Goal: Task Accomplishment & Management: Use online tool/utility

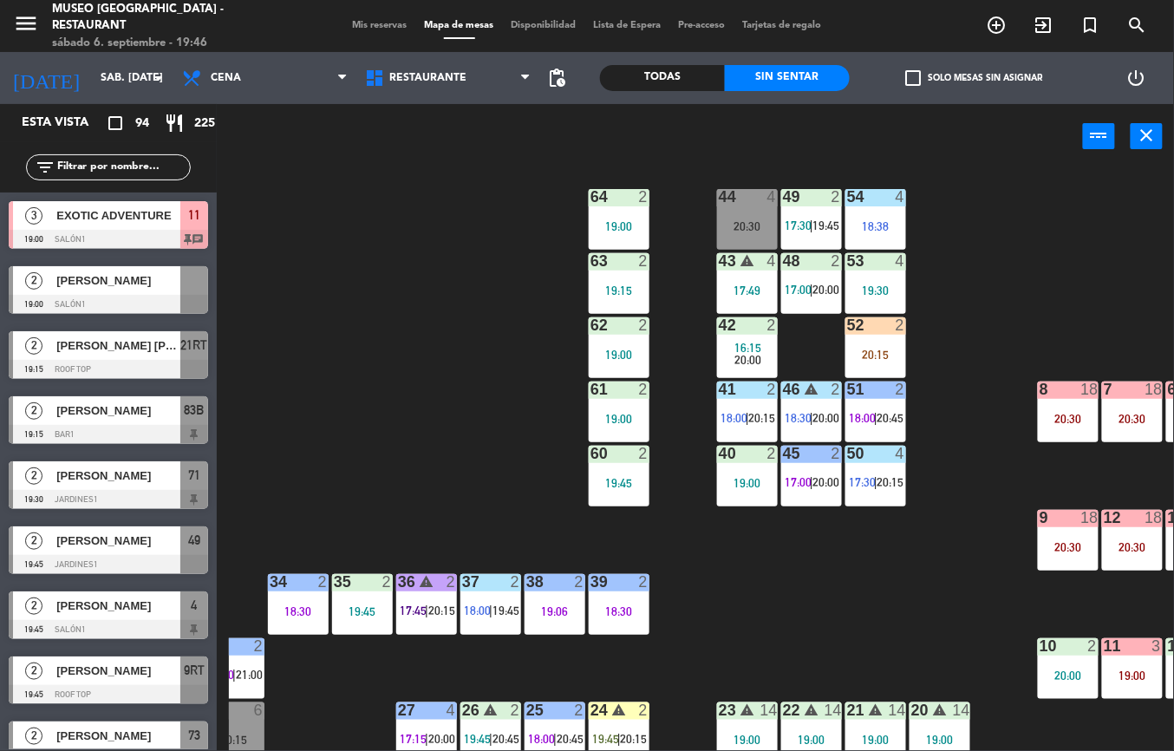
scroll to position [10, 91]
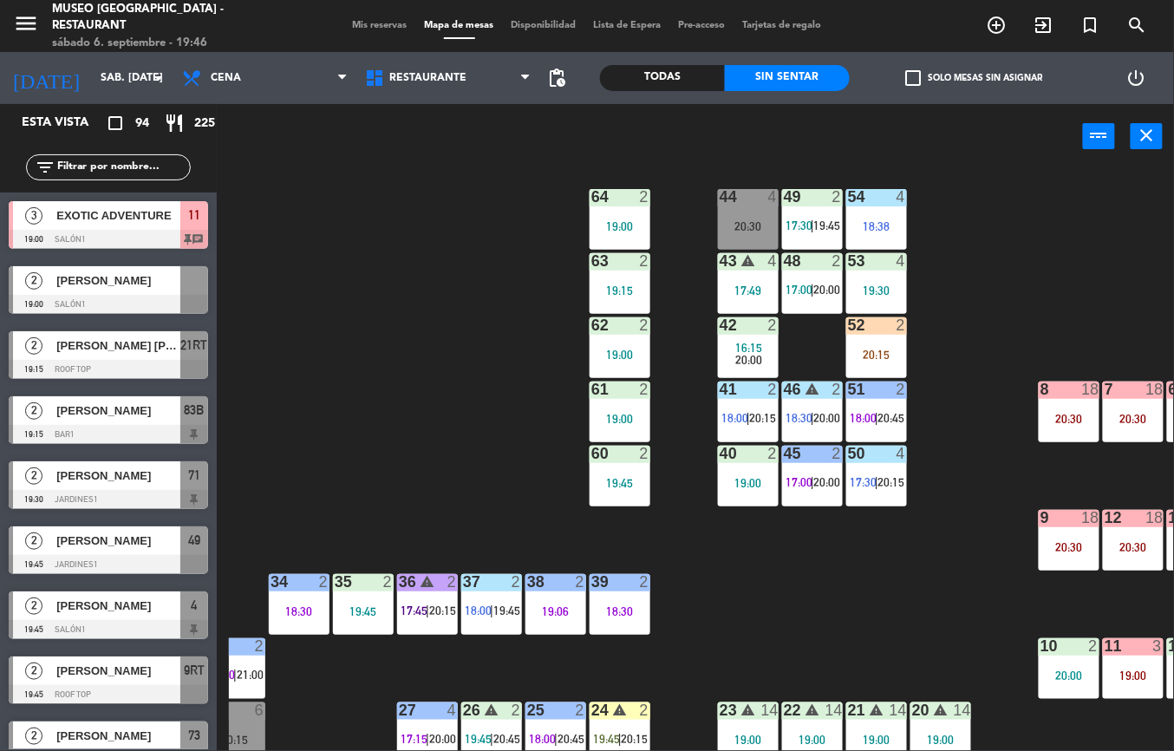
click at [732, 290] on div "17:49" at bounding box center [748, 290] width 61 height 12
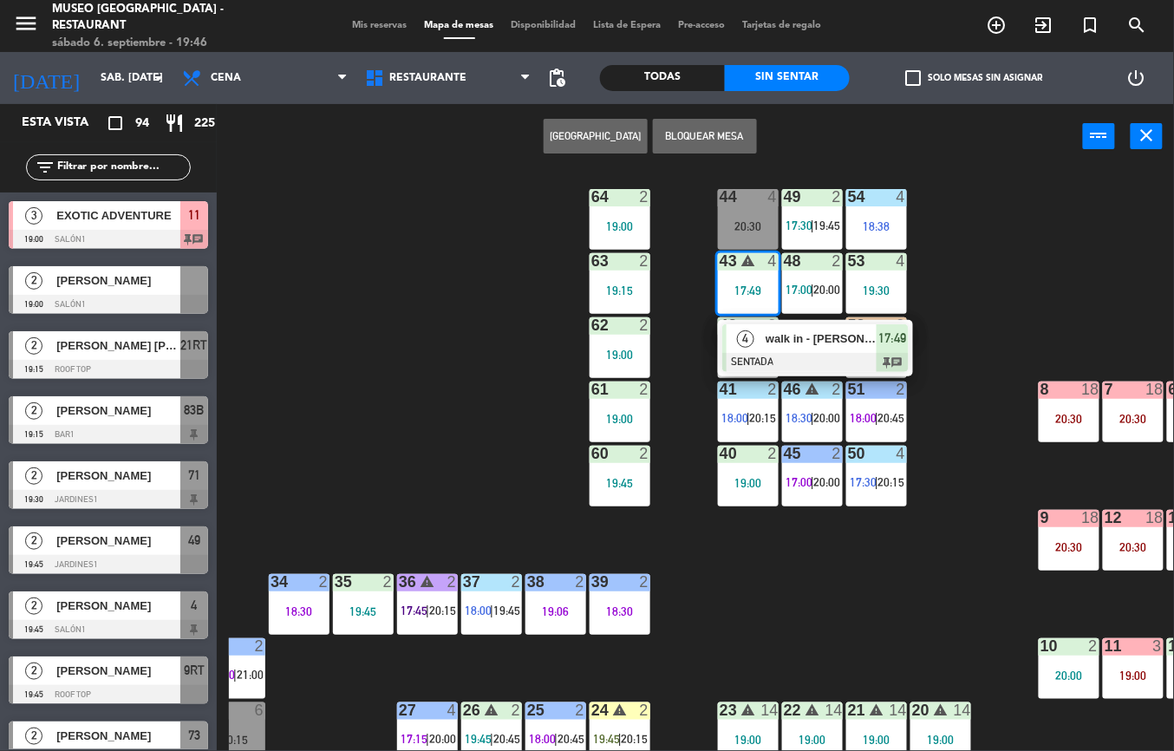
click at [832, 361] on div at bounding box center [815, 362] width 186 height 19
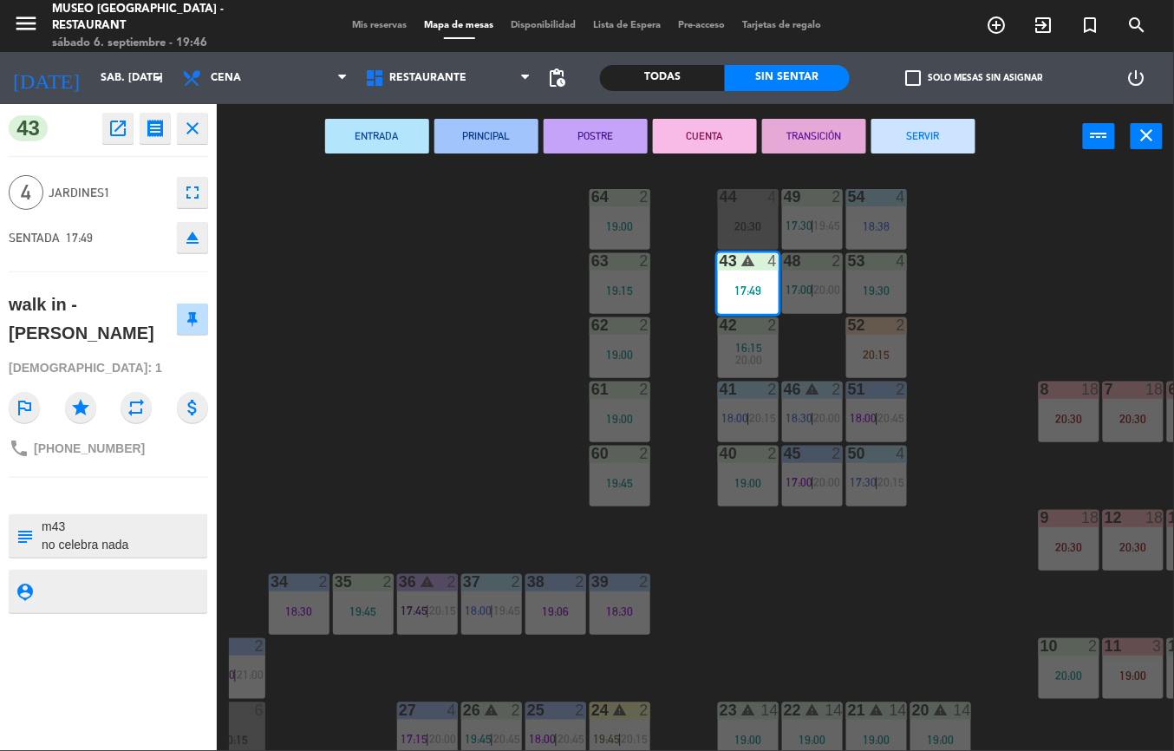
click at [803, 133] on button "TRANSICIÓN" at bounding box center [814, 136] width 104 height 35
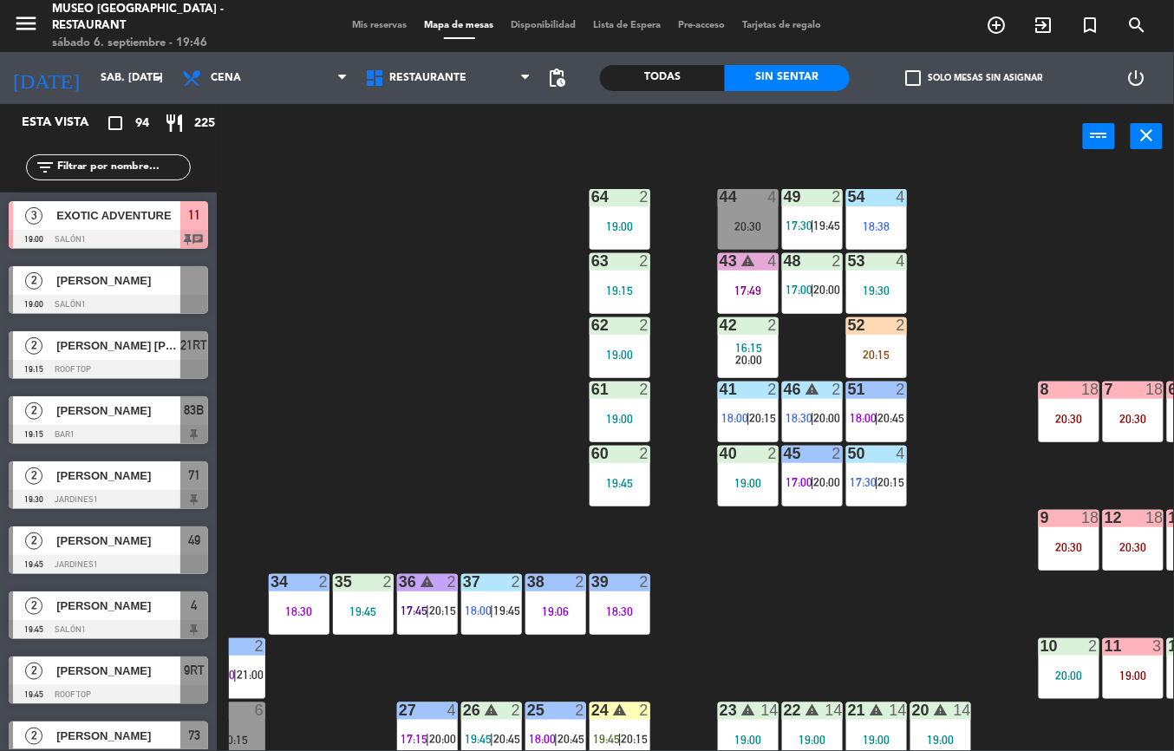
click at [1123, 247] on div "44 4 20:30 49 2 17:30 | 19:45 54 4 18:38 64 2 19:00 48 2 17:00 | 20:00 53 4 19:…" at bounding box center [701, 460] width 945 height 582
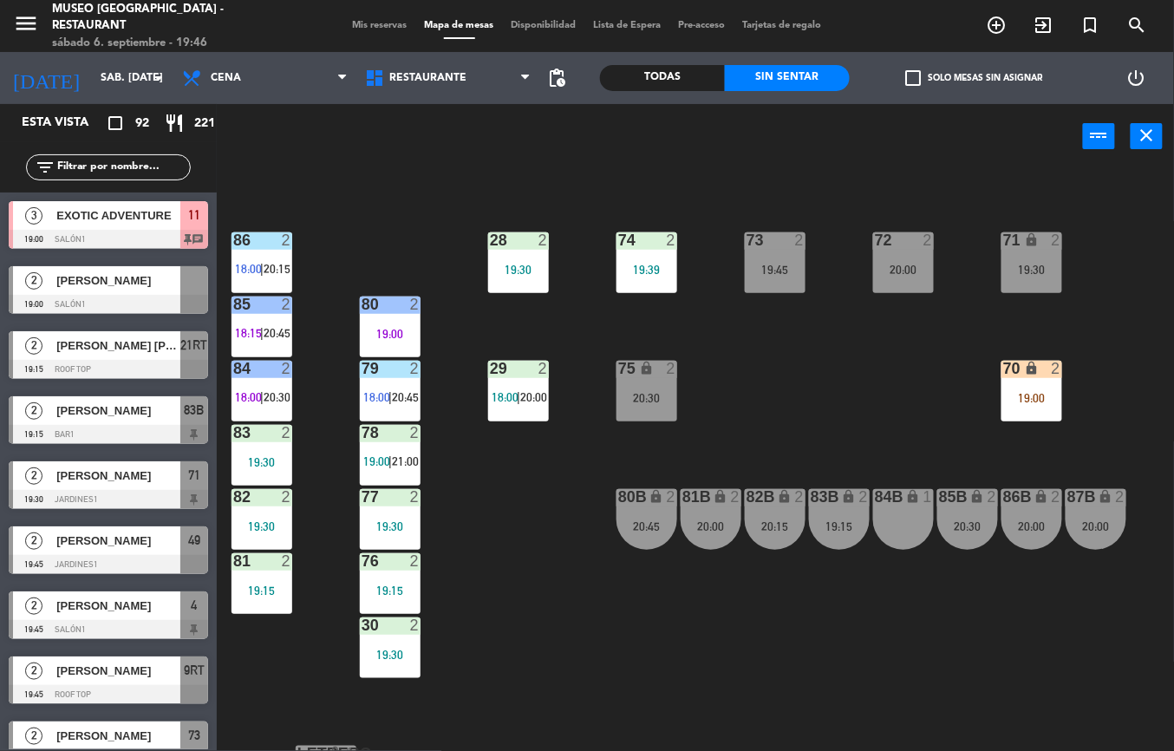
scroll to position [662, 0]
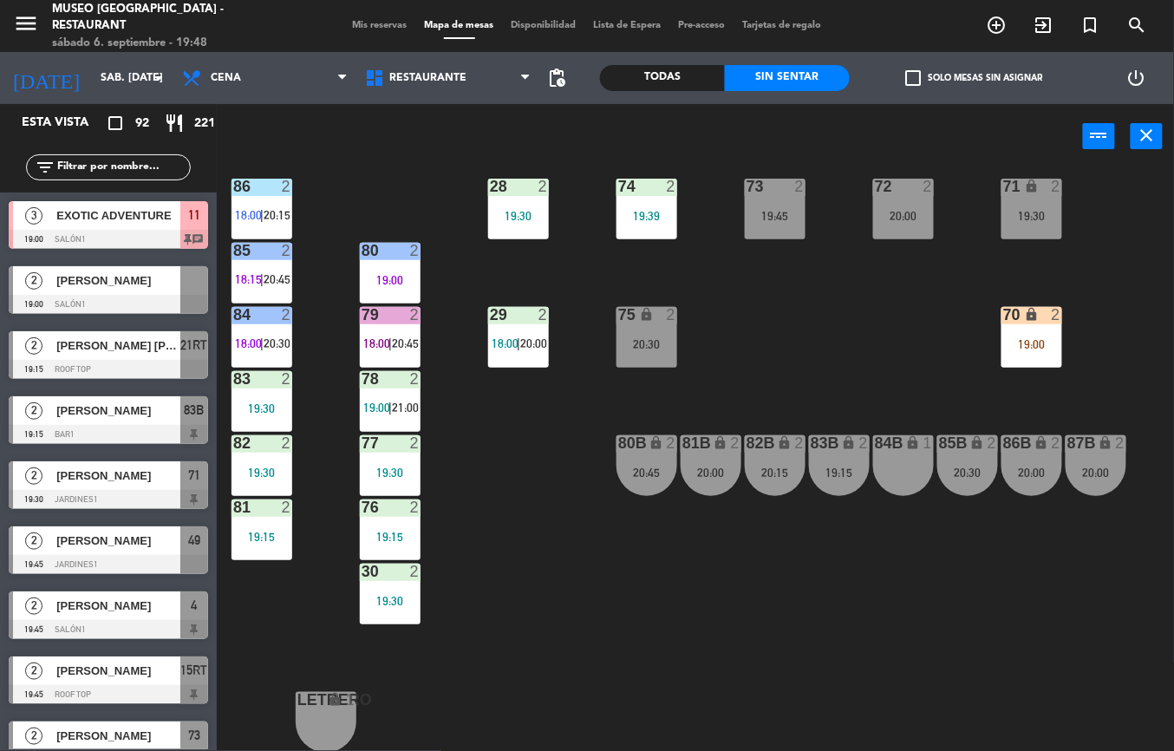
click at [626, 608] on div "44 4 20:30 49 2 17:30 | 19:45 54 4 18:38 64 2 19:00 48 2 17:00 | 20:00 53 4 19:…" at bounding box center [701, 460] width 945 height 582
click at [625, 633] on div "44 4 20:30 49 2 17:30 | 19:45 54 4 18:38 64 2 19:00 48 2 17:00 | 20:00 53 4 19:…" at bounding box center [701, 460] width 945 height 582
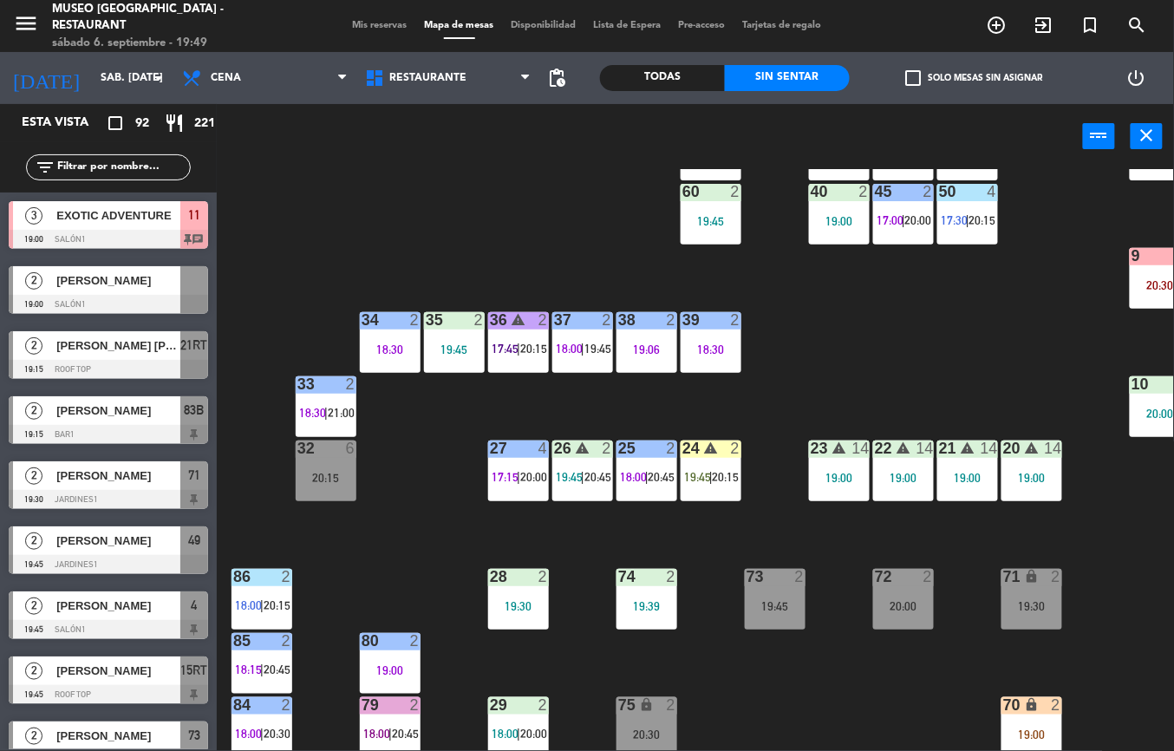
scroll to position [275, 0]
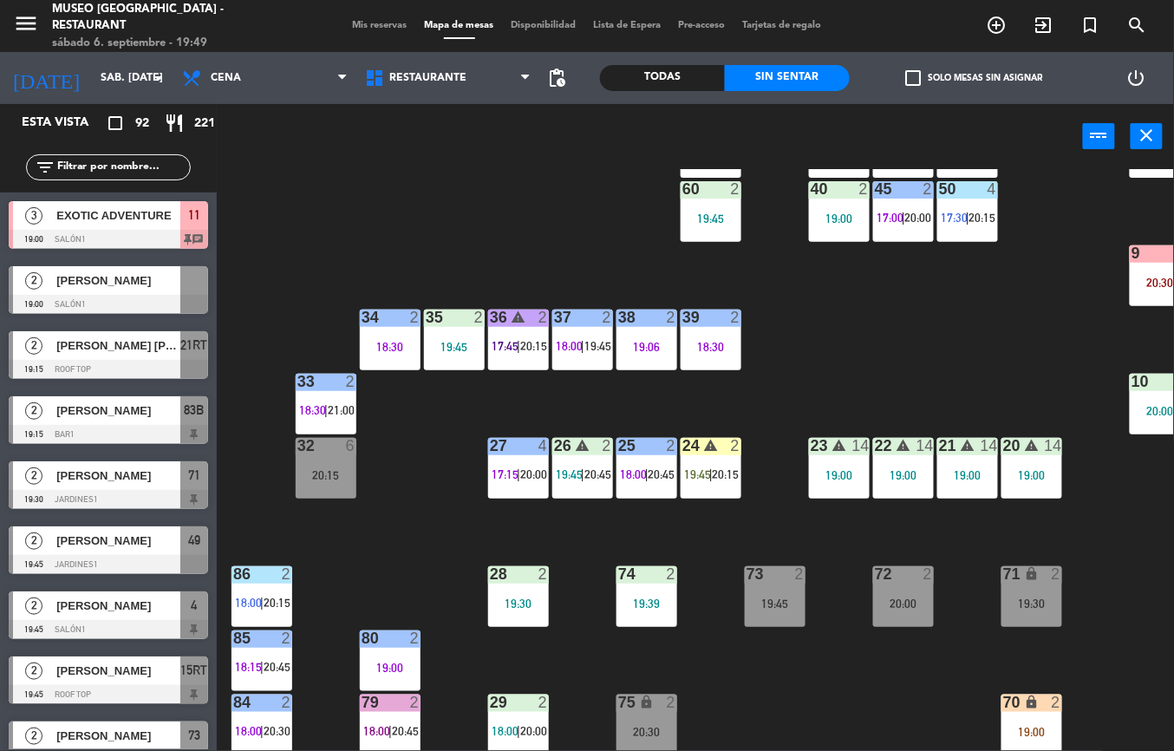
click at [570, 340] on span "18:00" at bounding box center [569, 346] width 27 height 14
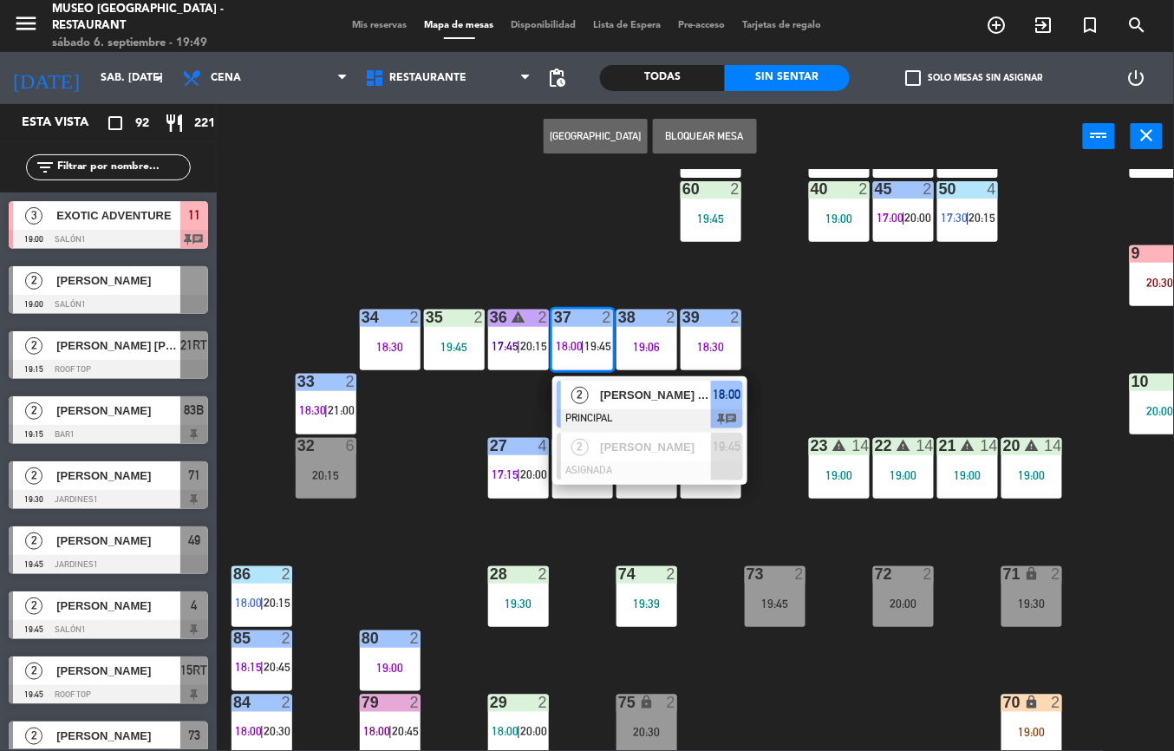
click at [598, 410] on div at bounding box center [649, 418] width 186 height 19
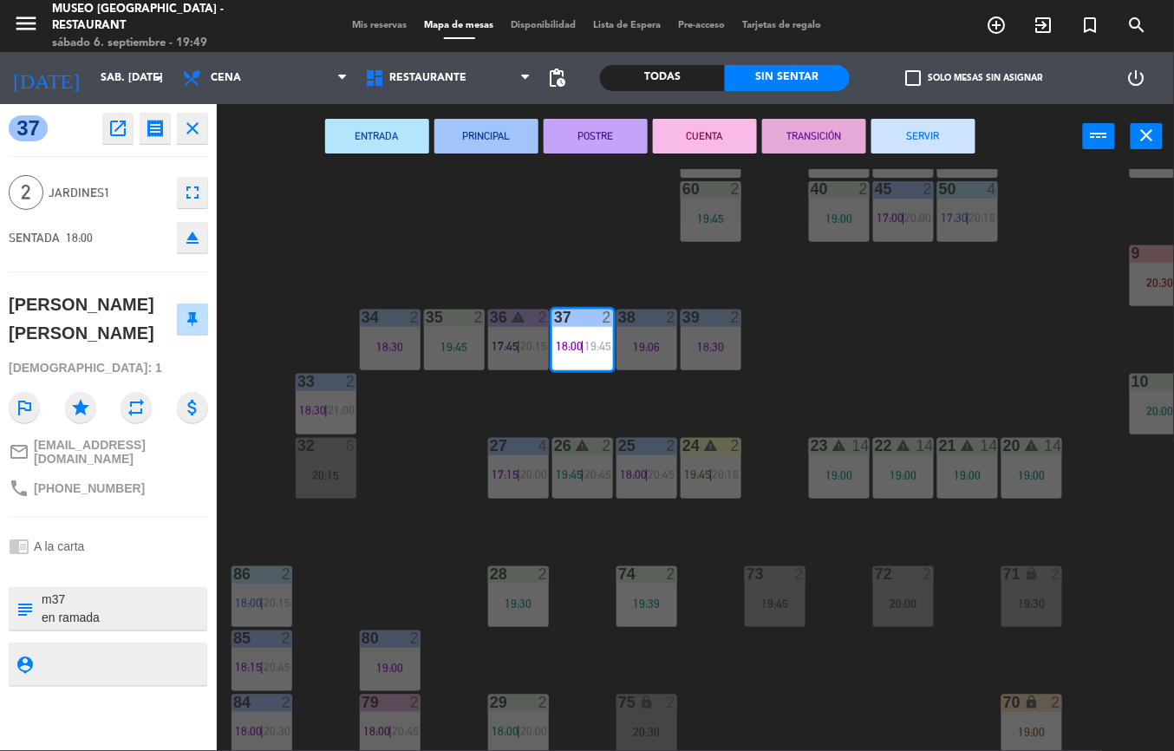
click at [700, 136] on button "CUENTA" at bounding box center [705, 136] width 104 height 35
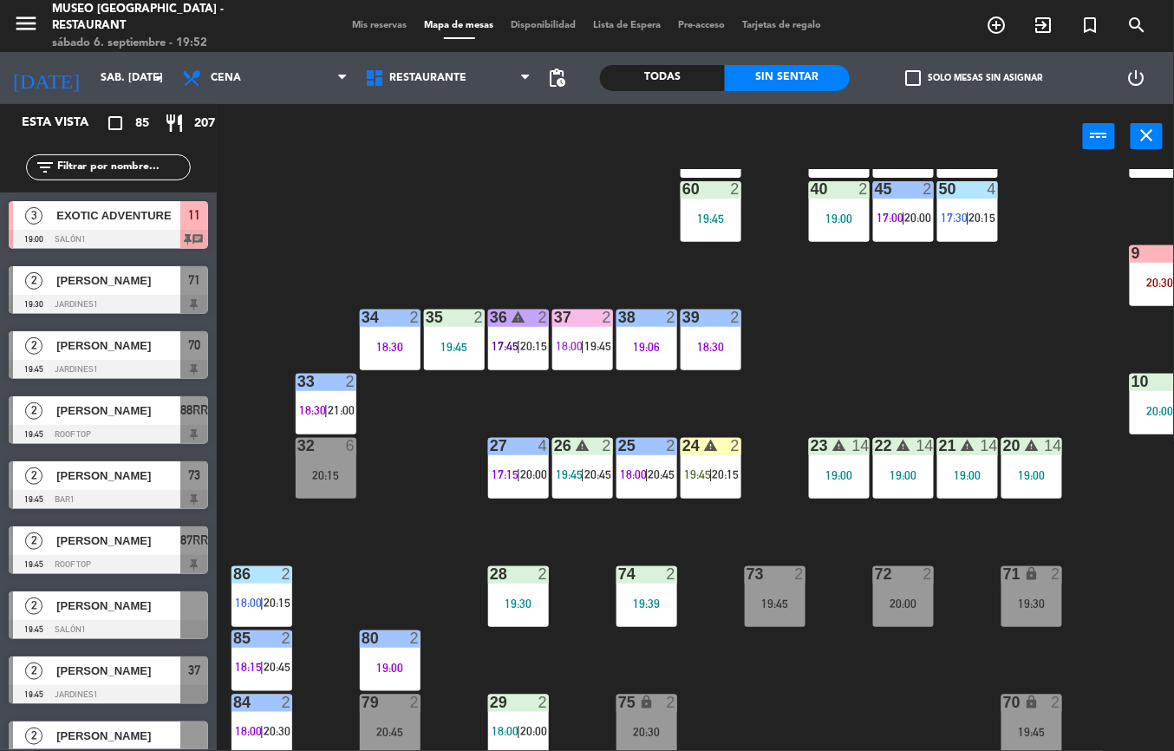
scroll to position [159, 0]
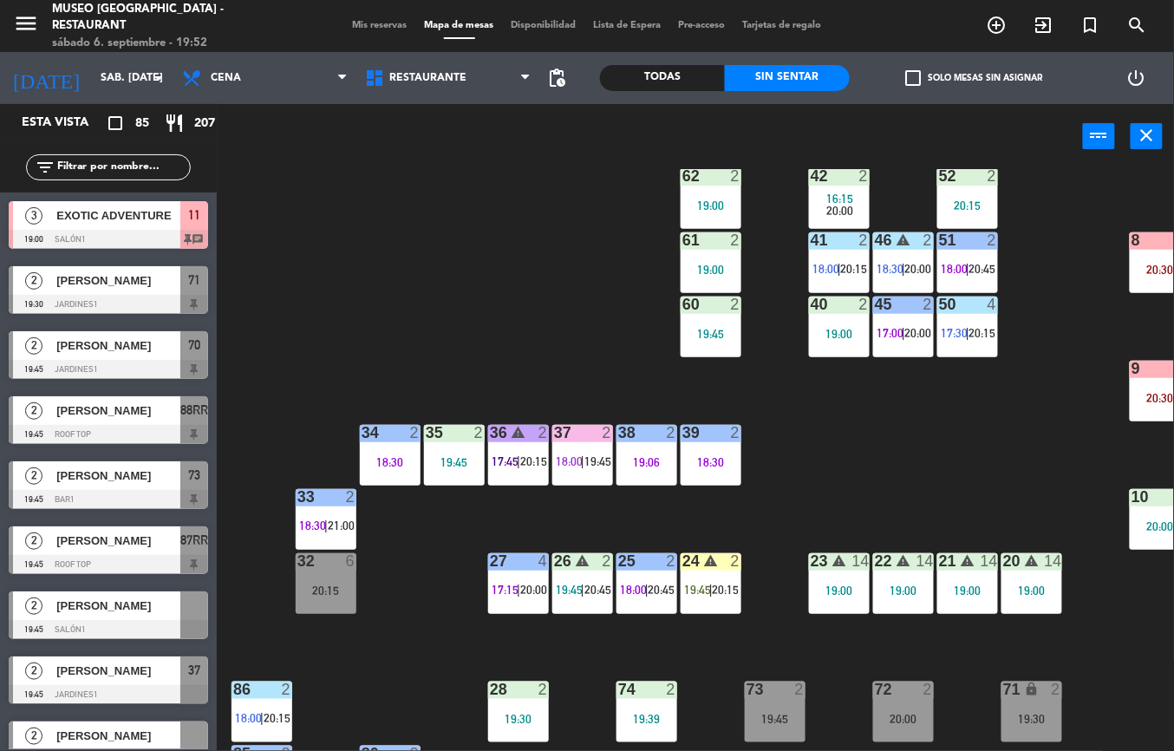
click at [900, 333] on span "17:00" at bounding box center [889, 333] width 27 height 14
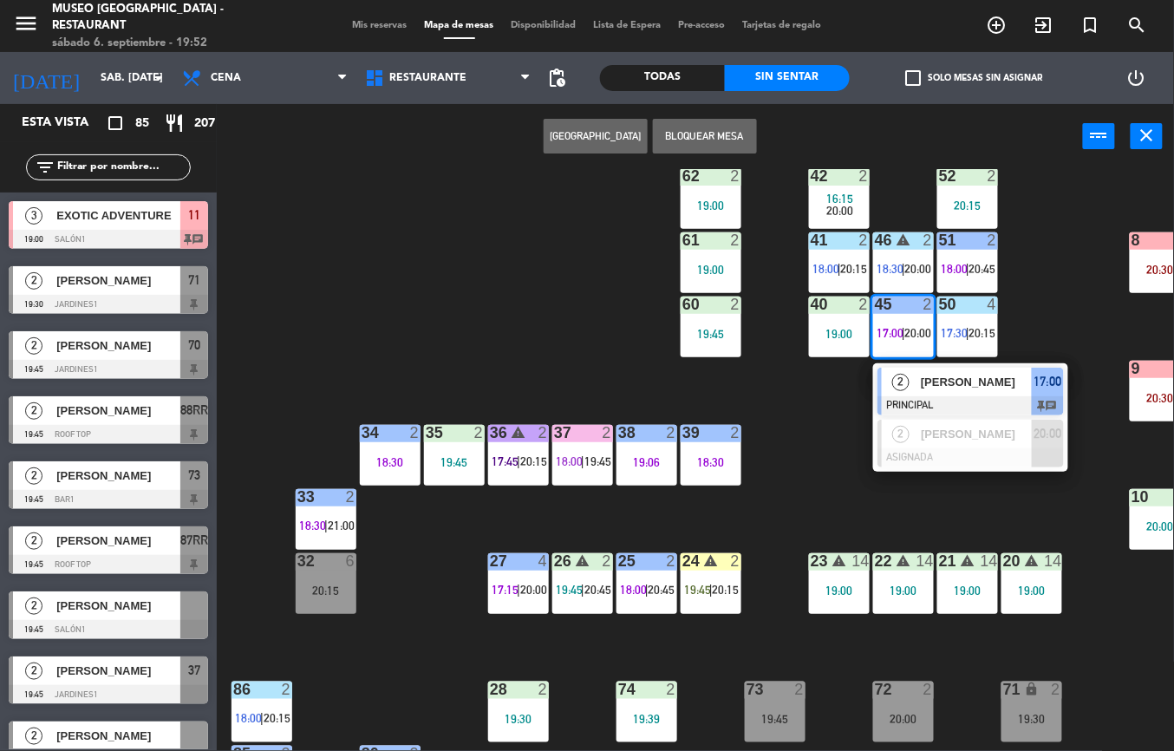
click at [917, 383] on div "2" at bounding box center [900, 382] width 37 height 29
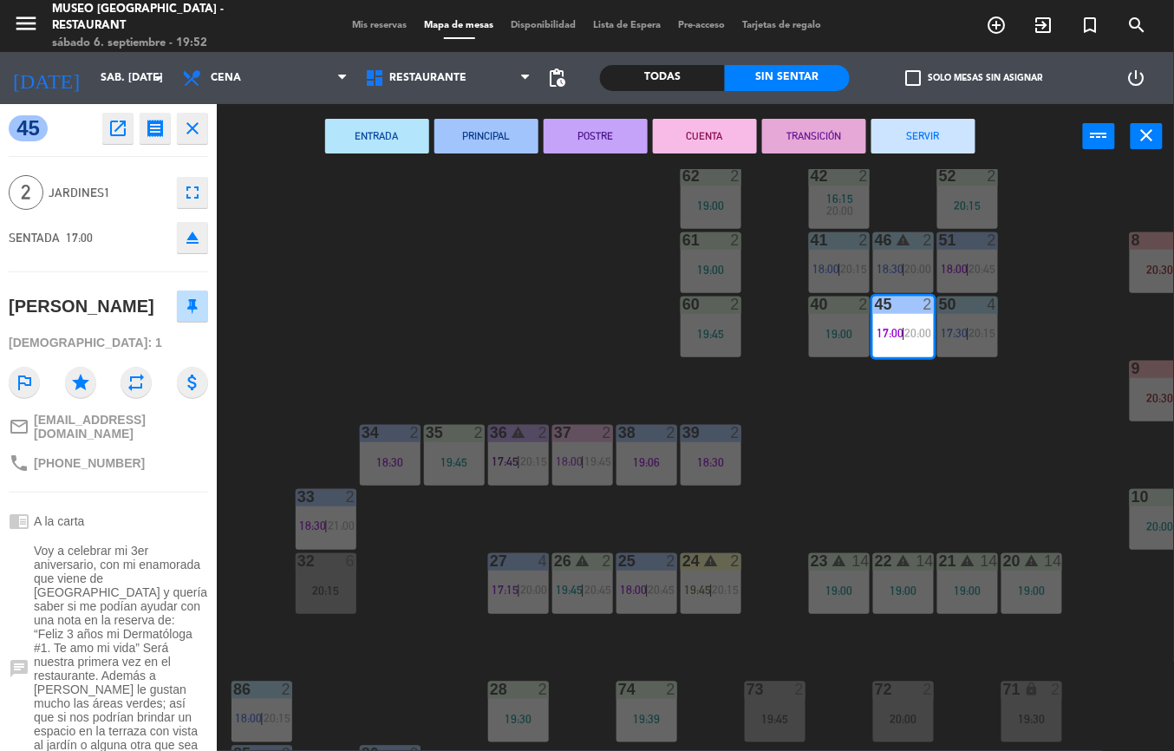
click at [801, 133] on button "TRANSICIÓN" at bounding box center [814, 136] width 104 height 35
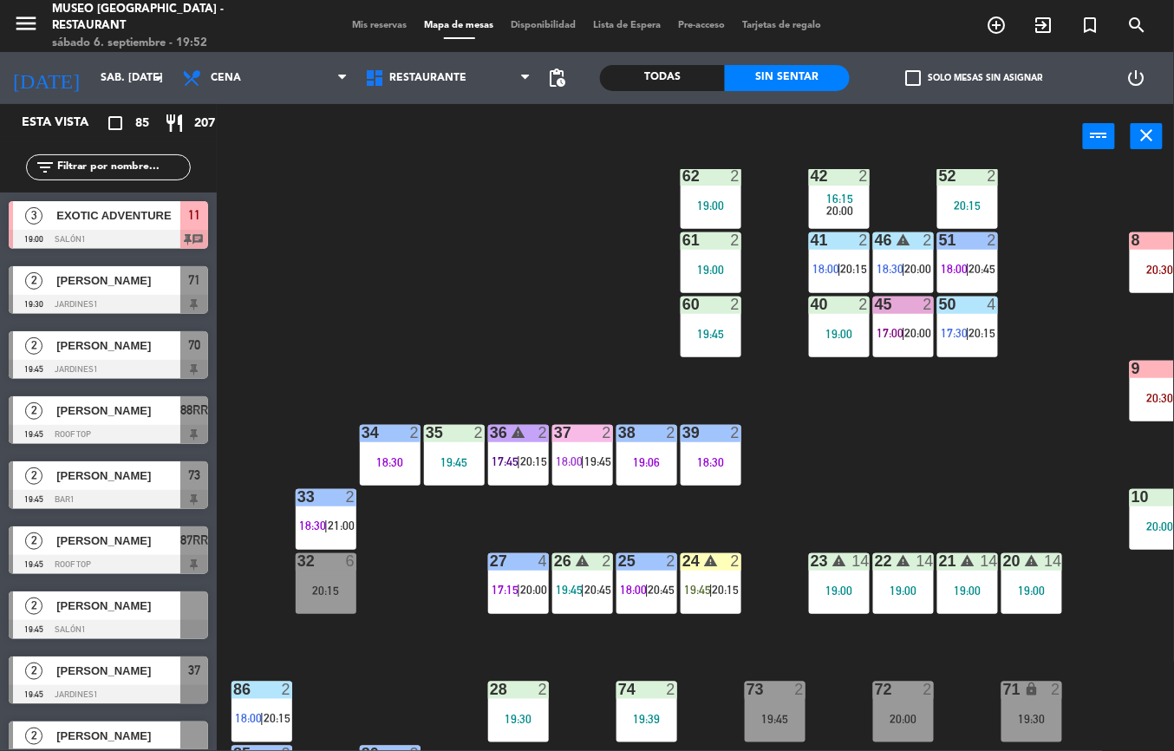
click at [966, 335] on span "|" at bounding box center [967, 333] width 3 height 14
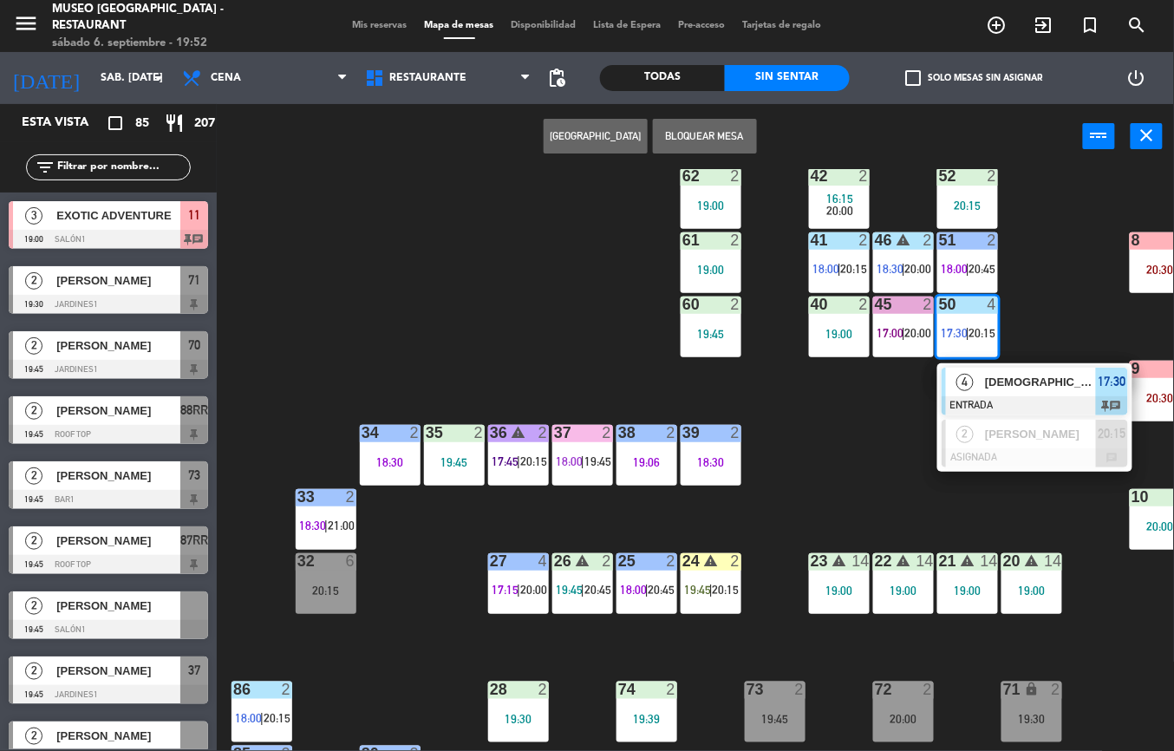
click at [968, 331] on span "|" at bounding box center [967, 333] width 3 height 14
click at [992, 390] on span "[DEMOGRAPHIC_DATA] Sais" at bounding box center [1040, 382] width 111 height 18
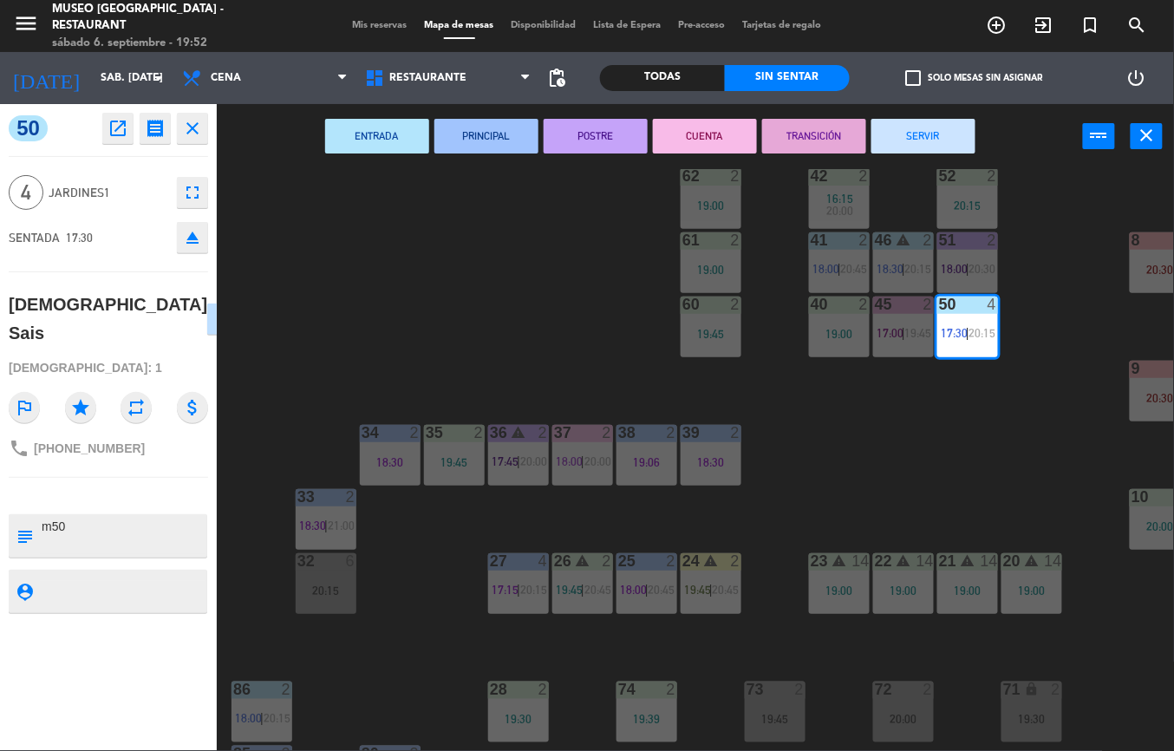
click at [733, 143] on button "CUENTA" at bounding box center [705, 136] width 104 height 35
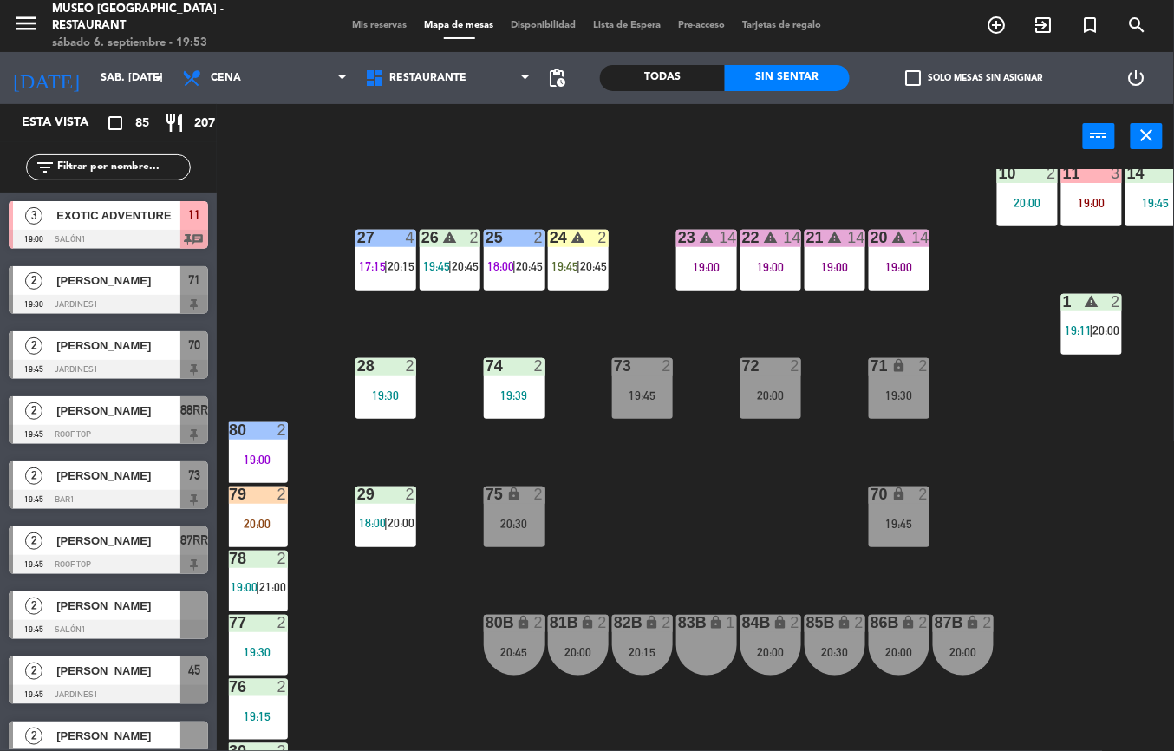
scroll to position [497, 136]
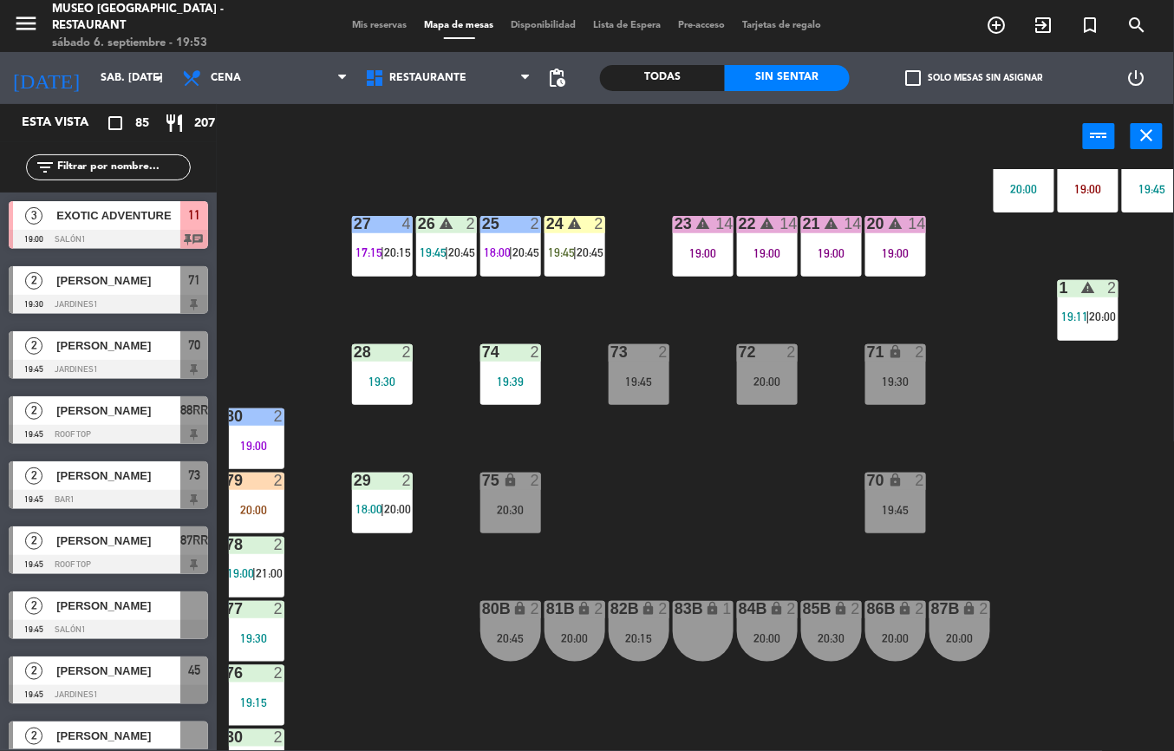
click at [636, 378] on div "19:45" at bounding box center [638, 381] width 61 height 12
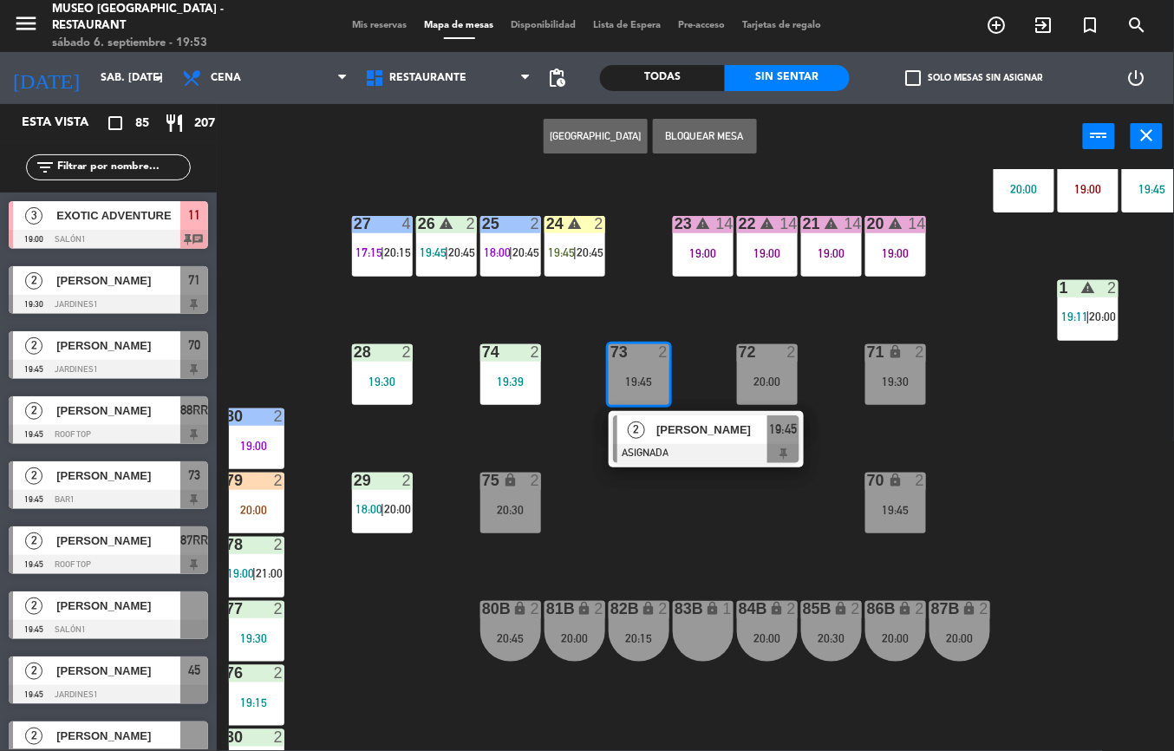
click at [702, 428] on span "[PERSON_NAME]" at bounding box center [711, 429] width 111 height 18
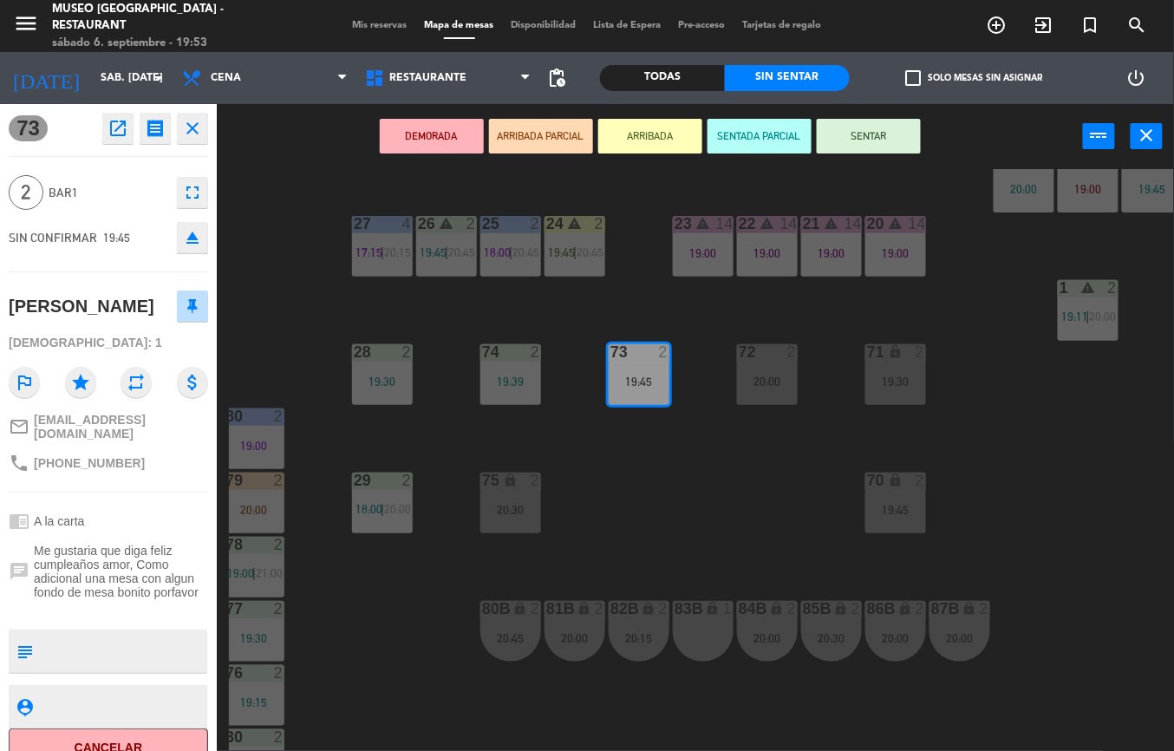
click at [442, 128] on button "DEMORADA" at bounding box center [432, 136] width 104 height 35
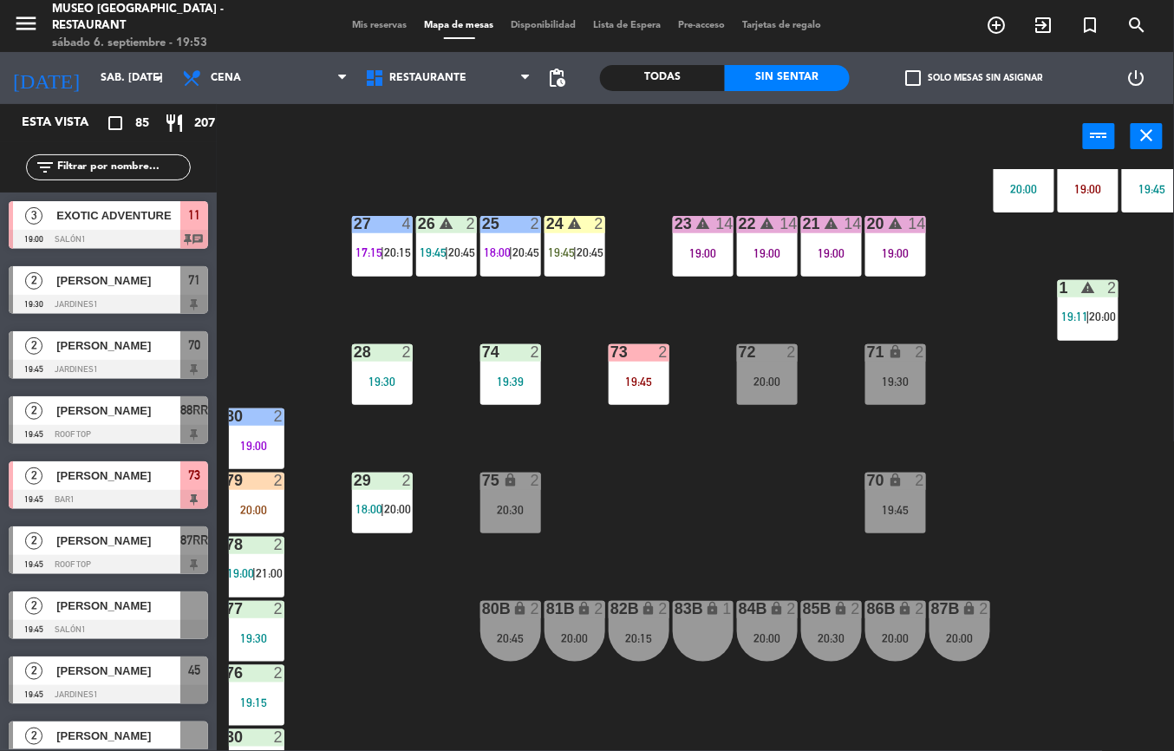
click at [889, 504] on div "19:45" at bounding box center [895, 510] width 61 height 12
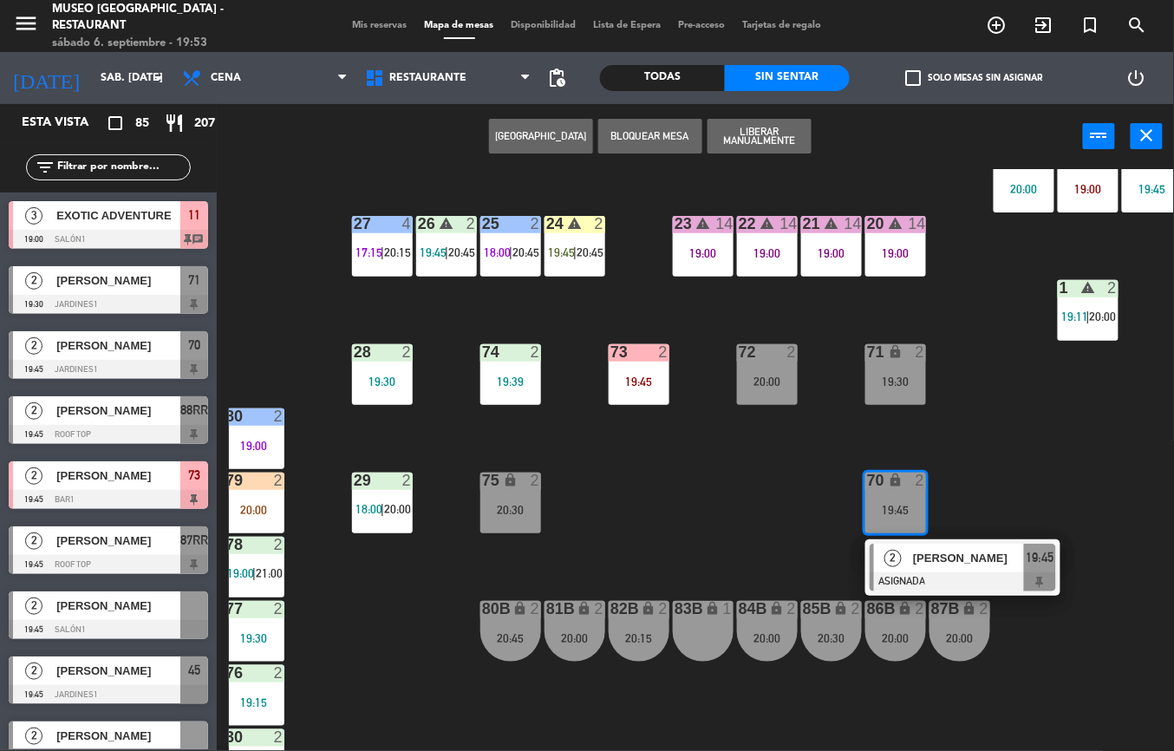
click at [933, 566] on span "[PERSON_NAME]" at bounding box center [968, 558] width 111 height 18
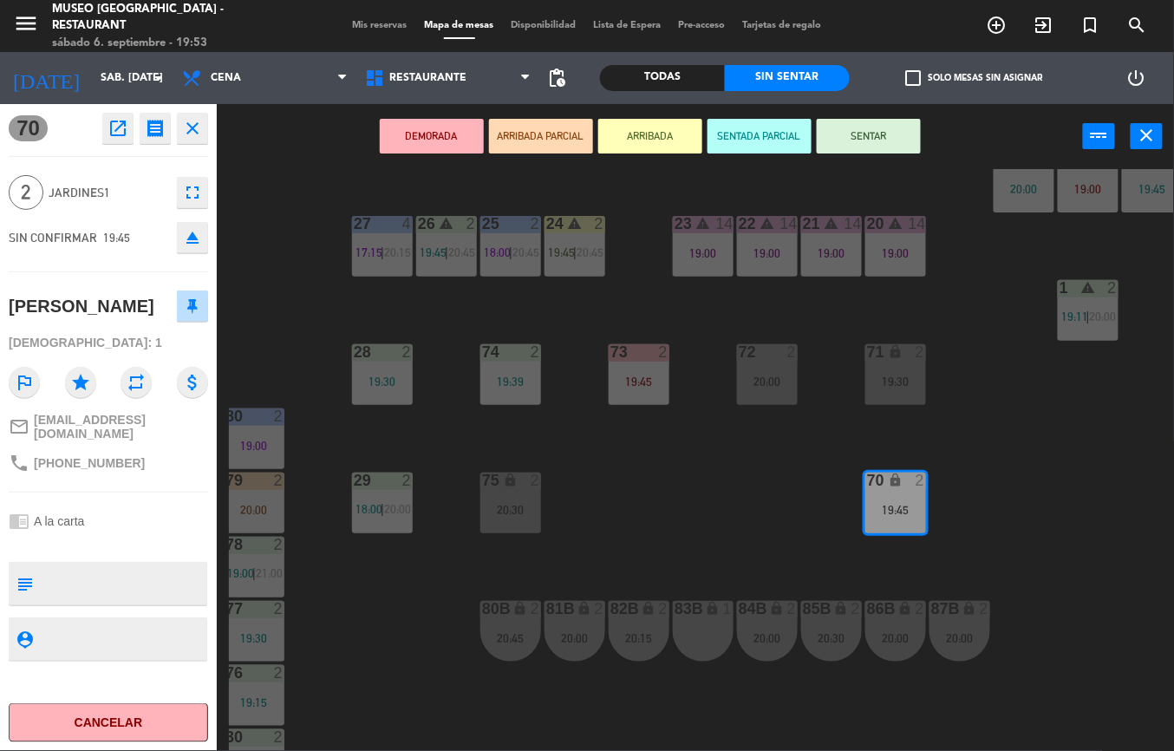
click at [440, 135] on button "DEMORADA" at bounding box center [432, 136] width 104 height 35
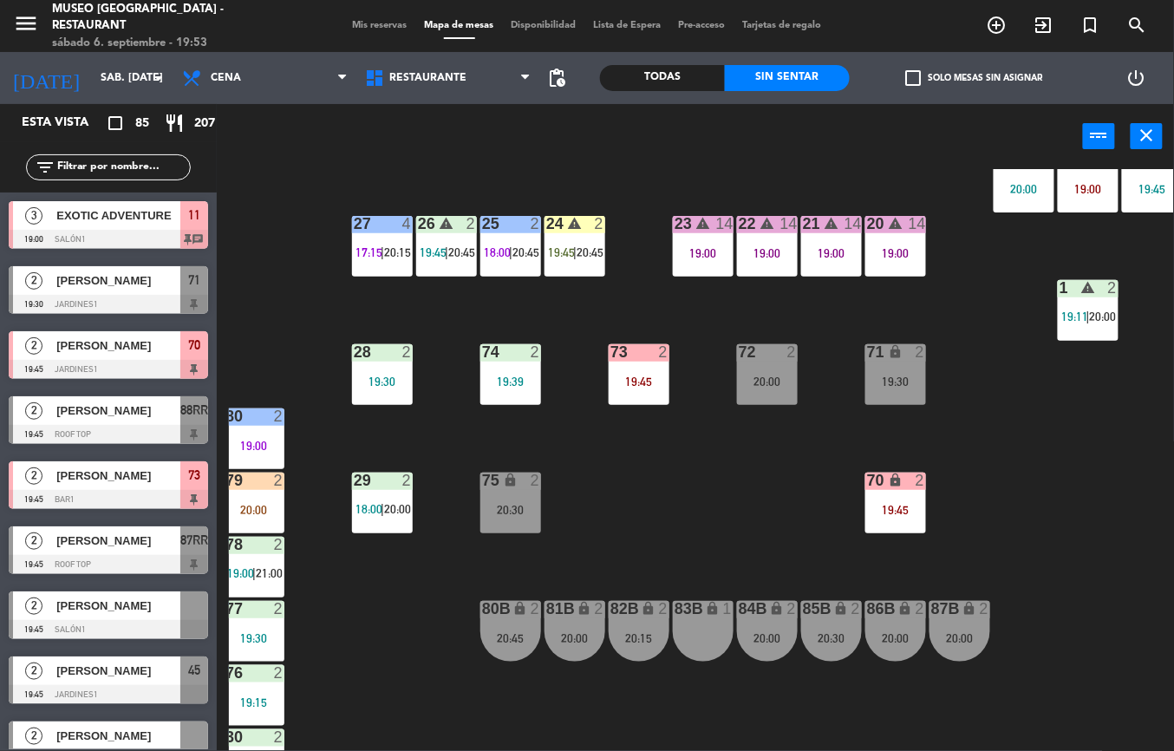
click at [874, 379] on div "19:30" at bounding box center [895, 381] width 61 height 12
click at [708, 638] on div "83B lock 1" at bounding box center [703, 631] width 61 height 61
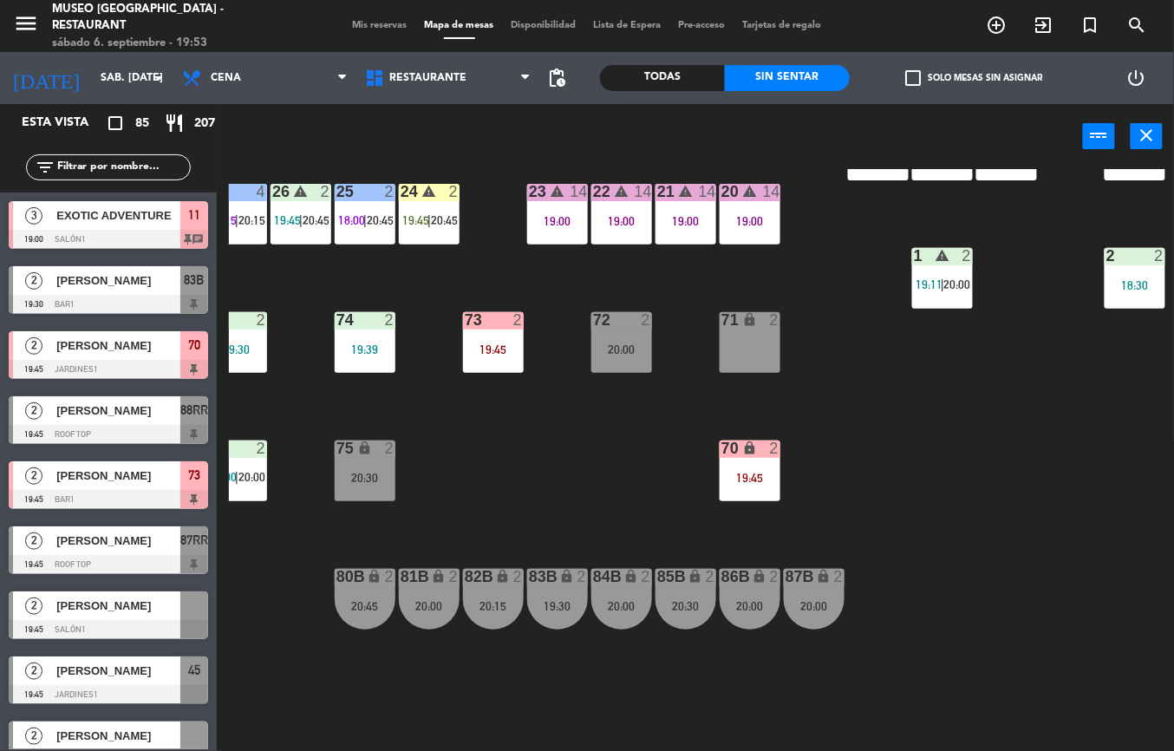
scroll to position [528, 282]
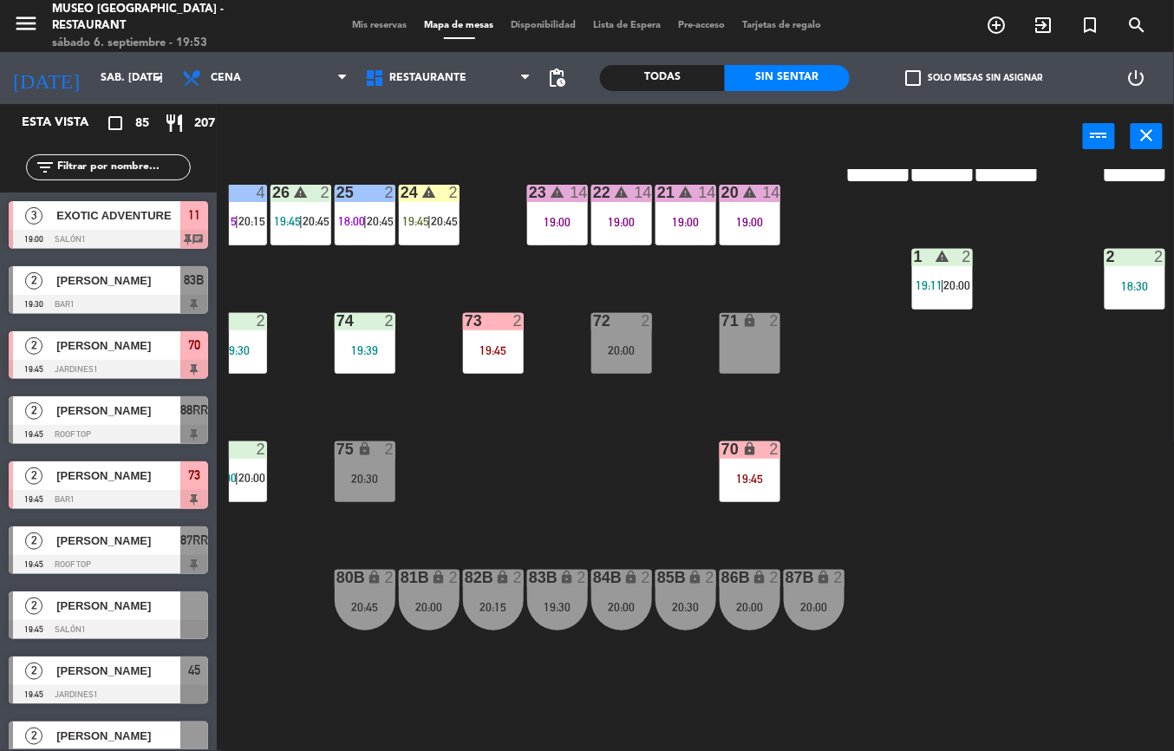
click at [607, 347] on div "20:00" at bounding box center [621, 350] width 61 height 12
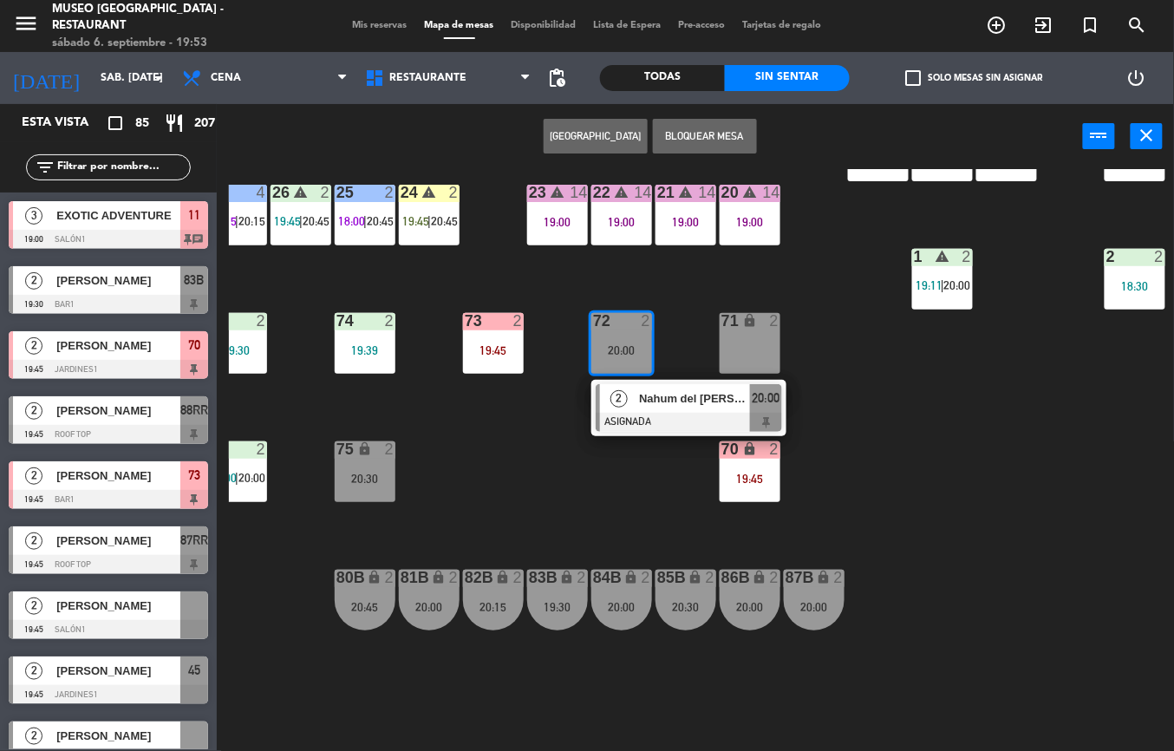
click at [736, 472] on div "19:45" at bounding box center [749, 478] width 61 height 12
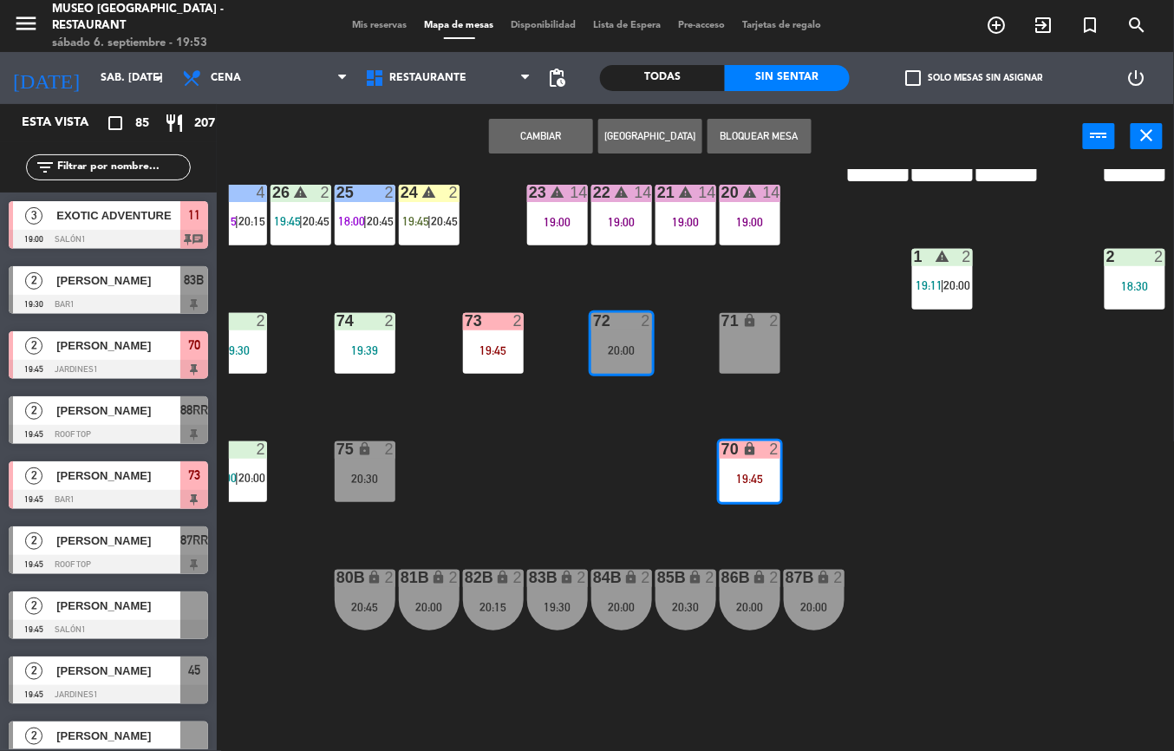
click at [507, 146] on button "Cambiar" at bounding box center [541, 136] width 104 height 35
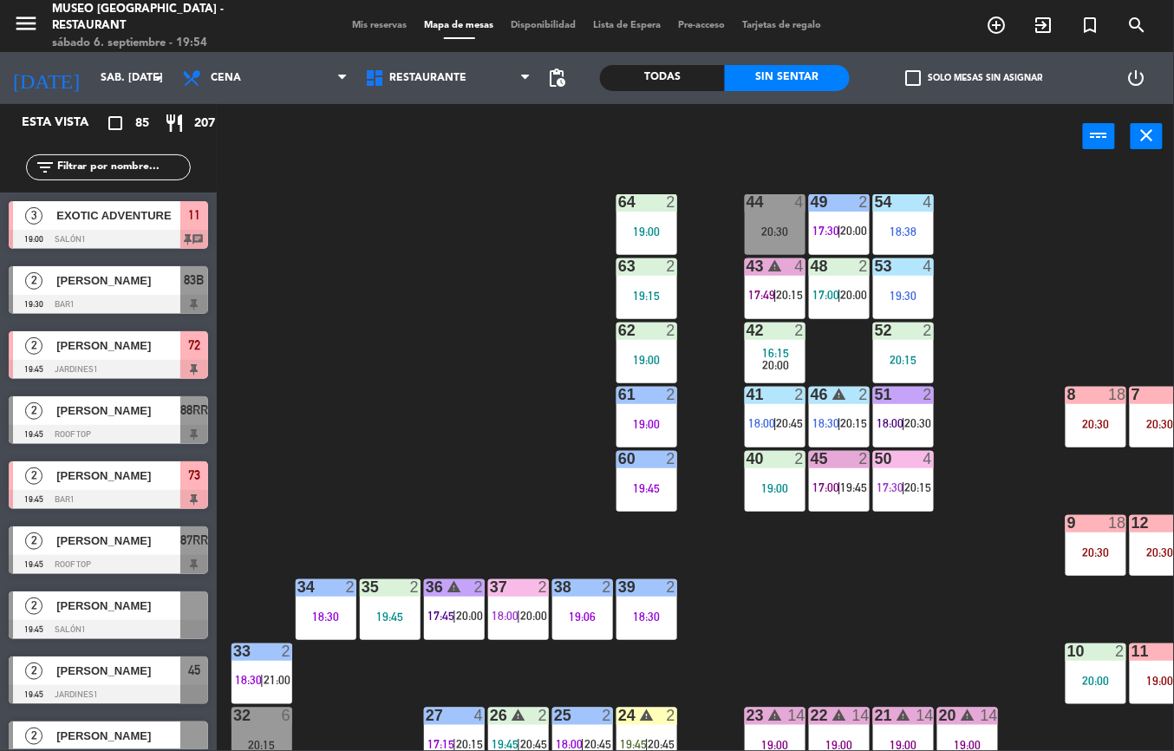
scroll to position [5, 63]
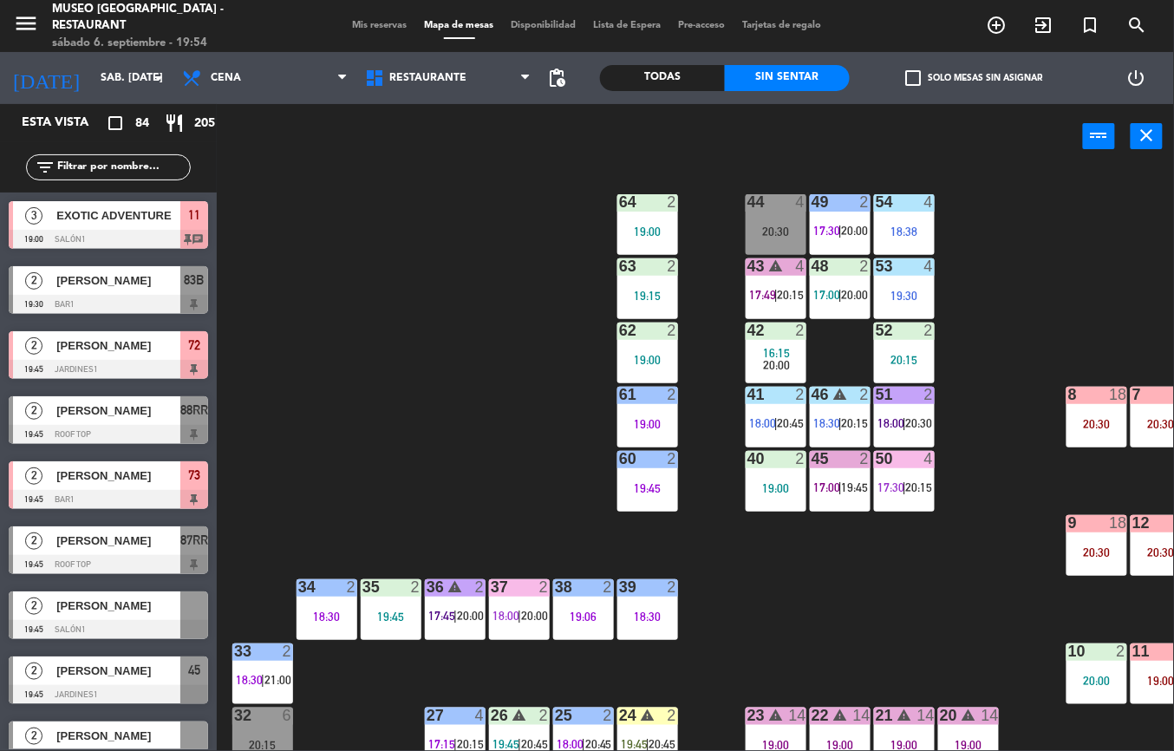
click at [832, 473] on div "45 2 17:00 | 19:45" at bounding box center [840, 481] width 61 height 61
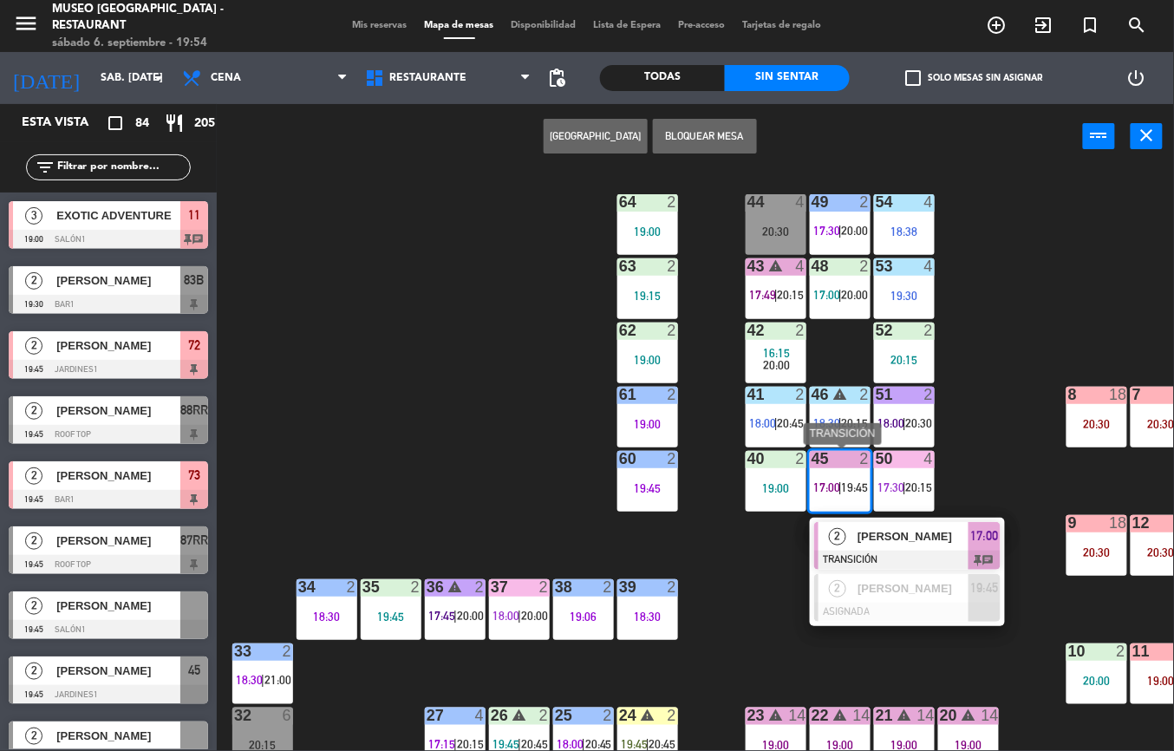
click at [875, 538] on span "[PERSON_NAME]" at bounding box center [912, 536] width 111 height 18
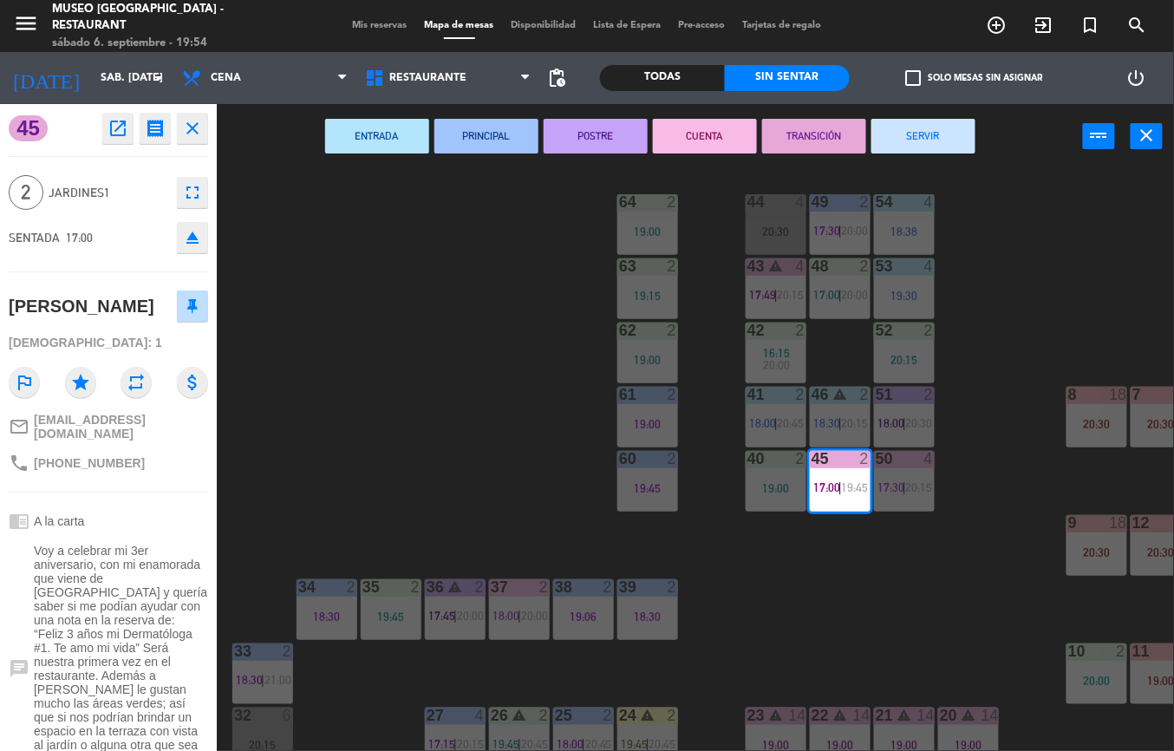
click at [927, 135] on button "SERVIR" at bounding box center [923, 136] width 104 height 35
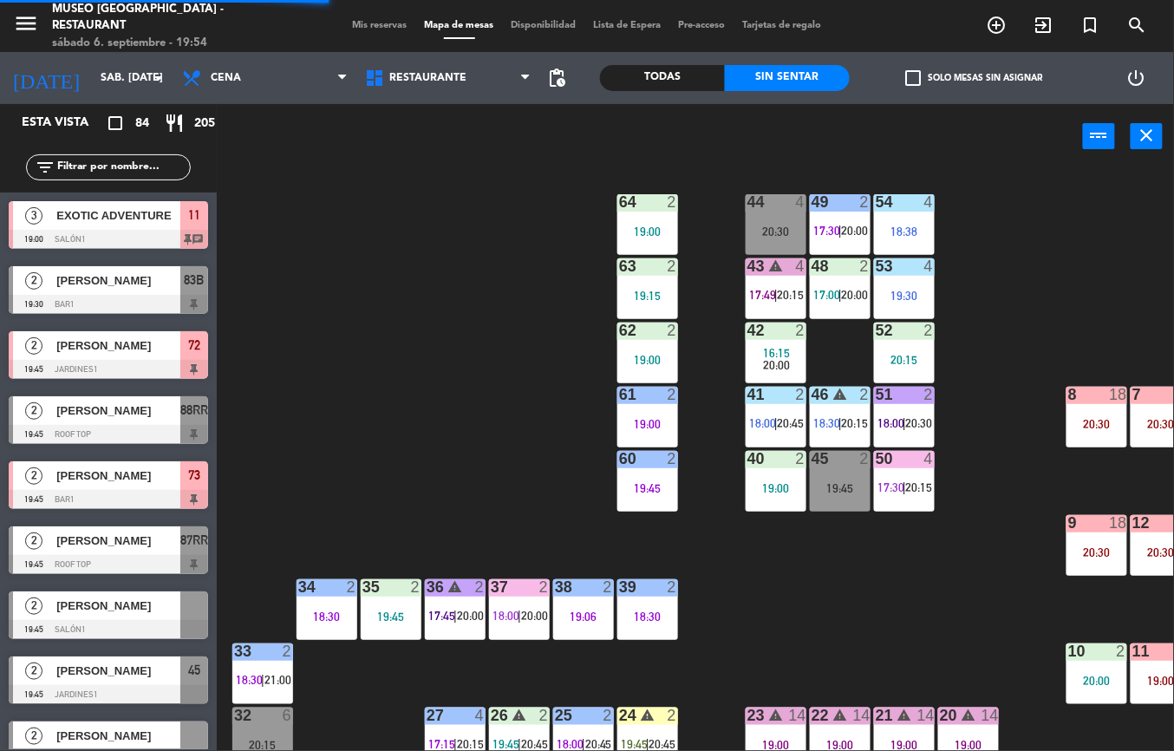
click at [861, 465] on div "50" at bounding box center [875, 459] width 29 height 16
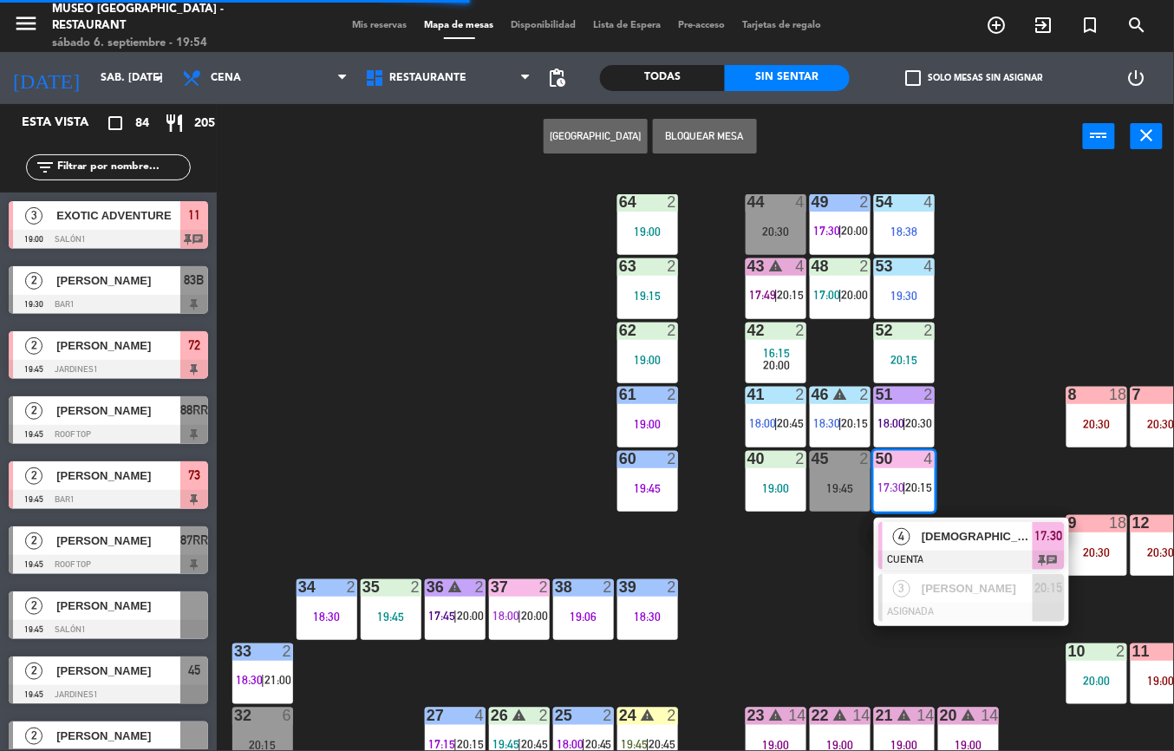
click at [787, 608] on div "44 4 20:30 49 2 17:30 | 20:00 54 4 18:38 64 2 19:00 48 2 17:00 | 20:00 53 4 19:…" at bounding box center [701, 460] width 945 height 582
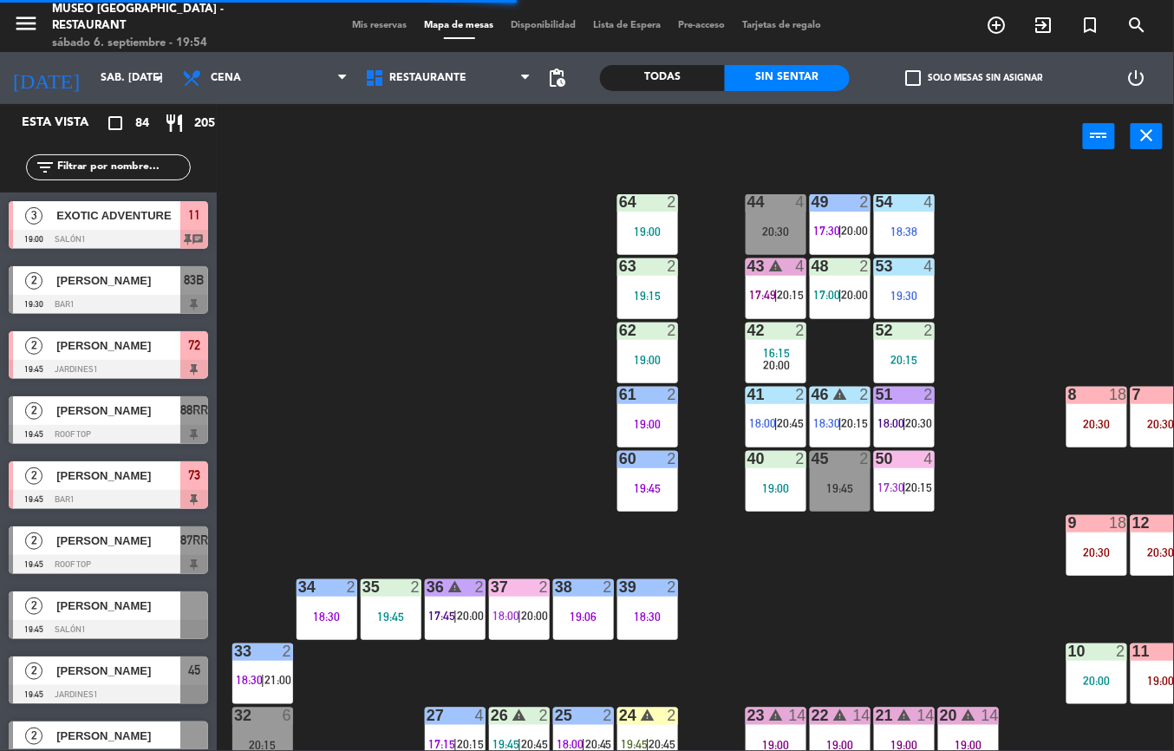
click at [836, 482] on div "19:45" at bounding box center [840, 488] width 61 height 12
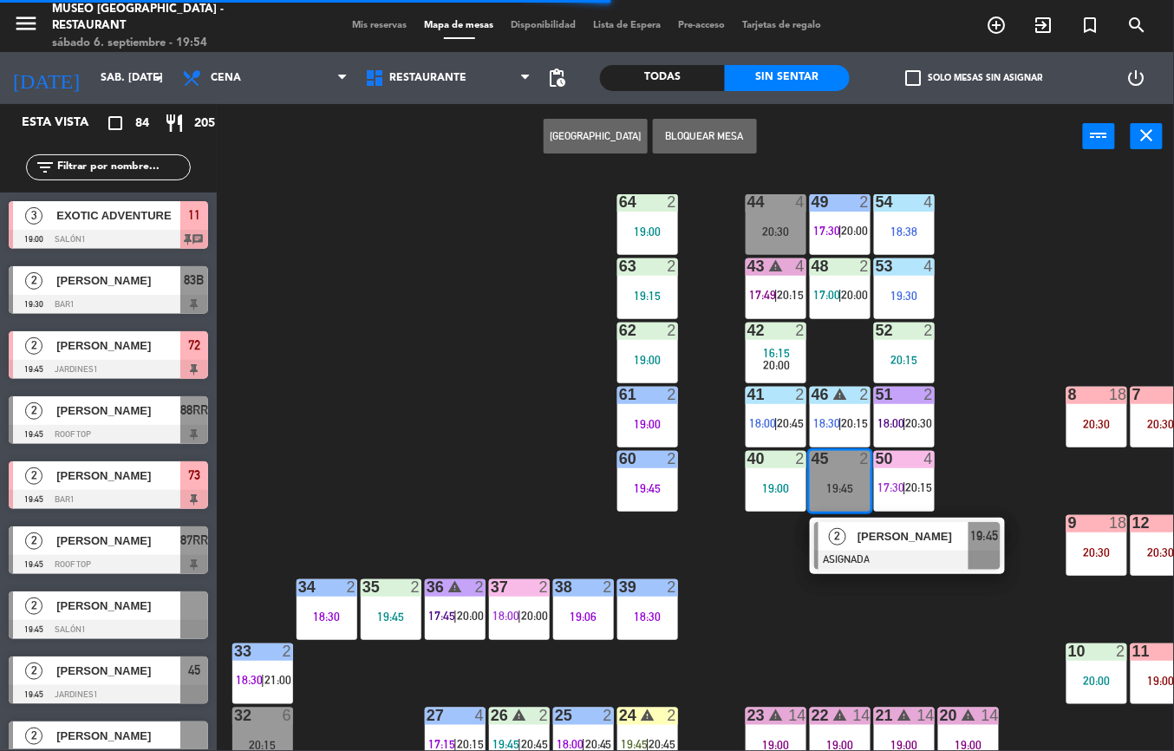
click at [877, 552] on div at bounding box center [907, 559] width 186 height 19
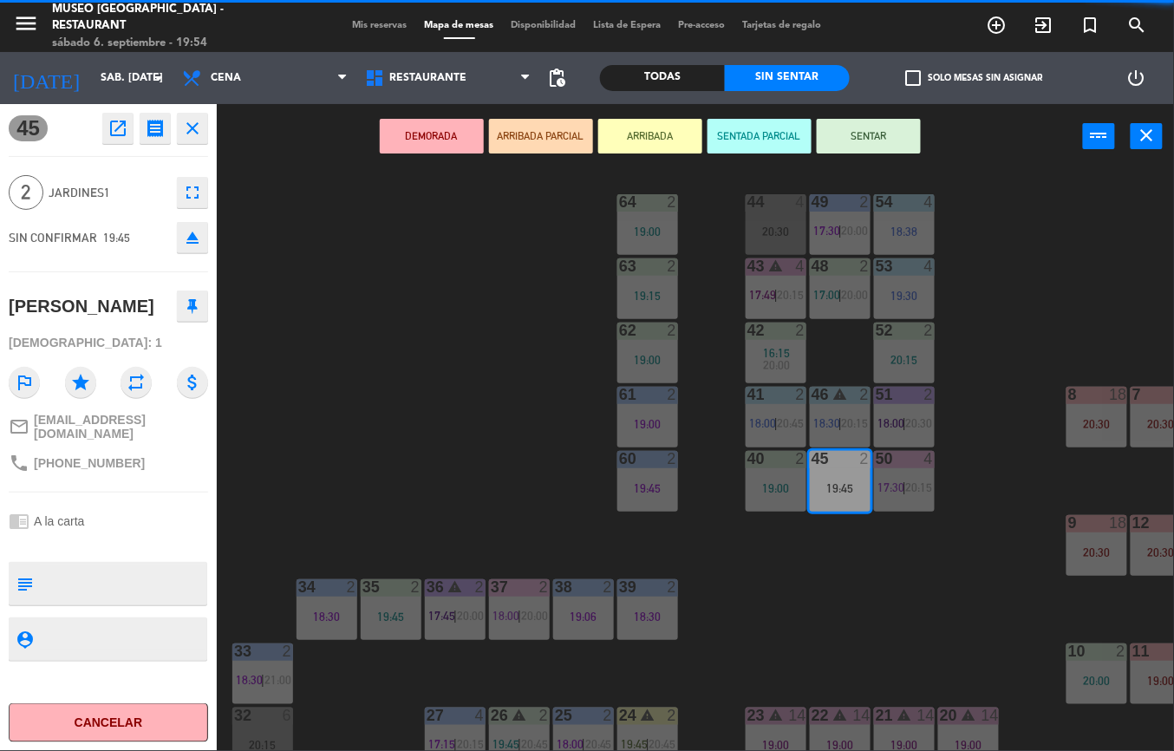
click at [437, 133] on button "DEMORADA" at bounding box center [432, 136] width 104 height 35
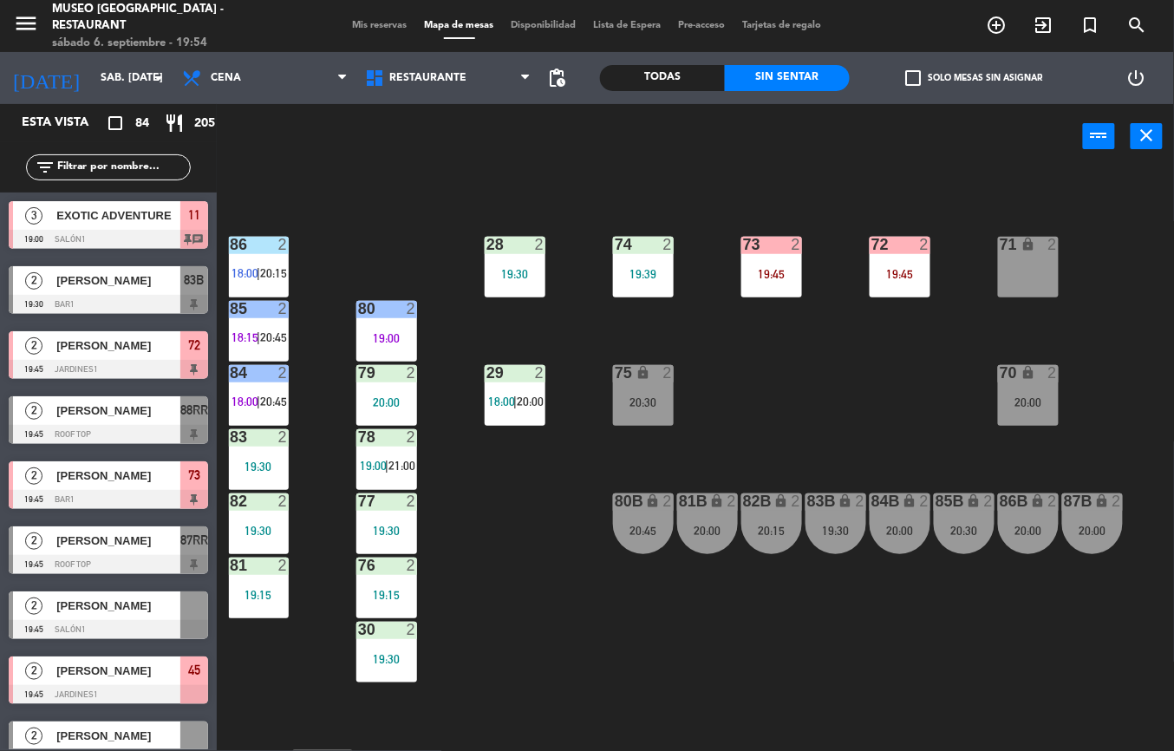
scroll to position [605, 3]
click at [825, 528] on div "19:30" at bounding box center [835, 530] width 61 height 12
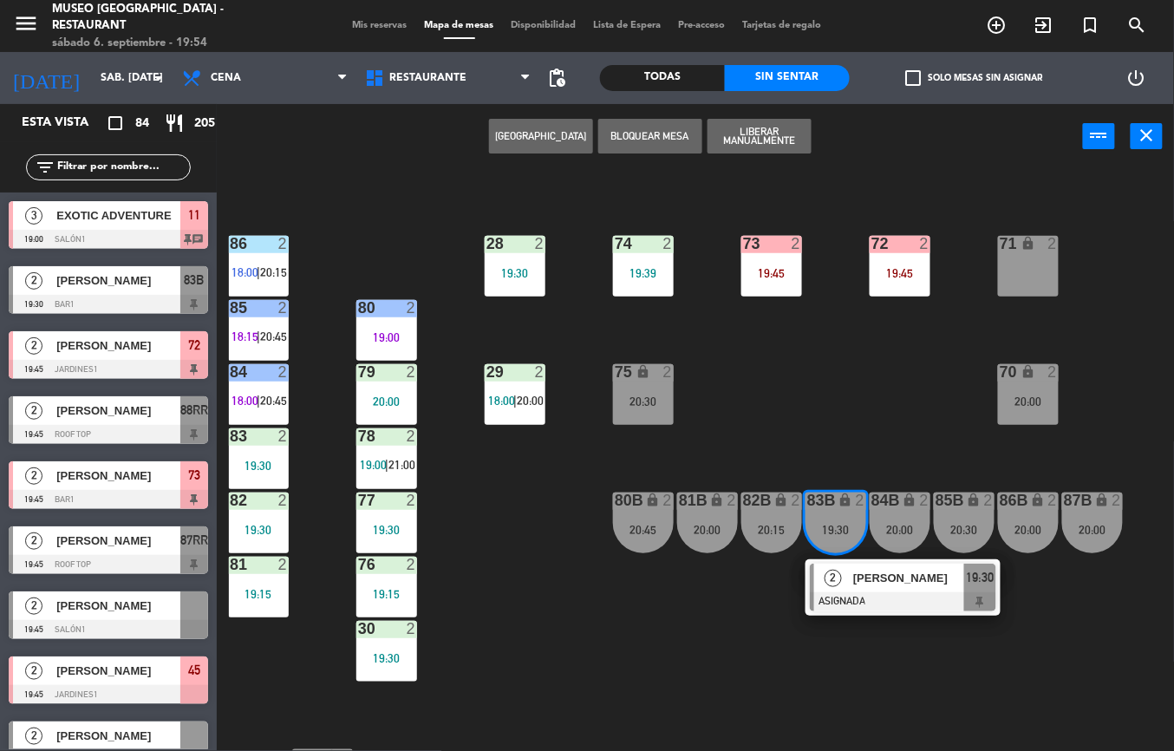
click at [899, 588] on div "[PERSON_NAME]" at bounding box center [907, 577] width 113 height 29
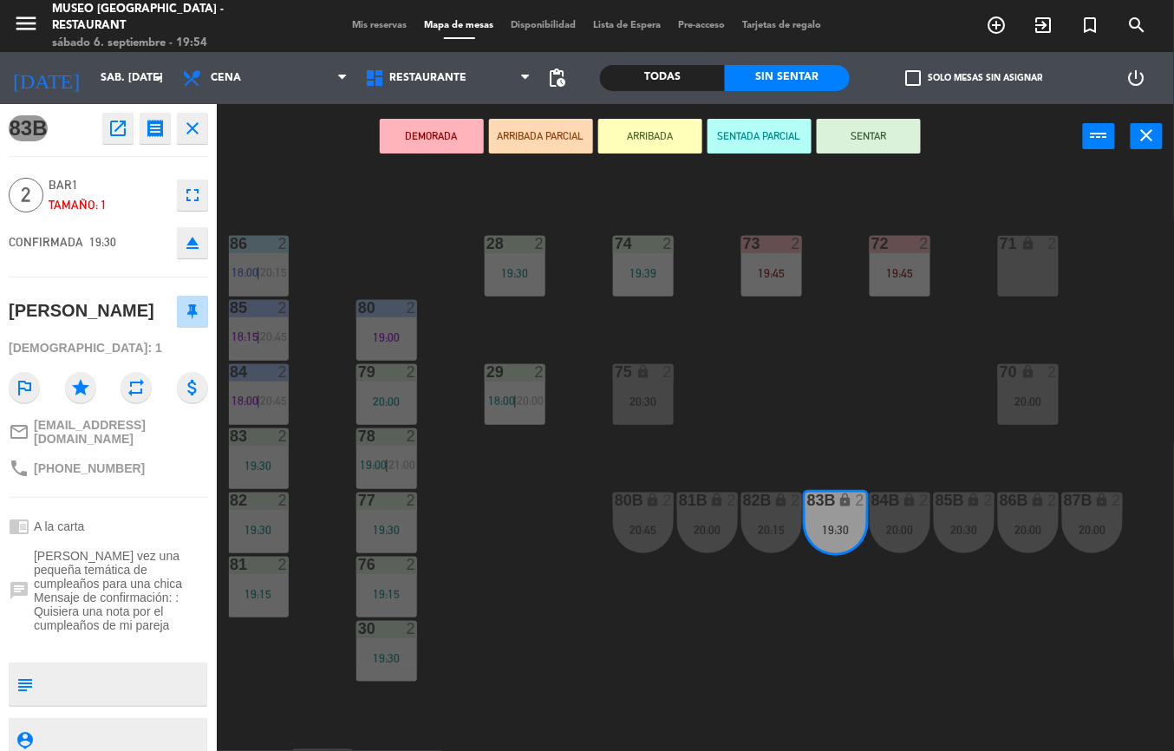
click at [119, 128] on icon "open_in_new" at bounding box center [117, 128] width 21 height 21
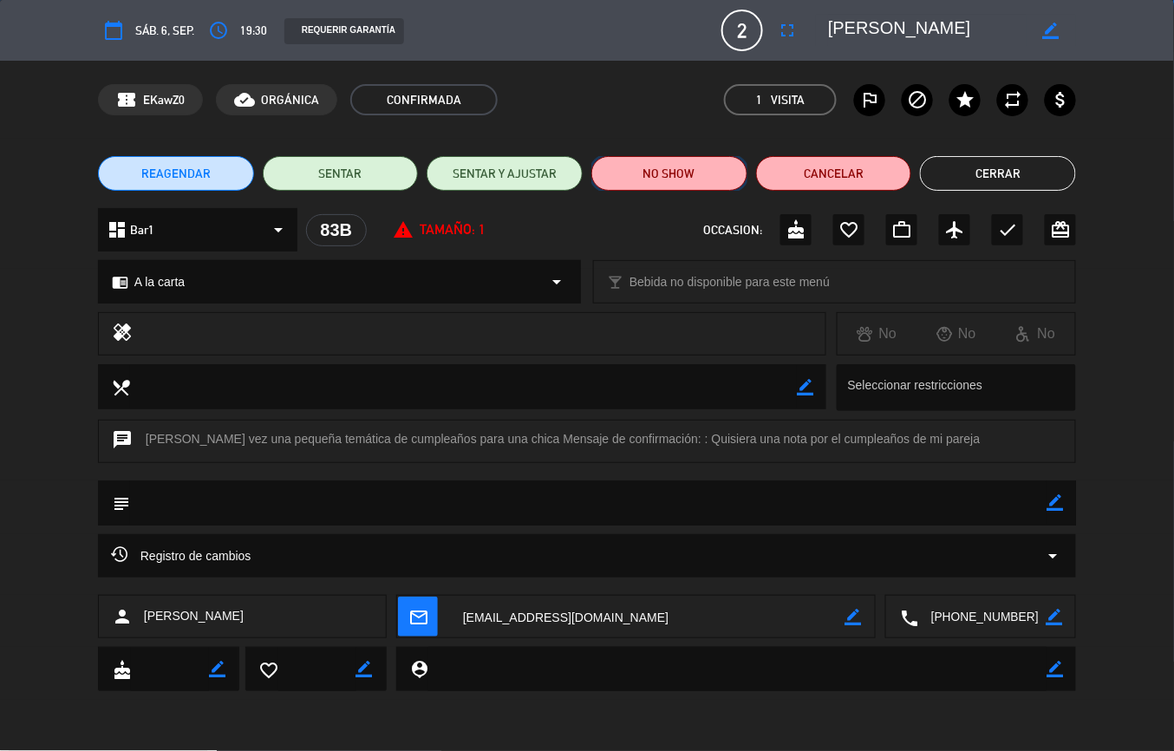
click at [669, 174] on button "NO SHOW" at bounding box center [669, 173] width 156 height 35
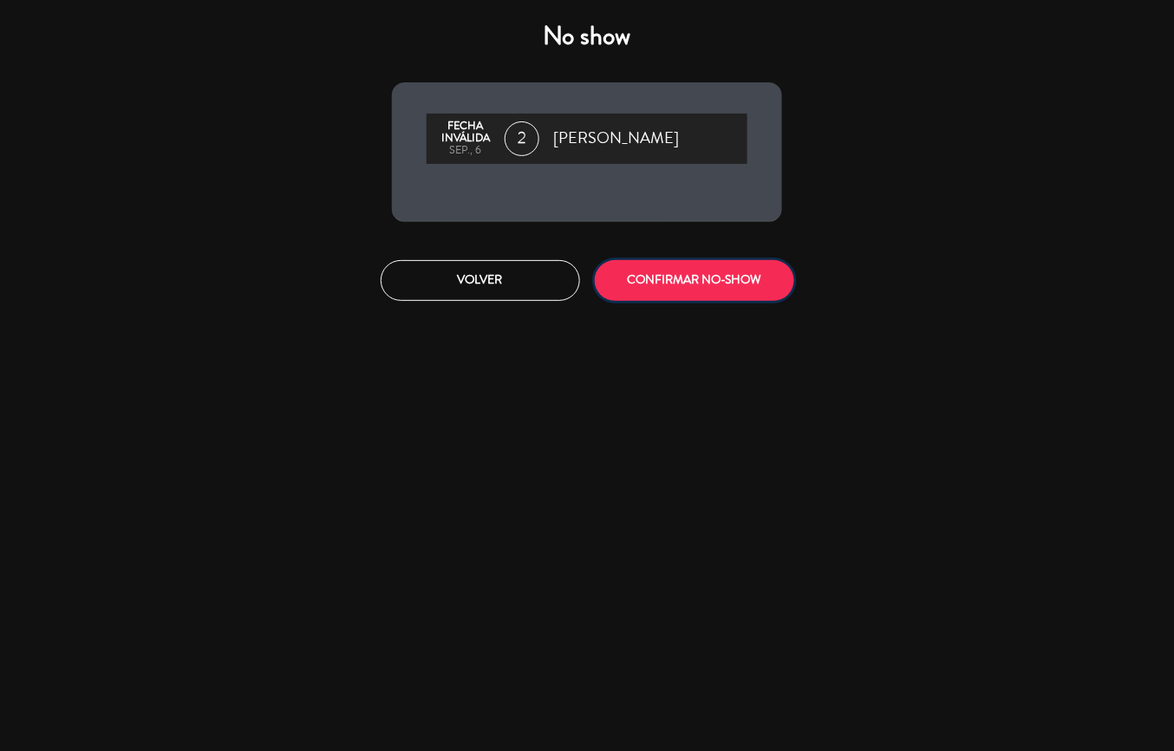
click at [730, 284] on button "CONFIRMAR NO-SHOW" at bounding box center [694, 280] width 199 height 41
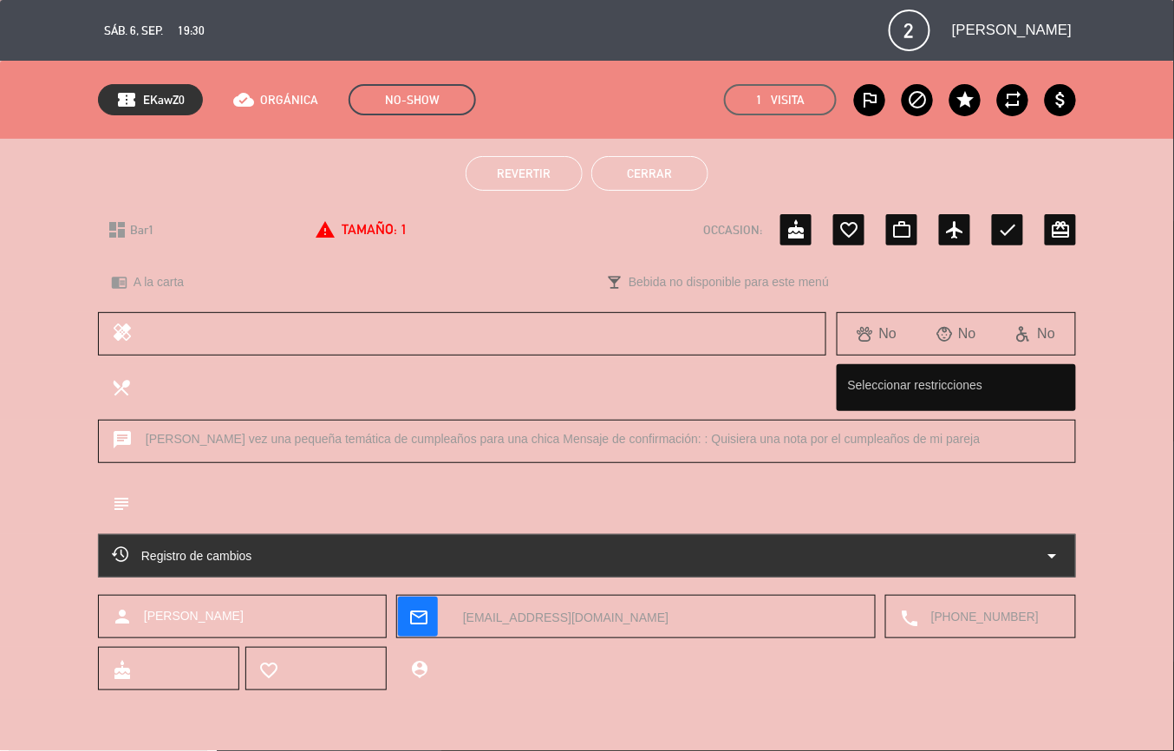
click at [671, 182] on button "Cerrar" at bounding box center [649, 173] width 117 height 35
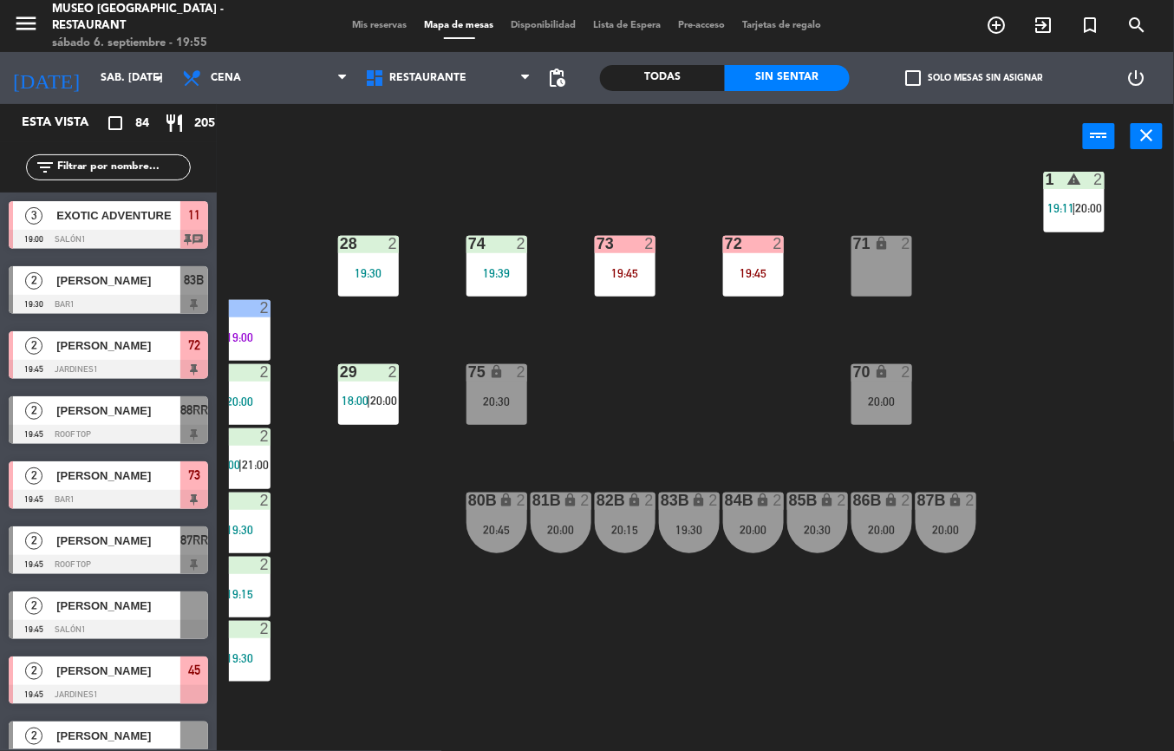
scroll to position [605, 209]
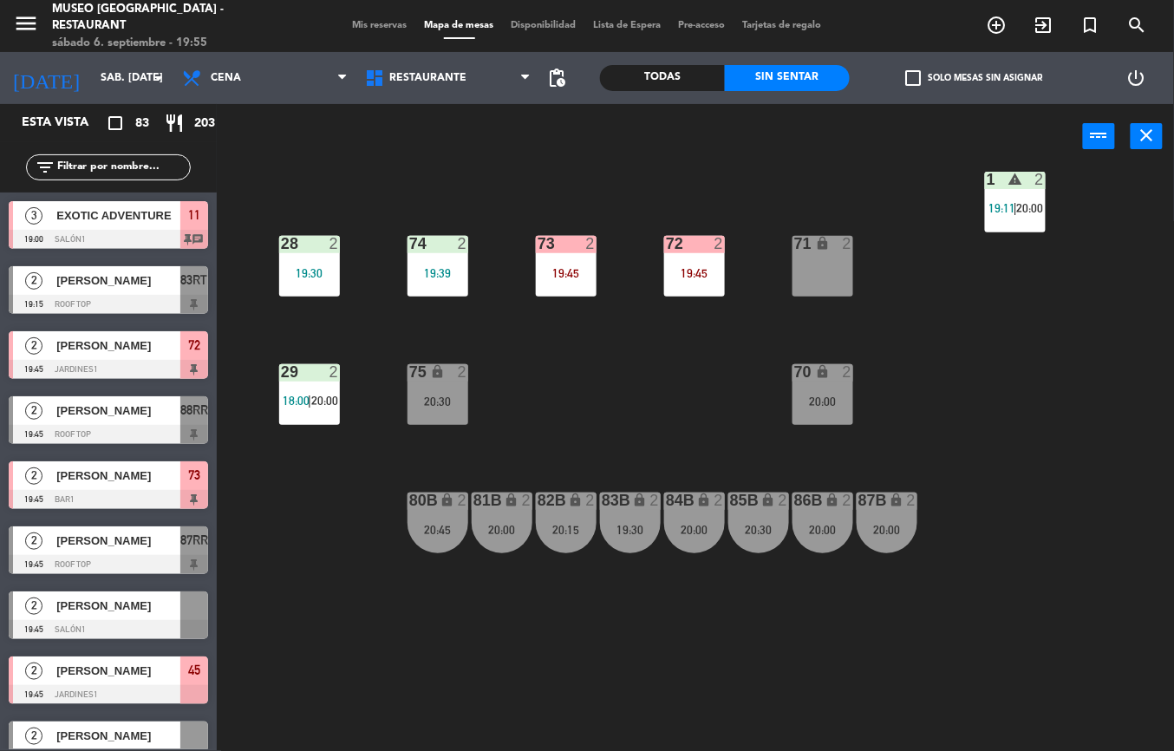
click at [990, 206] on span "19:11" at bounding box center [1001, 208] width 27 height 14
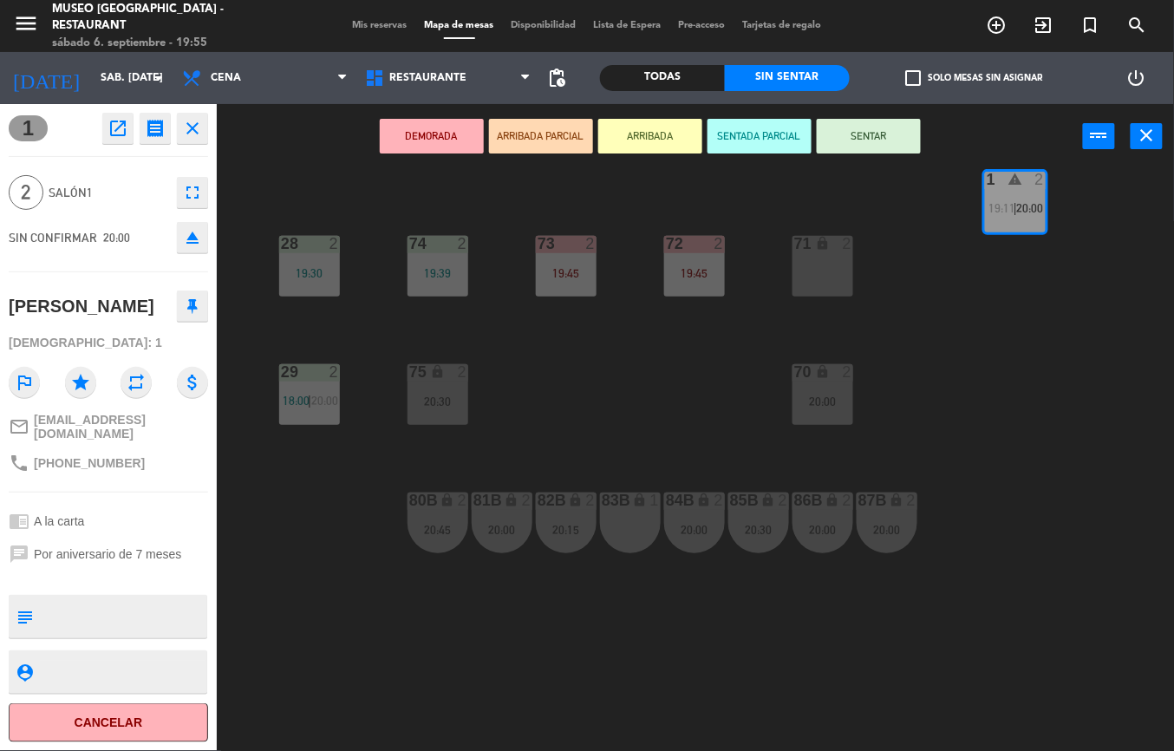
click at [634, 513] on div "83B lock 1" at bounding box center [630, 522] width 61 height 61
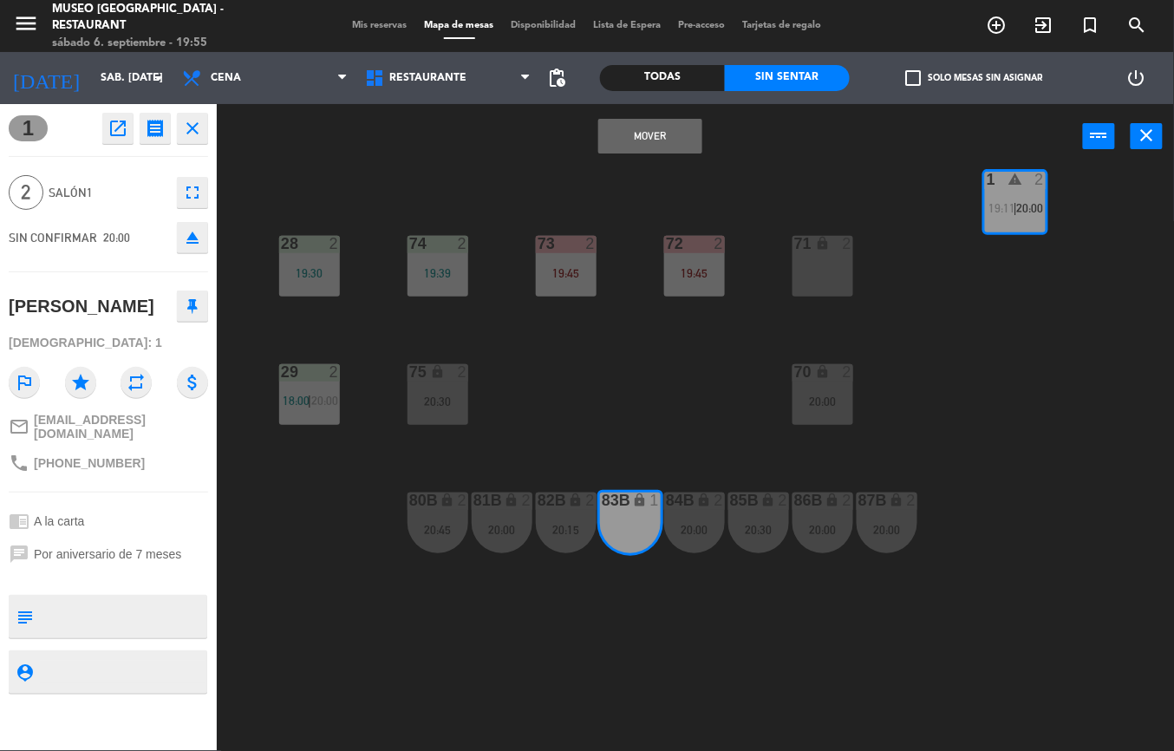
click at [636, 149] on button "Mover" at bounding box center [650, 136] width 104 height 35
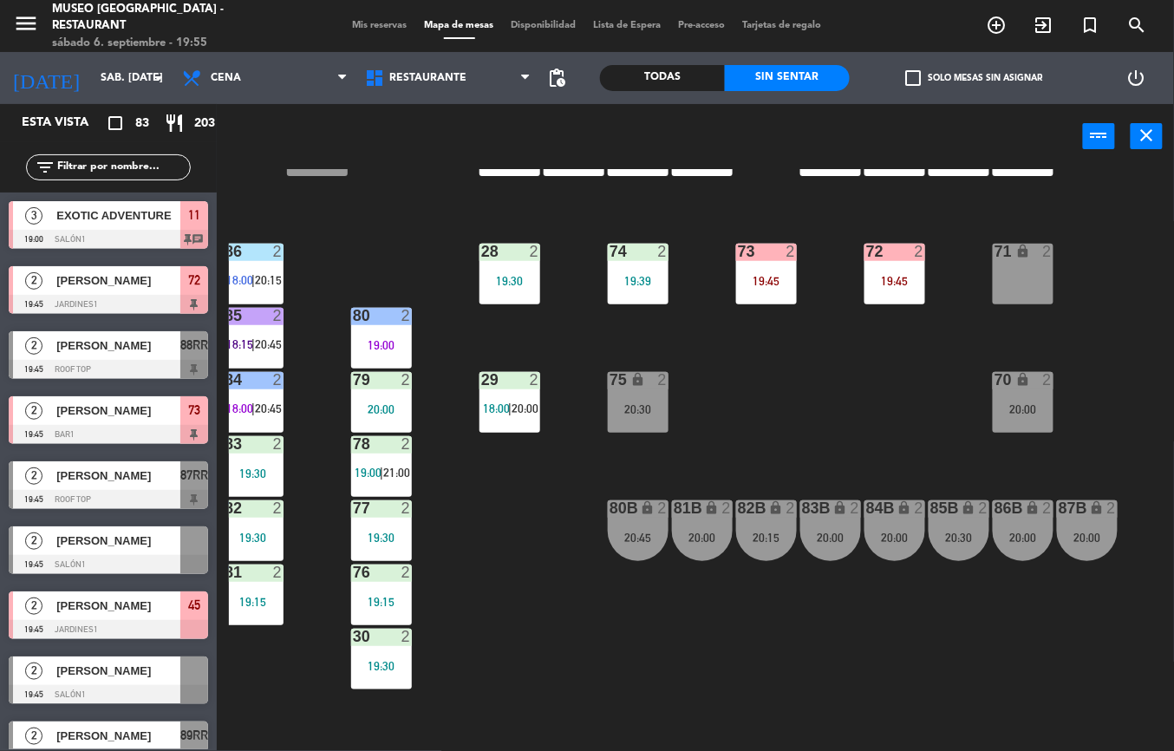
scroll to position [596, 9]
click at [496, 407] on span "18:00" at bounding box center [496, 409] width 27 height 14
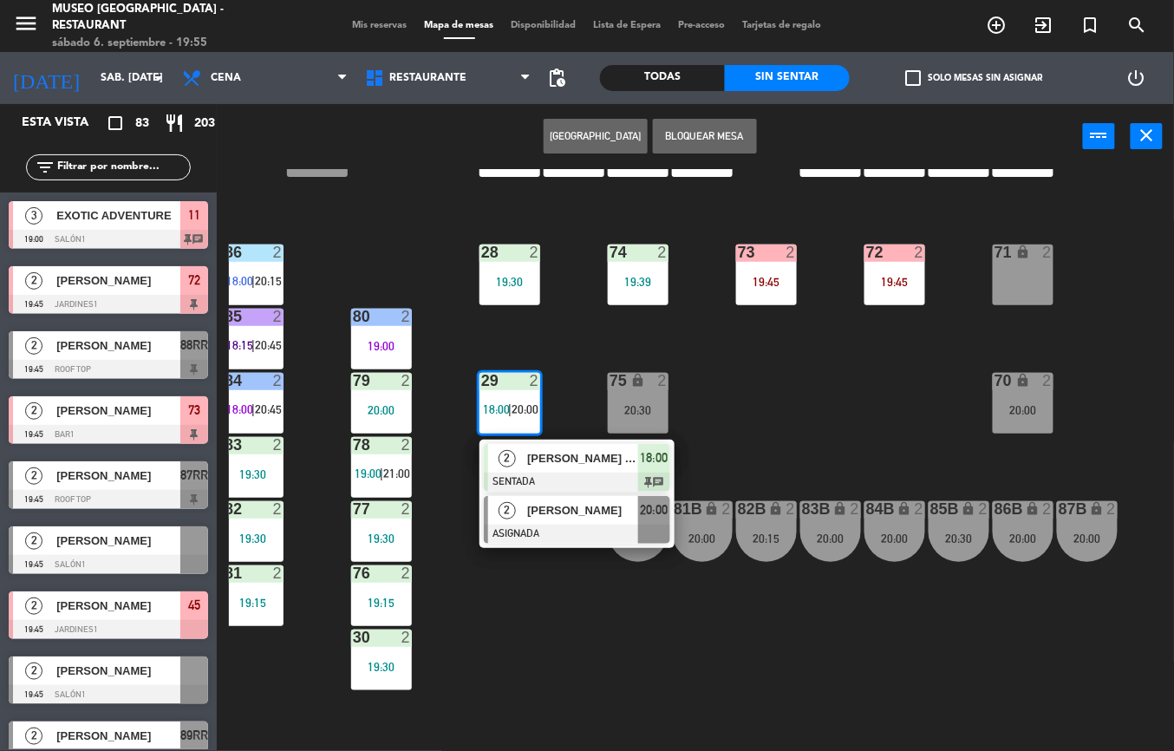
click at [539, 514] on span "[PERSON_NAME]" at bounding box center [582, 510] width 111 height 18
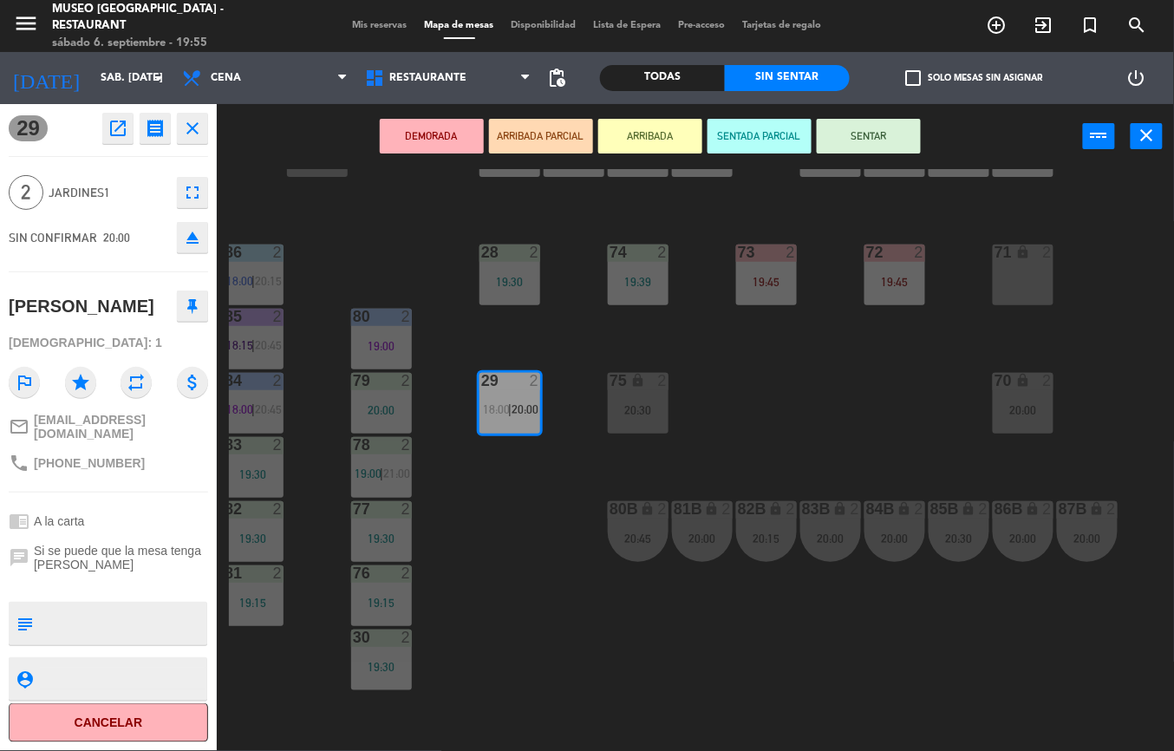
click at [640, 400] on div "75 lock 2 20:30" at bounding box center [638, 403] width 61 height 61
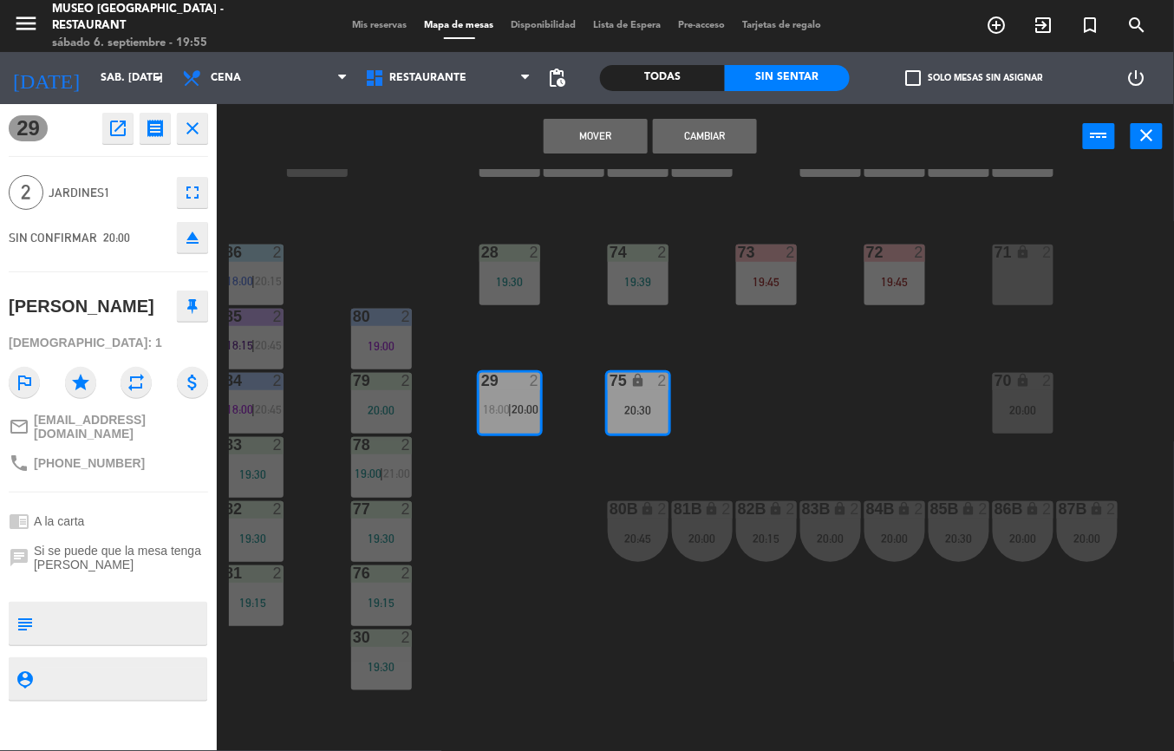
click at [725, 146] on button "Cambiar" at bounding box center [705, 136] width 104 height 35
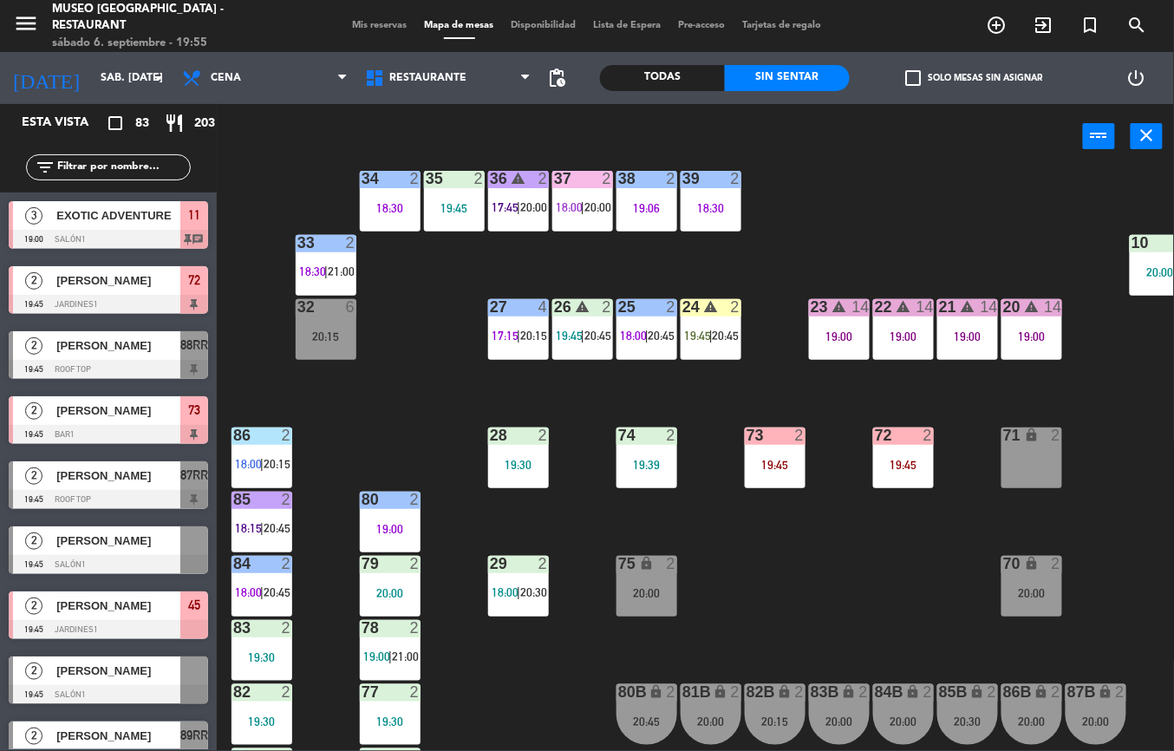
scroll to position [418, 0]
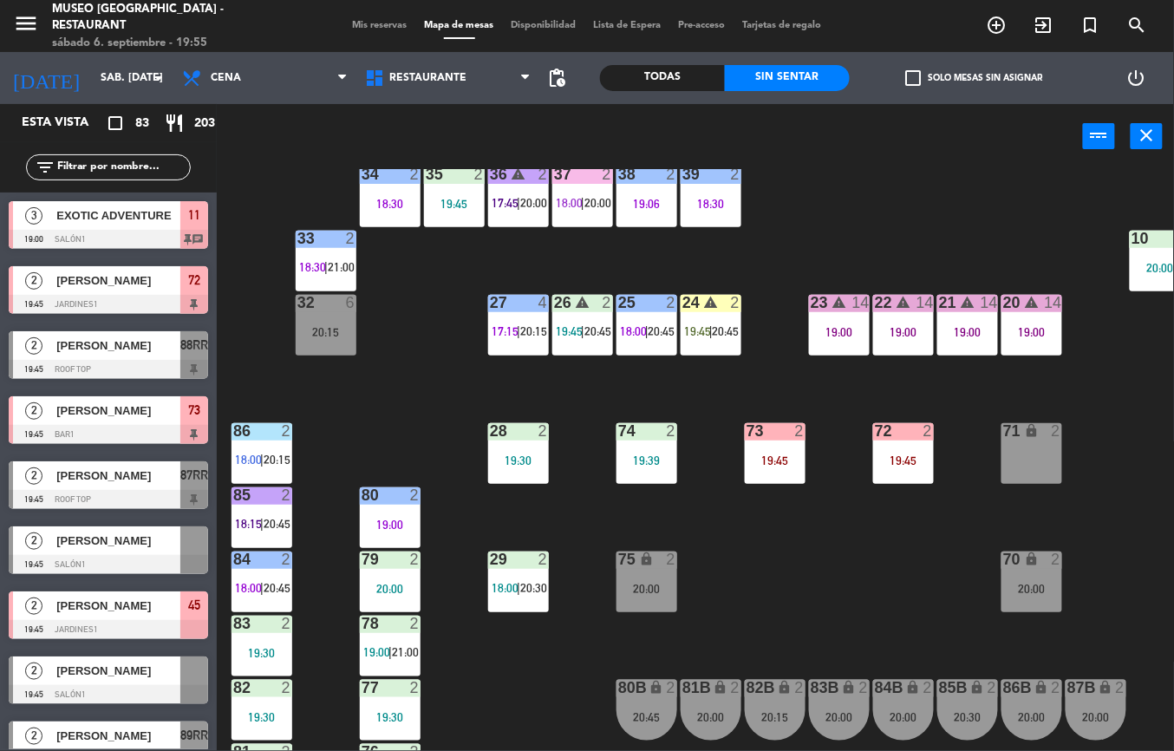
click at [712, 299] on icon "warning" at bounding box center [710, 302] width 15 height 15
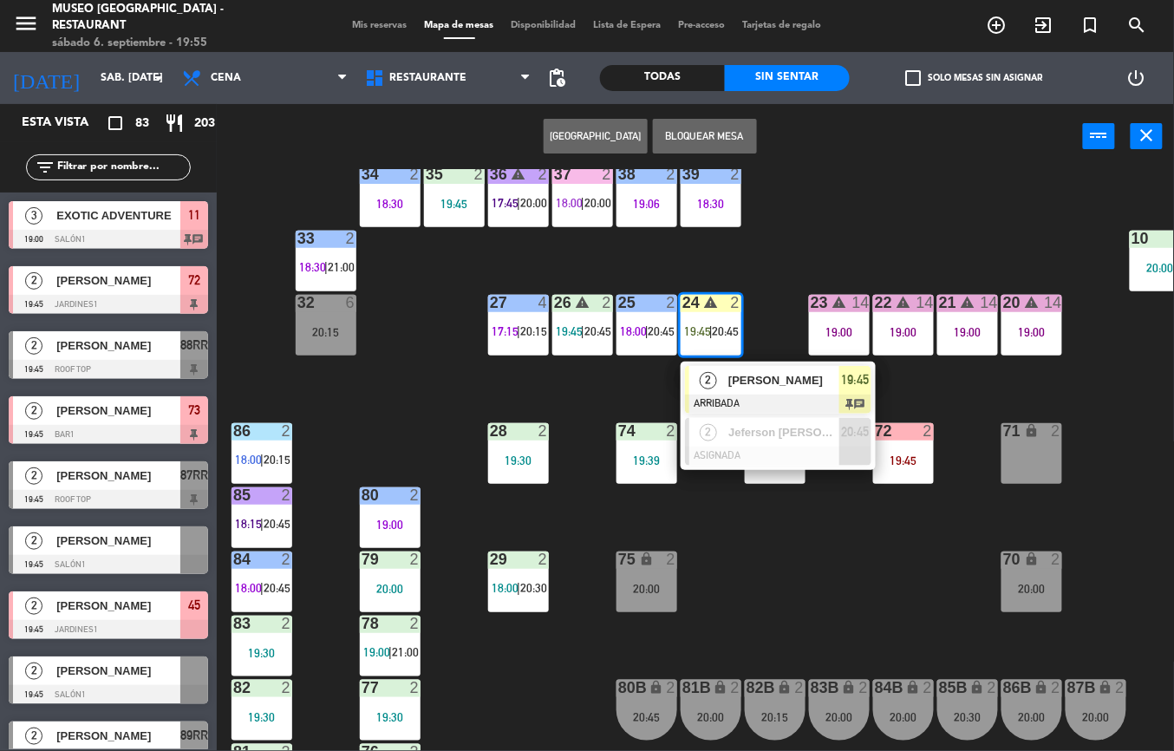
click at [778, 375] on span "[PERSON_NAME]" at bounding box center [783, 380] width 111 height 18
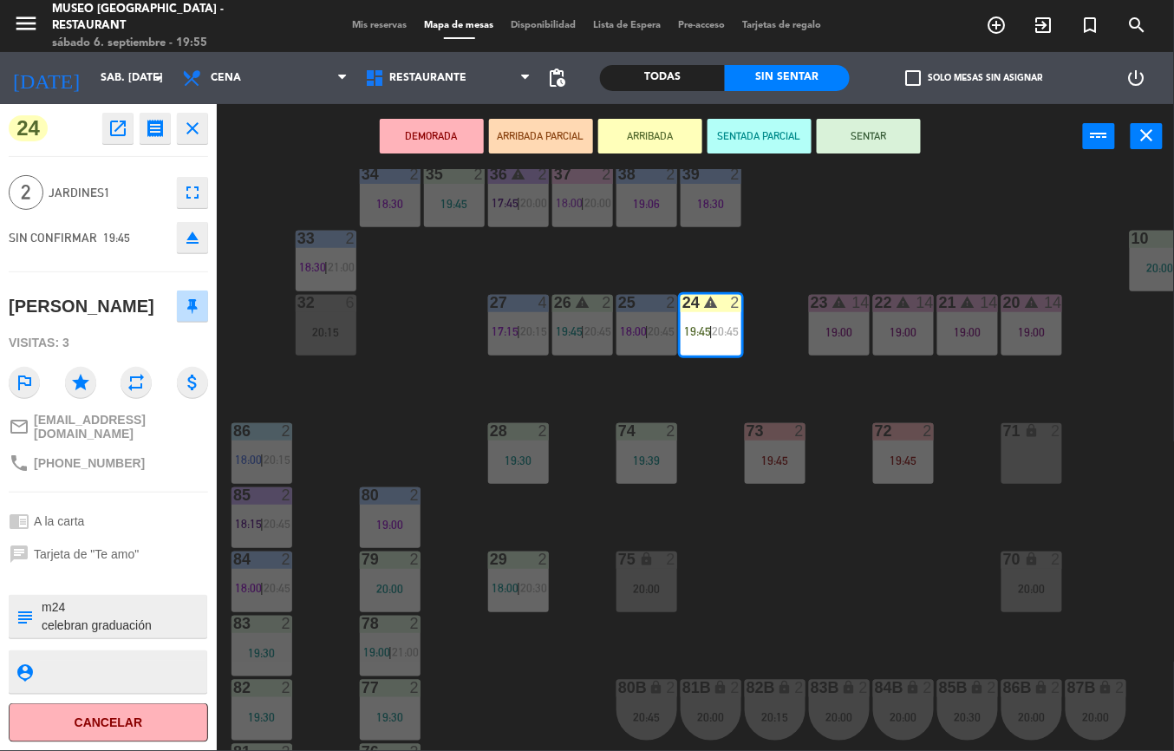
click at [868, 133] on button "SENTAR" at bounding box center [868, 136] width 104 height 35
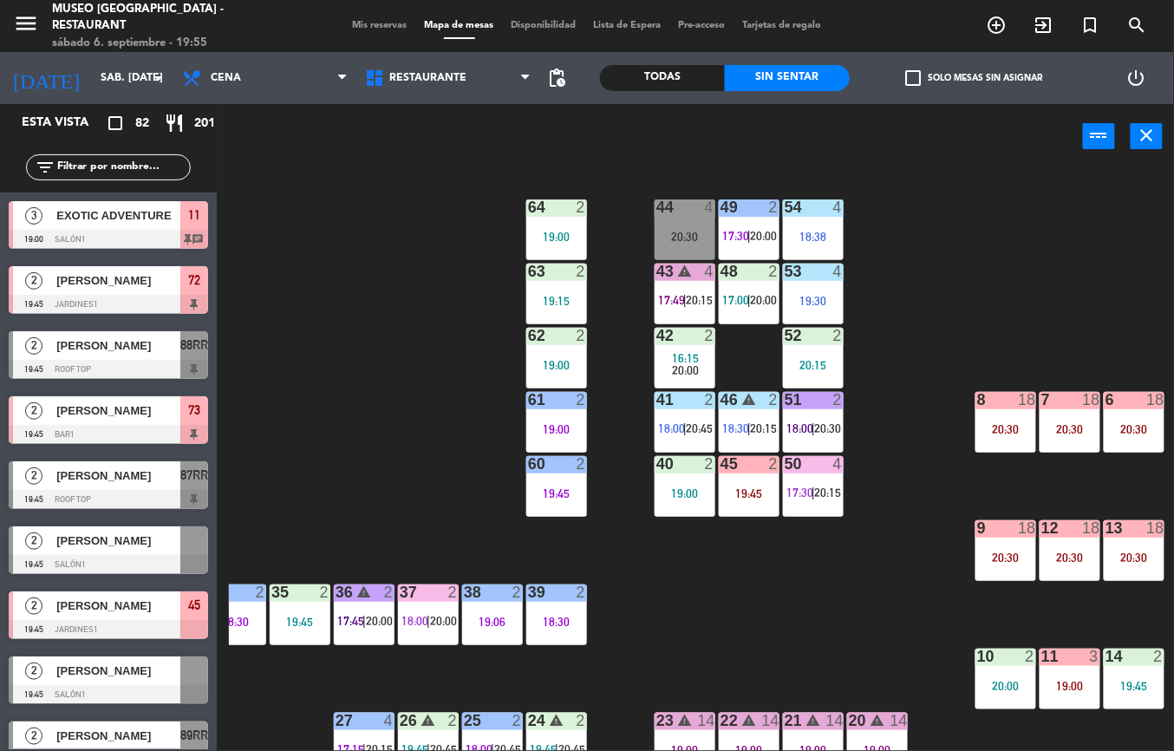
scroll to position [1, 154]
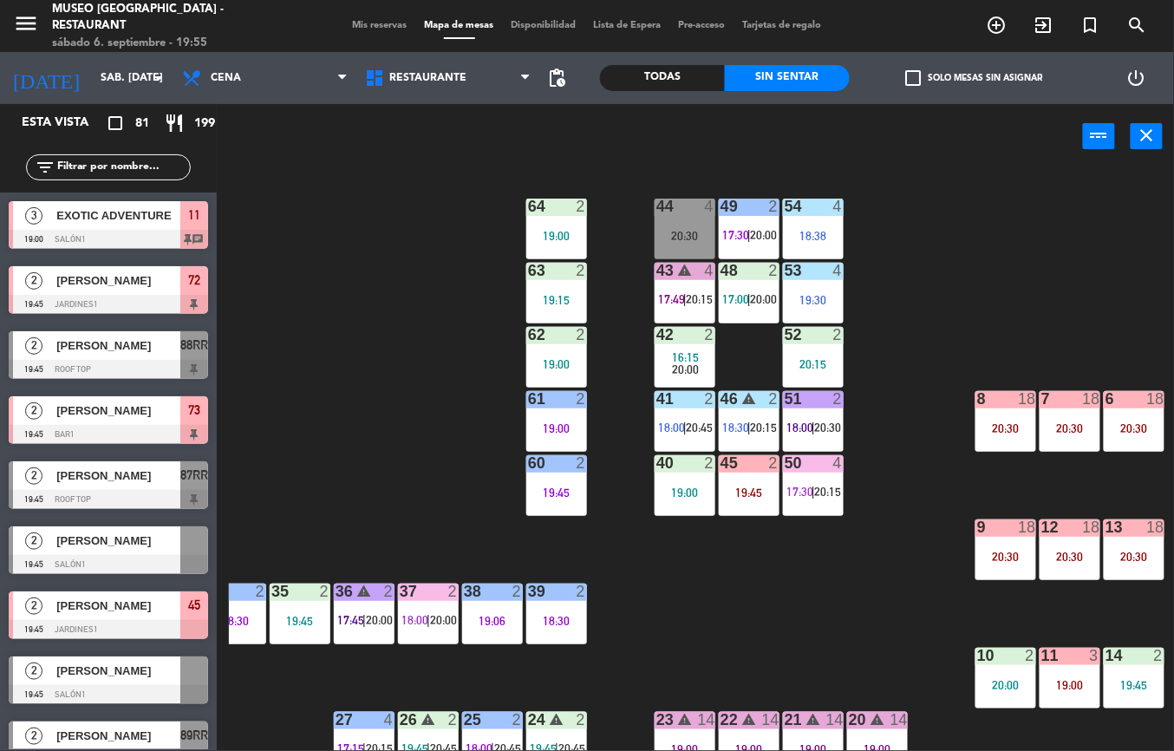
click at [691, 303] on span "20:15" at bounding box center [699, 299] width 27 height 14
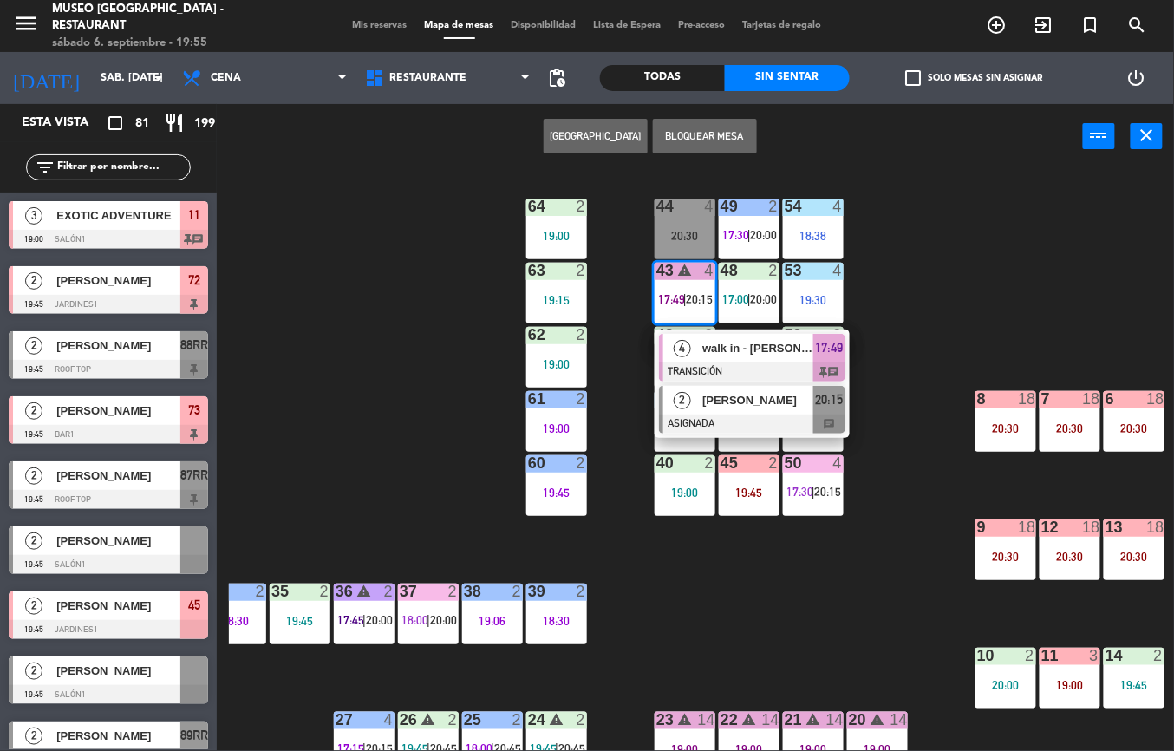
click at [757, 409] on span "[PERSON_NAME]" at bounding box center [757, 400] width 111 height 18
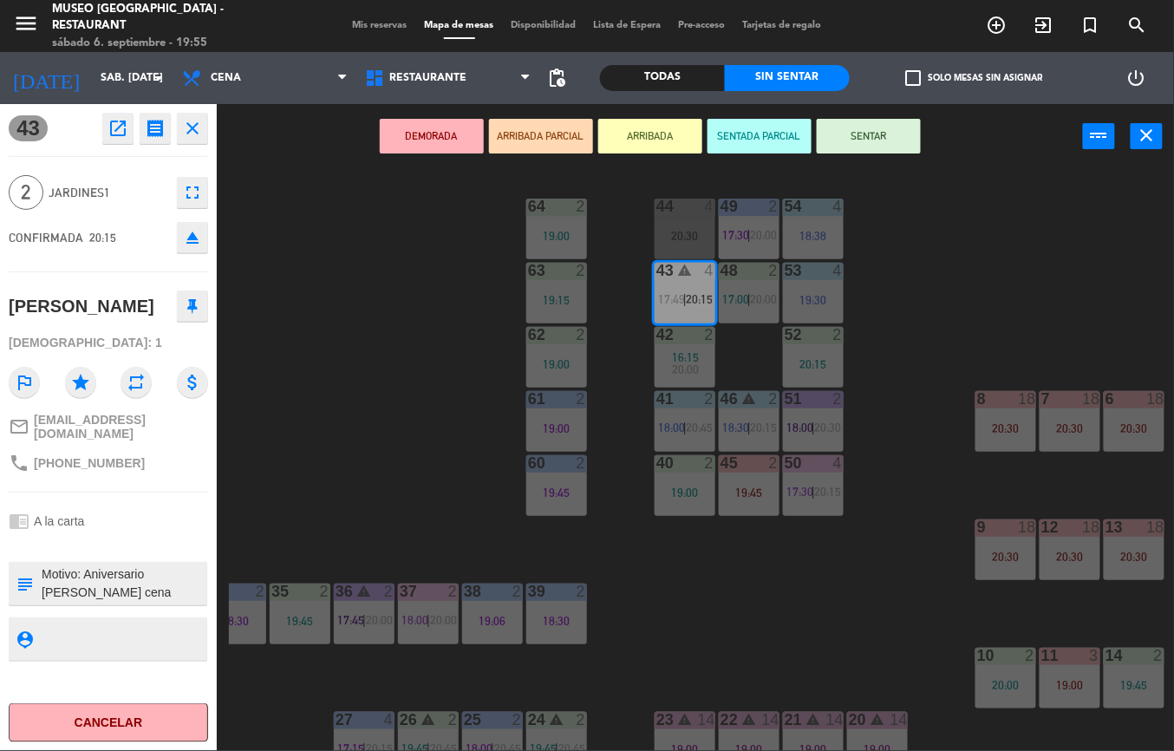
click at [937, 302] on div "44 4 20:30 49 2 17:30 | 20:00 54 4 18:38 64 2 19:00 48 2 17:00 | 20:00 53 4 19:…" at bounding box center [701, 460] width 945 height 582
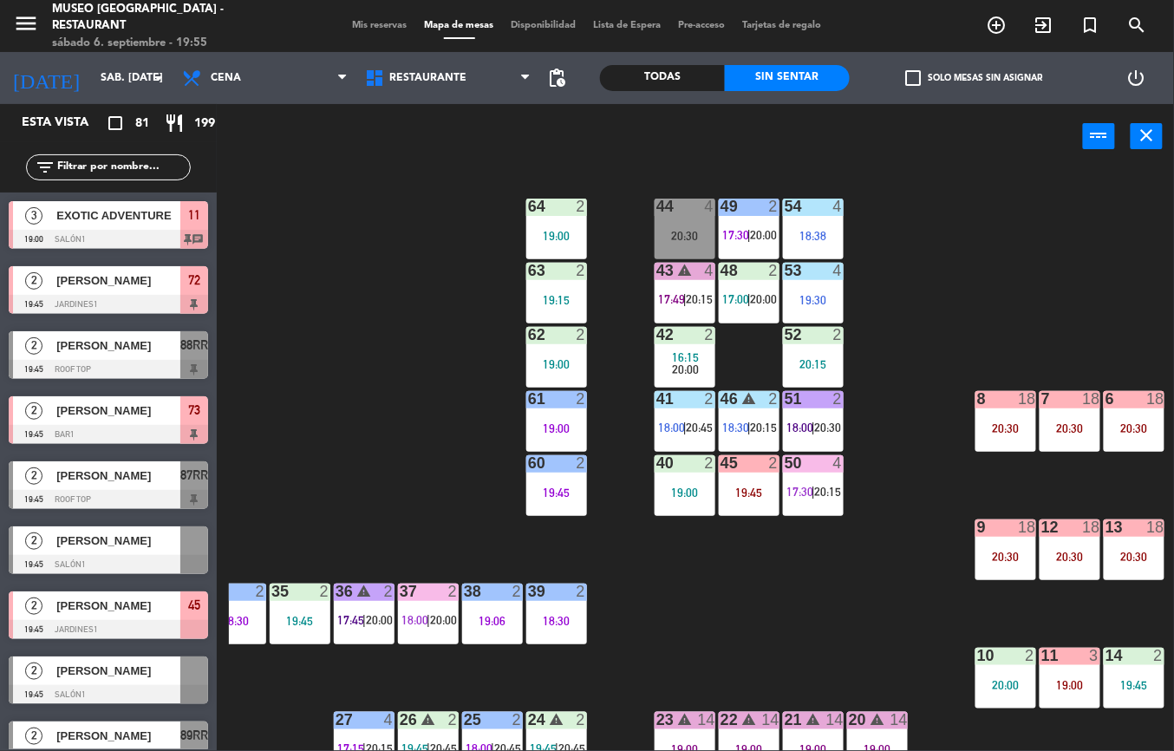
scroll to position [0, 0]
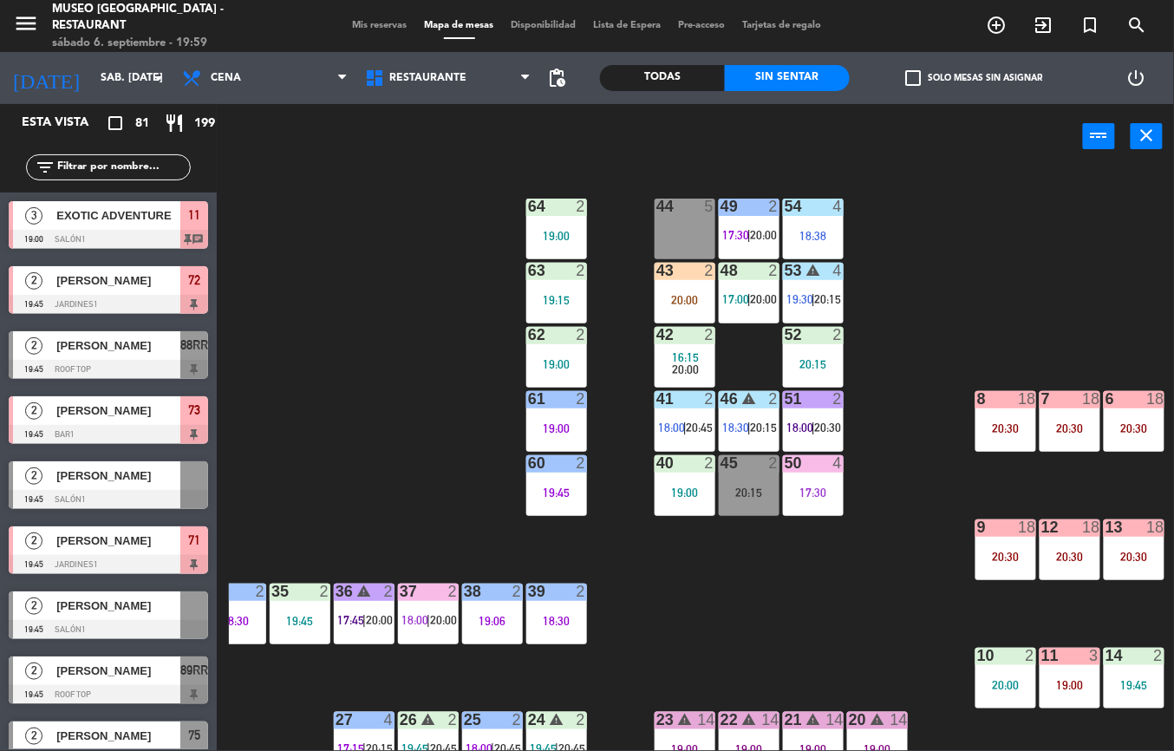
click at [829, 491] on div "17:30" at bounding box center [813, 492] width 61 height 12
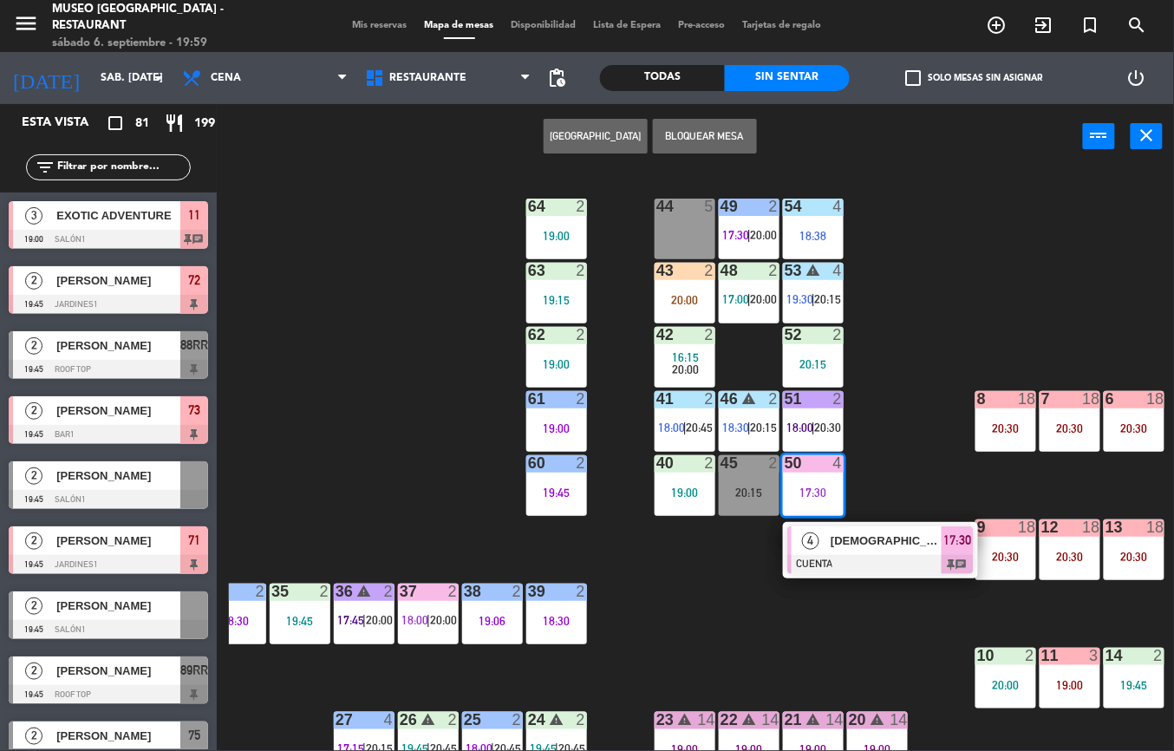
click at [827, 556] on div at bounding box center [880, 564] width 186 height 19
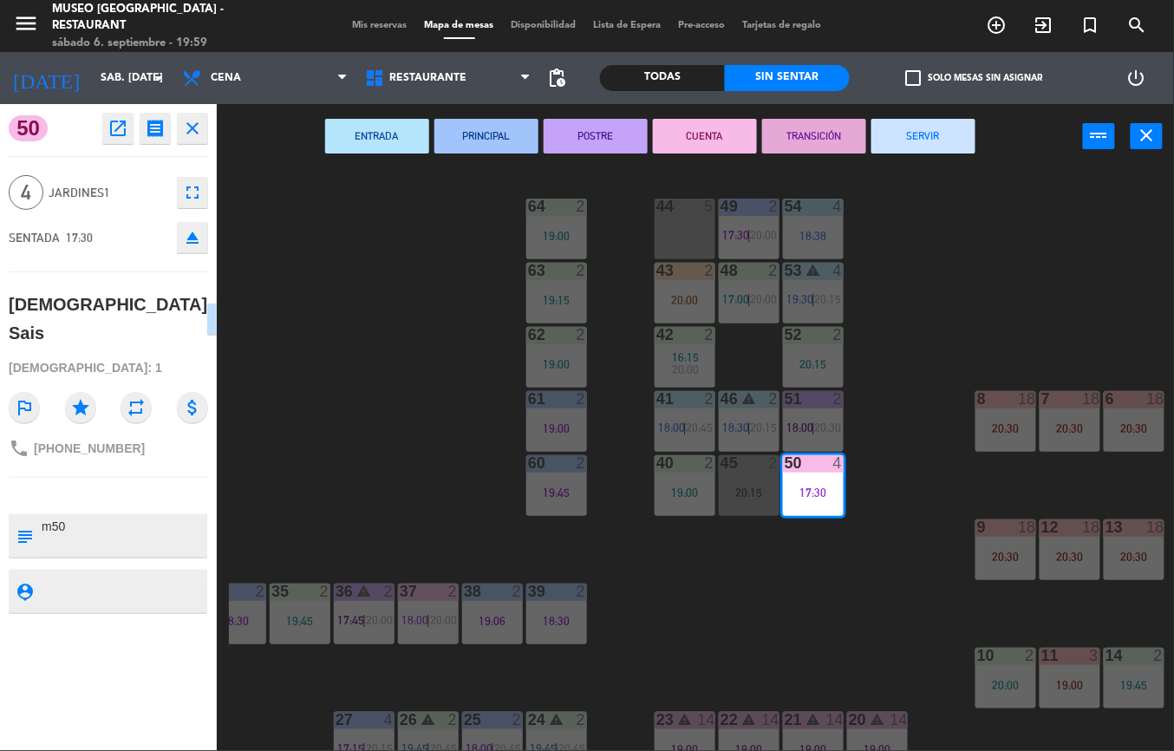
click at [910, 133] on button "SERVIR" at bounding box center [923, 136] width 104 height 35
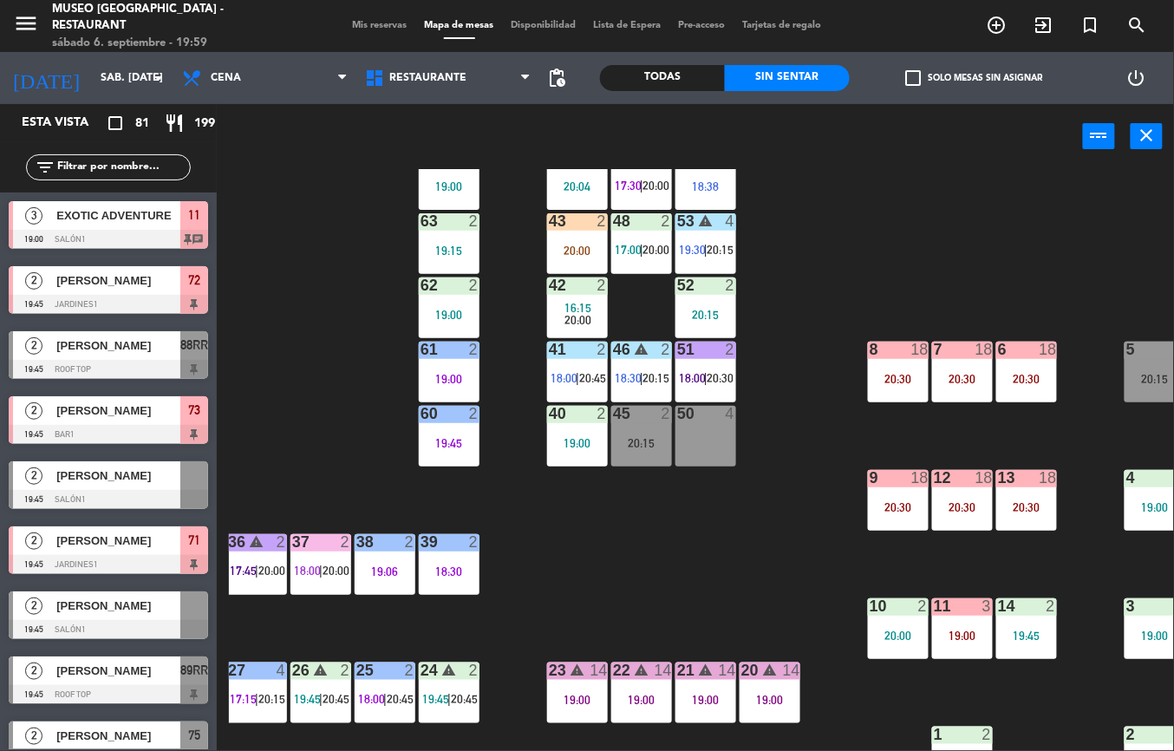
scroll to position [60, 262]
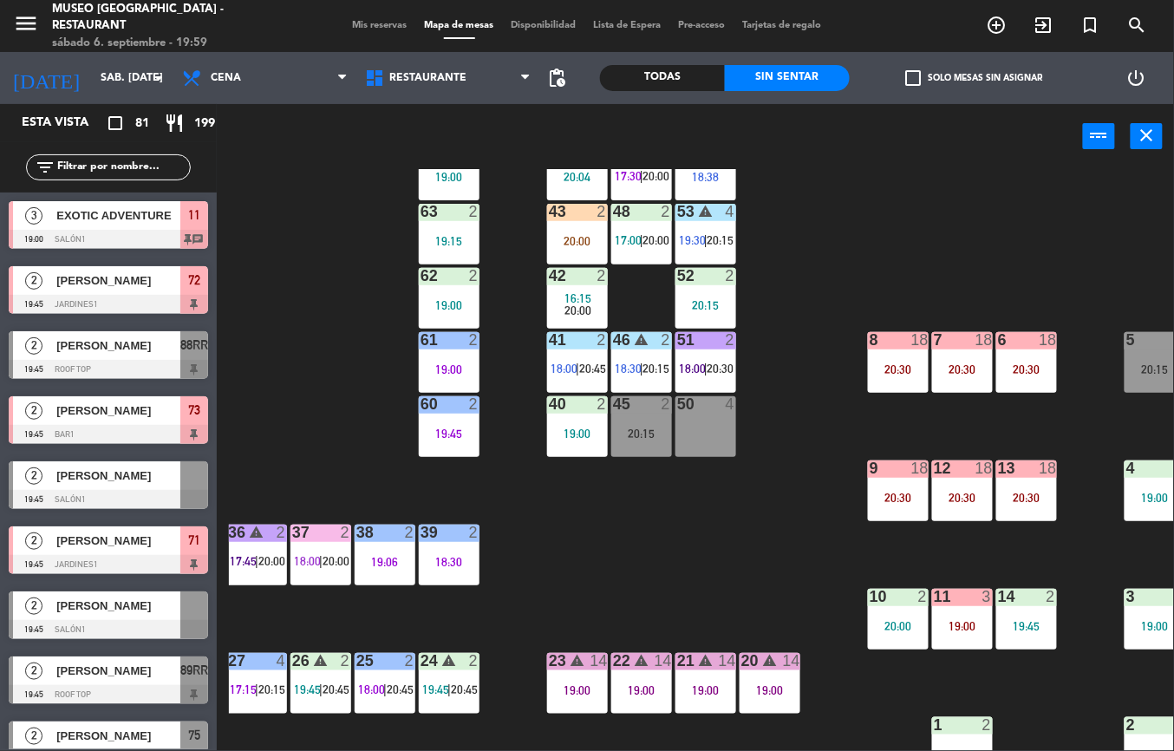
click at [1146, 369] on div "20:15" at bounding box center [1154, 369] width 61 height 12
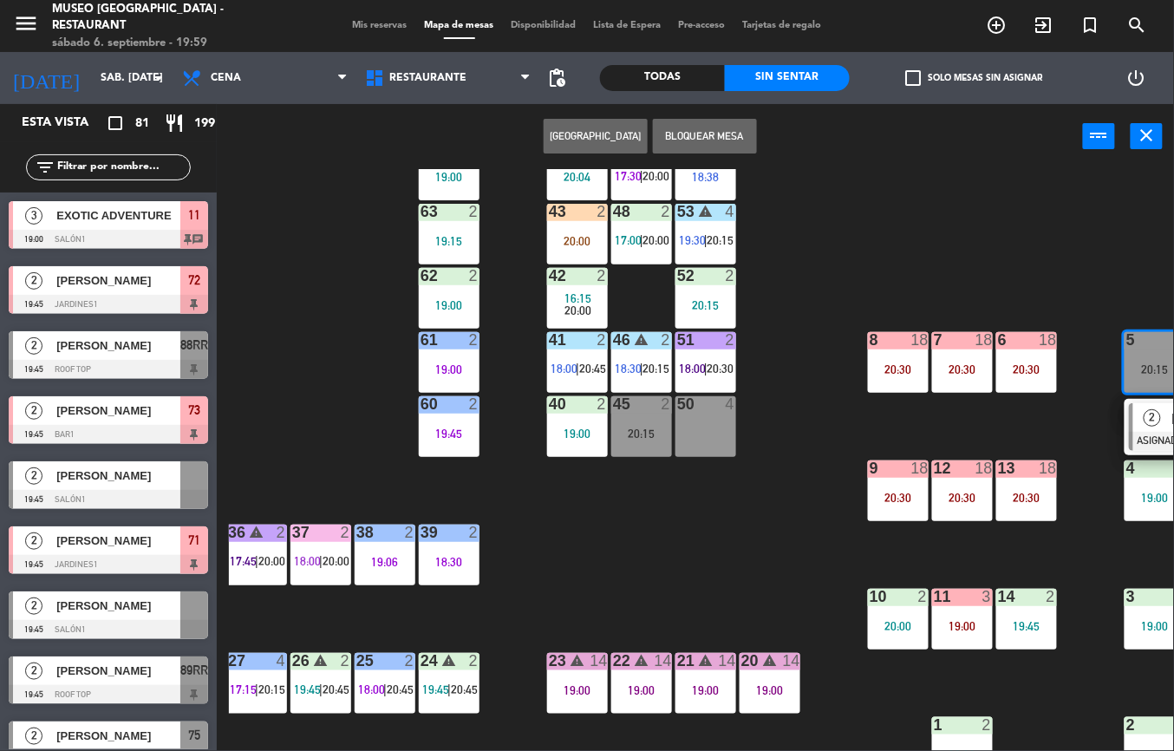
click at [686, 435] on div "50 4" at bounding box center [705, 426] width 61 height 61
click at [581, 130] on button "Mover" at bounding box center [595, 136] width 104 height 35
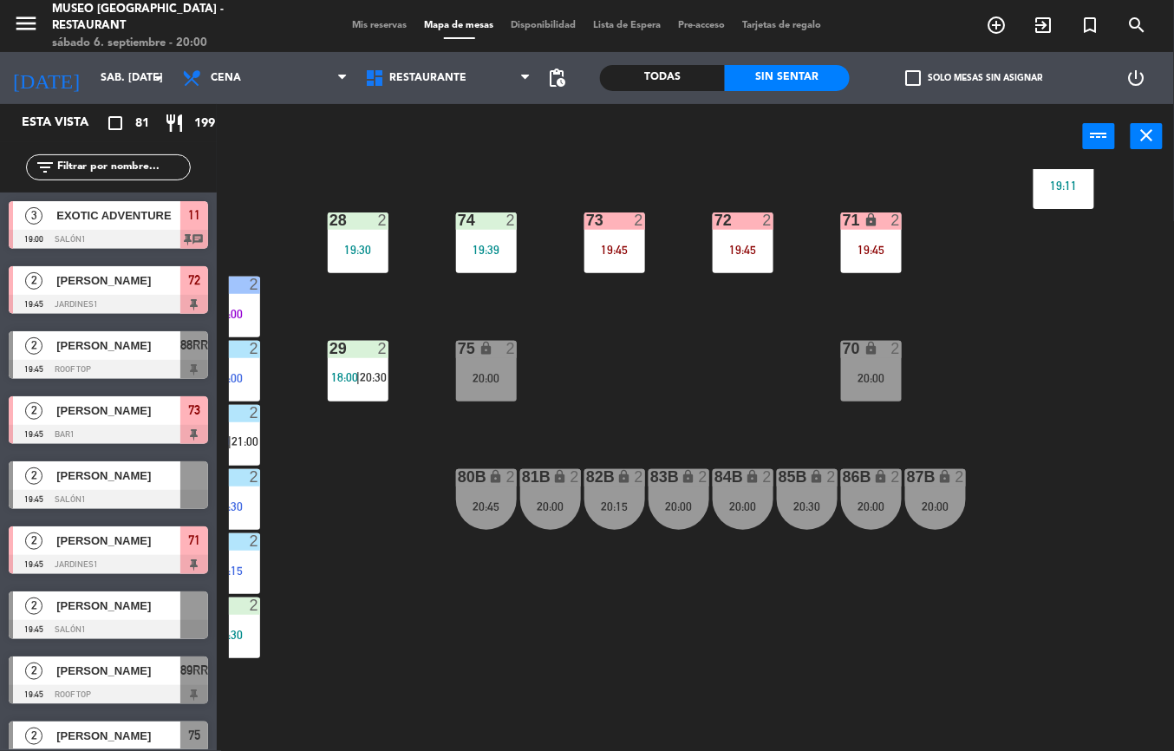
scroll to position [628, 209]
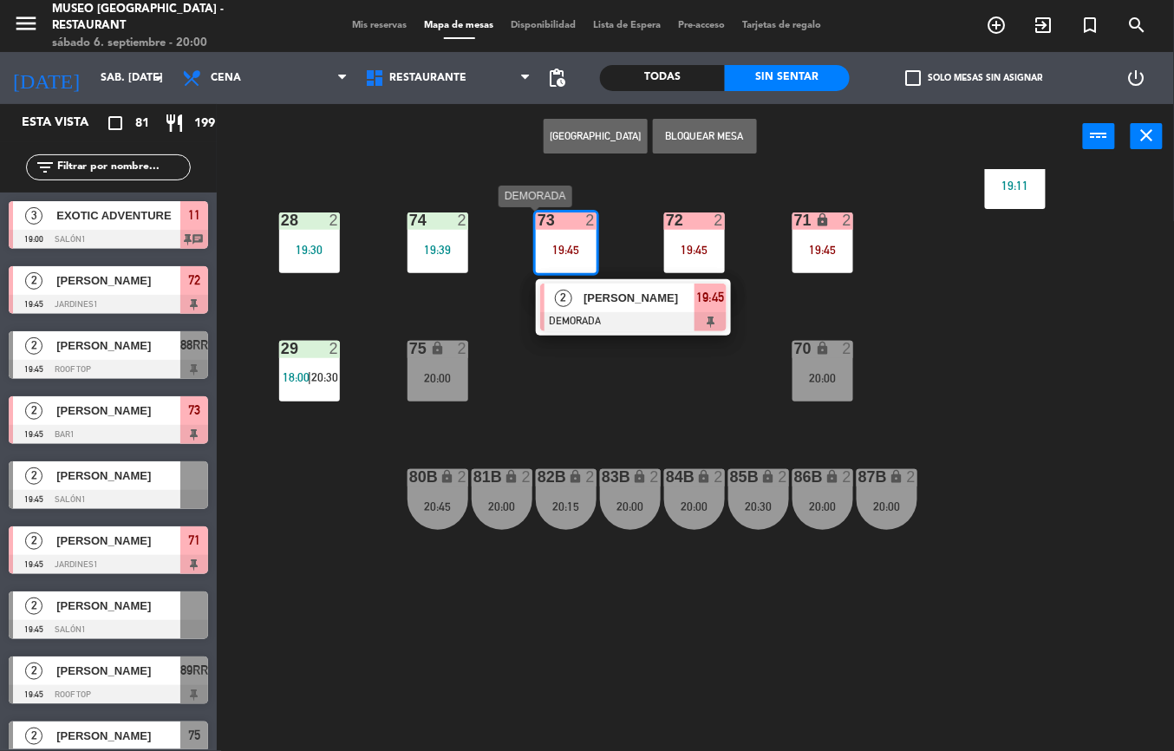
click at [572, 312] on div at bounding box center [633, 321] width 186 height 19
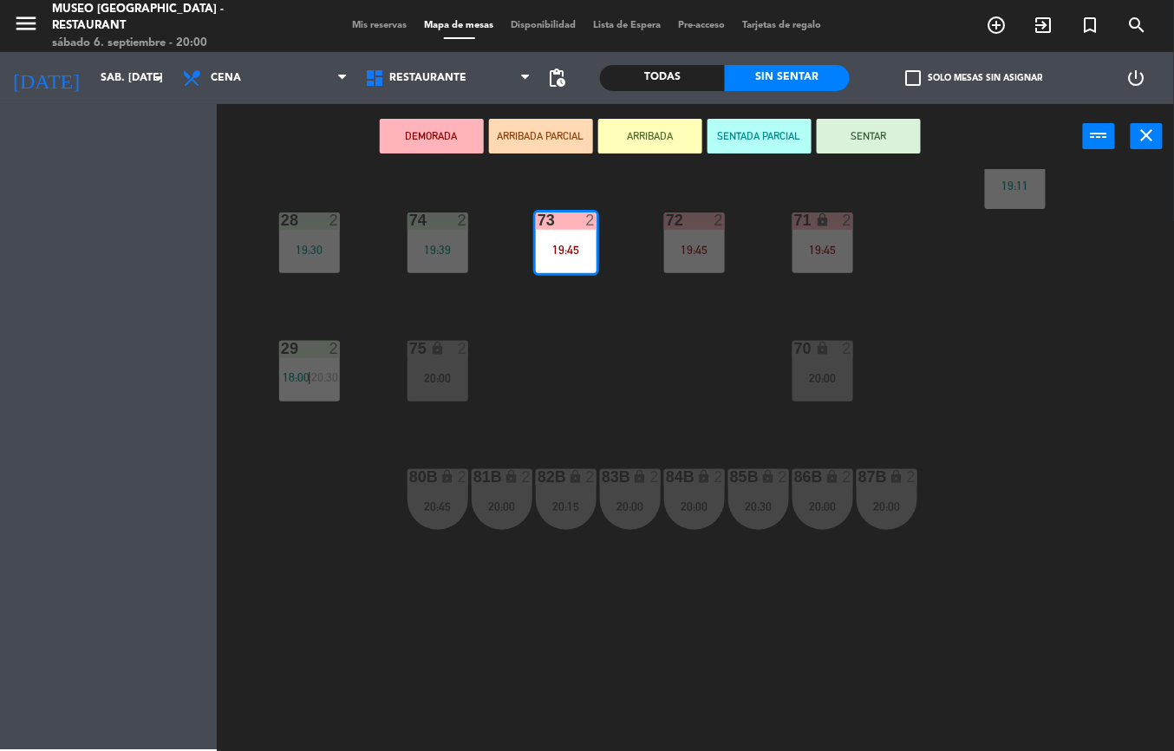
scroll to position [628, 241]
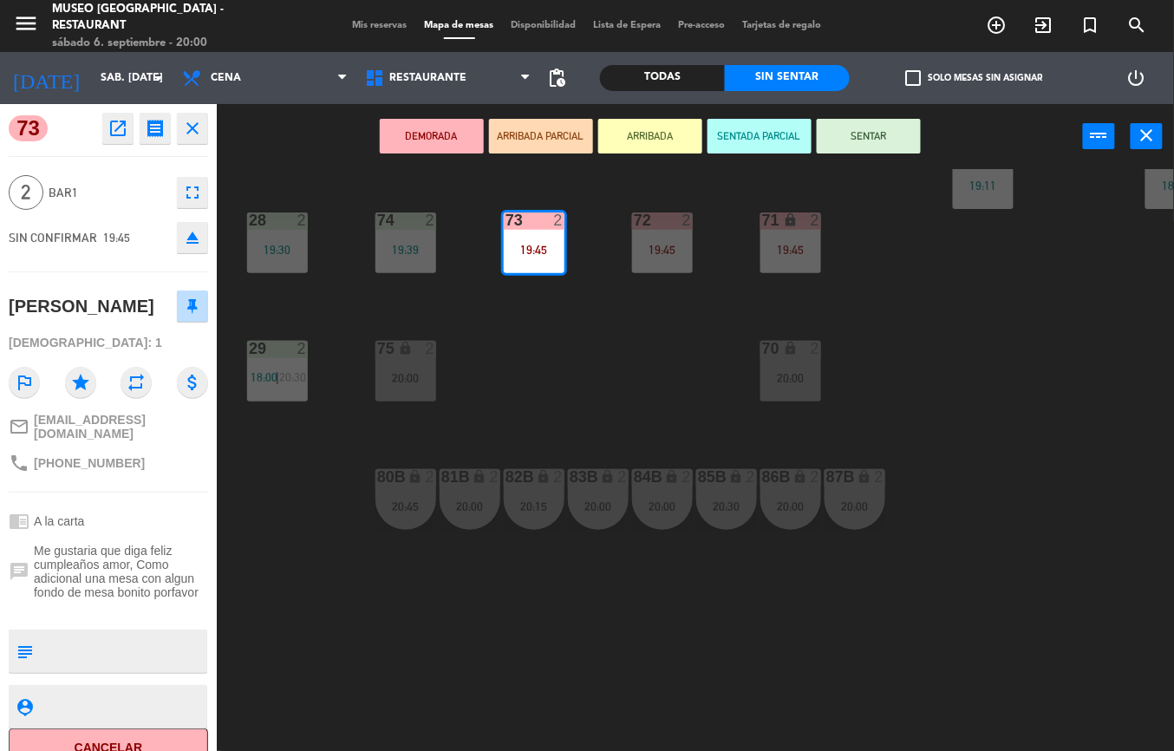
click at [119, 130] on icon "open_in_new" at bounding box center [117, 128] width 21 height 21
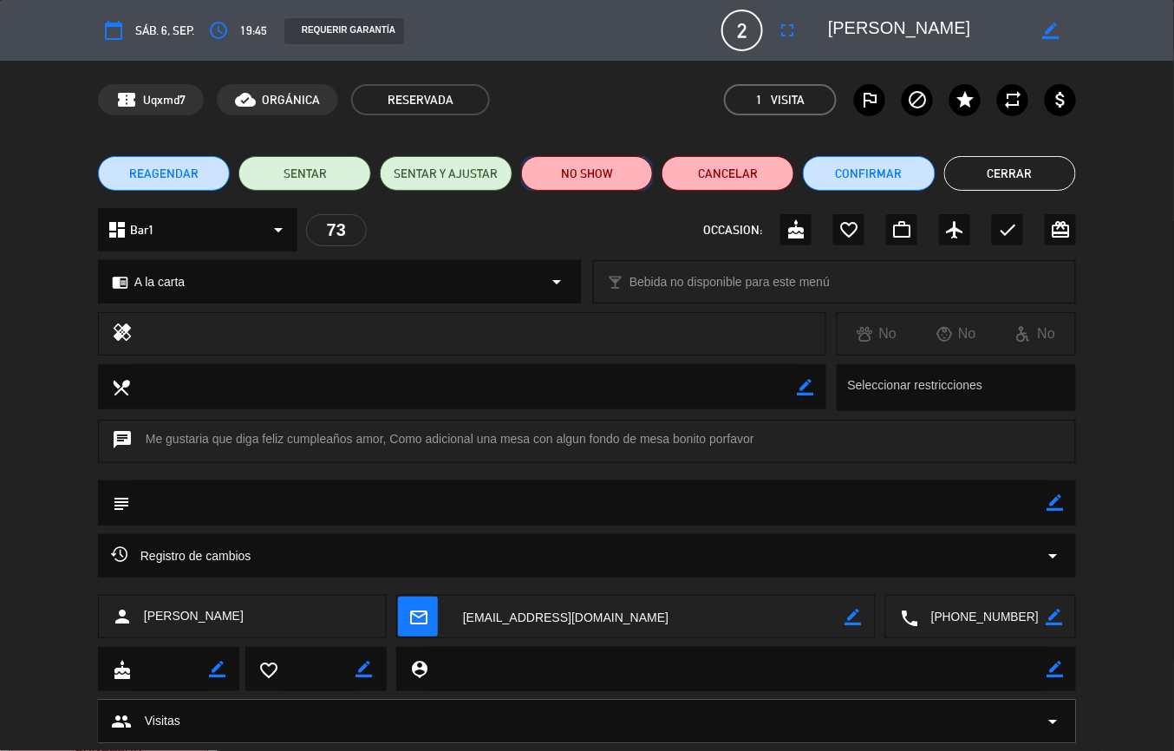
click at [570, 172] on button "NO SHOW" at bounding box center [587, 173] width 133 height 35
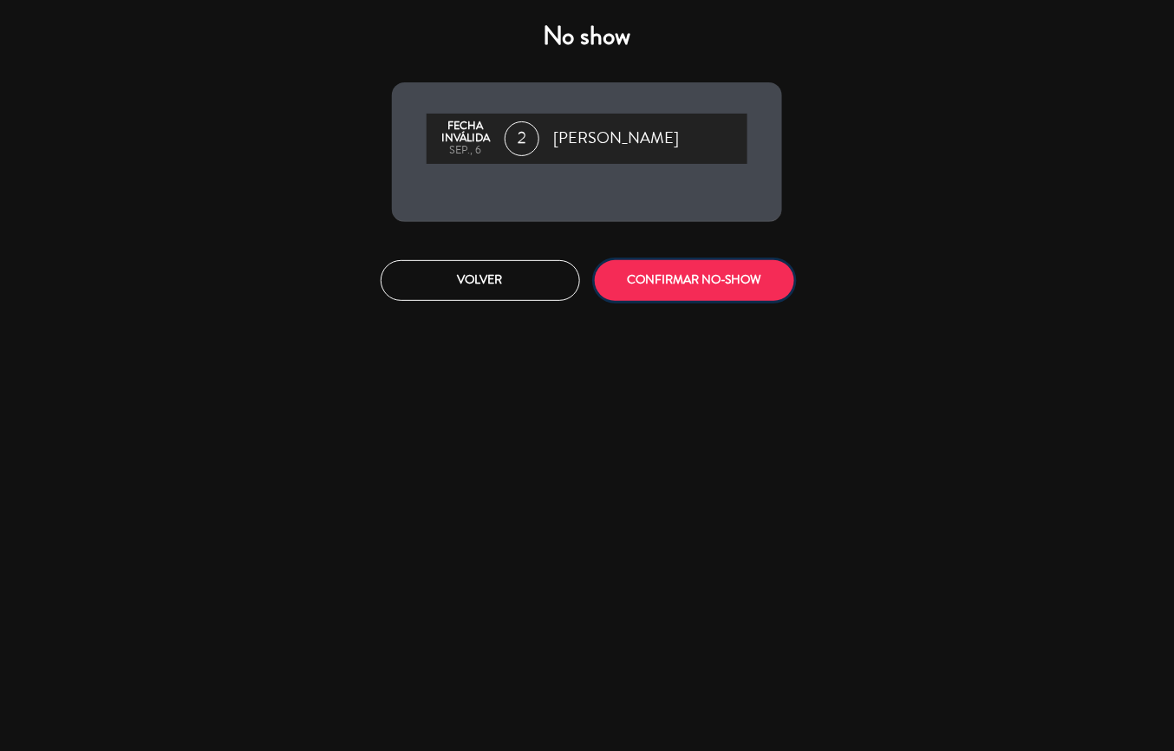
click at [690, 270] on button "CONFIRMAR NO-SHOW" at bounding box center [694, 280] width 199 height 41
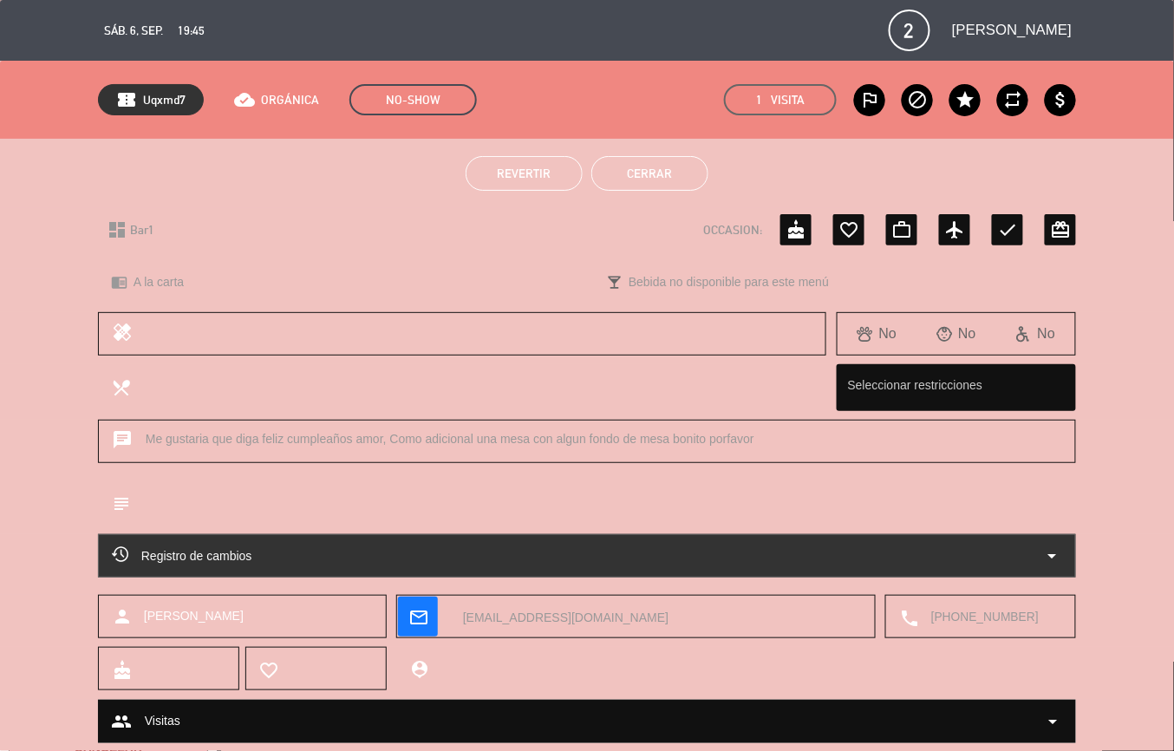
click at [662, 180] on button "Cerrar" at bounding box center [649, 173] width 117 height 35
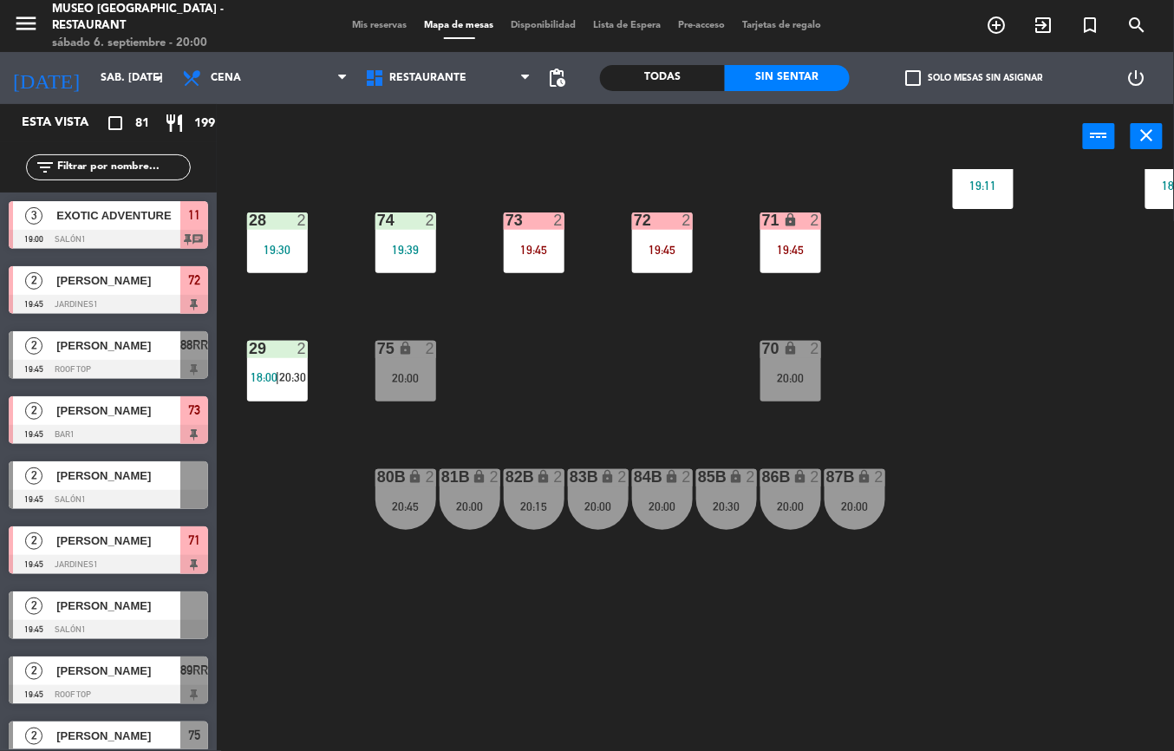
click at [667, 244] on div "19:45" at bounding box center [662, 250] width 61 height 12
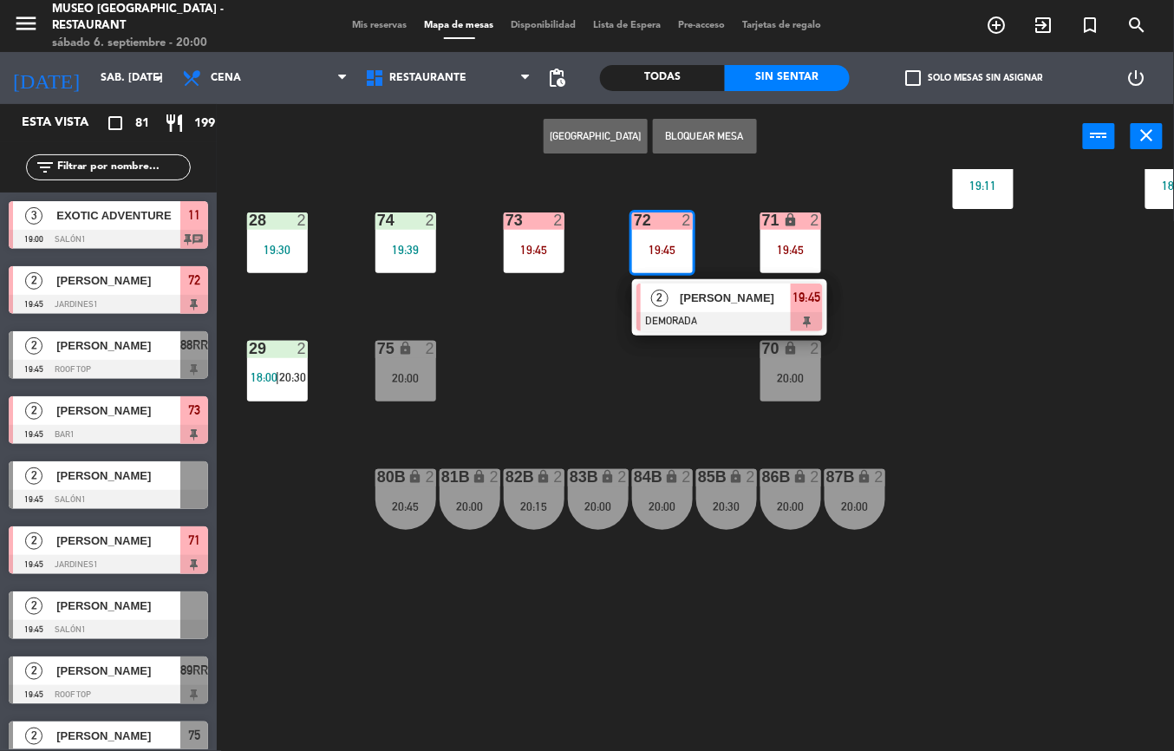
click at [702, 327] on div at bounding box center [729, 321] width 186 height 19
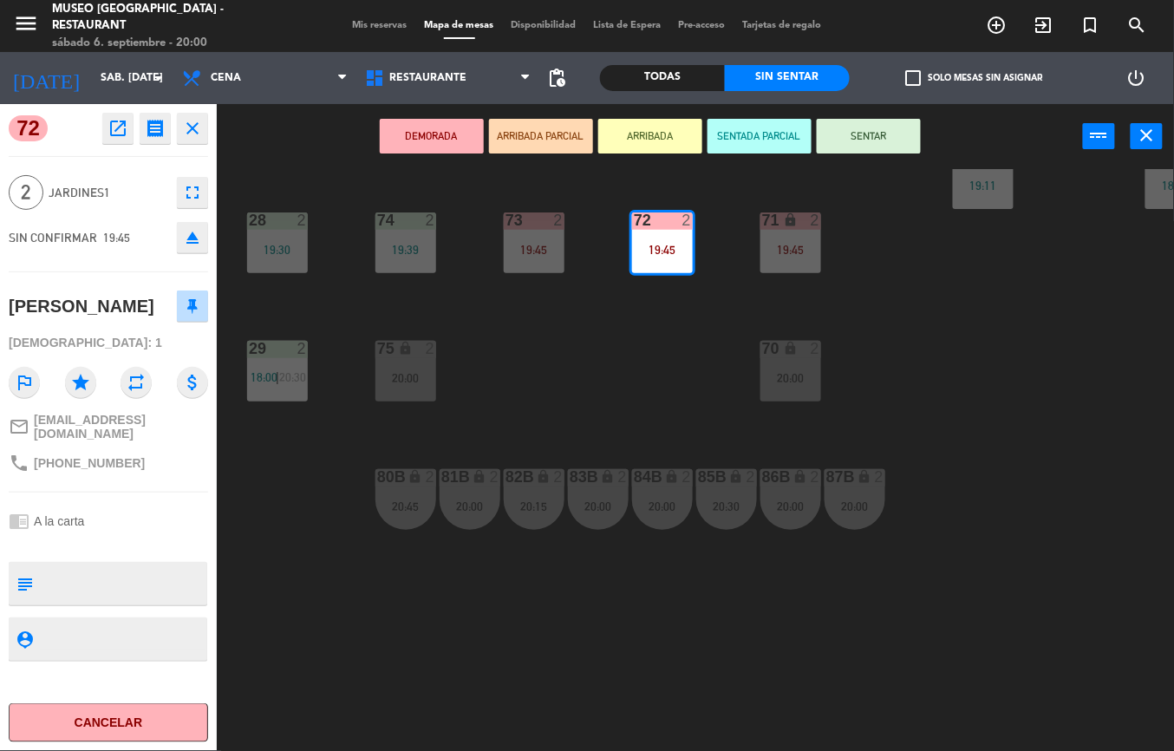
click at [116, 130] on icon "open_in_new" at bounding box center [117, 128] width 21 height 21
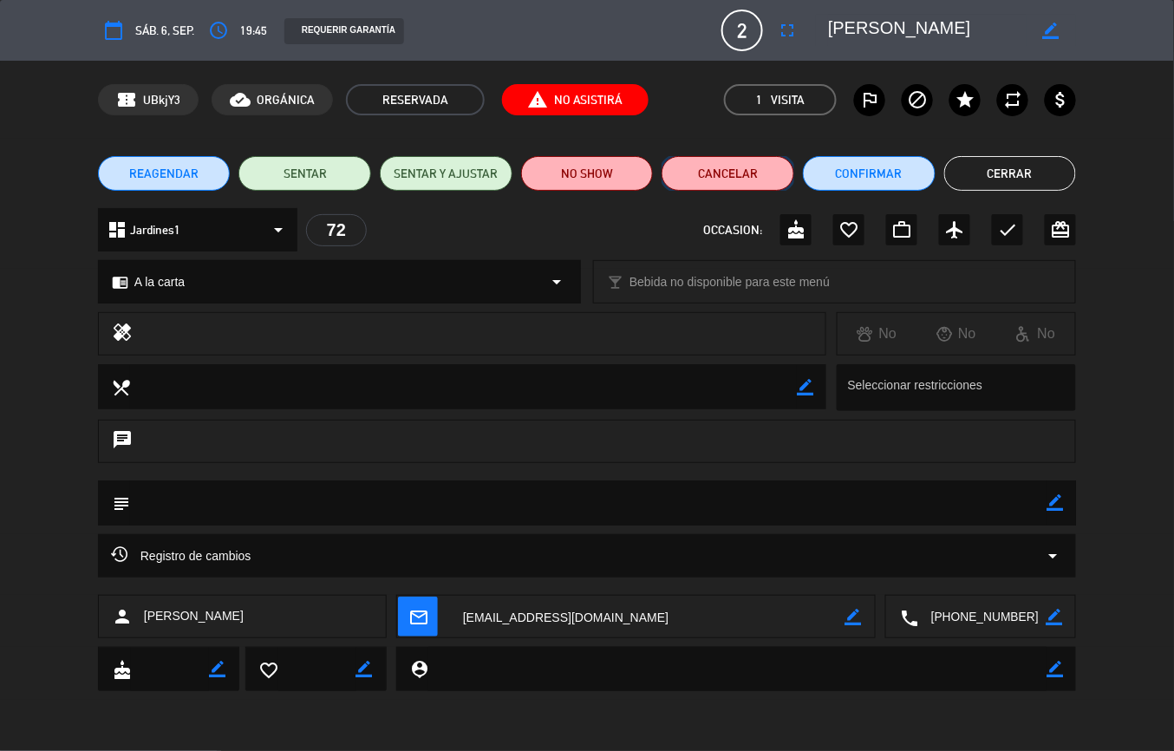
click at [707, 177] on button "Cancelar" at bounding box center [727, 173] width 133 height 35
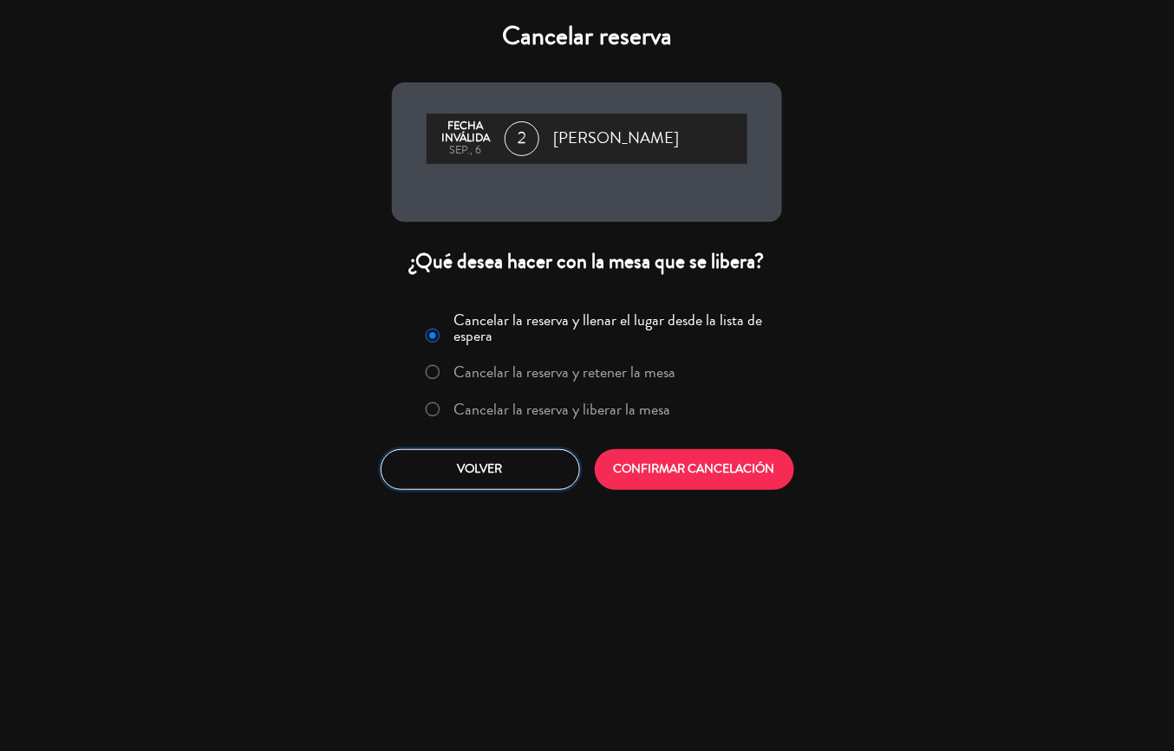
click at [434, 484] on button "Volver" at bounding box center [480, 469] width 199 height 41
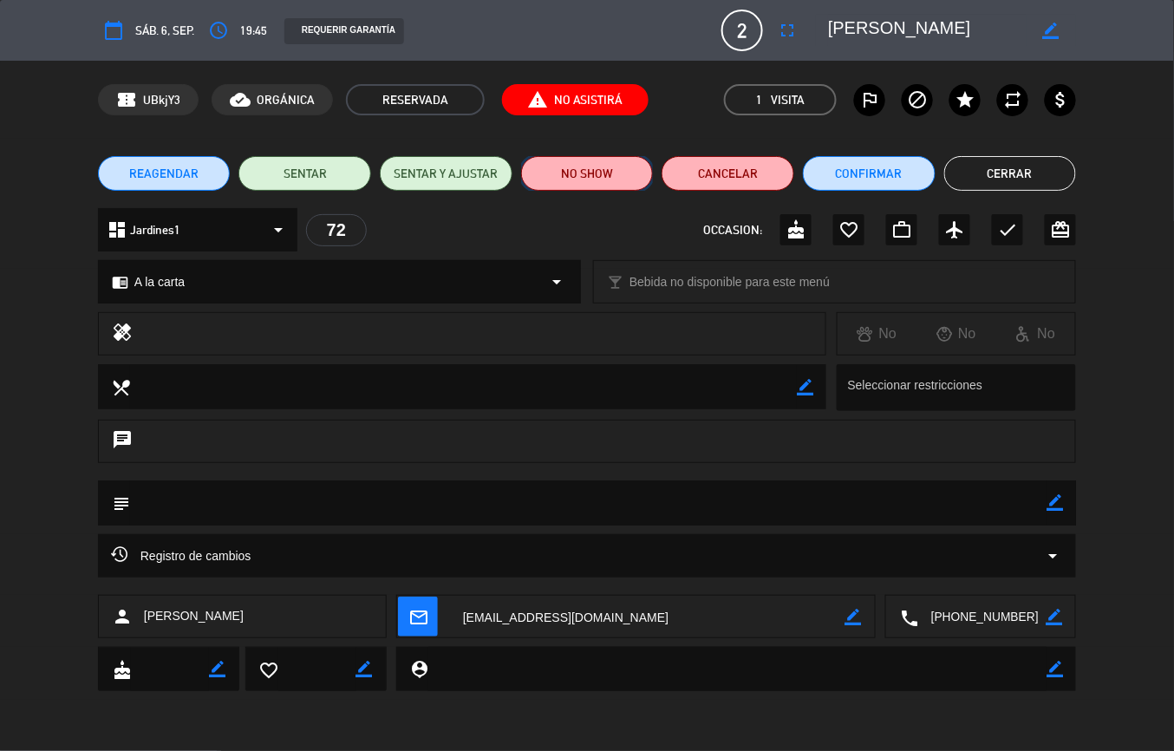
click at [584, 172] on button "NO SHOW" at bounding box center [587, 173] width 133 height 35
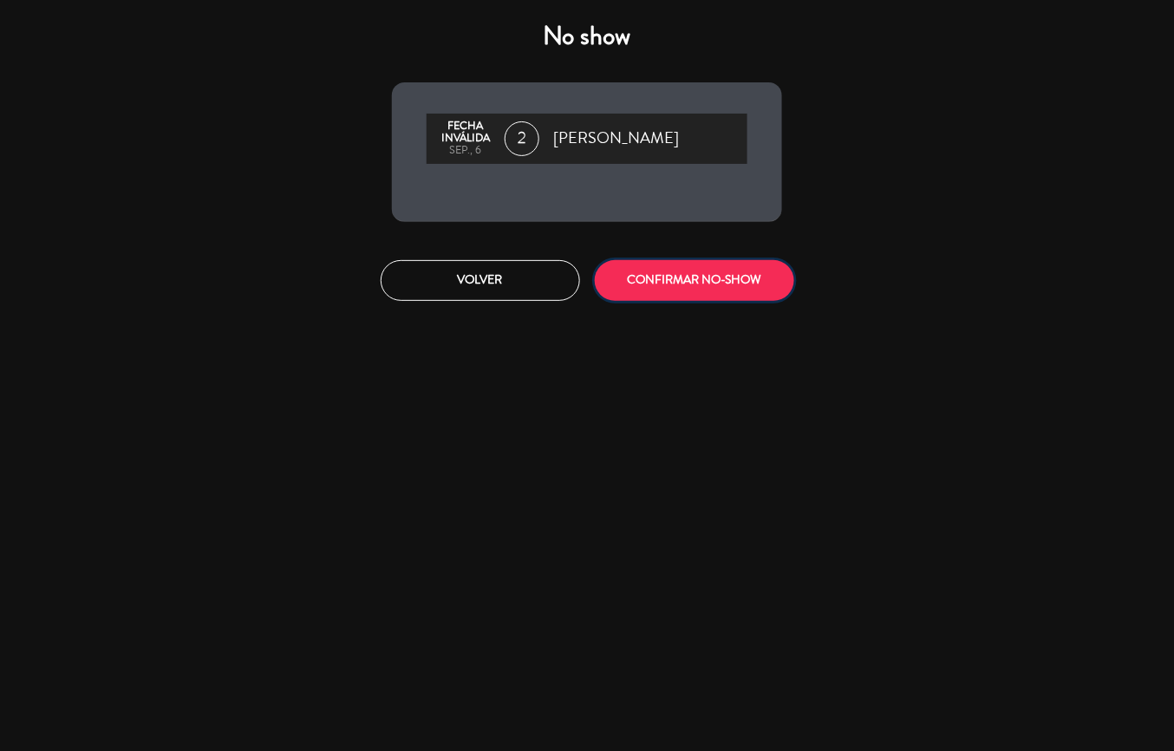
click at [681, 277] on button "CONFIRMAR NO-SHOW" at bounding box center [694, 280] width 199 height 41
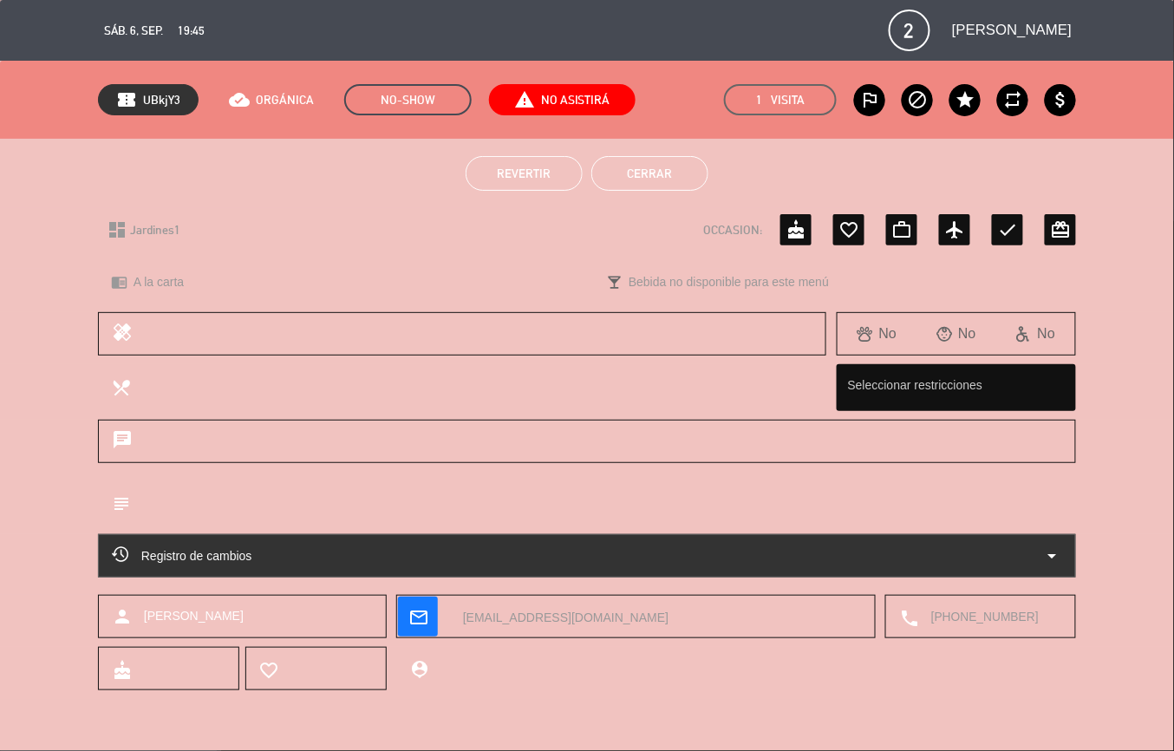
click at [662, 170] on button "Cerrar" at bounding box center [649, 173] width 117 height 35
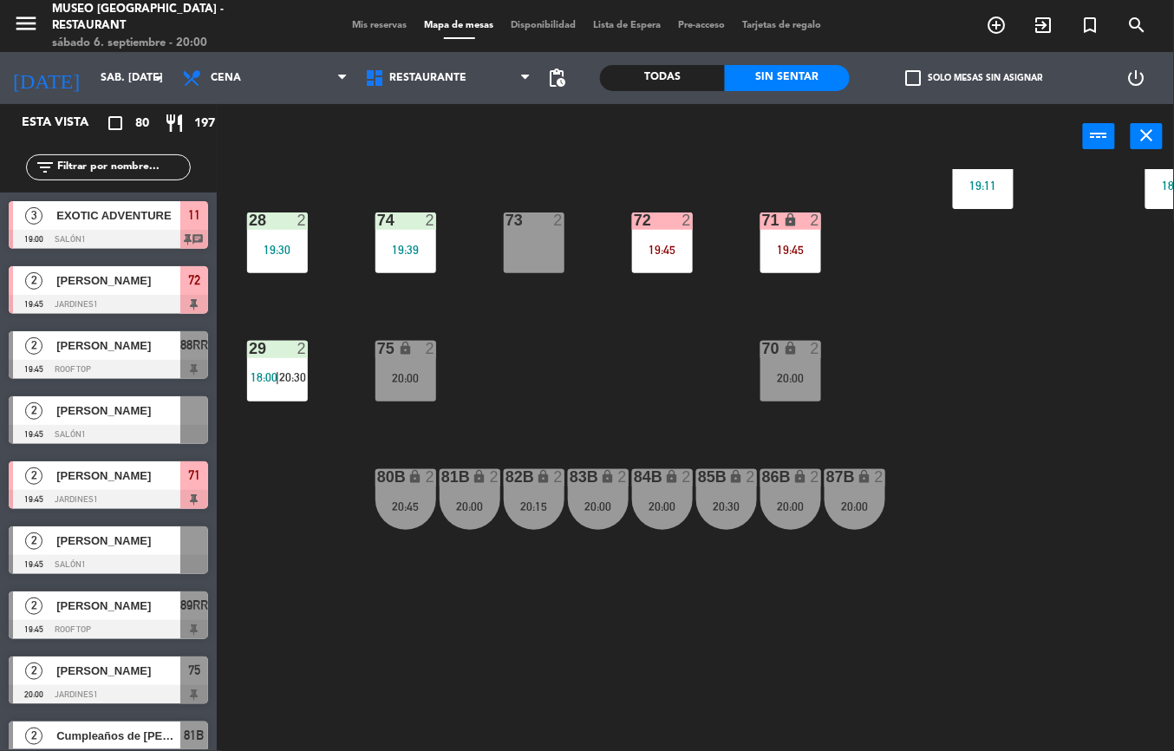
scroll to position [628, 285]
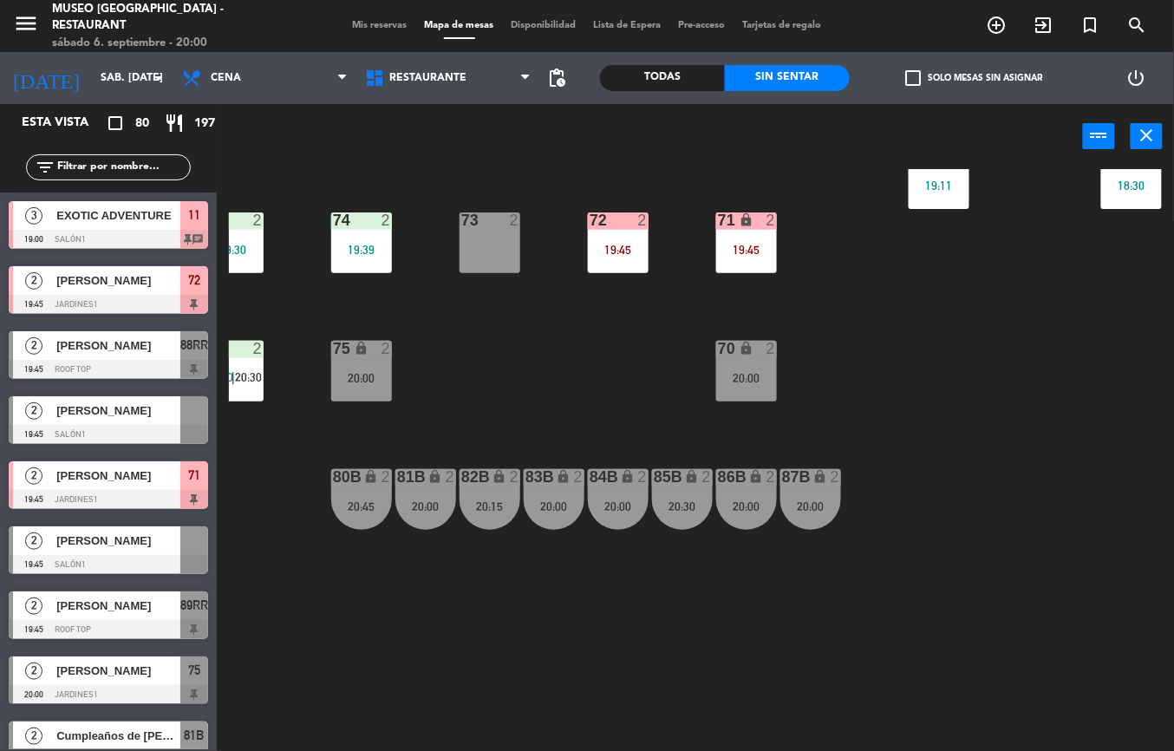
click at [733, 248] on div "19:45" at bounding box center [746, 250] width 61 height 12
click at [728, 338] on div "44 5 20:04 49 2 17:30 | 20:00 54 4 18:38 64 2 19:00 48 2 17:00 | 20:00 53 warni…" at bounding box center [701, 460] width 945 height 582
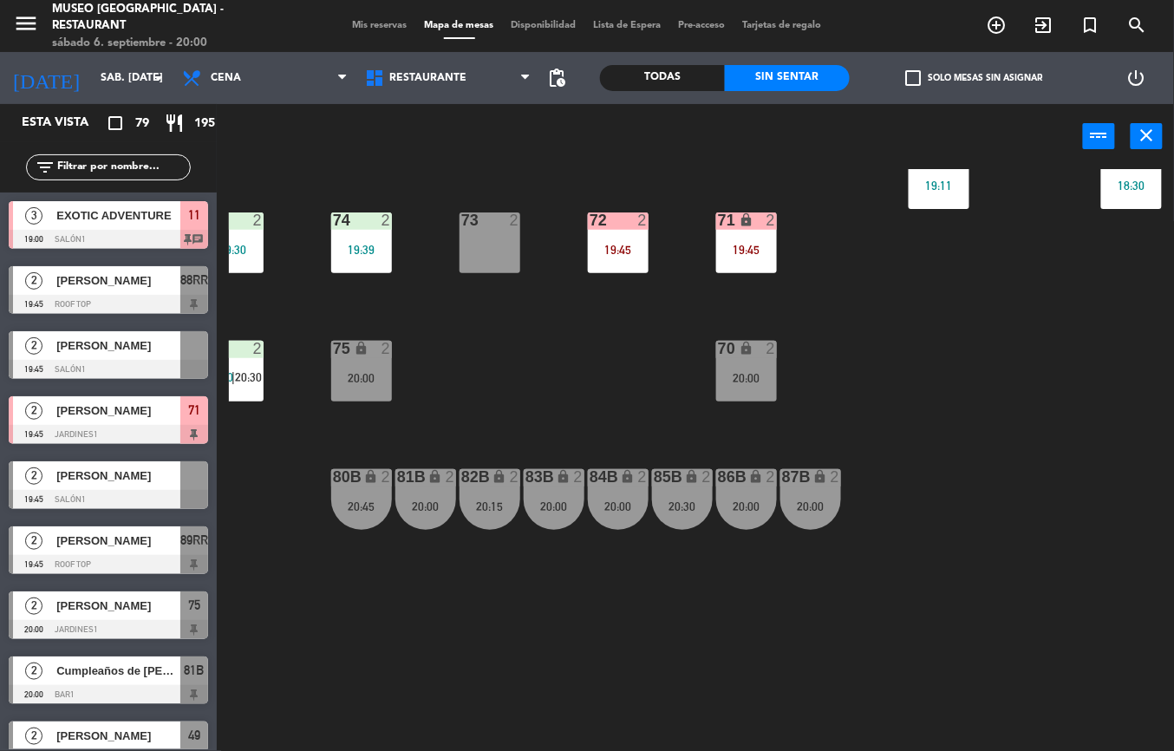
click at [537, 409] on div "44 5 20:04 49 2 17:30 | 20:00 54 4 18:38 64 2 19:00 48 2 17:00 | 20:00 53 warni…" at bounding box center [701, 460] width 945 height 582
click at [754, 254] on div "19:45" at bounding box center [746, 250] width 61 height 12
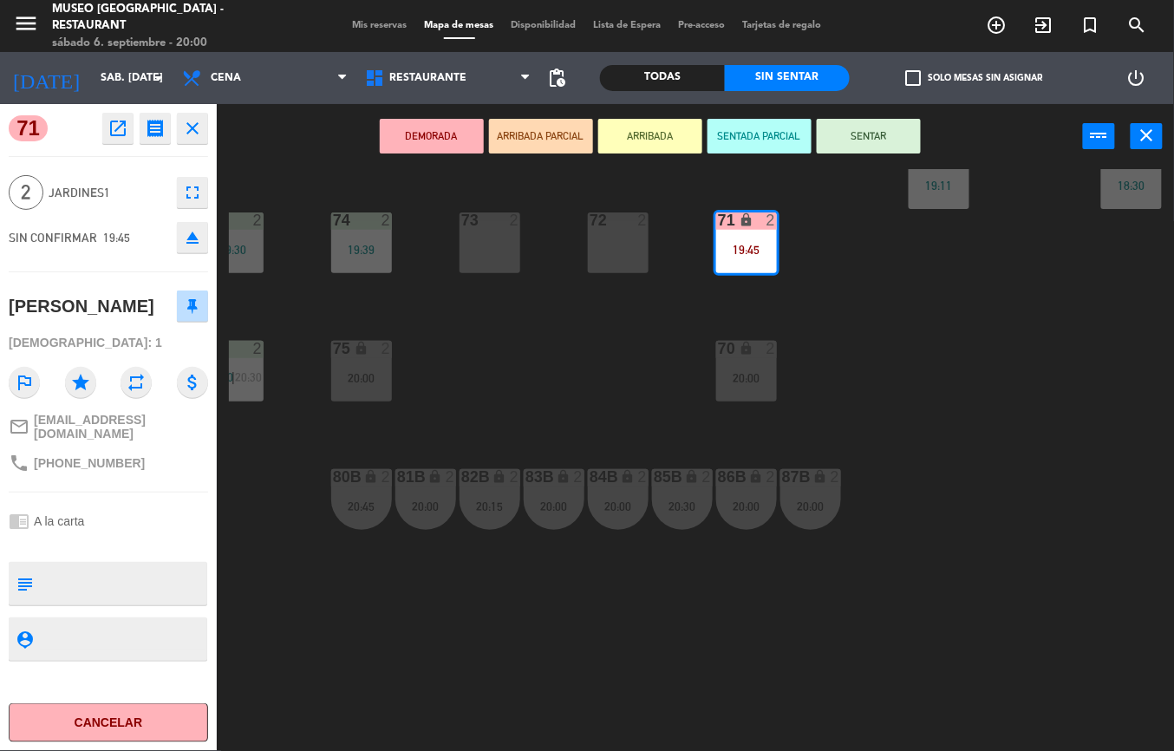
click at [535, 388] on div "44 5 20:04 49 2 17:30 | 20:00 54 4 18:38 64 2 19:00 48 2 17:00 | 20:00 53 warni…" at bounding box center [701, 460] width 945 height 582
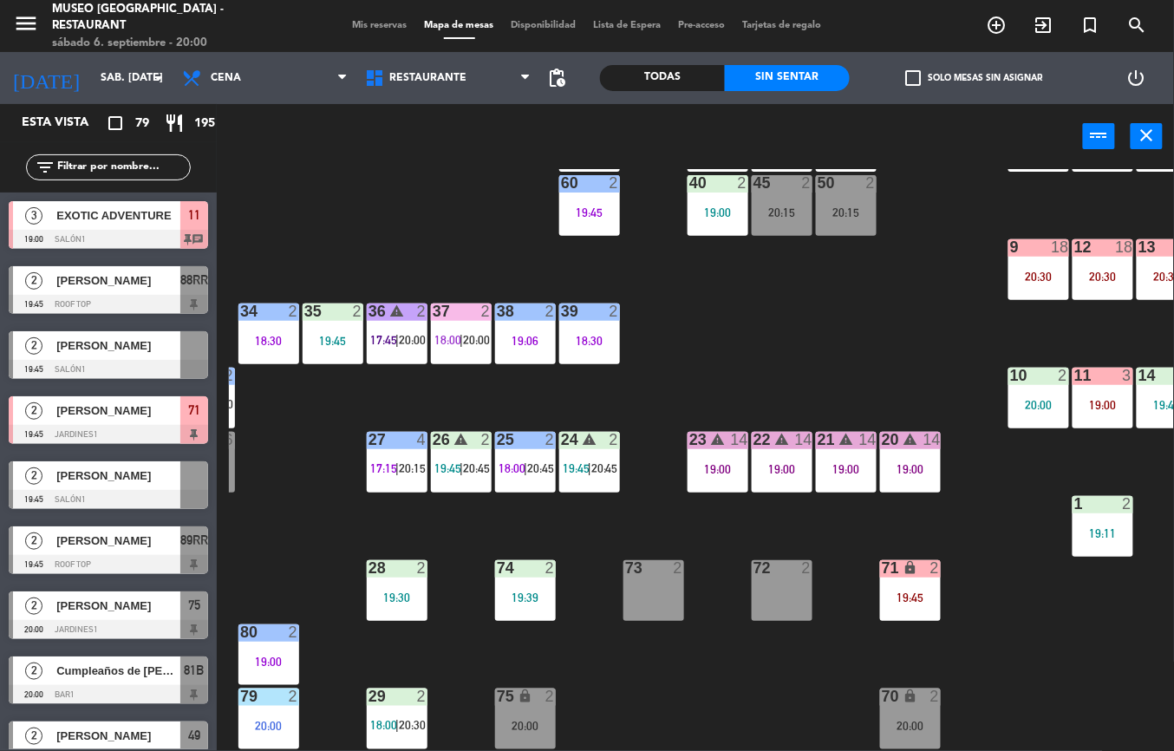
scroll to position [504, 121]
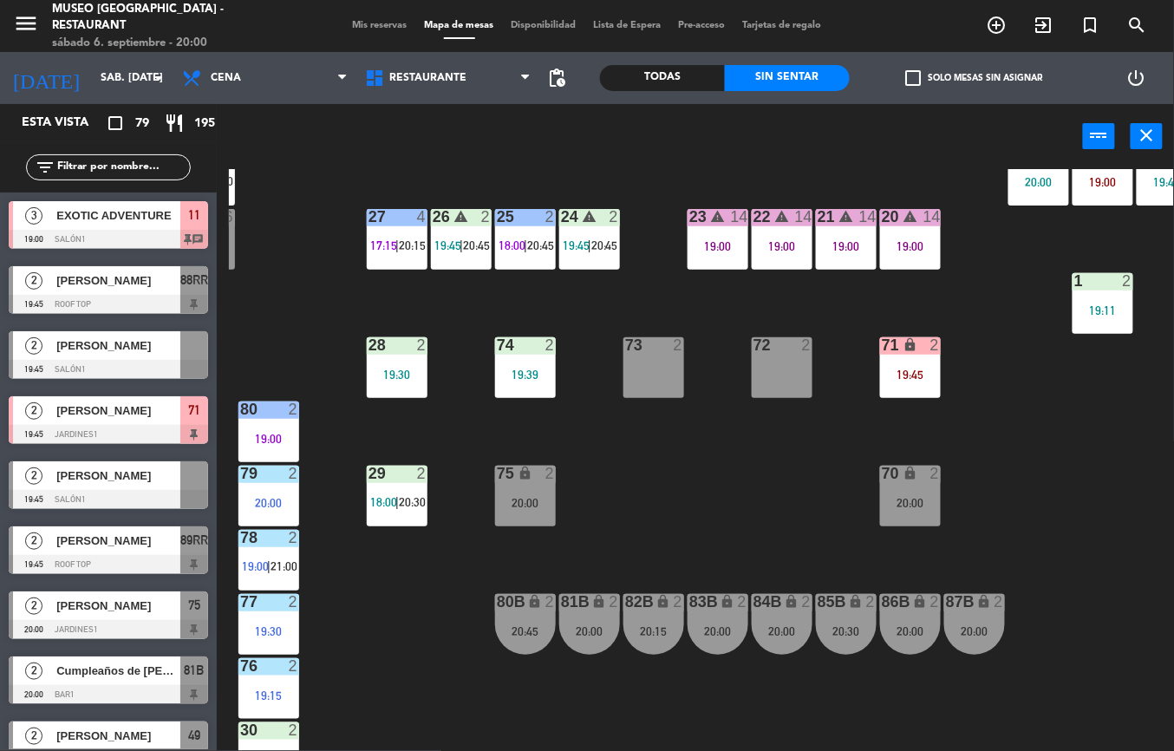
click at [903, 369] on div "19:45" at bounding box center [910, 374] width 61 height 12
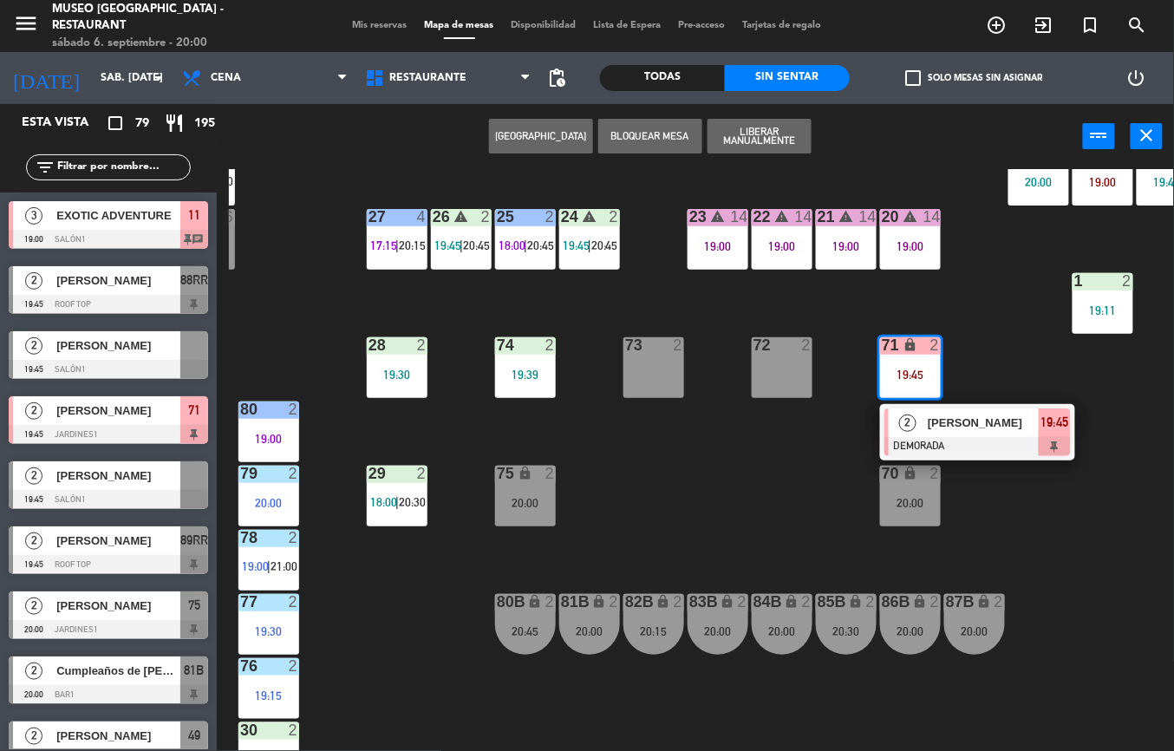
click at [888, 524] on div "70 lock 2 20:00" at bounding box center [910, 495] width 61 height 61
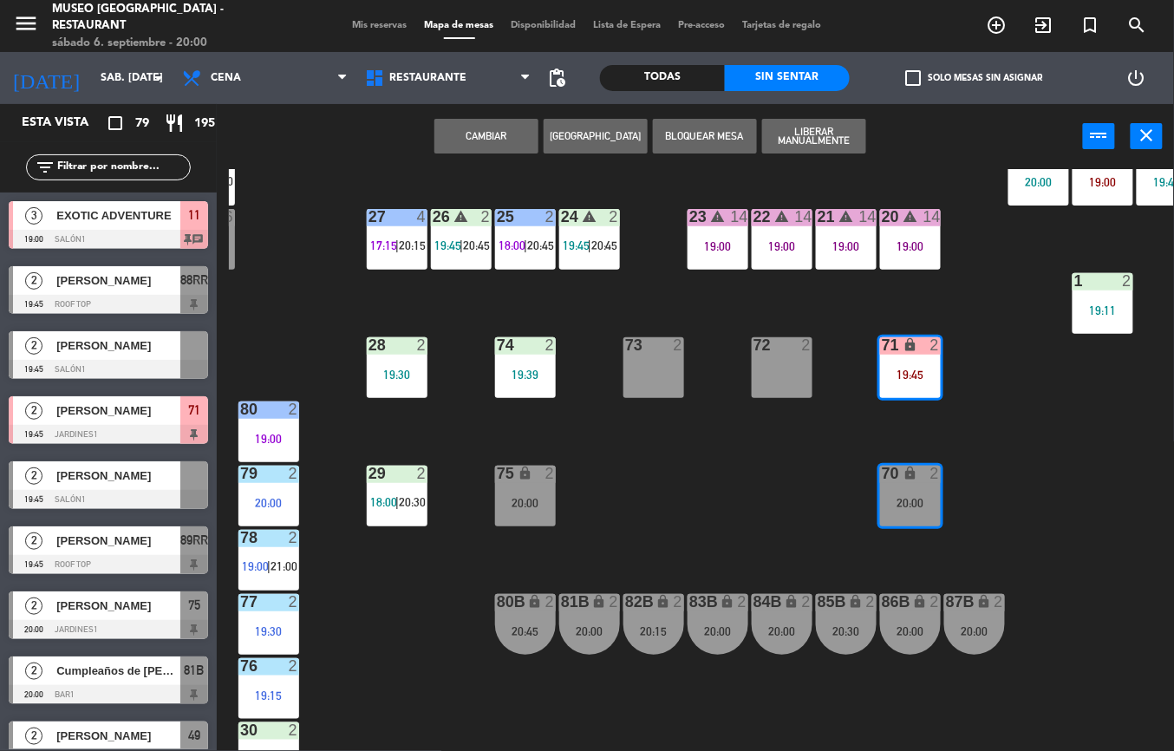
click at [808, 461] on div "44 5 20:04 49 2 17:30 | 20:00 54 4 18:38 64 2 19:00 48 2 17:00 | 20:00 53 warni…" at bounding box center [701, 460] width 945 height 582
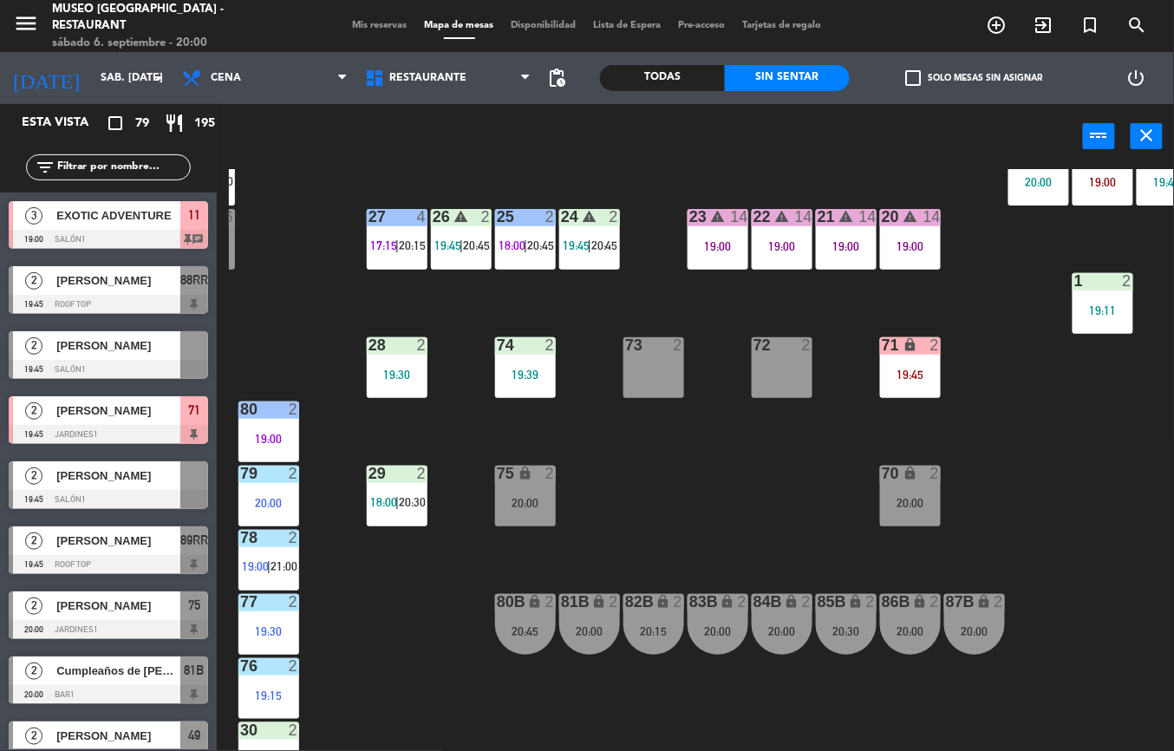
scroll to position [504, 285]
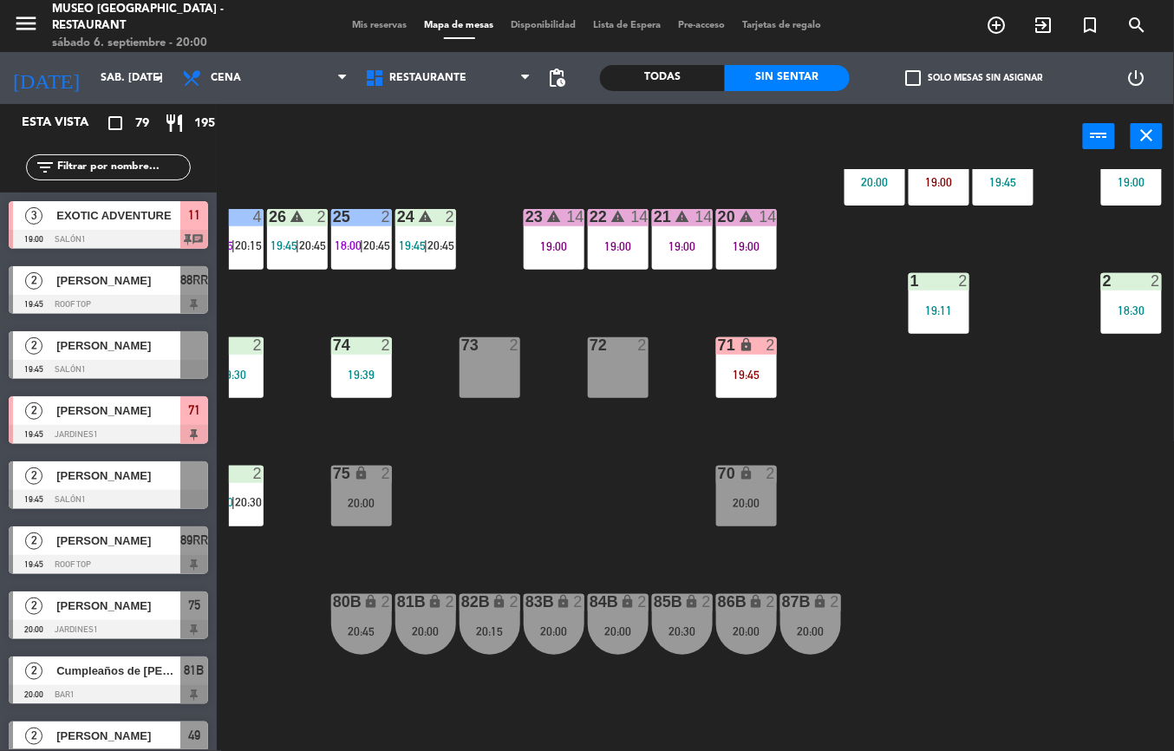
click at [915, 309] on div "19:11" at bounding box center [938, 310] width 61 height 12
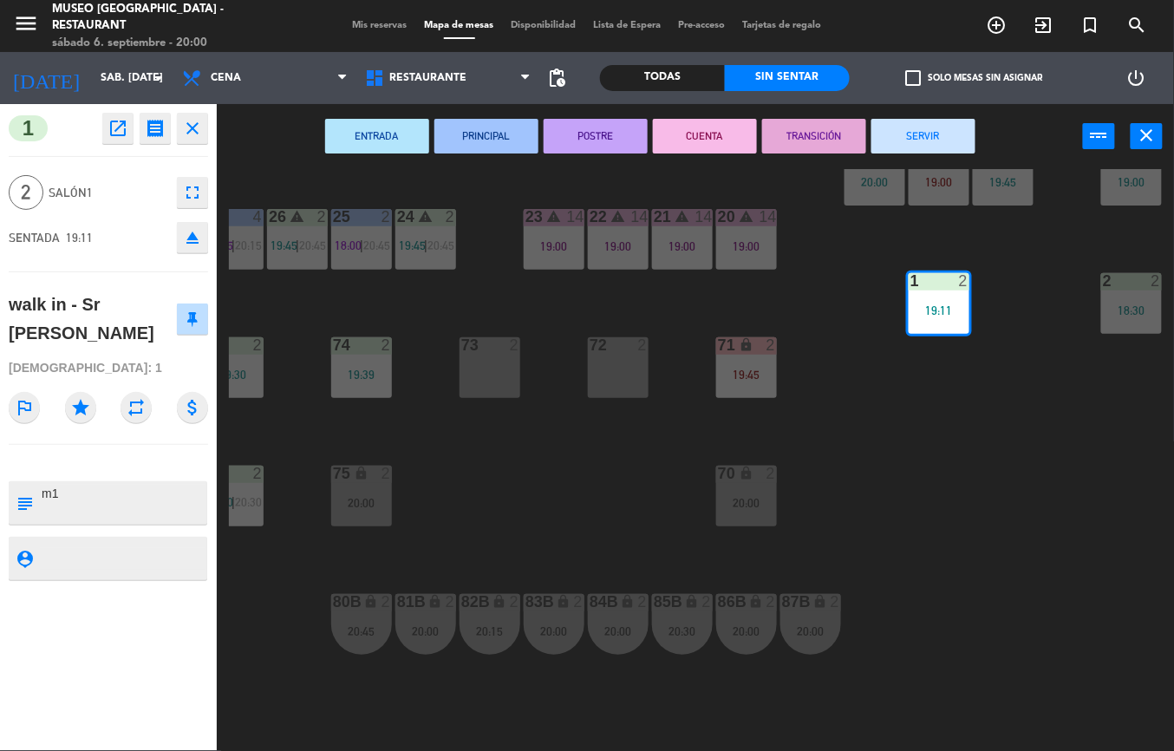
click at [808, 140] on button "TRANSICIÓN" at bounding box center [814, 136] width 104 height 35
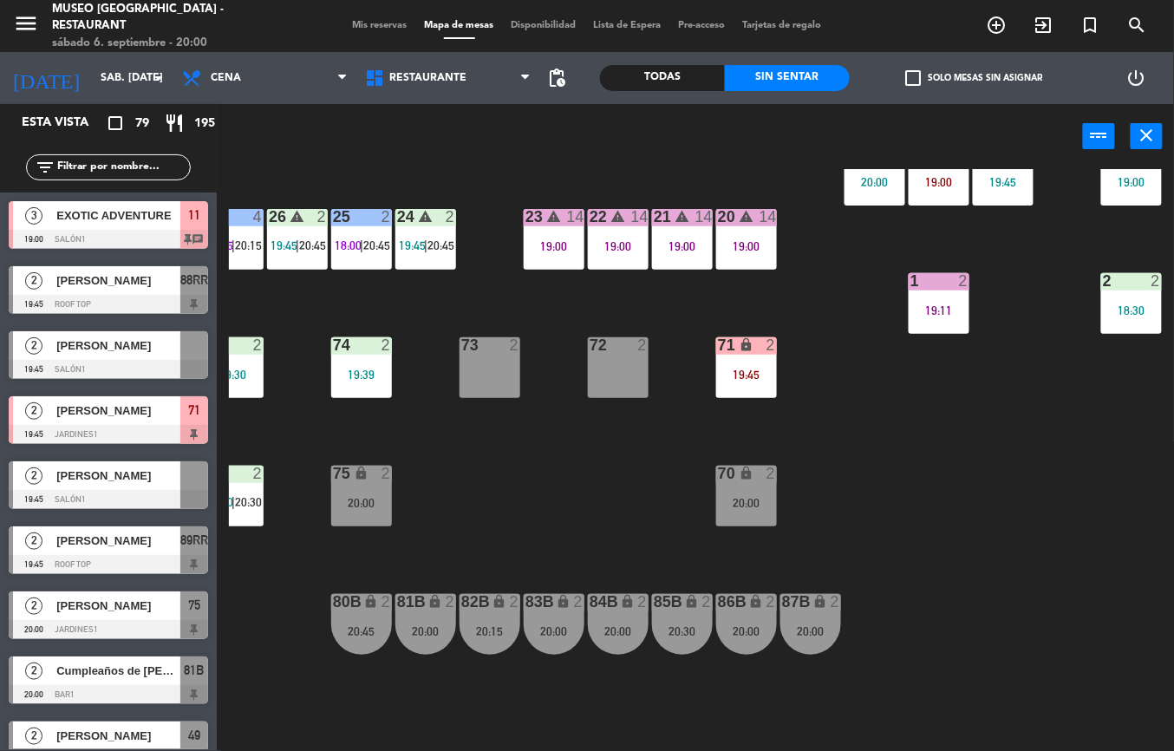
click at [922, 472] on div "44 5 20:04 49 2 17:30 | 20:00 54 4 18:38 64 2 19:00 48 2 17:00 | 20:00 53 warni…" at bounding box center [701, 460] width 945 height 582
click at [739, 365] on div "71 lock 2 19:45" at bounding box center [746, 367] width 61 height 61
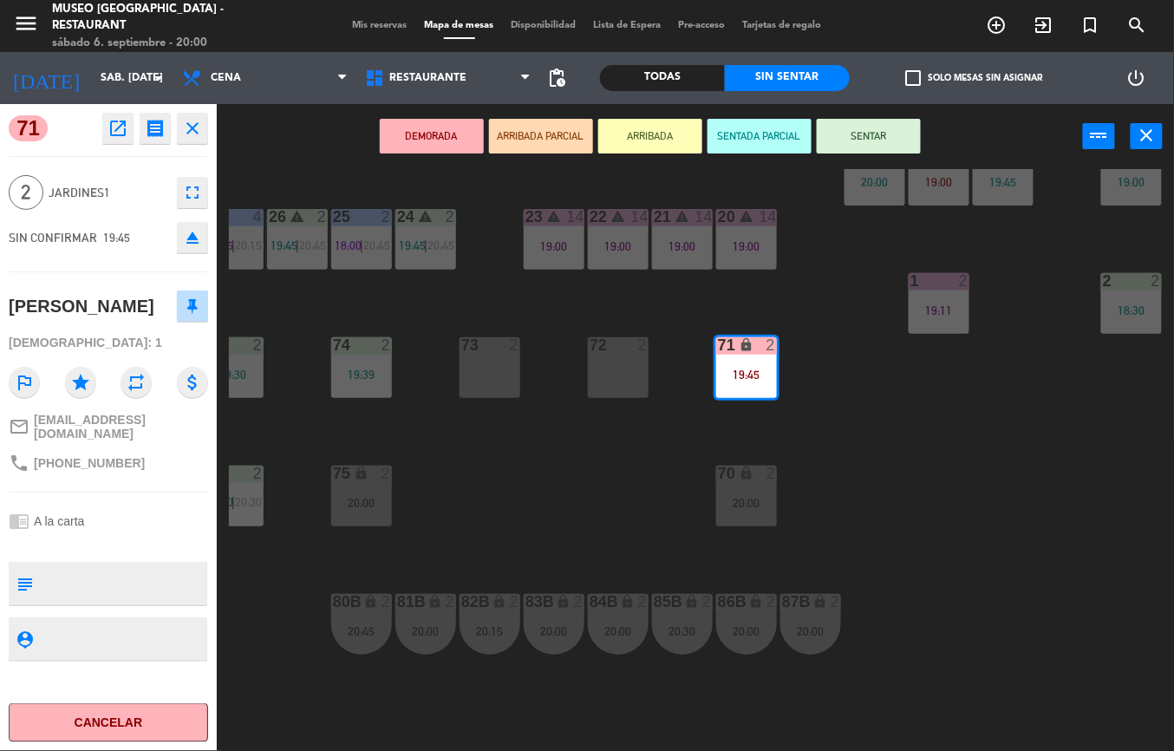
click at [116, 129] on icon "open_in_new" at bounding box center [117, 128] width 21 height 21
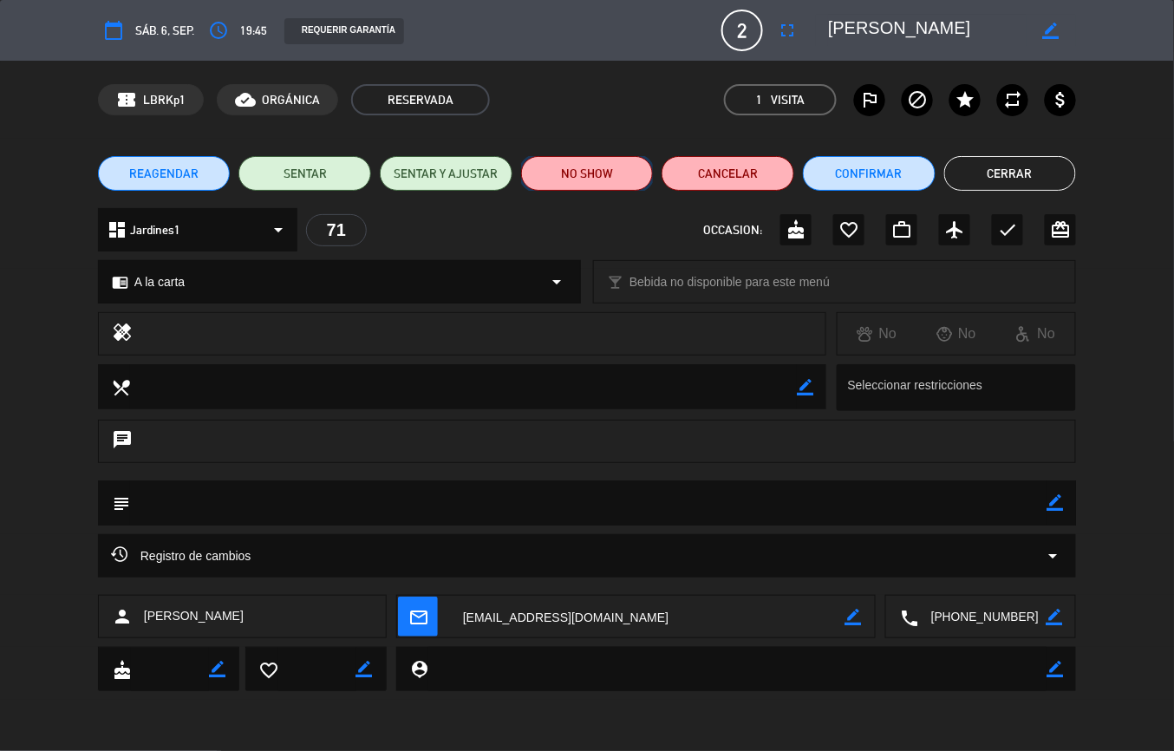
click at [581, 174] on button "NO SHOW" at bounding box center [587, 173] width 133 height 35
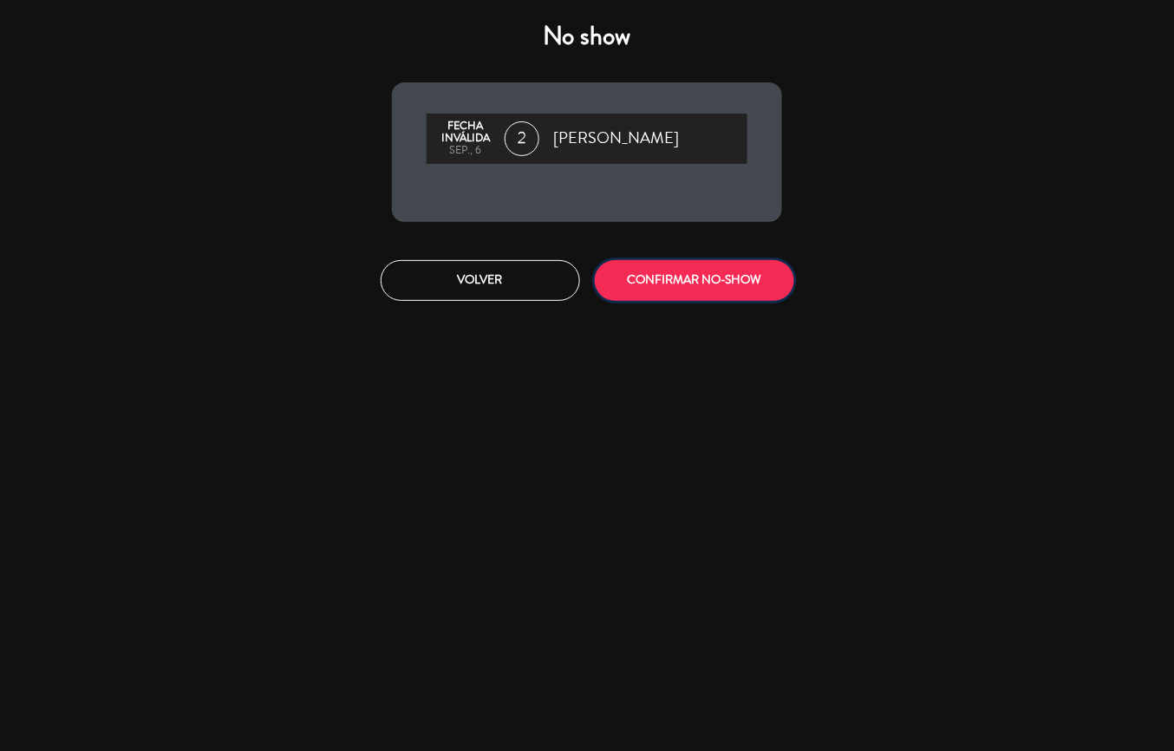
click at [678, 274] on button "CONFIRMAR NO-SHOW" at bounding box center [694, 280] width 199 height 41
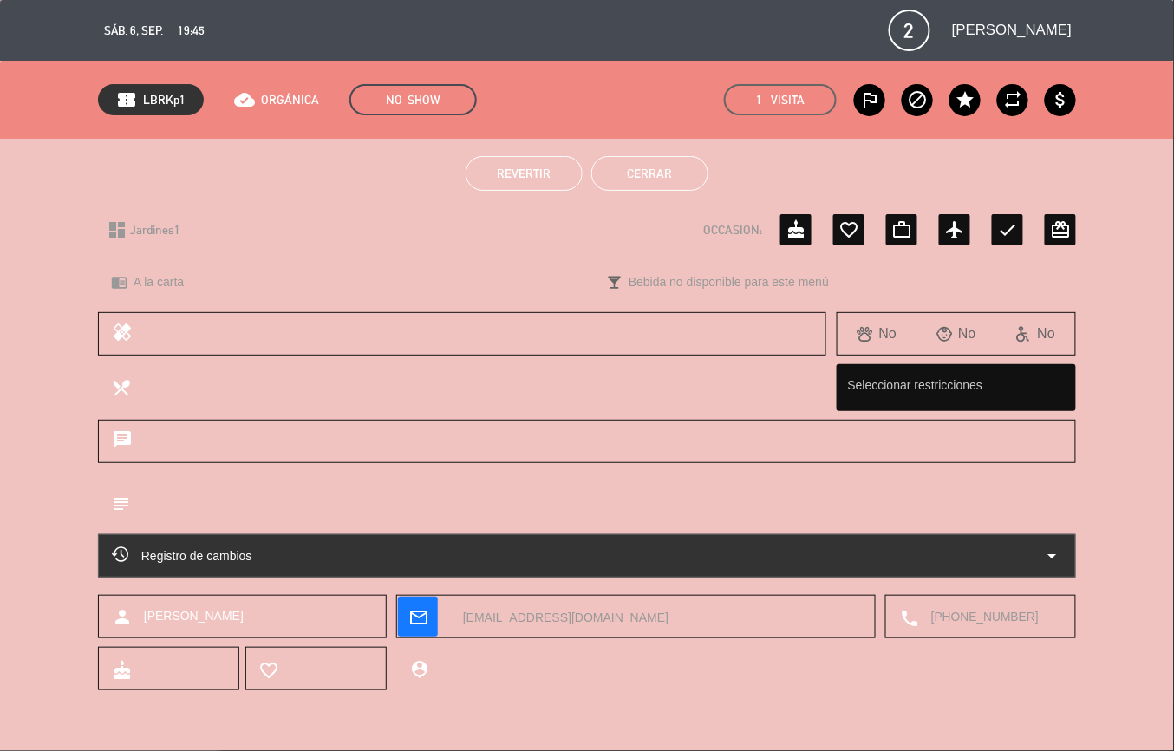
click at [680, 163] on button "Cerrar" at bounding box center [649, 173] width 117 height 35
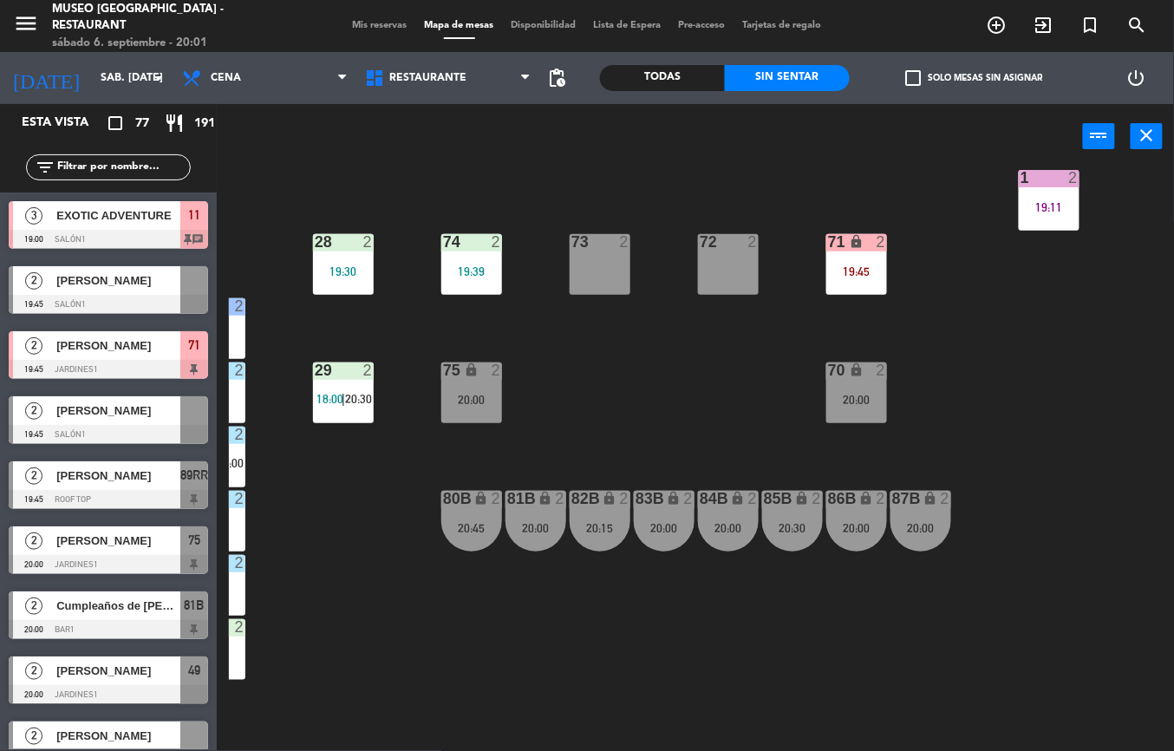
scroll to position [605, 177]
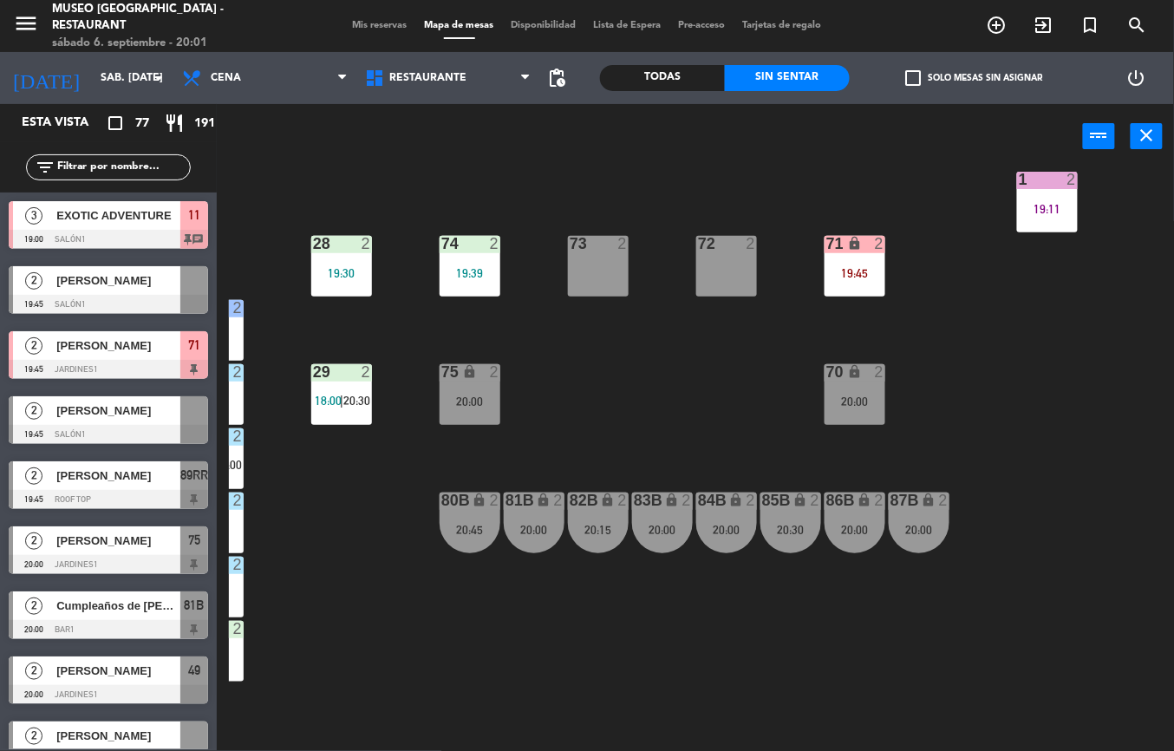
click at [598, 527] on div "20:15" at bounding box center [598, 530] width 61 height 12
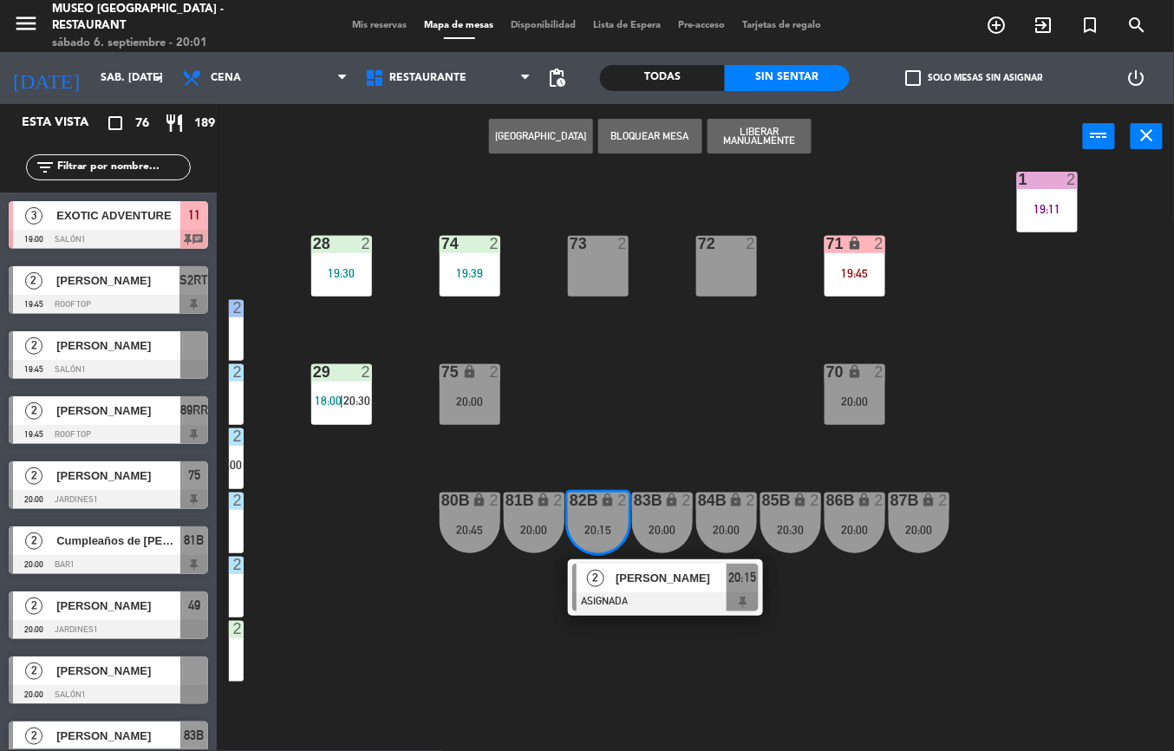
click at [722, 411] on div "44 5 20:04 49 2 17:30 | 20:00 54 4 18:38 64 2 19:00 48 2 17:00 | 20:00 53 warni…" at bounding box center [701, 460] width 945 height 582
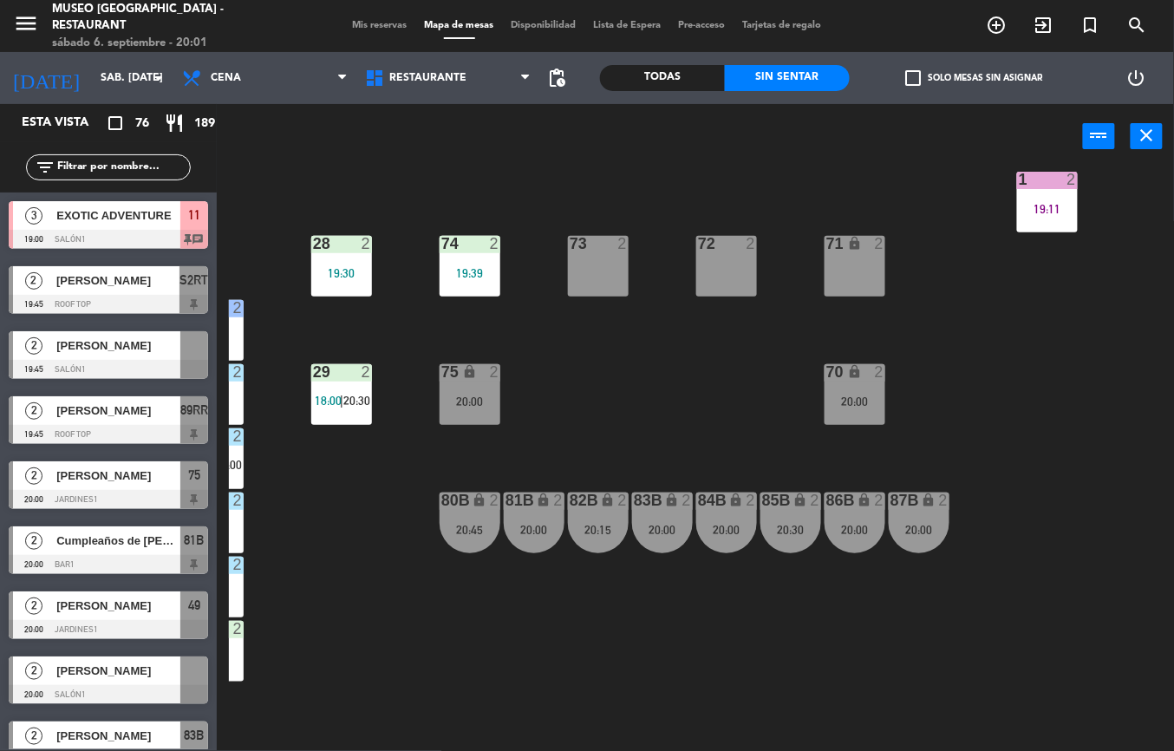
click at [537, 532] on div "20:00" at bounding box center [534, 530] width 61 height 12
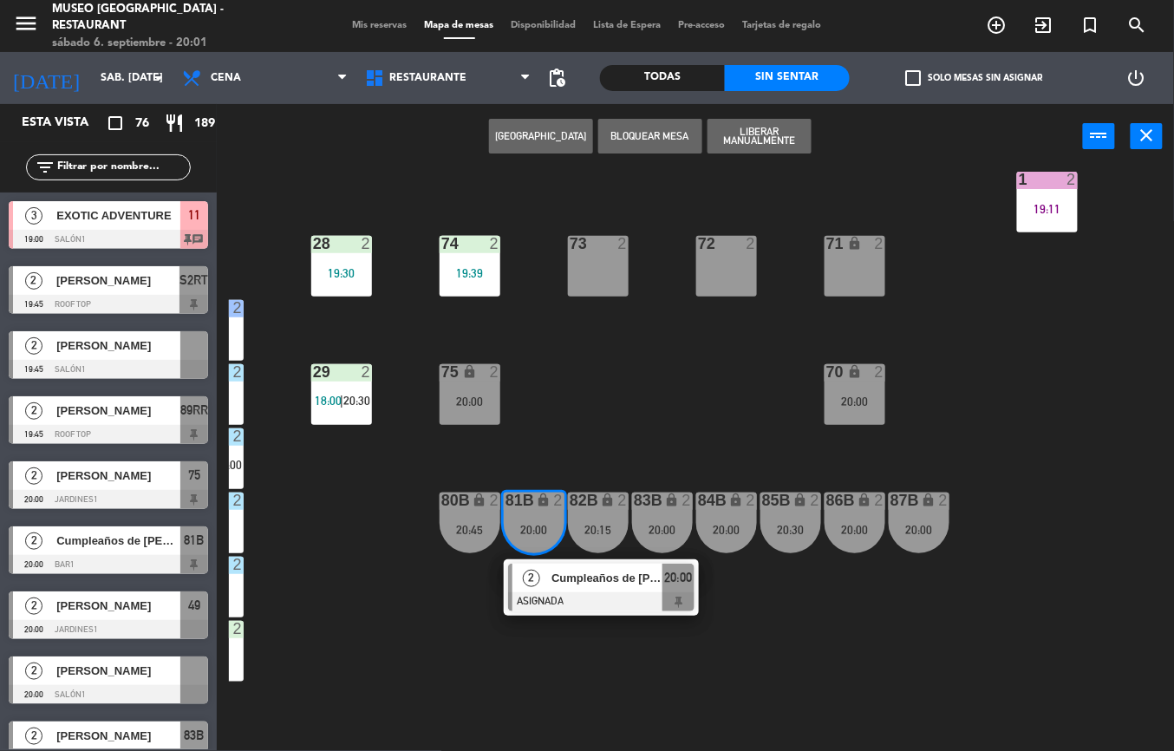
click at [572, 587] on div "Cumpleaños de [PERSON_NAME]" at bounding box center [606, 577] width 113 height 29
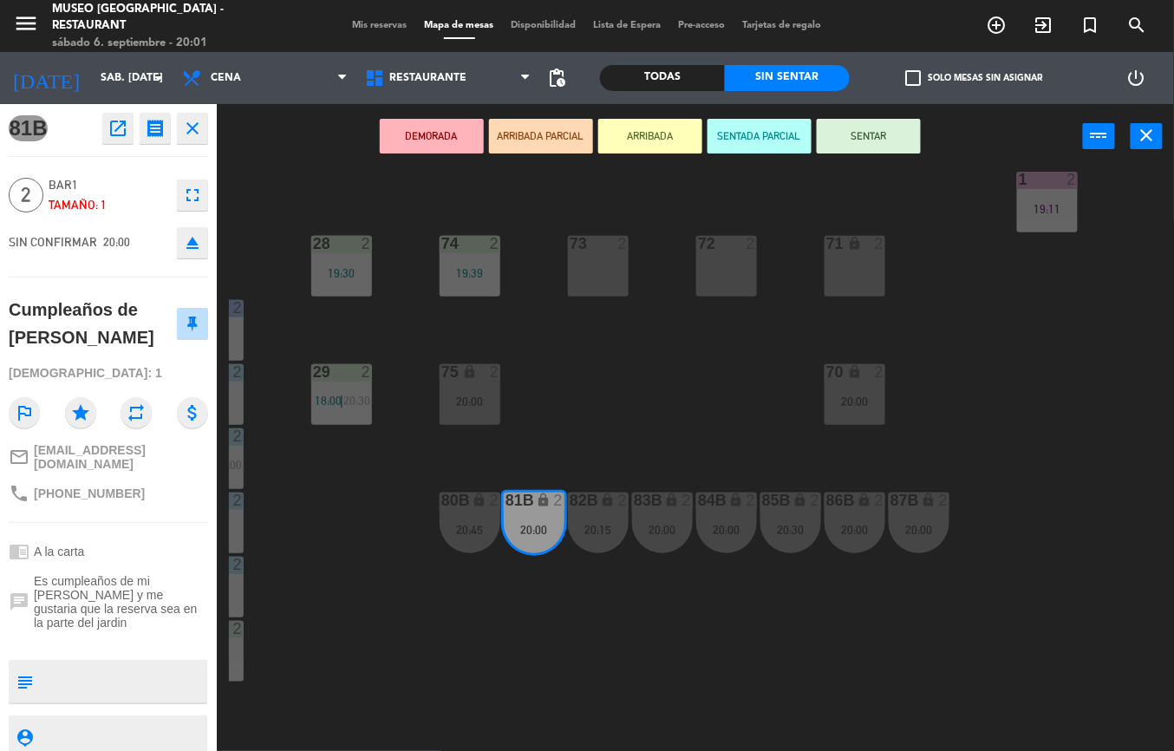
click at [438, 135] on button "DEMORADA" at bounding box center [432, 136] width 104 height 35
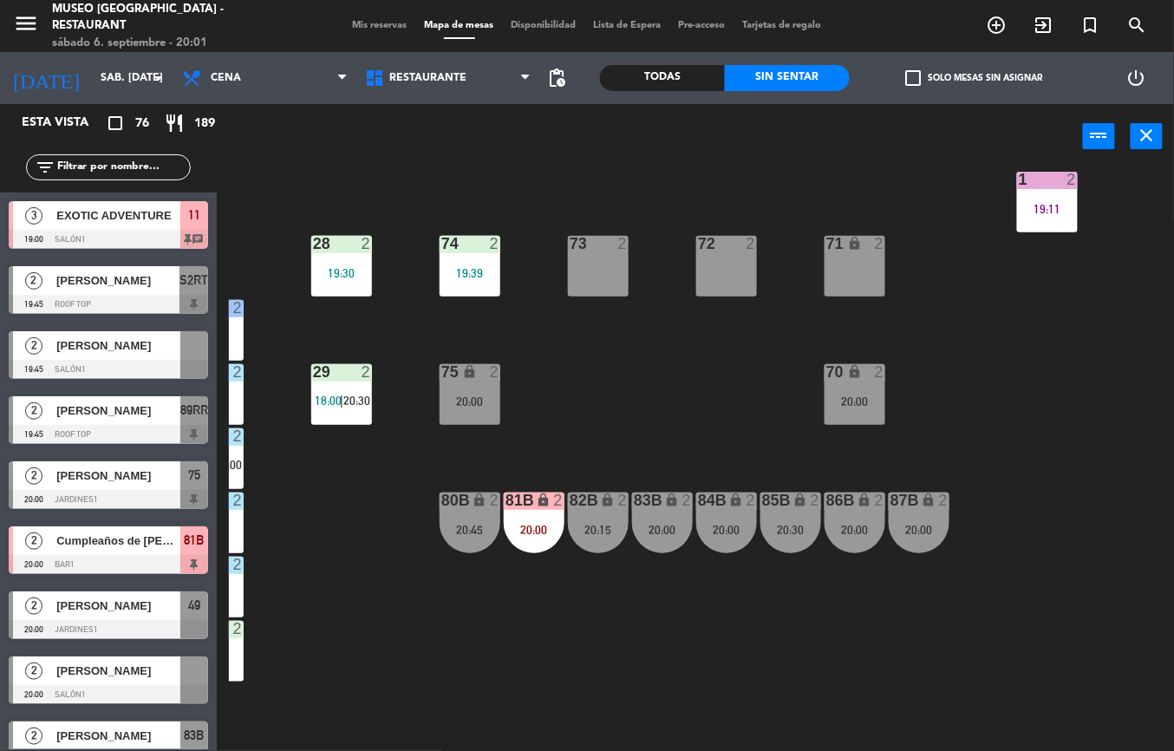
click at [545, 529] on div "20:00" at bounding box center [534, 530] width 61 height 12
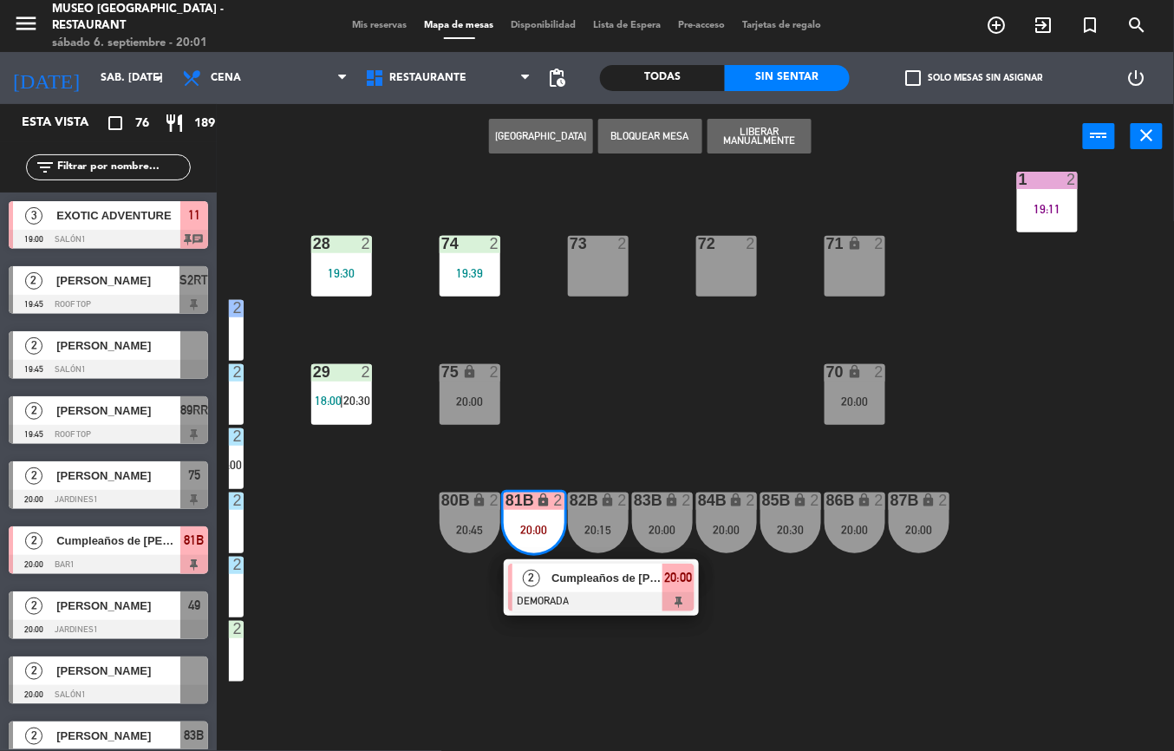
click at [601, 281] on div "73 2" at bounding box center [598, 266] width 61 height 61
click at [503, 142] on button "Mover" at bounding box center [541, 136] width 104 height 35
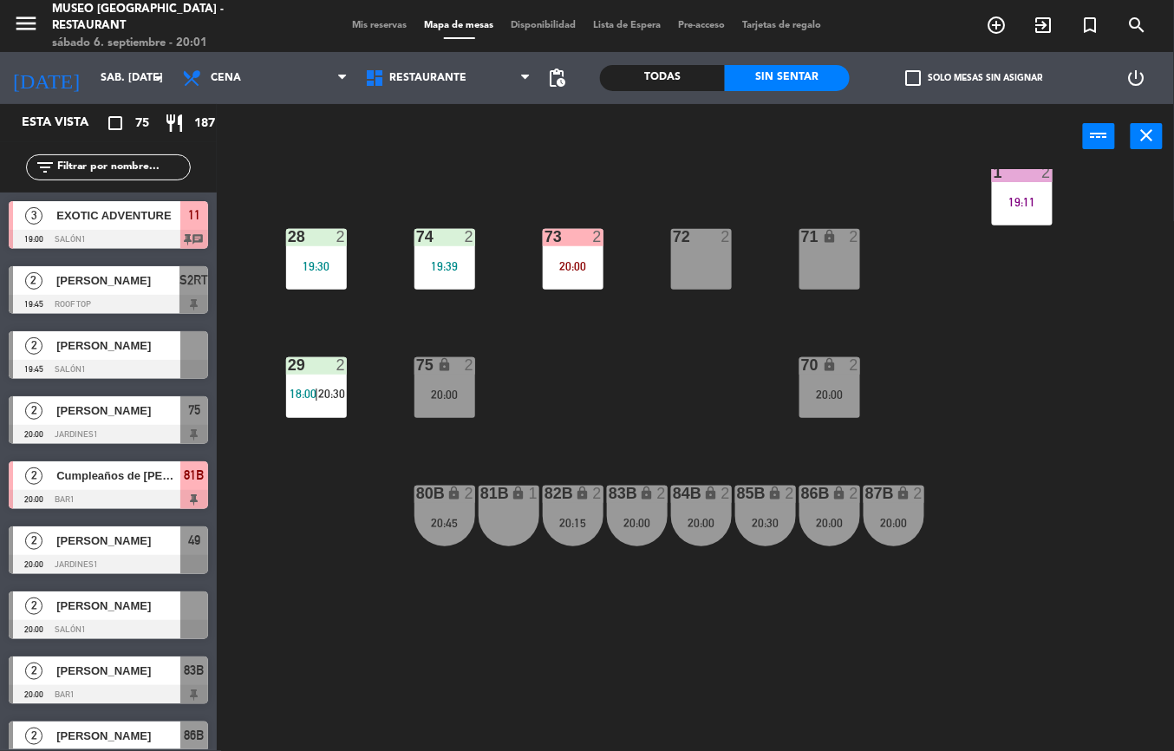
scroll to position [612, 240]
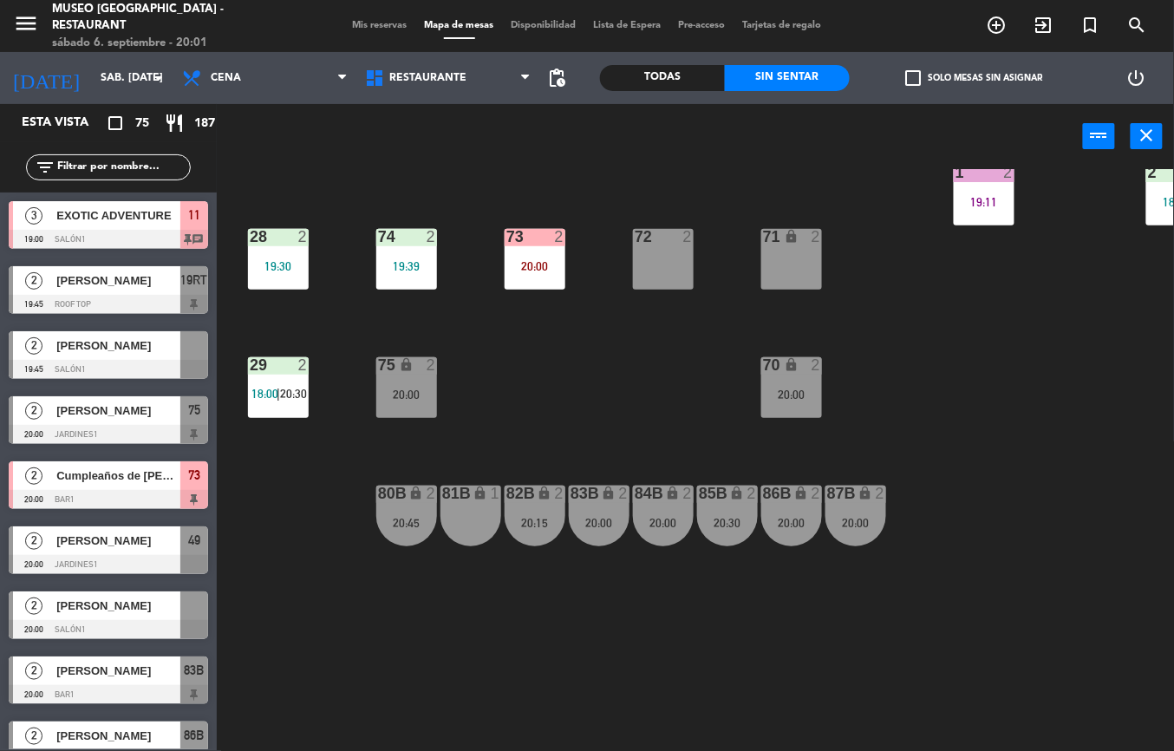
click at [598, 520] on div "20:00" at bounding box center [599, 523] width 61 height 12
click at [643, 275] on div "72 2" at bounding box center [663, 259] width 61 height 61
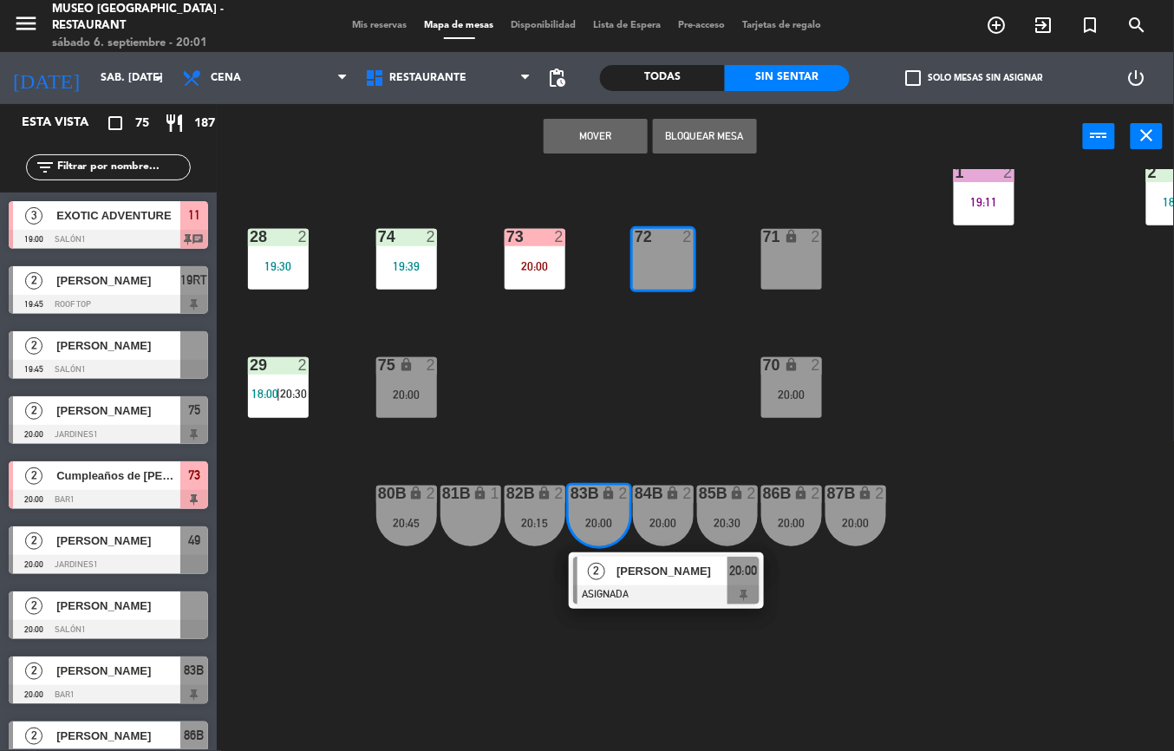
click at [576, 139] on button "Mover" at bounding box center [595, 136] width 104 height 35
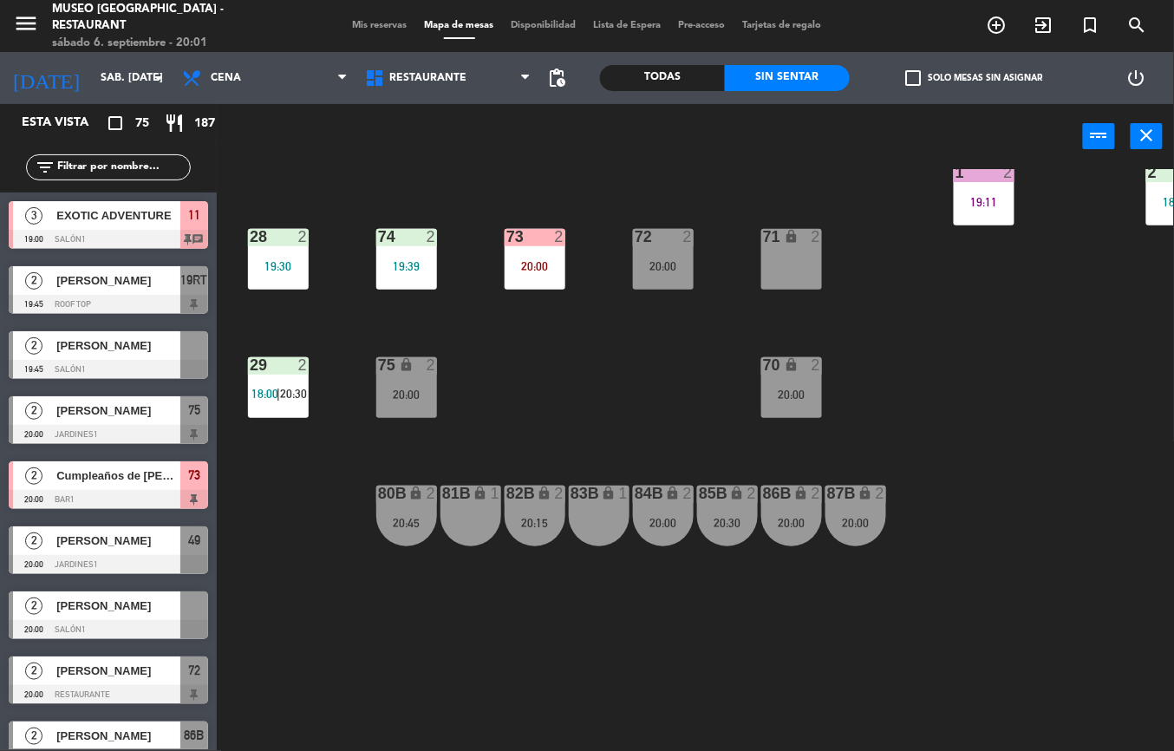
click at [648, 521] on div "20:00" at bounding box center [663, 523] width 61 height 12
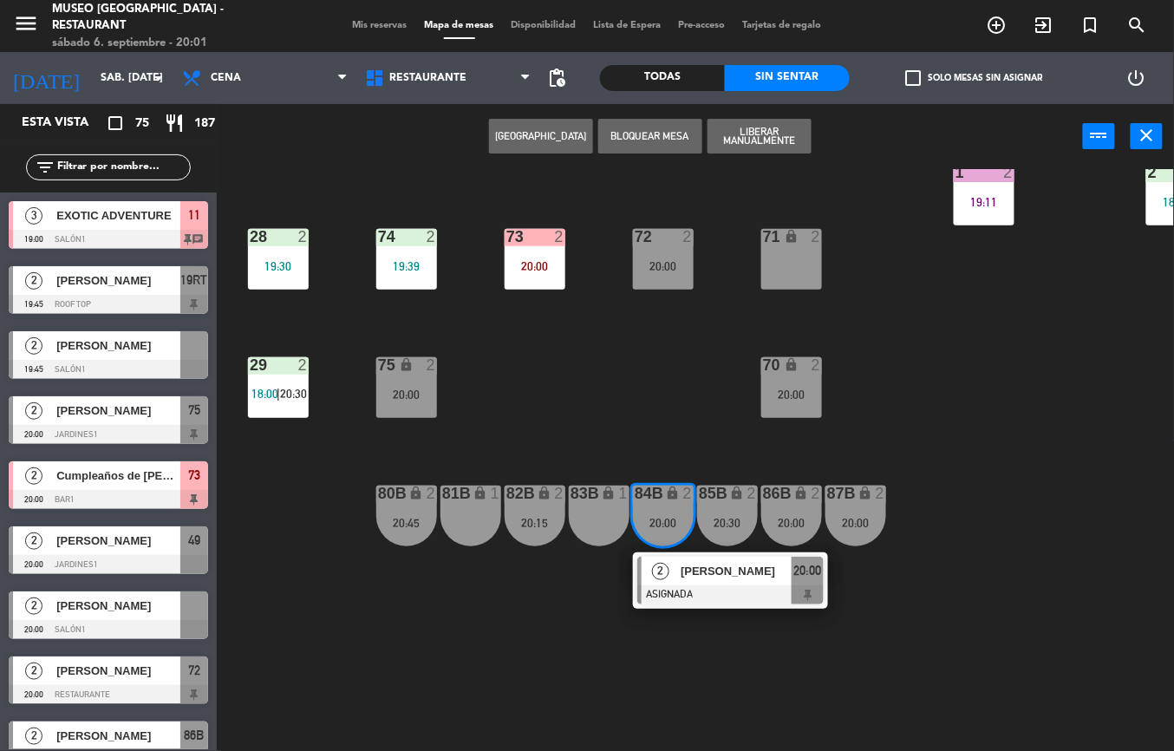
click at [796, 265] on div "71 lock 2" at bounding box center [791, 259] width 61 height 61
click at [511, 135] on button "Mover" at bounding box center [541, 136] width 104 height 35
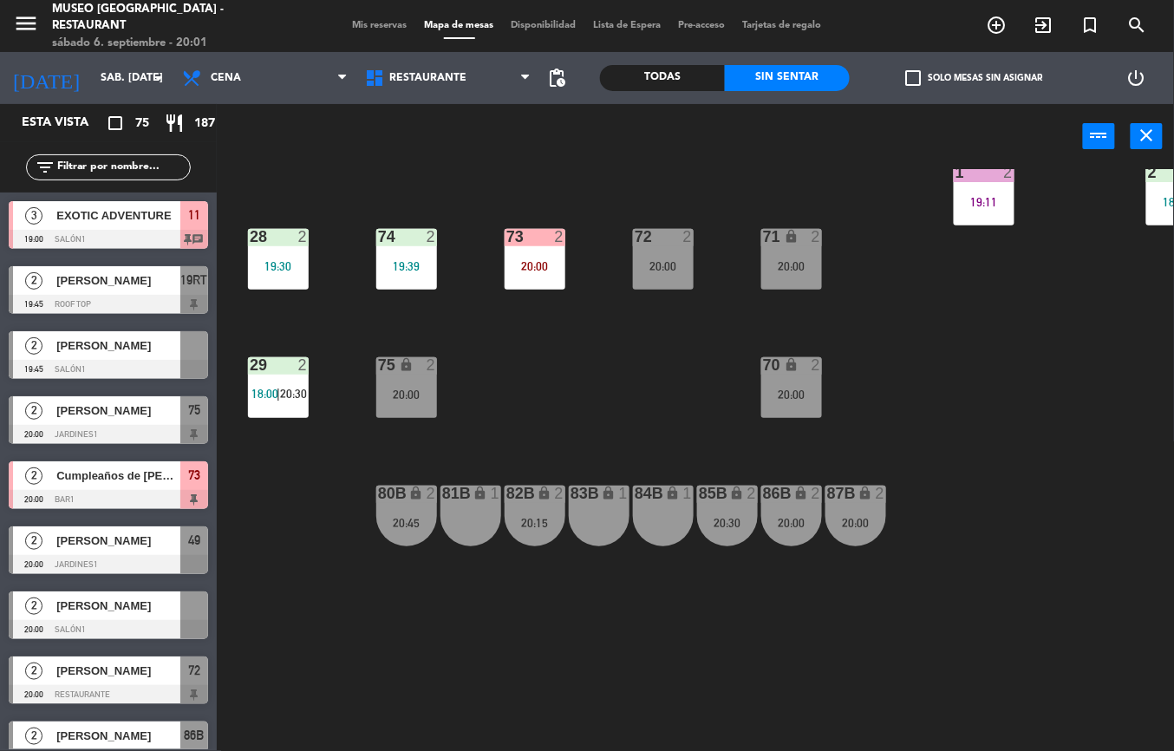
click at [790, 393] on div "20:00" at bounding box center [791, 394] width 61 height 12
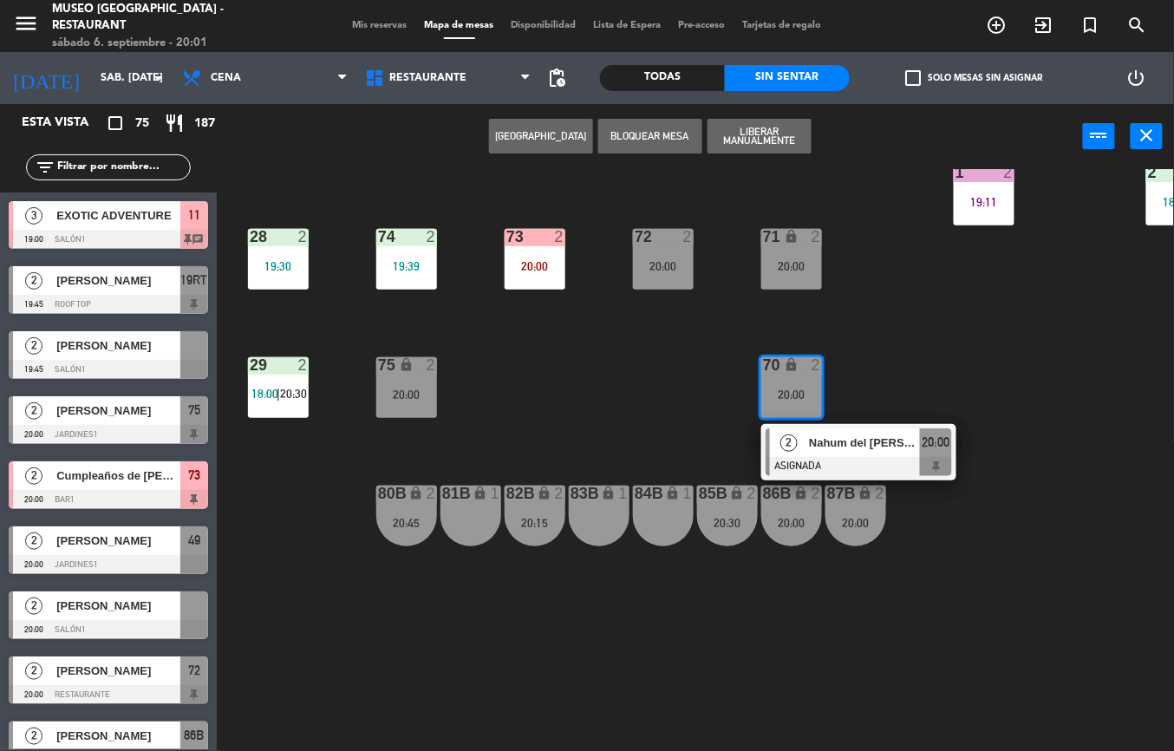
click at [836, 446] on span "Nahum del [PERSON_NAME]" at bounding box center [864, 442] width 111 height 18
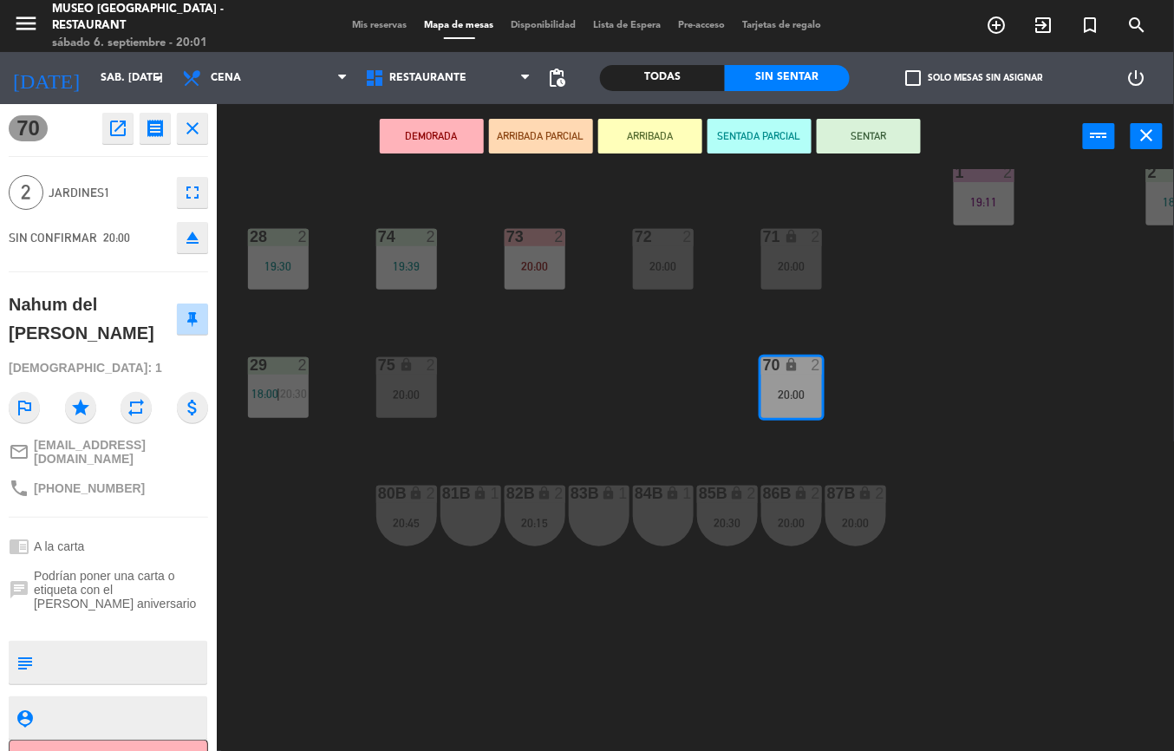
click at [435, 133] on button "DEMORADA" at bounding box center [432, 136] width 104 height 35
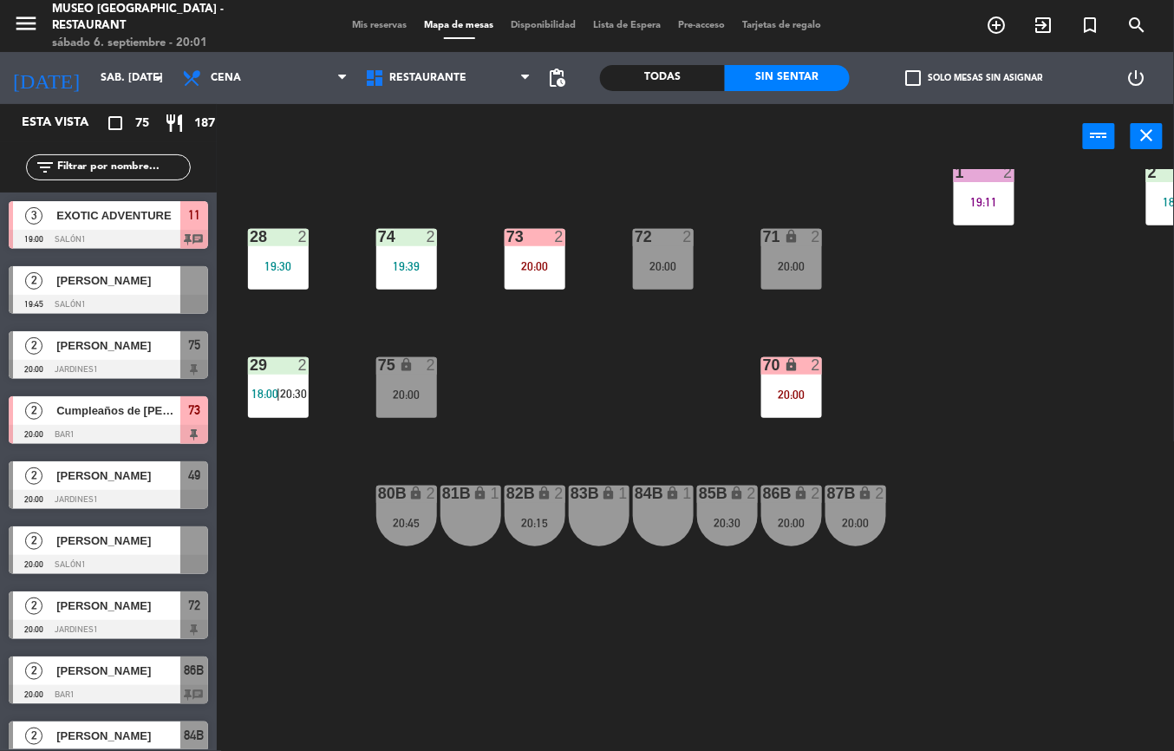
click at [662, 264] on div "20:00" at bounding box center [663, 266] width 61 height 12
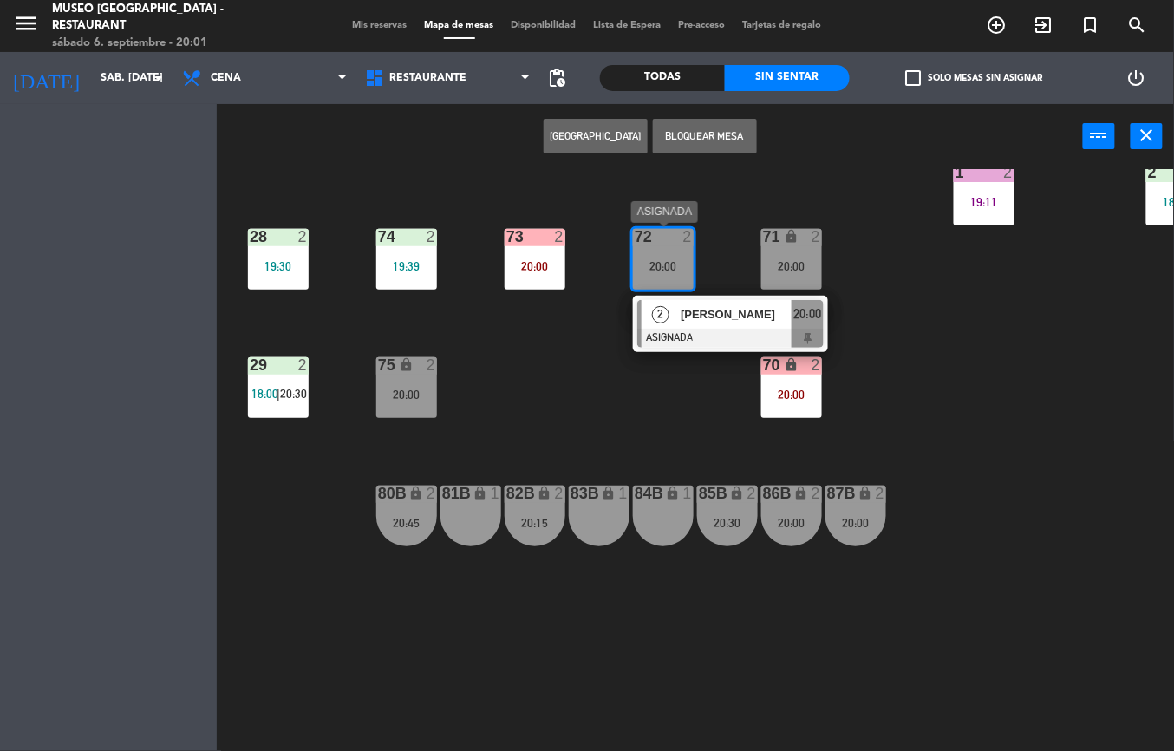
scroll to position [0, 0]
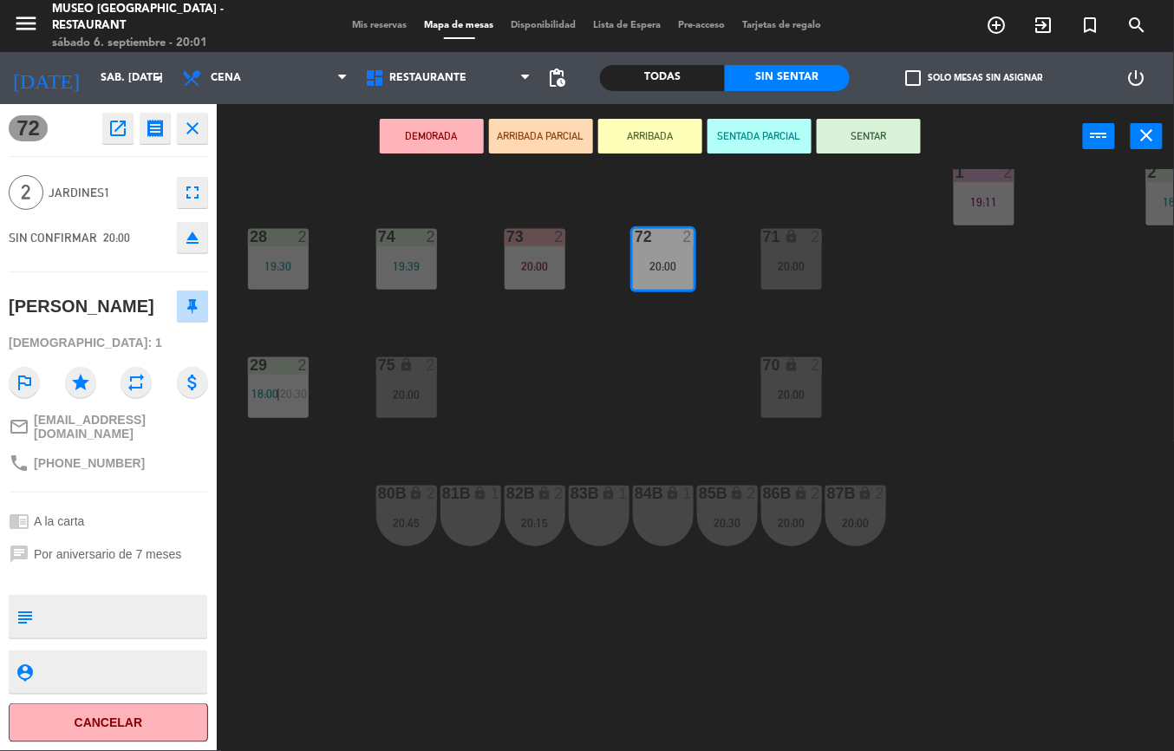
click at [437, 136] on button "DEMORADA" at bounding box center [432, 136] width 104 height 35
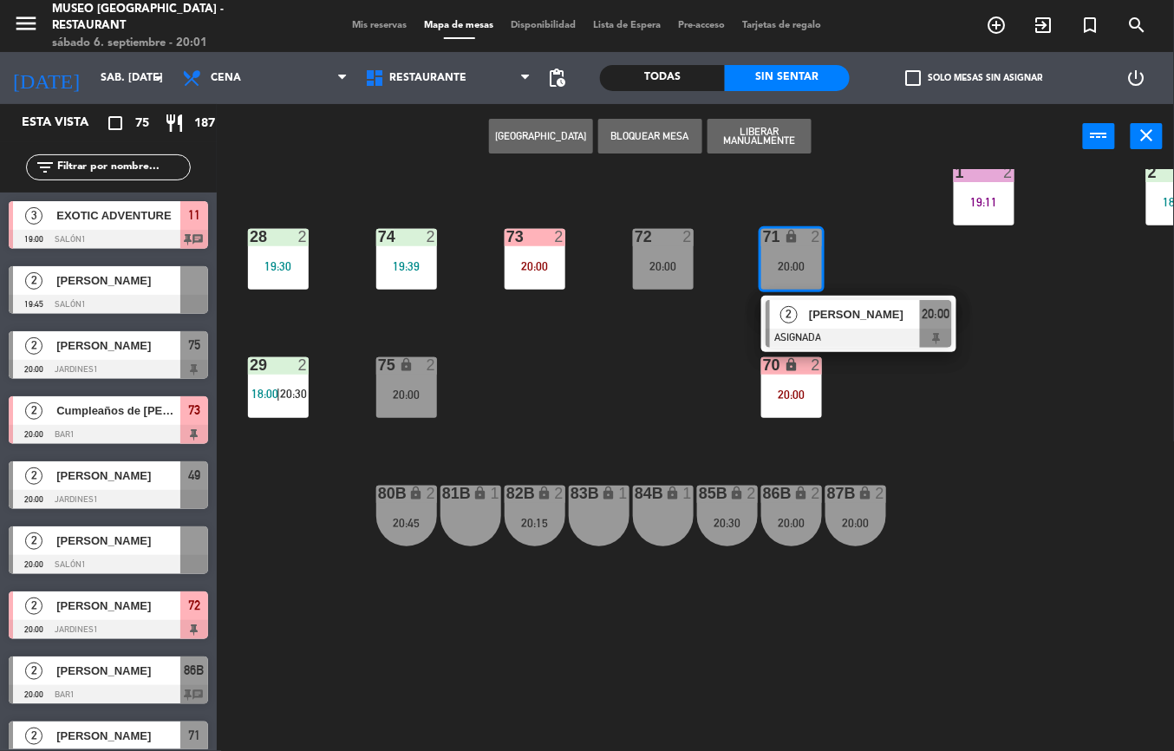
click at [832, 322] on span "[PERSON_NAME]" at bounding box center [864, 314] width 111 height 18
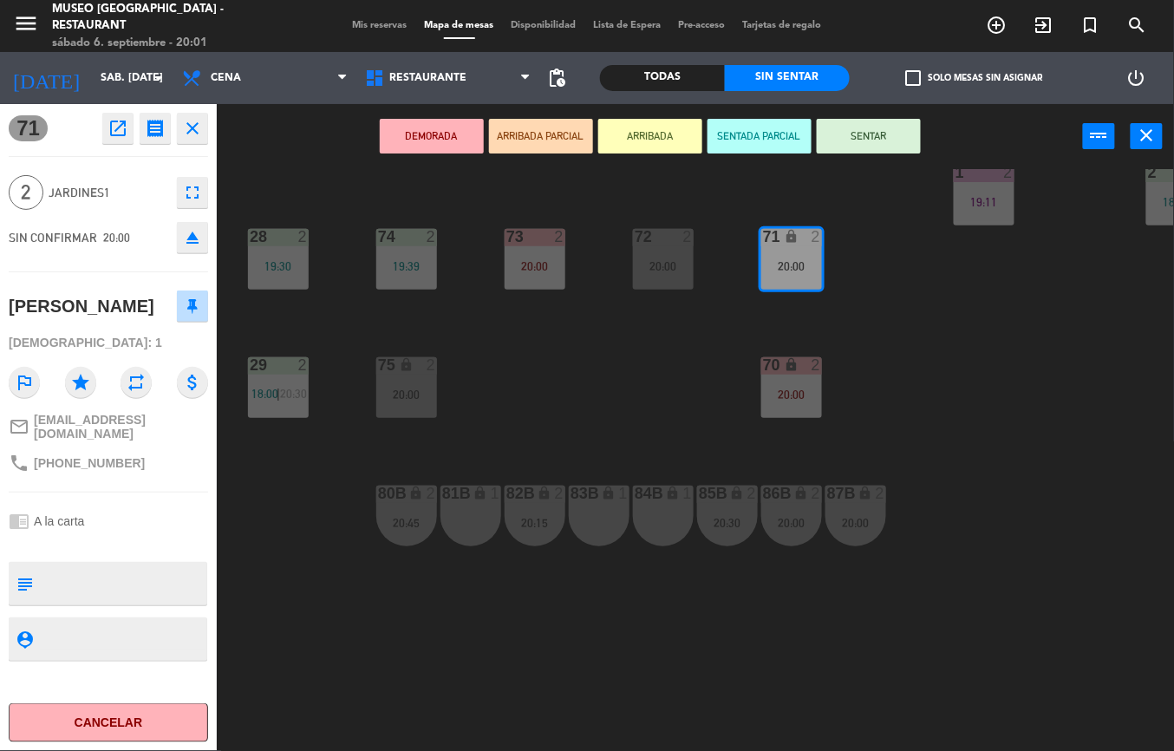
click at [432, 140] on button "DEMORADA" at bounding box center [432, 136] width 104 height 35
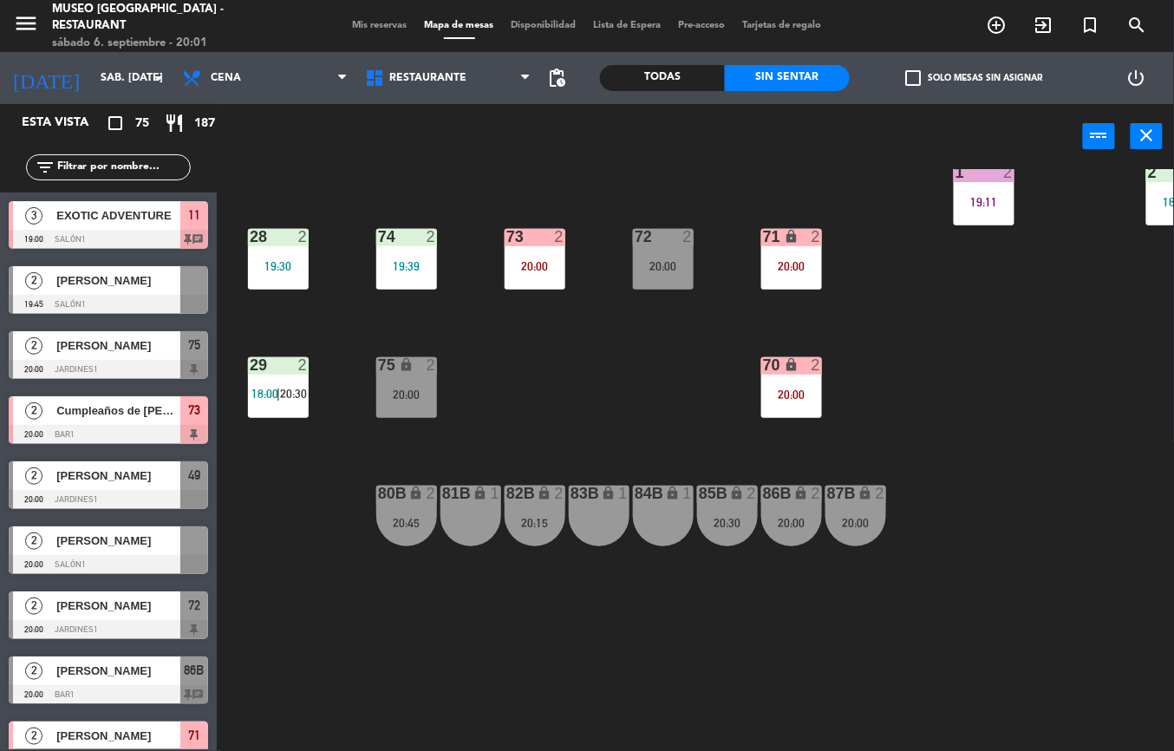
click at [379, 366] on div "75" at bounding box center [378, 365] width 1 height 16
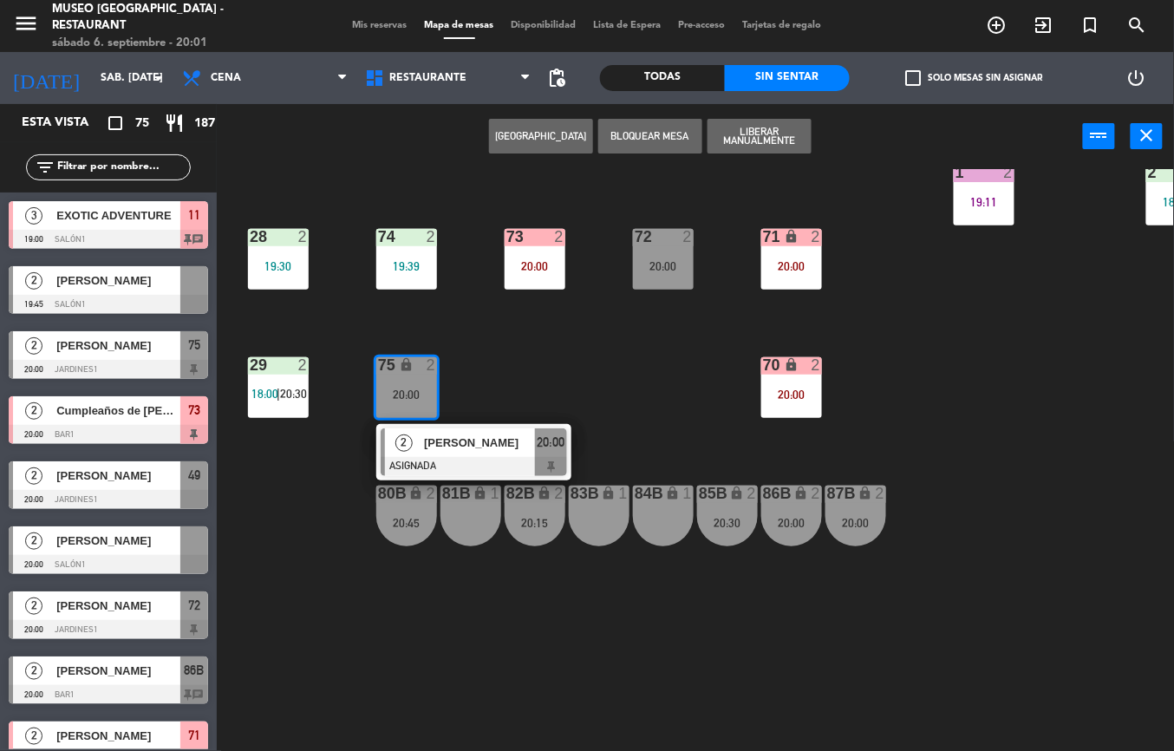
scroll to position [612, 192]
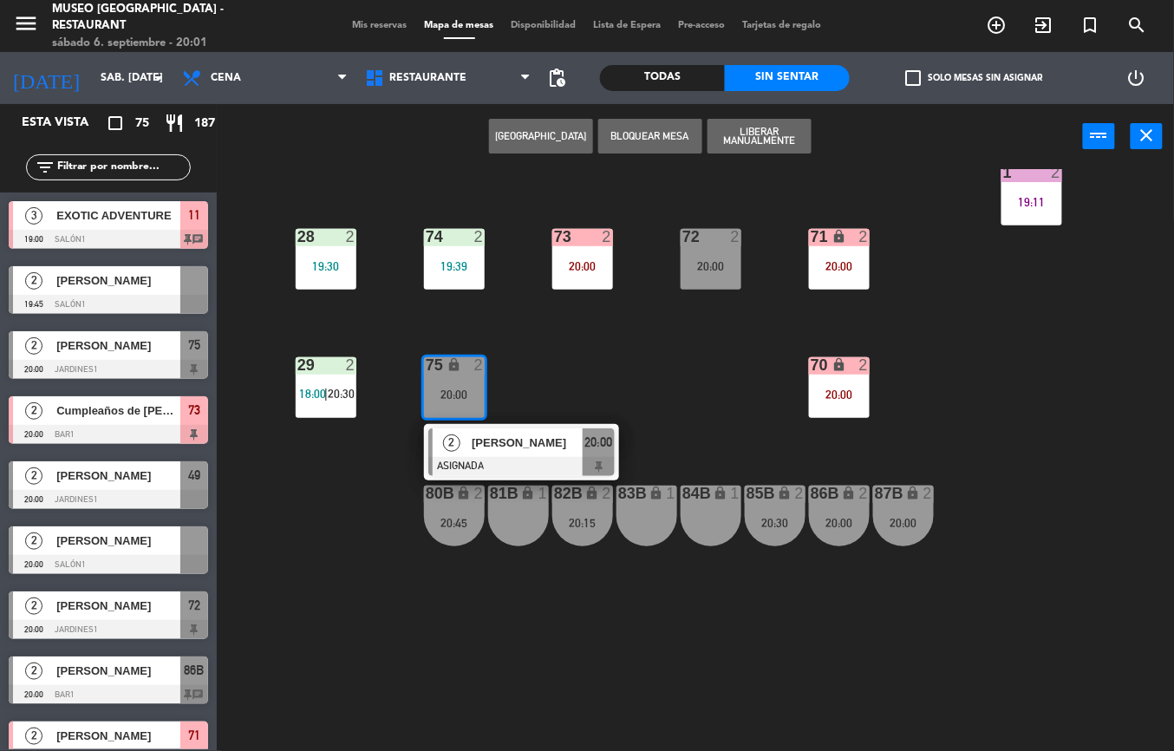
click at [517, 442] on span "[PERSON_NAME]" at bounding box center [527, 442] width 111 height 18
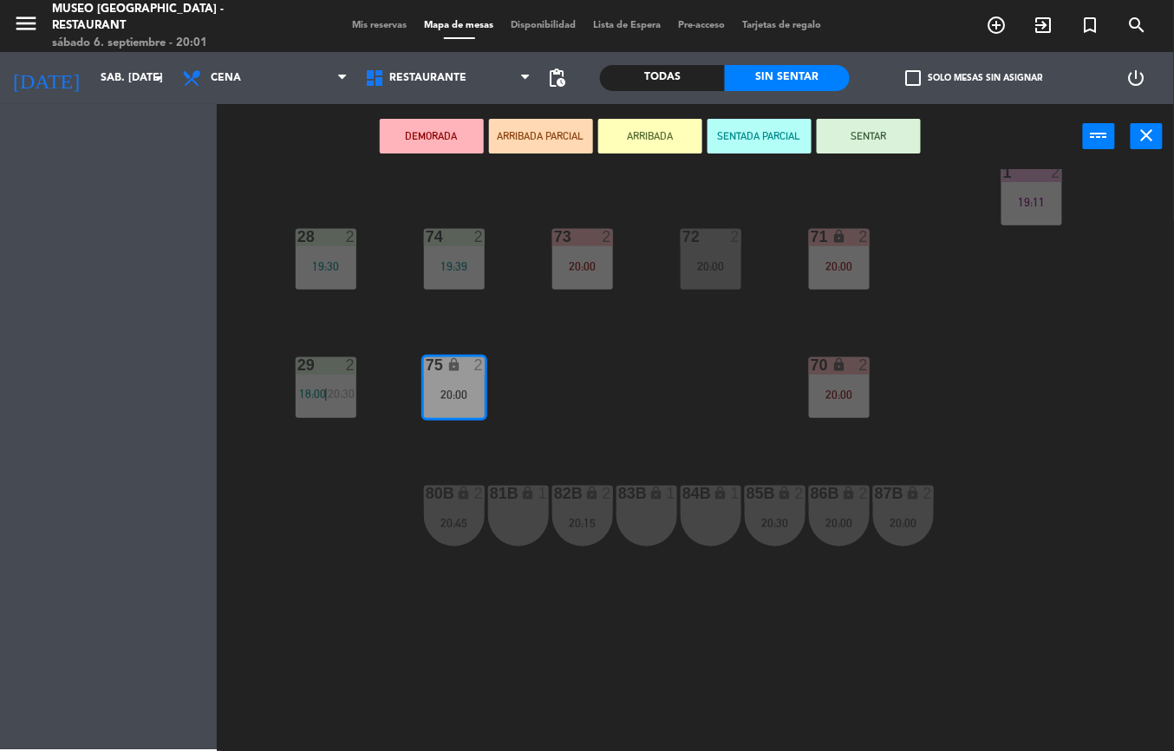
click at [434, 140] on button "DEMORADA" at bounding box center [432, 136] width 104 height 35
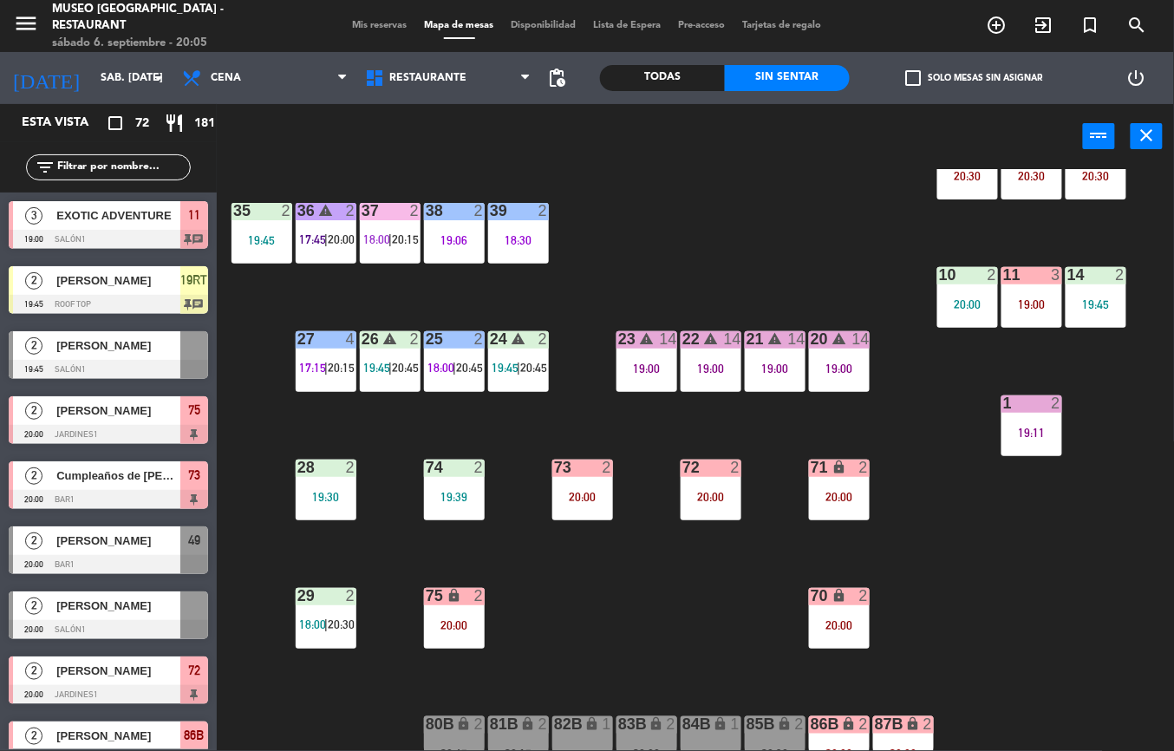
scroll to position [386, 192]
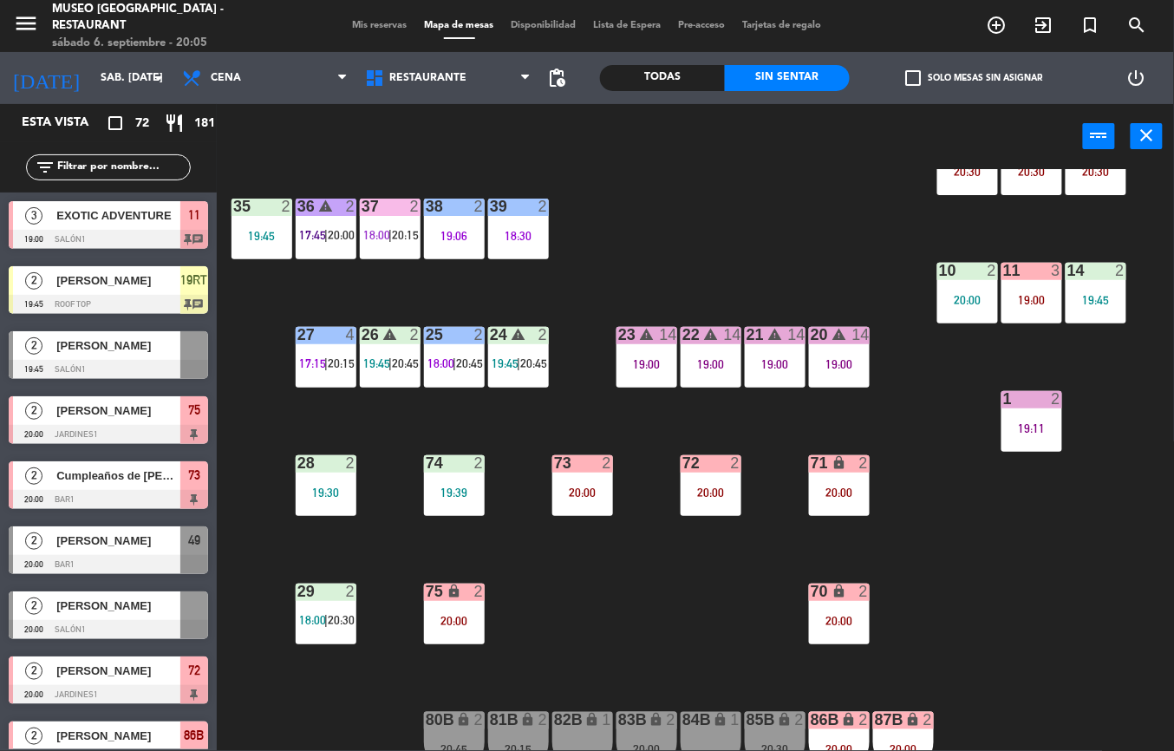
click at [321, 224] on div "36 warning 2 17:45 | 20:00" at bounding box center [326, 228] width 61 height 61
click at [705, 224] on div "44 3 20:15 49 2 17:30 54 4 18:38 64 2 19:00 48 2 17:00 | 20:00 53 4 19:30 63 2 …" at bounding box center [701, 460] width 945 height 582
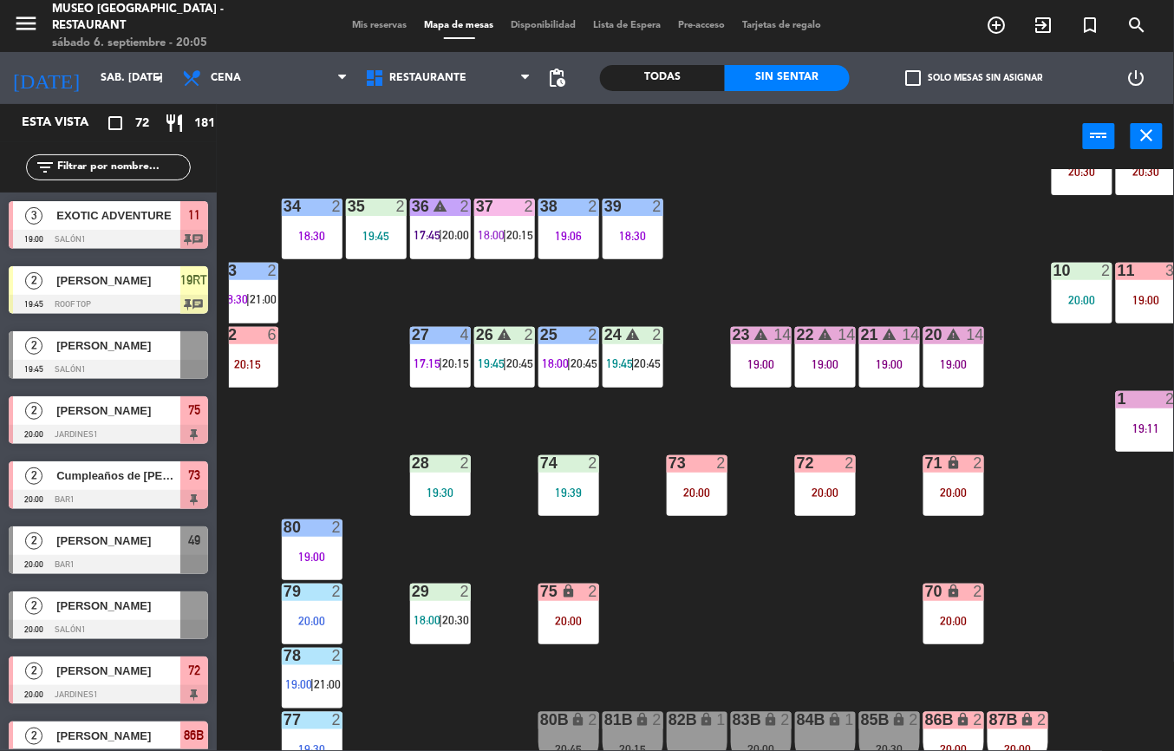
scroll to position [386, 80]
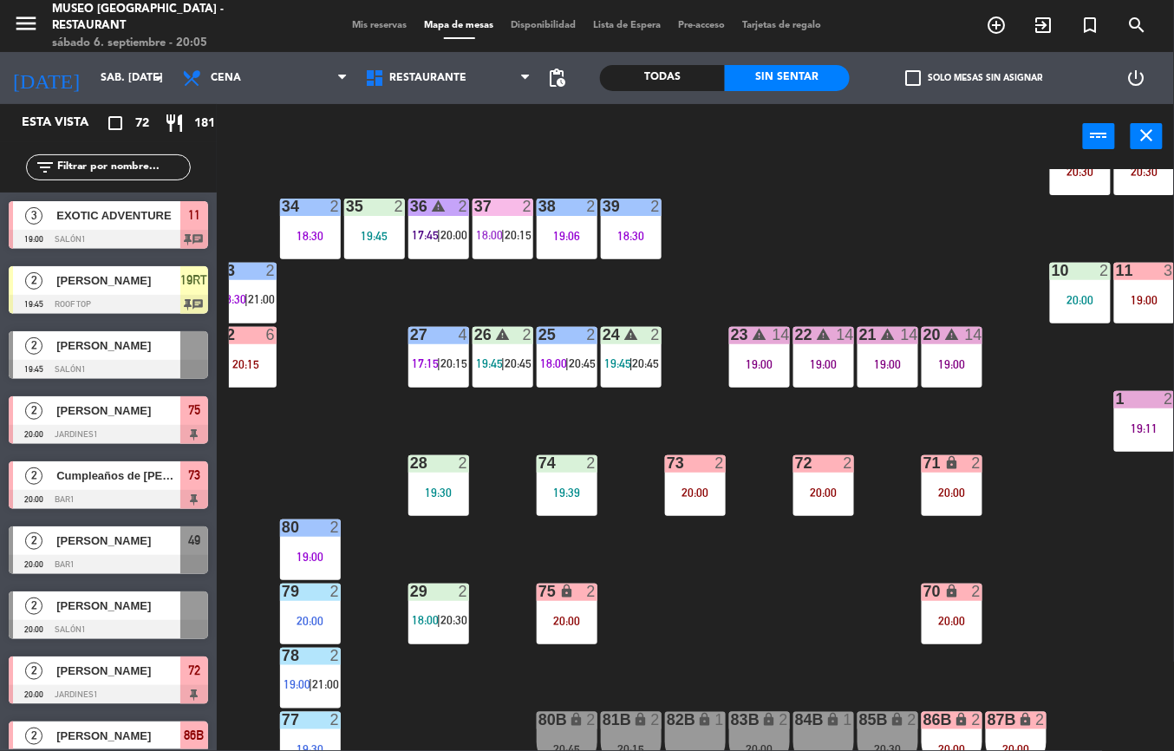
click at [438, 236] on span "|" at bounding box center [438, 235] width 3 height 14
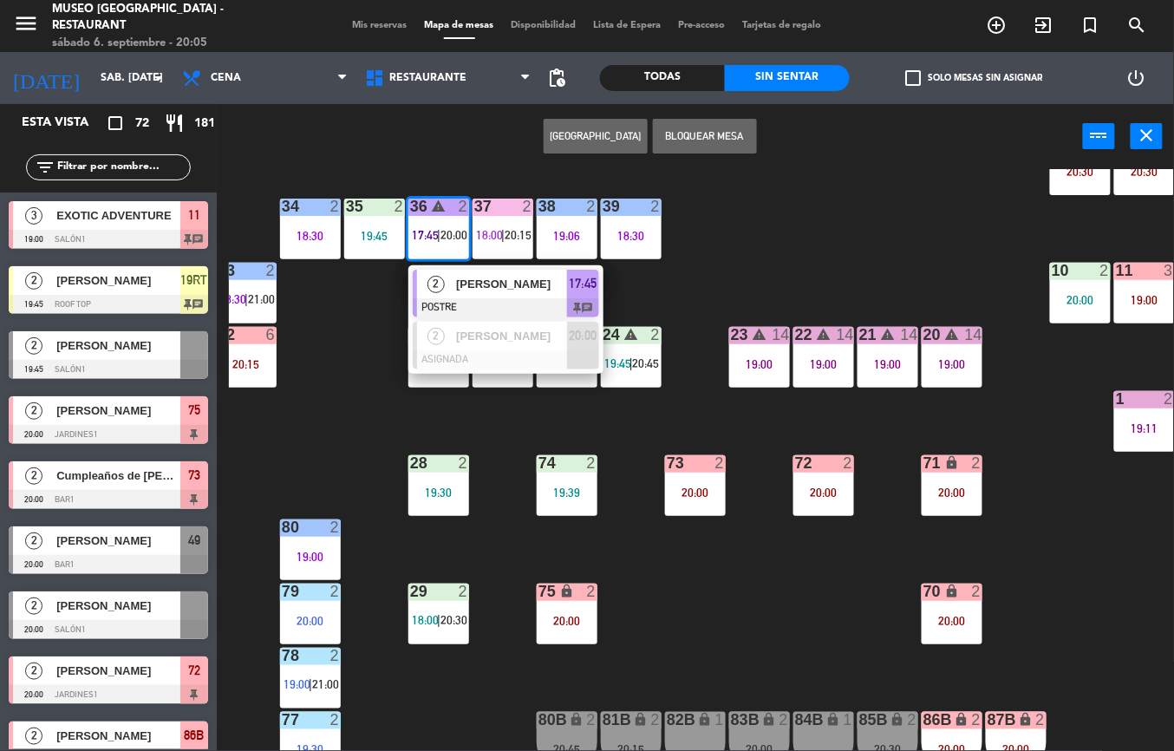
click at [531, 278] on span "[PERSON_NAME]" at bounding box center [511, 284] width 111 height 18
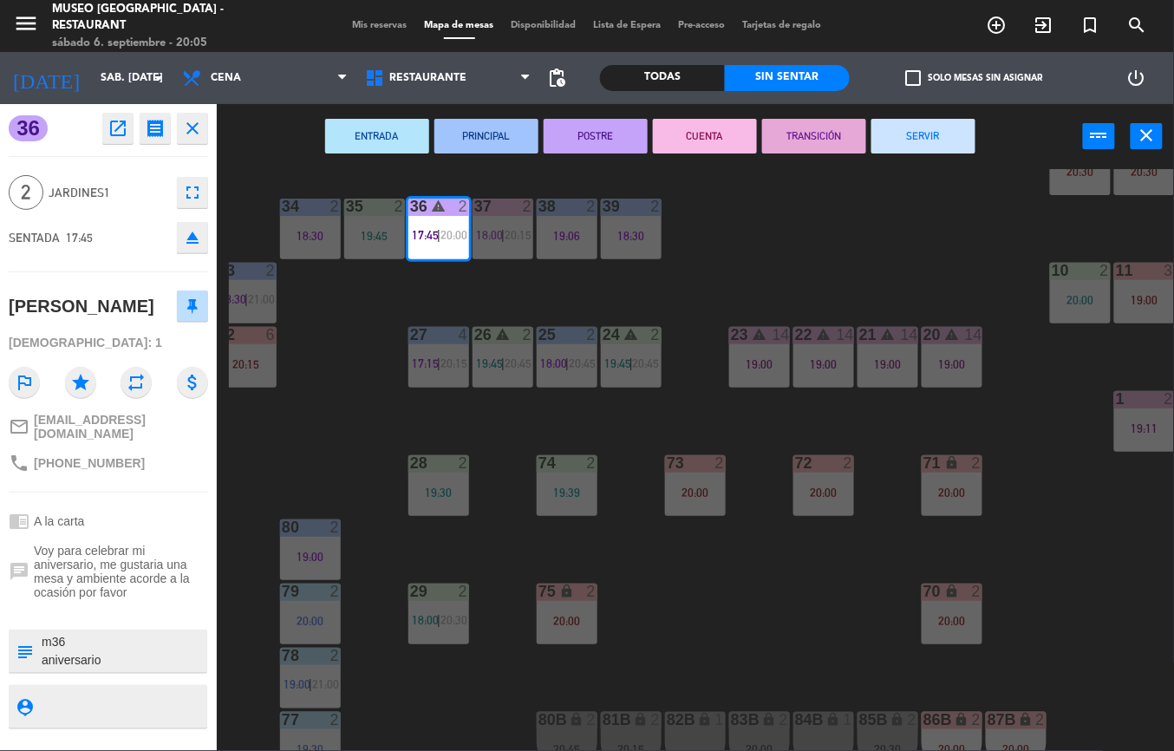
click at [707, 132] on button "CUENTA" at bounding box center [705, 136] width 104 height 35
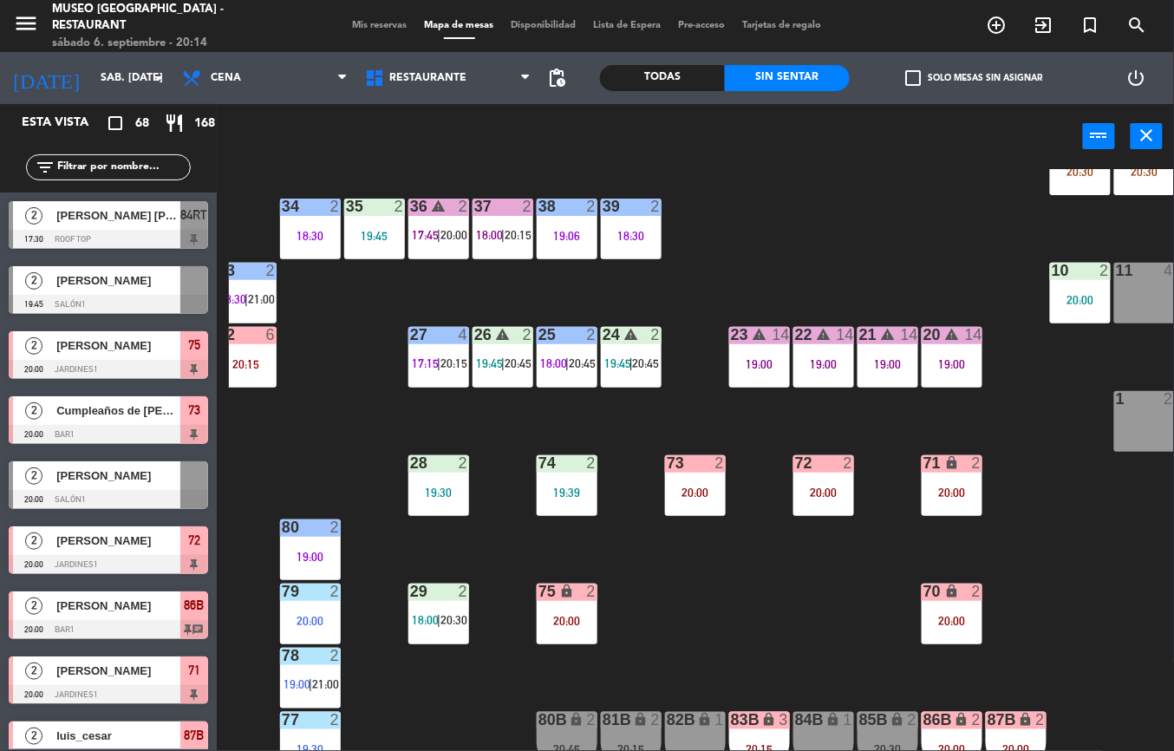
click at [726, 631] on div "44 4 20:12 49 2 20:15 54 5 64 2 19:00 48 2 17:00 | 20:00 53 4 19:30 63 2 19:15 …" at bounding box center [701, 460] width 945 height 582
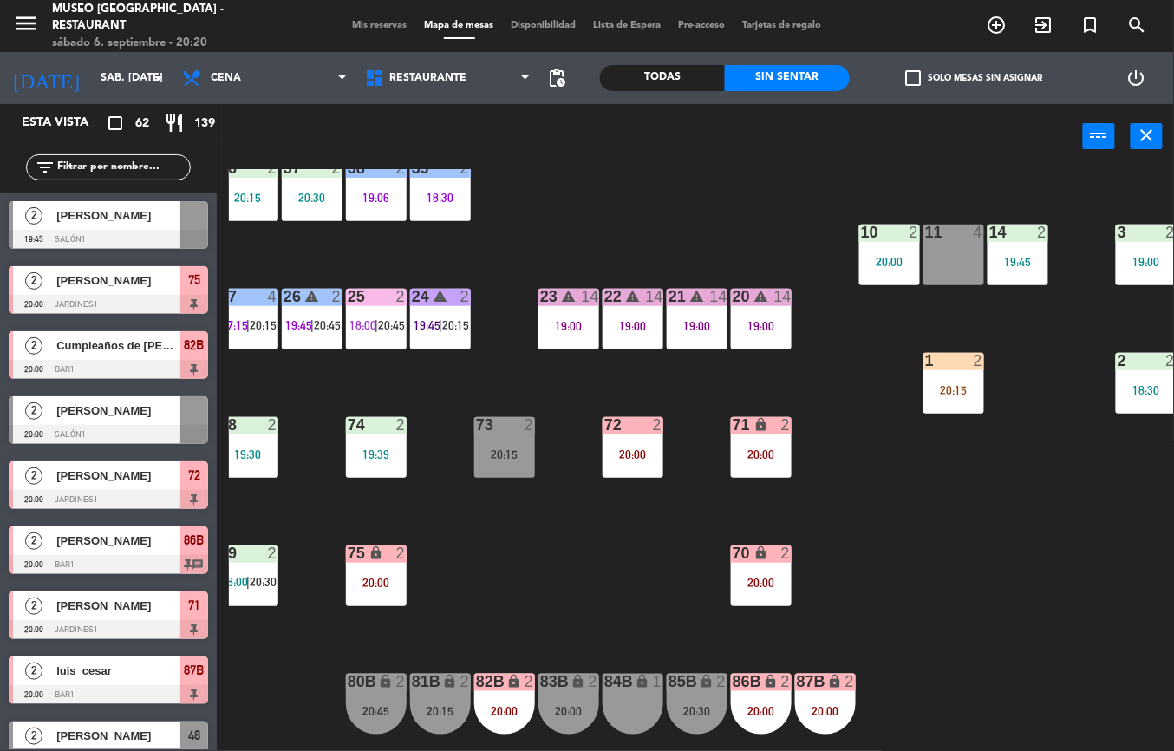
scroll to position [424, 217]
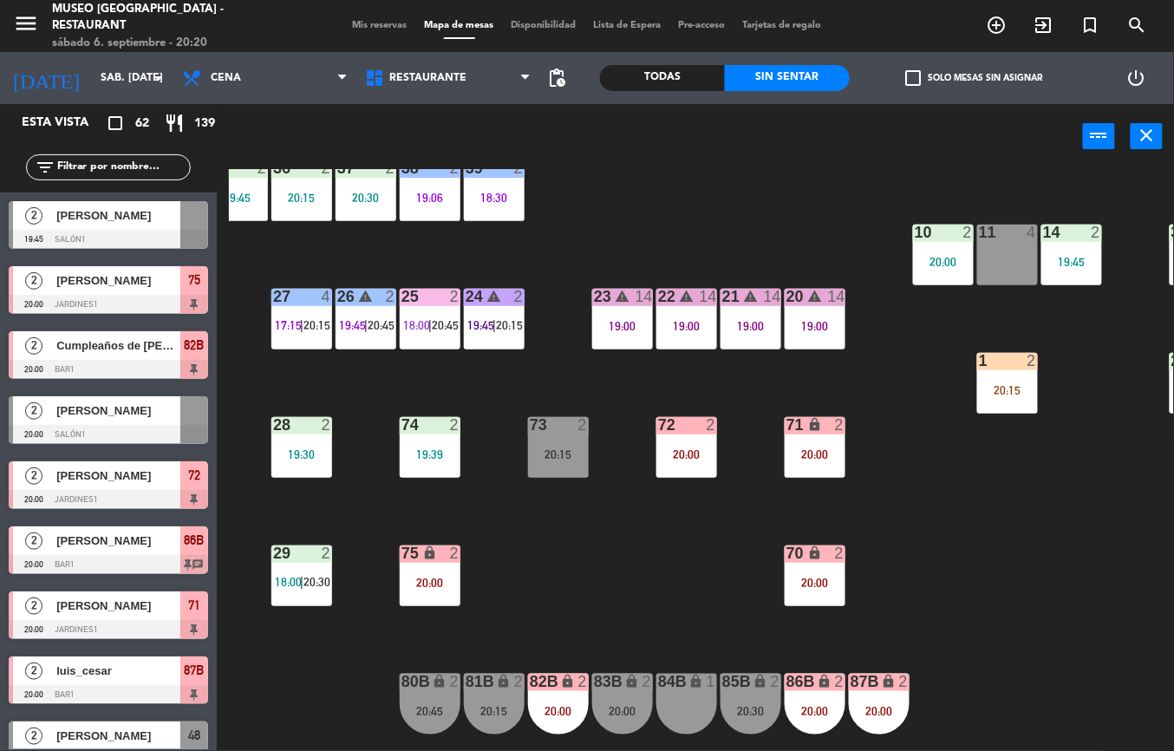
click at [829, 347] on div "20 warning 14 19:00" at bounding box center [814, 319] width 61 height 61
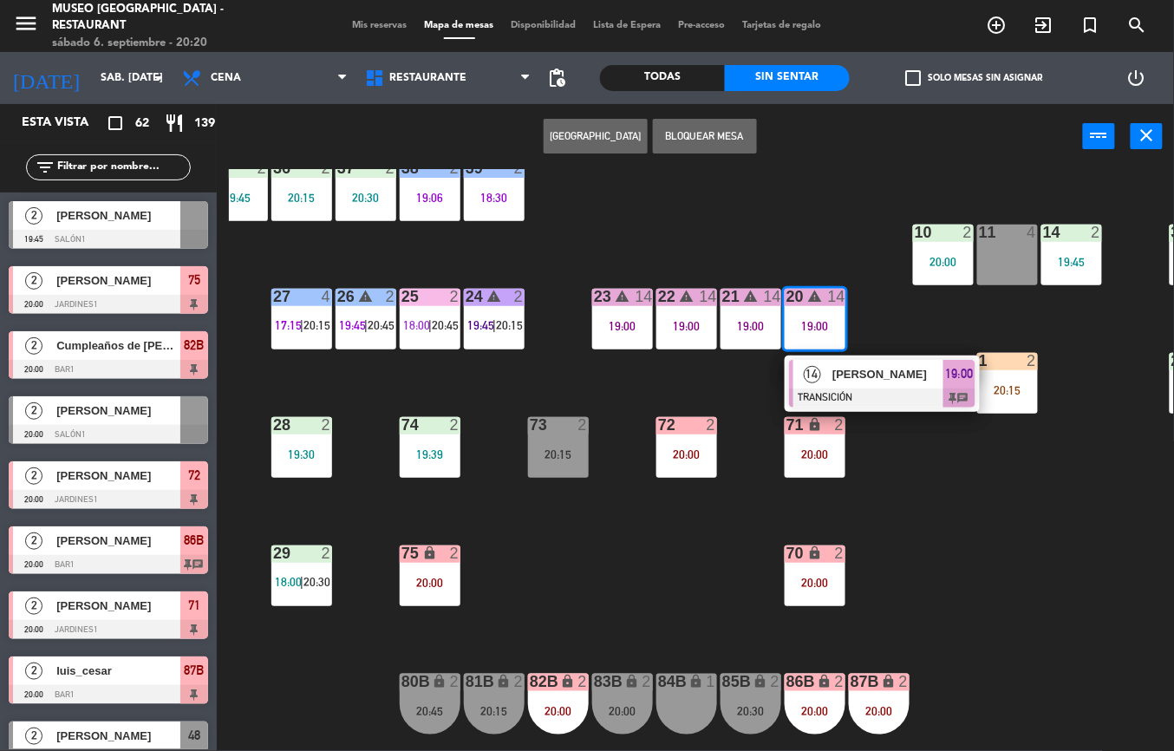
click at [868, 379] on span "[PERSON_NAME]" at bounding box center [887, 374] width 111 height 18
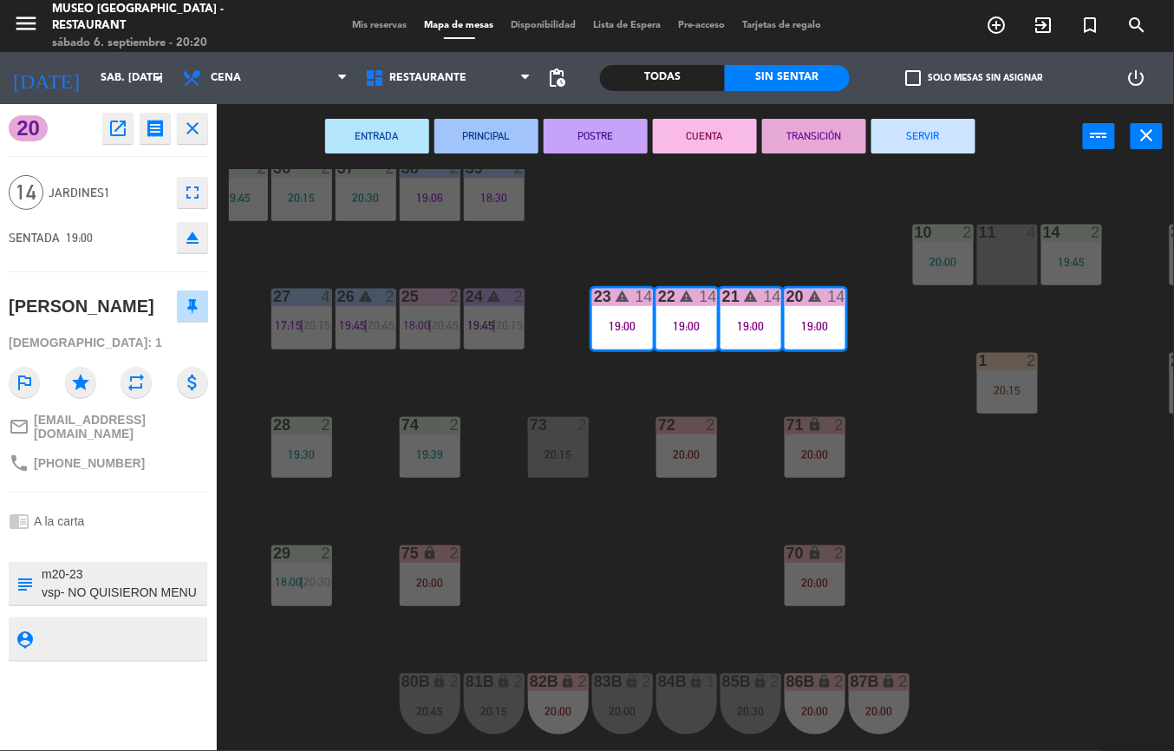
click at [903, 136] on button "SERVIR" at bounding box center [923, 136] width 104 height 35
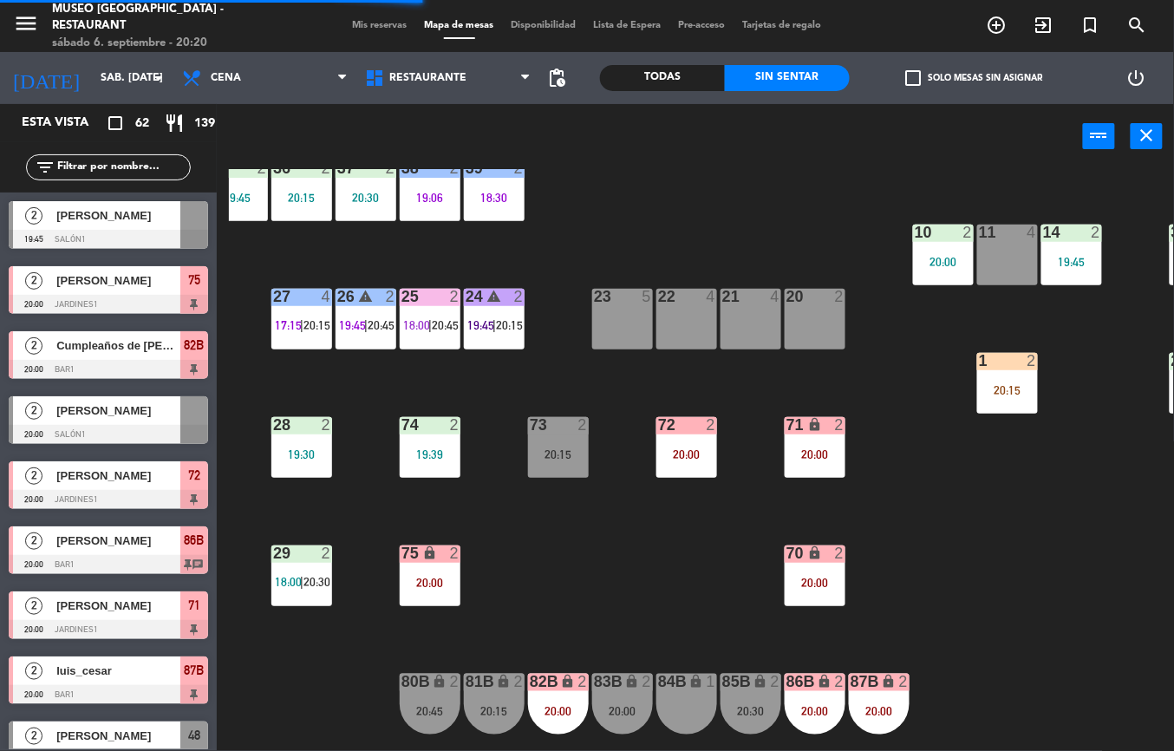
scroll to position [494, 217]
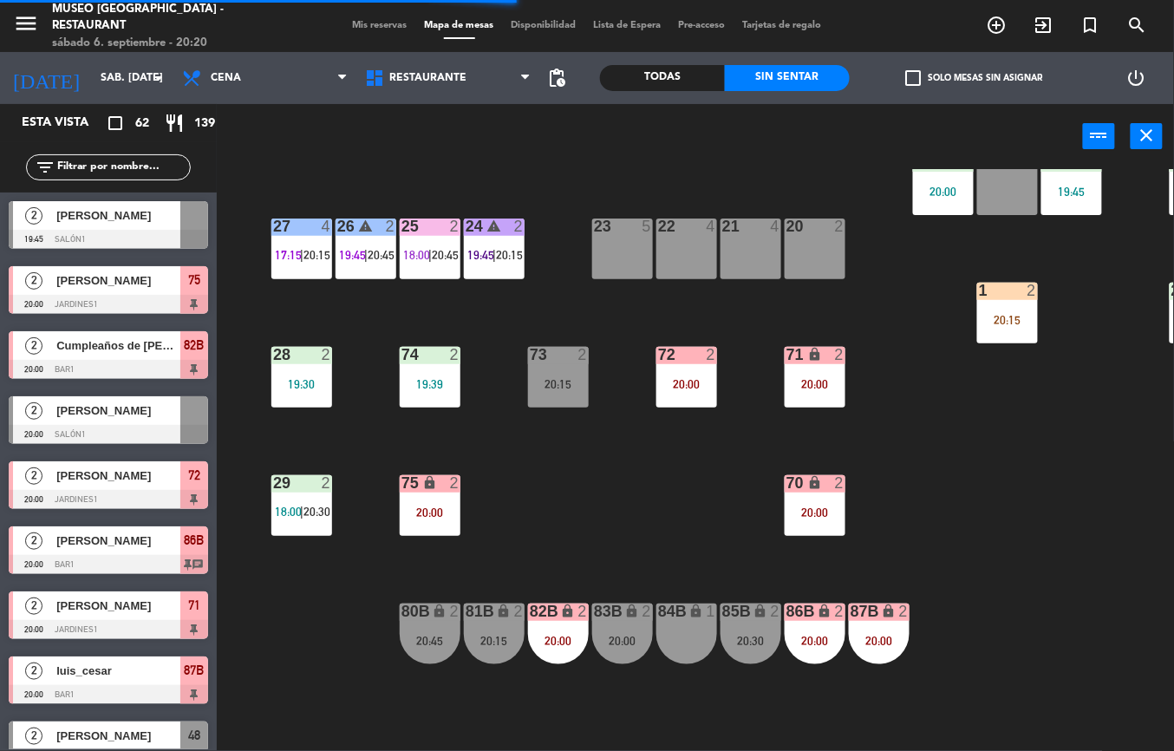
click at [504, 634] on div "20:15" at bounding box center [494, 640] width 61 height 12
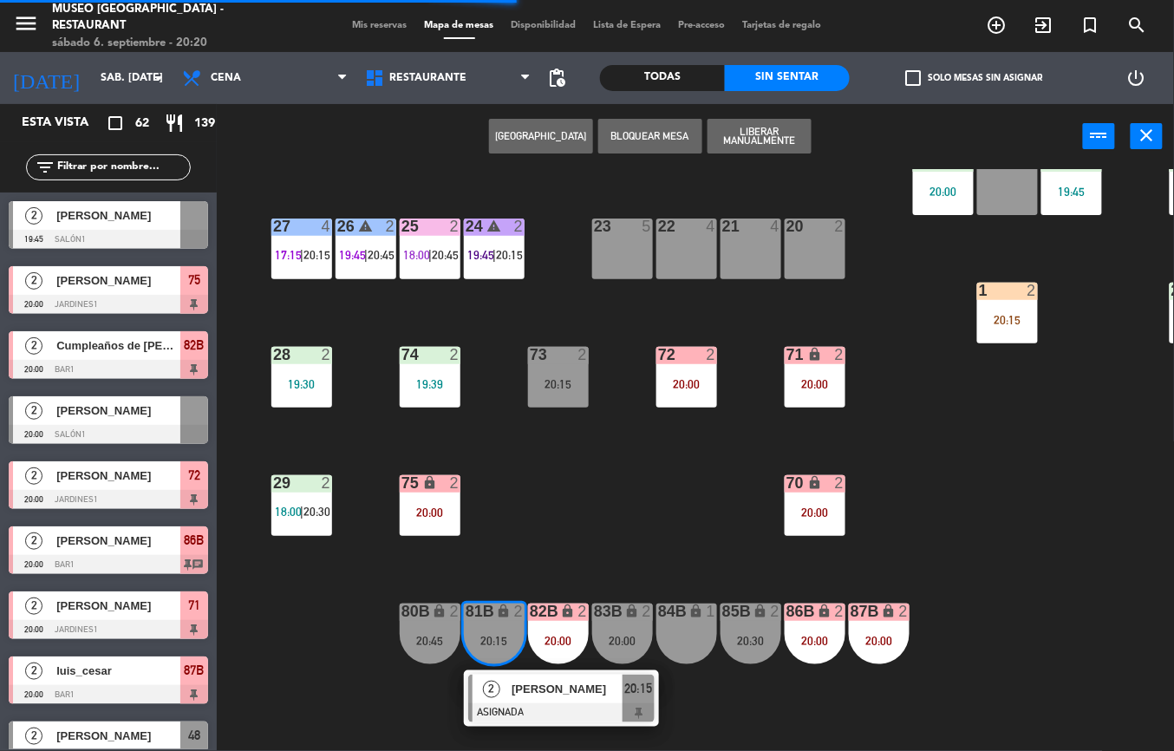
click at [607, 276] on div "23 5" at bounding box center [622, 248] width 61 height 61
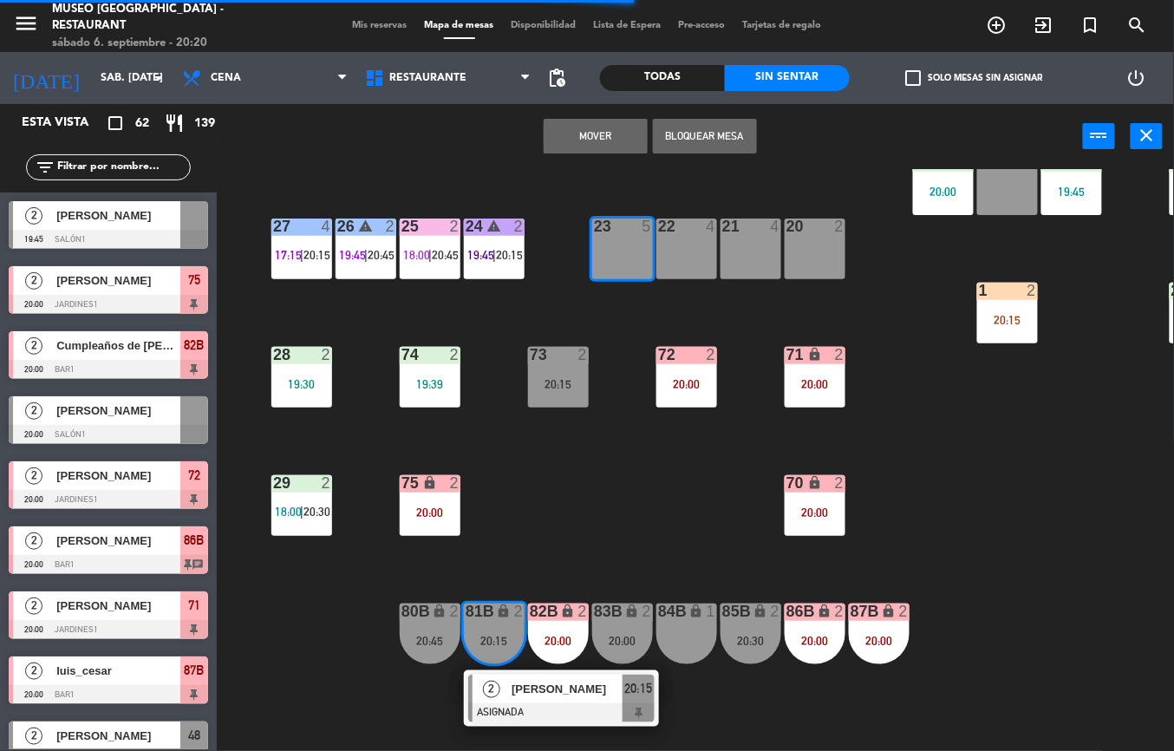
click at [582, 498] on div "44 4 20:12 49 2 20:15 54 2 21:00 64 2 19:00 48 2 17:00 | 20:00 53 4 19:30 63 2 …" at bounding box center [701, 460] width 945 height 582
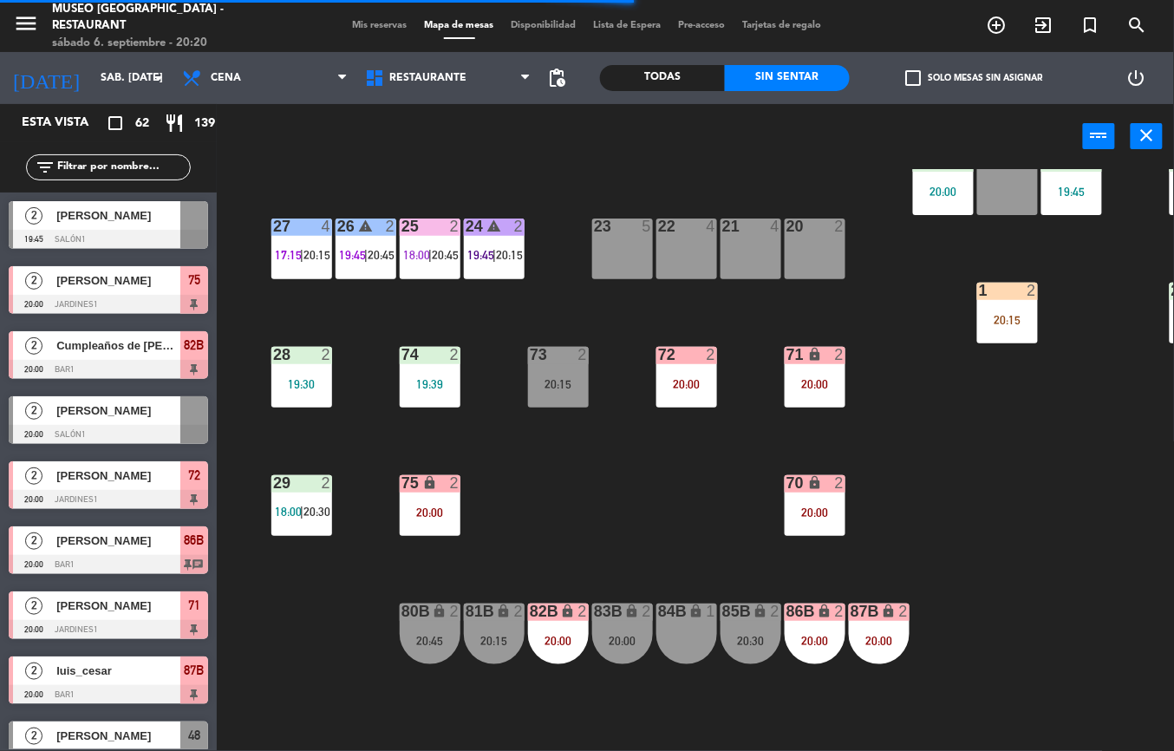
click at [546, 628] on div "82B lock 2 20:00" at bounding box center [558, 633] width 61 height 61
click at [631, 504] on div "44 4 20:12 49 2 20:15 54 2 21:00 64 2 19:00 48 2 17:00 | 20:00 53 4 19:30 63 2 …" at bounding box center [701, 460] width 945 height 582
click at [493, 628] on div "81B lock 2 20:15" at bounding box center [494, 633] width 61 height 61
click at [614, 253] on div "23 5" at bounding box center [622, 248] width 61 height 61
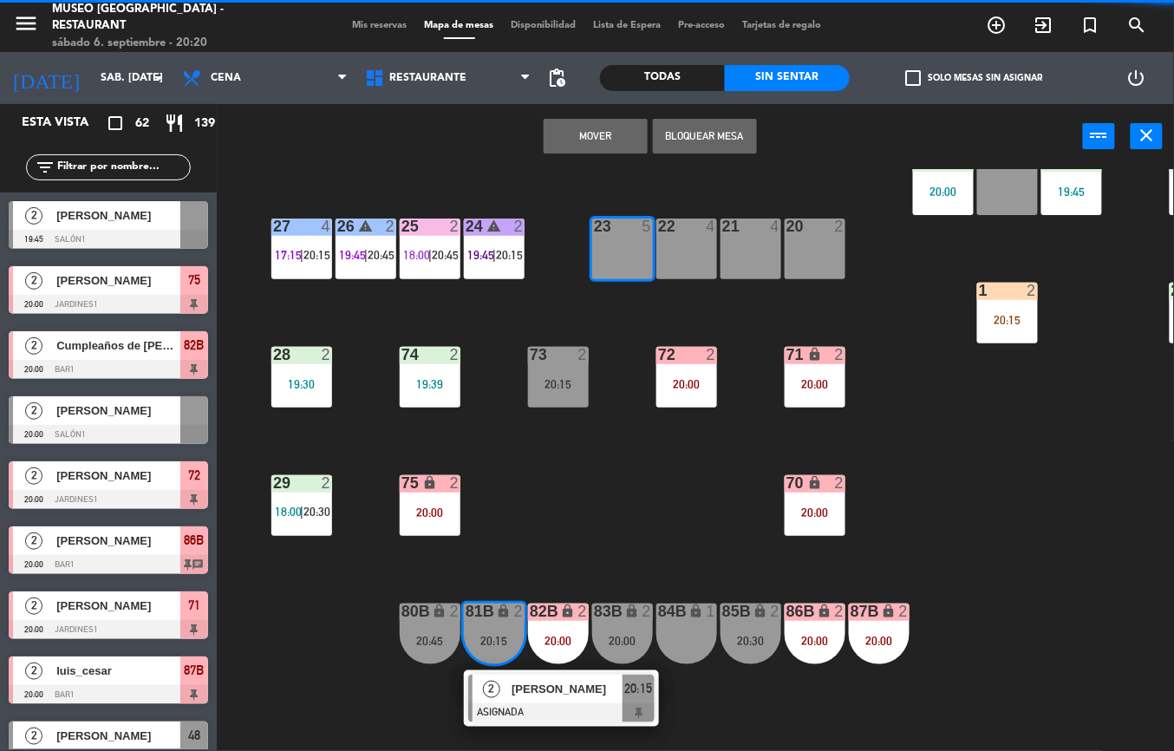
click at [586, 125] on button "Mover" at bounding box center [595, 136] width 104 height 35
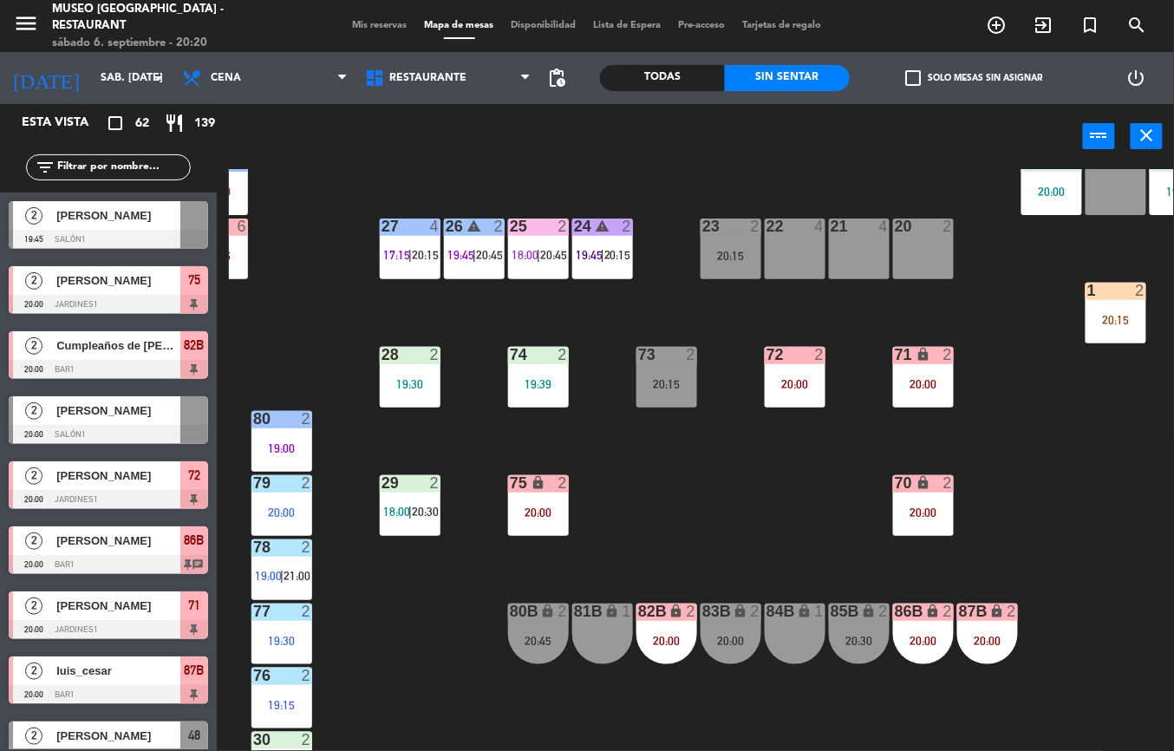
scroll to position [494, 69]
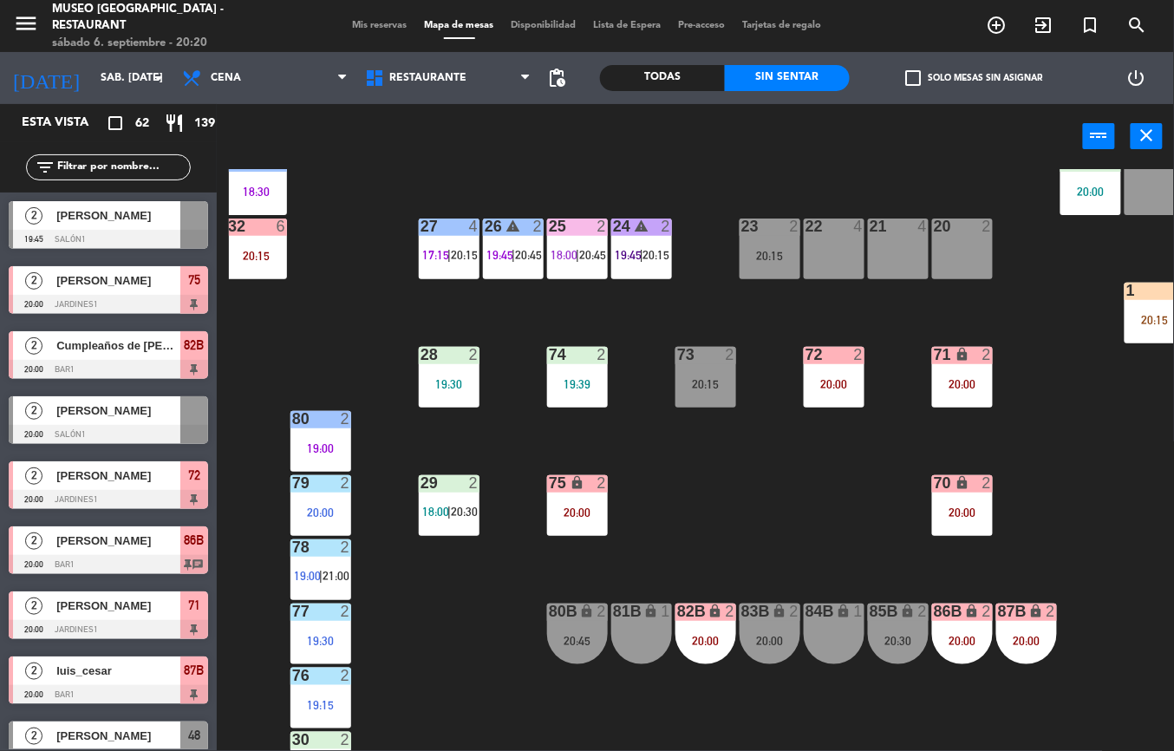
click at [699, 379] on div "20:15" at bounding box center [705, 384] width 61 height 12
click at [863, 226] on div "4" at bounding box center [859, 226] width 10 height 16
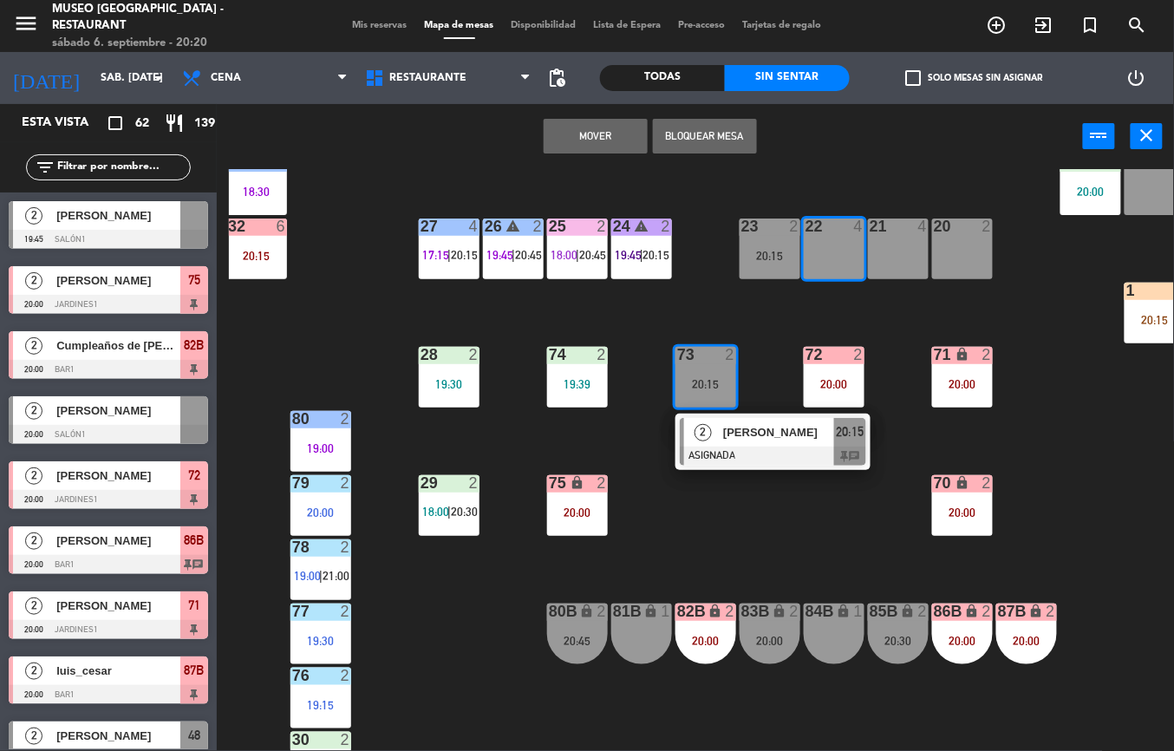
click at [572, 140] on button "Mover" at bounding box center [595, 136] width 104 height 35
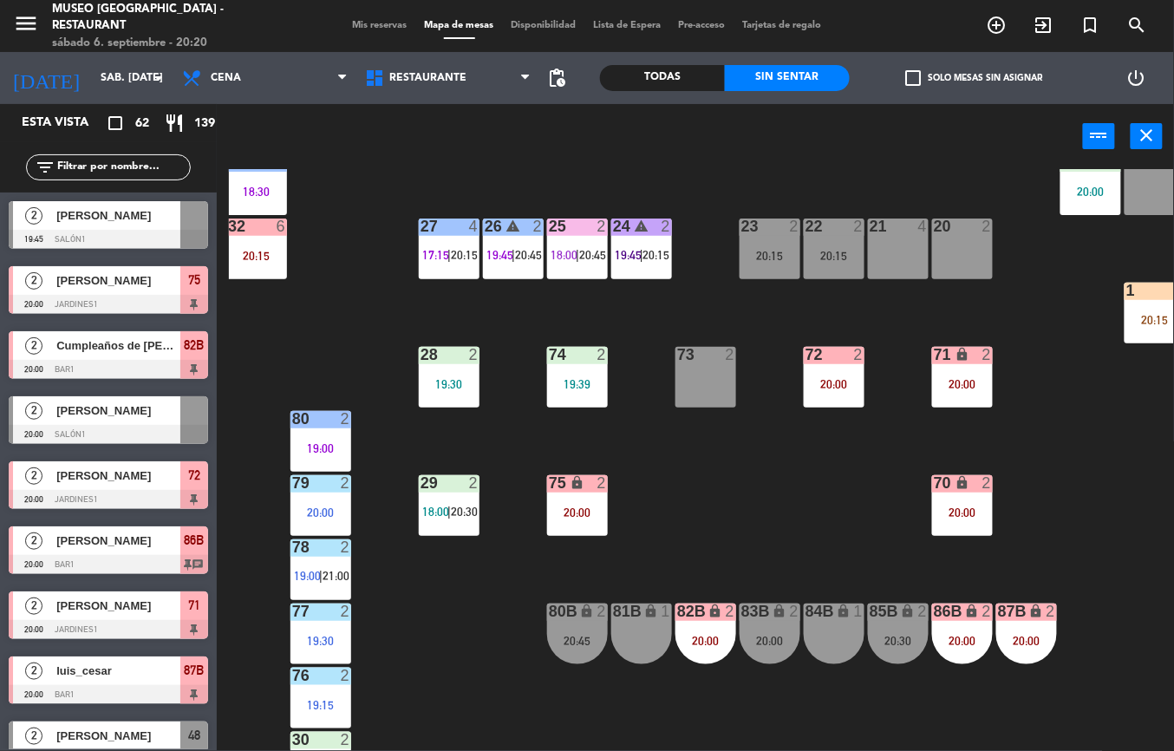
click at [796, 539] on div "44 4 20:12 49 2 20:15 54 2 21:00 64 2 19:00 48 2 17:00 | 20:00 53 4 19:30 63 2 …" at bounding box center [701, 460] width 945 height 582
click at [829, 388] on div "20:00" at bounding box center [833, 384] width 61 height 12
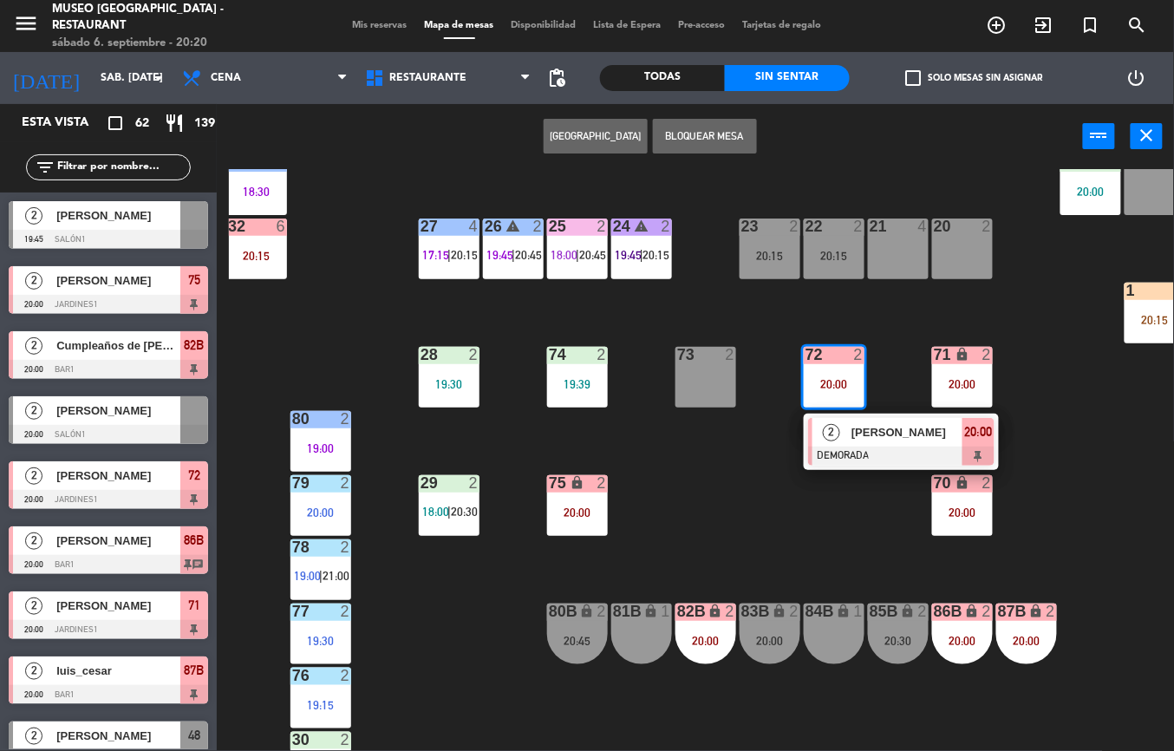
click at [881, 456] on div at bounding box center [901, 455] width 186 height 19
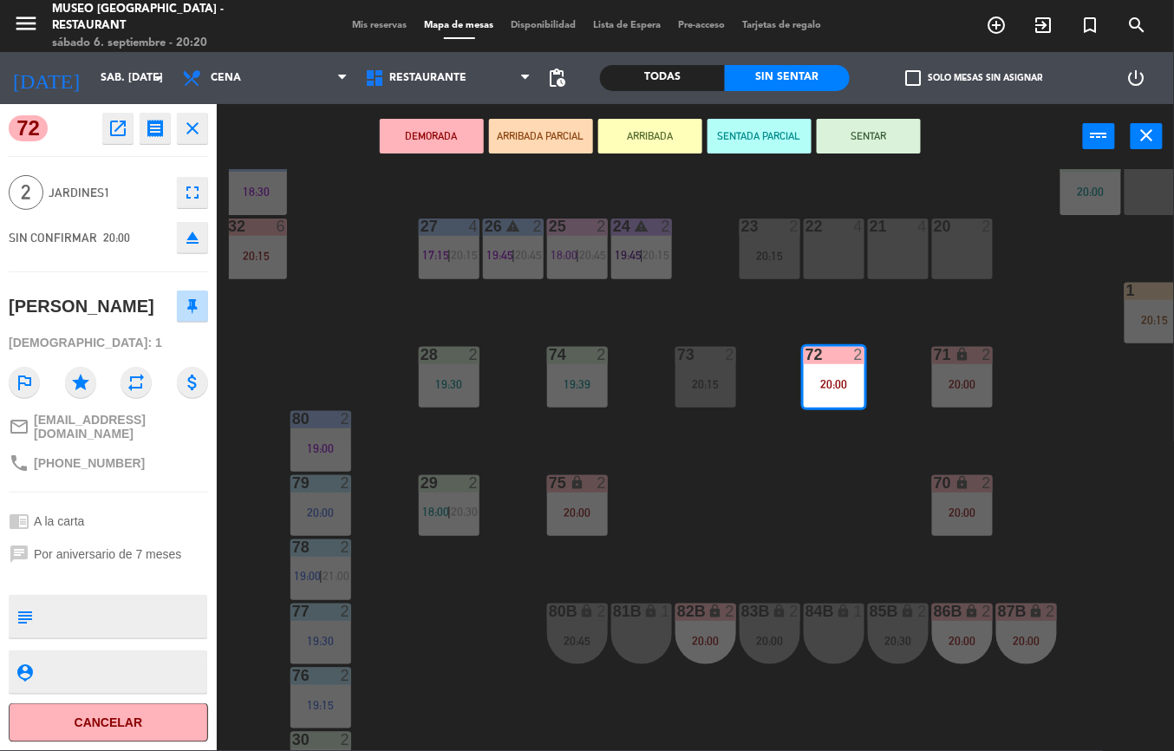
click at [115, 133] on icon "open_in_new" at bounding box center [117, 128] width 21 height 21
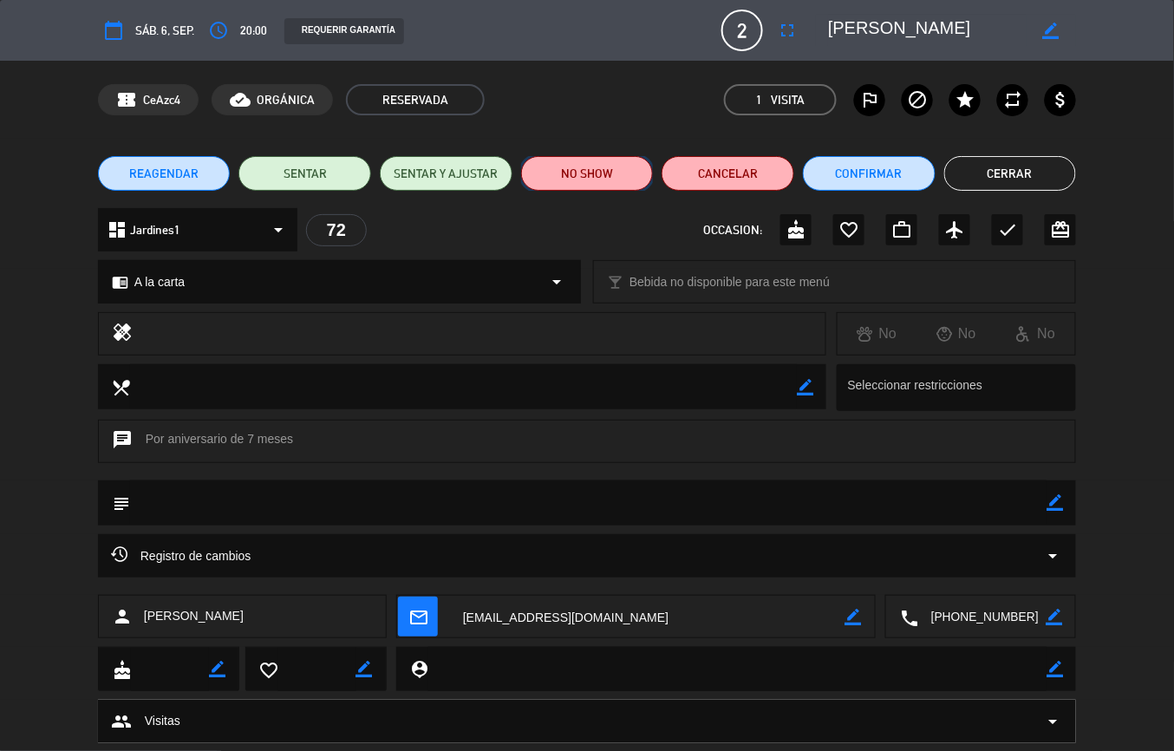
click at [574, 171] on button "NO SHOW" at bounding box center [587, 173] width 133 height 35
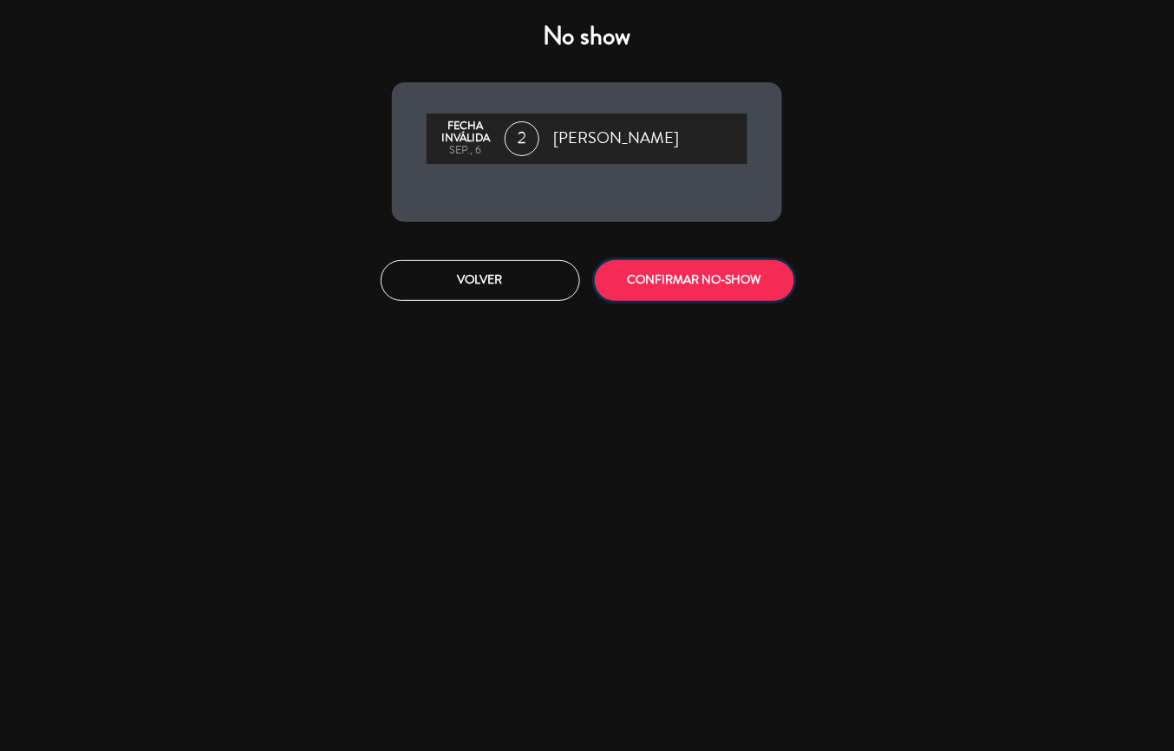
click at [697, 270] on button "CONFIRMAR NO-SHOW" at bounding box center [694, 280] width 199 height 41
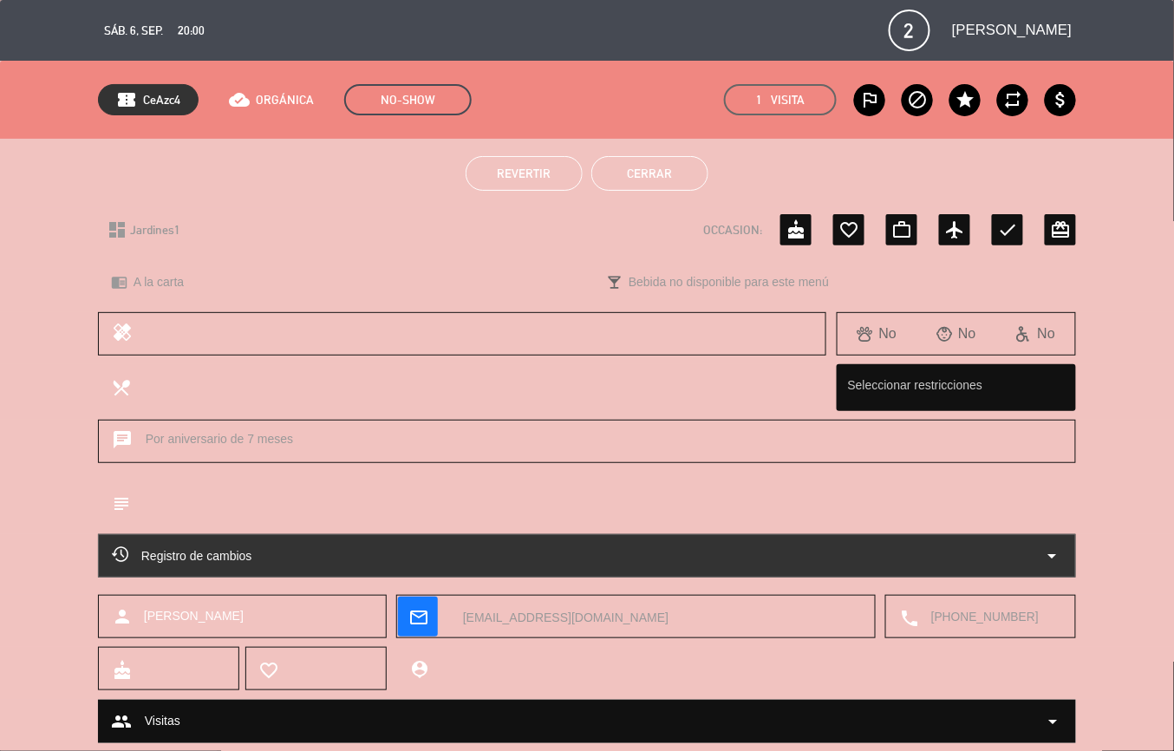
click at [697, 184] on button "Cerrar" at bounding box center [649, 173] width 117 height 35
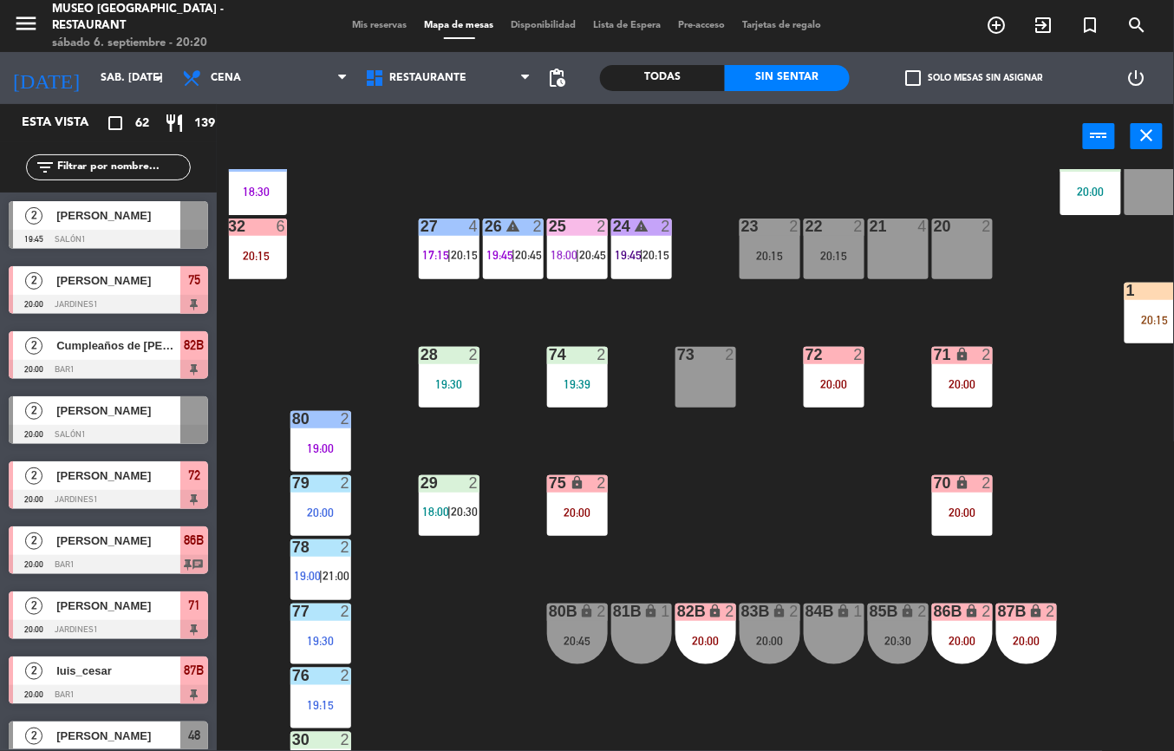
scroll to position [541, 69]
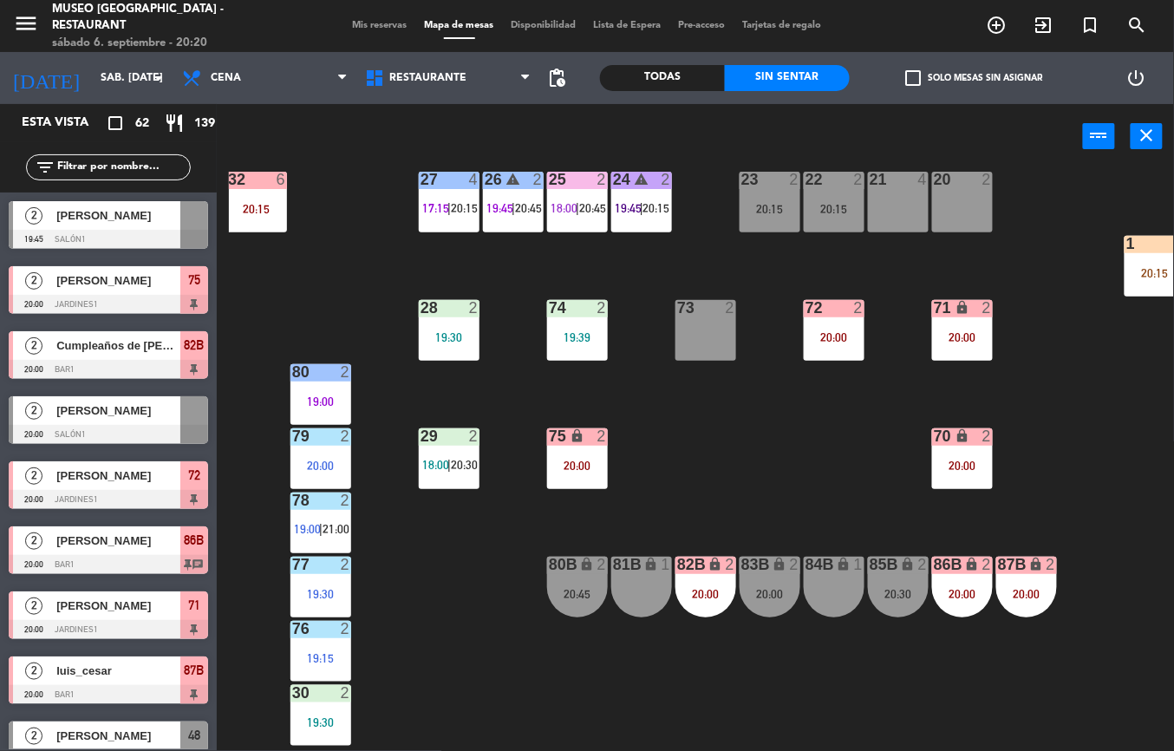
click at [966, 590] on div "20:00" at bounding box center [962, 594] width 61 height 12
click at [788, 491] on div "44 4 20:12 49 2 20:15 54 2 21:00 64 2 19:00 48 2 17:00 | 20:00 53 4 19:30 63 2 …" at bounding box center [701, 460] width 945 height 582
click at [965, 312] on icon "lock" at bounding box center [961, 307] width 15 height 15
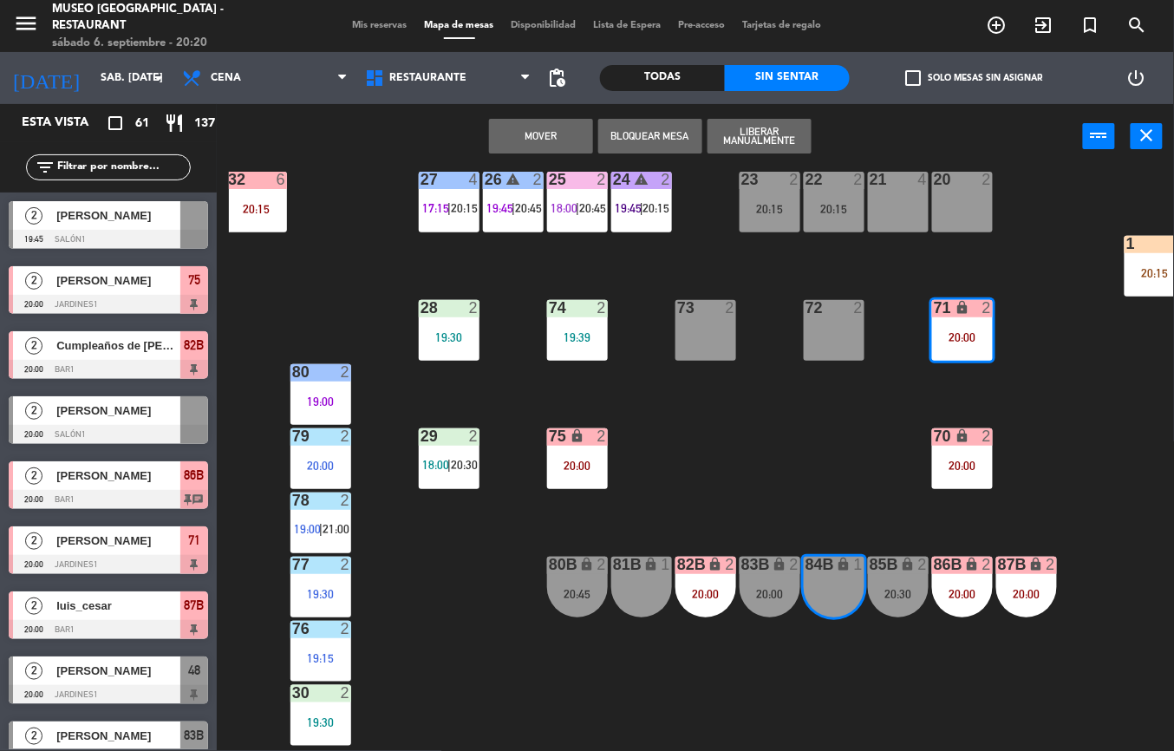
click at [539, 133] on button "Mover" at bounding box center [541, 136] width 104 height 35
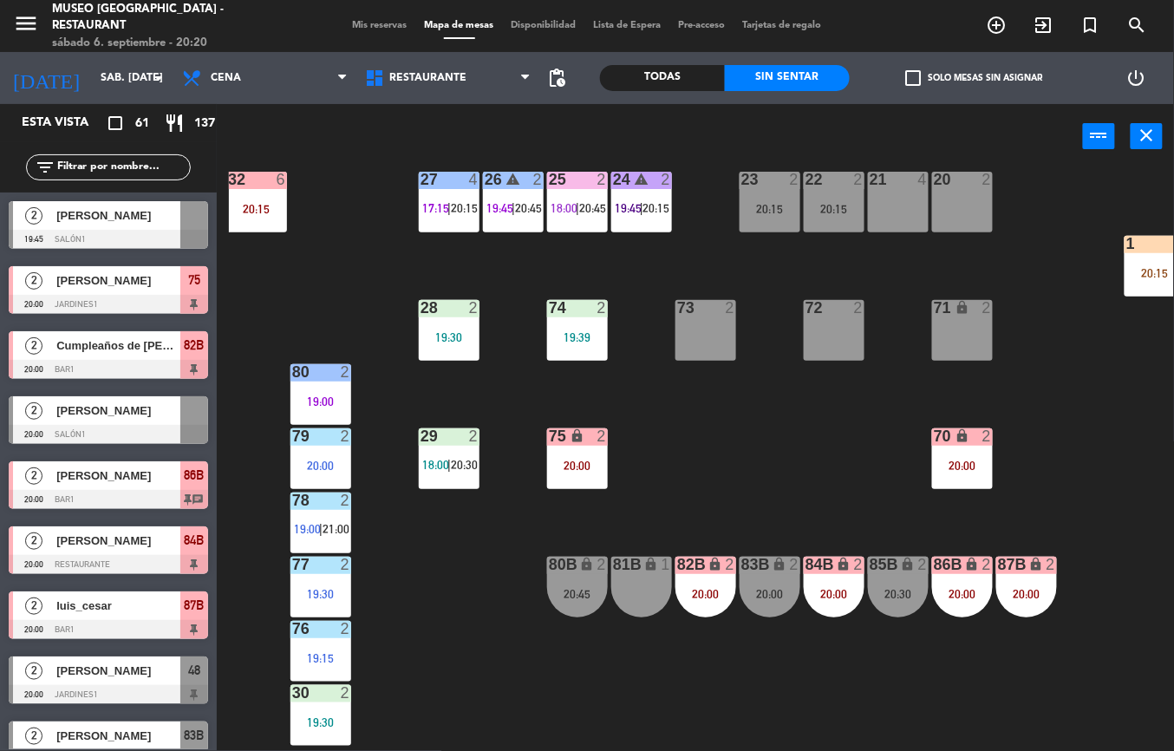
click at [715, 563] on icon "lock" at bounding box center [714, 563] width 15 height 15
click at [836, 407] on div "44 4 20:12 49 2 20:15 54 2 21:00 64 2 19:00 48 2 17:00 | 20:00 53 4 19:30 63 2 …" at bounding box center [701, 460] width 945 height 582
click at [768, 588] on div "20:00" at bounding box center [769, 594] width 61 height 12
click at [832, 615] on div "84B lock 2 20:00" at bounding box center [833, 586] width 61 height 61
click at [739, 437] on div "44 4 20:12 49 2 20:15 54 2 21:00 64 2 19:00 48 2 17:00 | 20:00 53 4 19:30 63 2 …" at bounding box center [701, 460] width 945 height 582
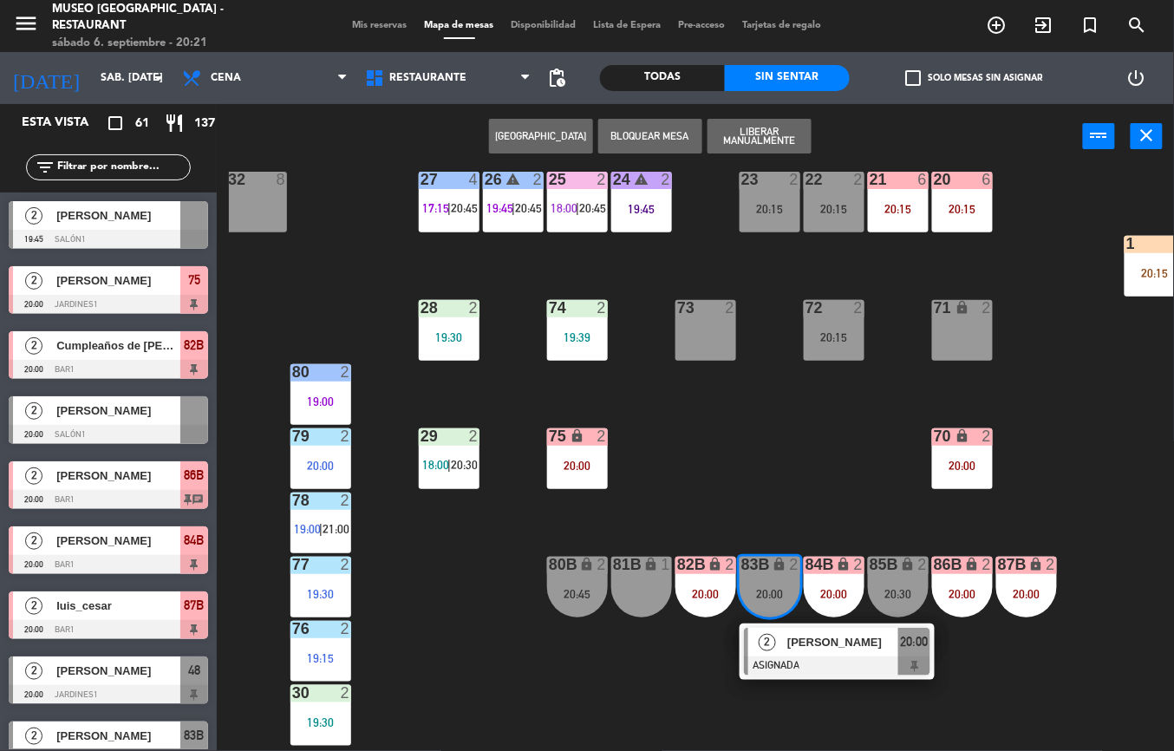
click at [827, 638] on span "[PERSON_NAME]" at bounding box center [842, 642] width 111 height 18
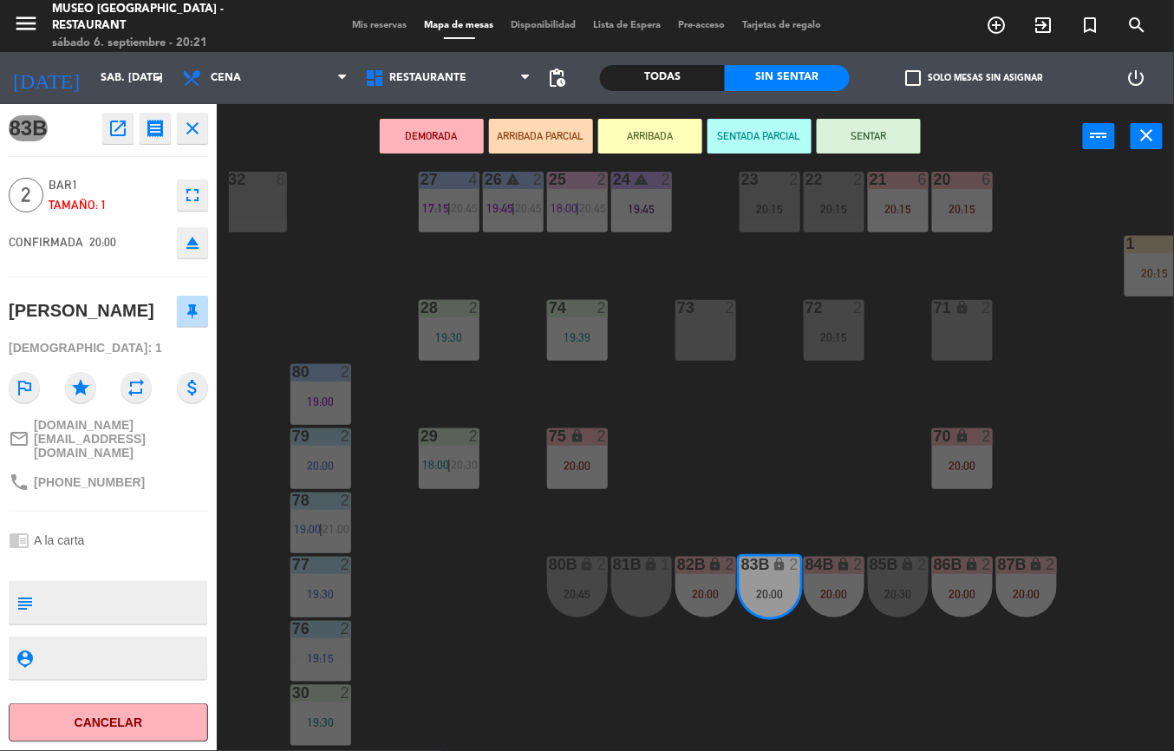
click at [438, 133] on button "DEMORADA" at bounding box center [432, 136] width 104 height 35
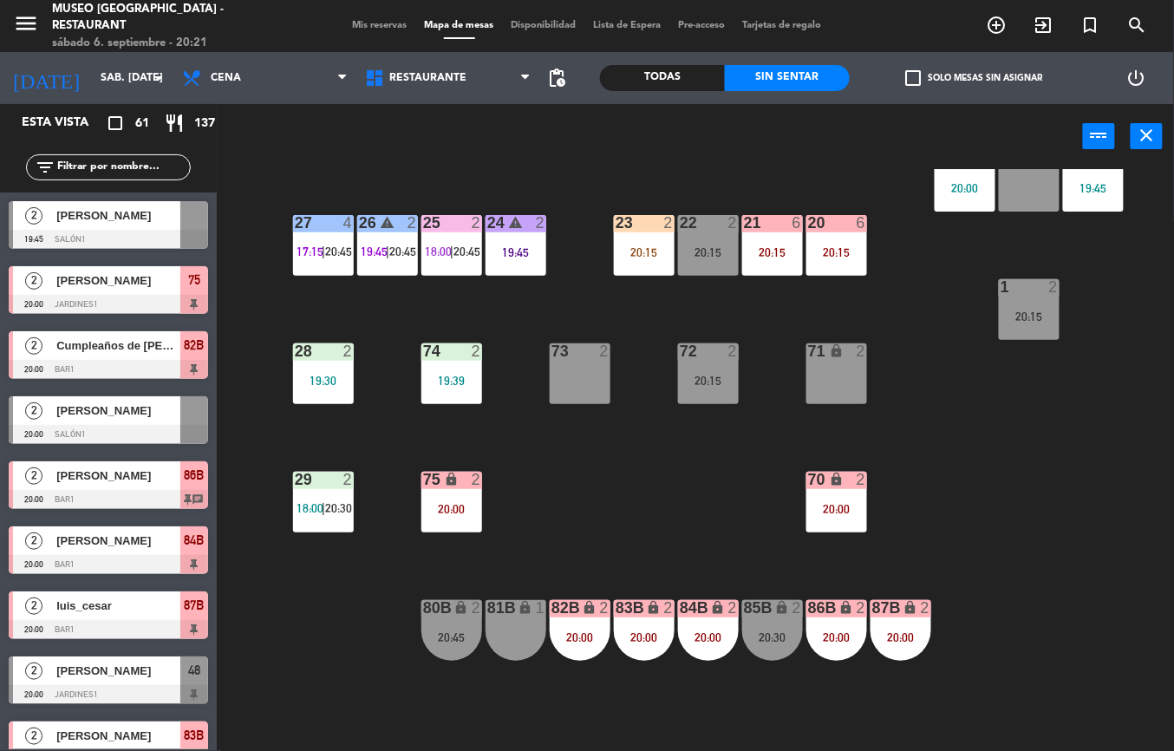
scroll to position [497, 195]
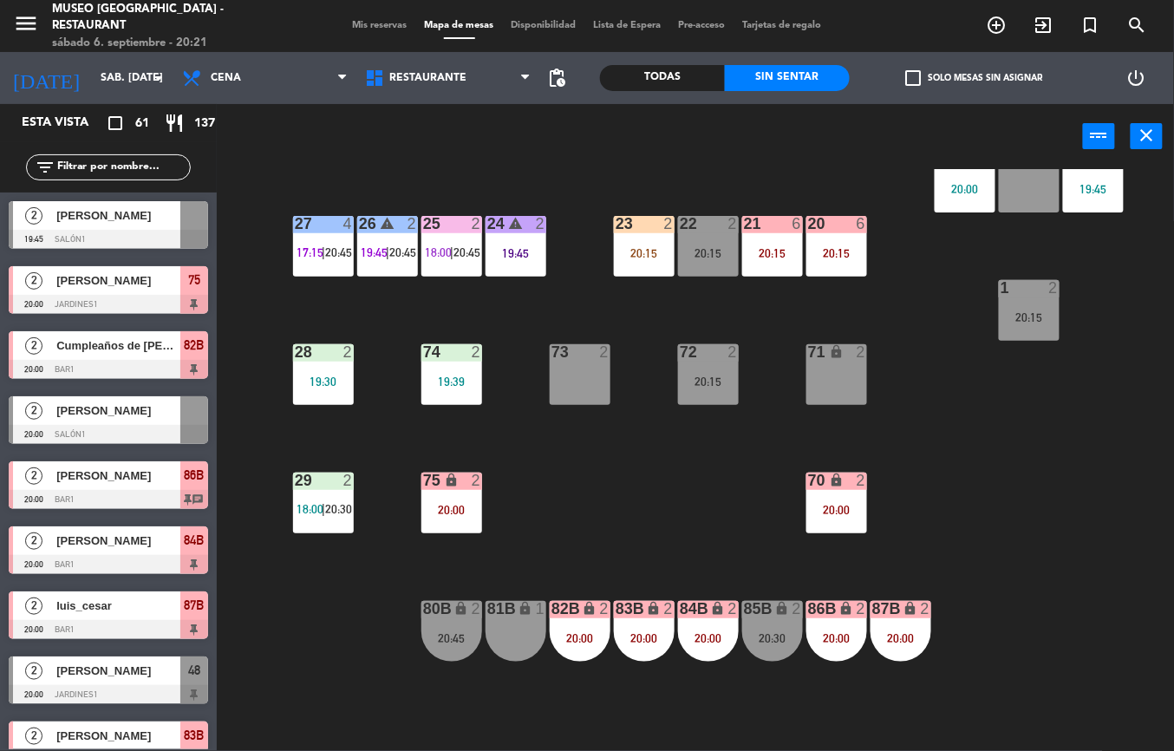
click at [621, 524] on div "44 4 20:12 49 2 20:15 54 2 20:30 64 2 19:00 48 2 17:00 | 20:00 53 4 19:30 63 2 …" at bounding box center [701, 460] width 945 height 582
click at [466, 486] on div "2" at bounding box center [480, 480] width 29 height 16
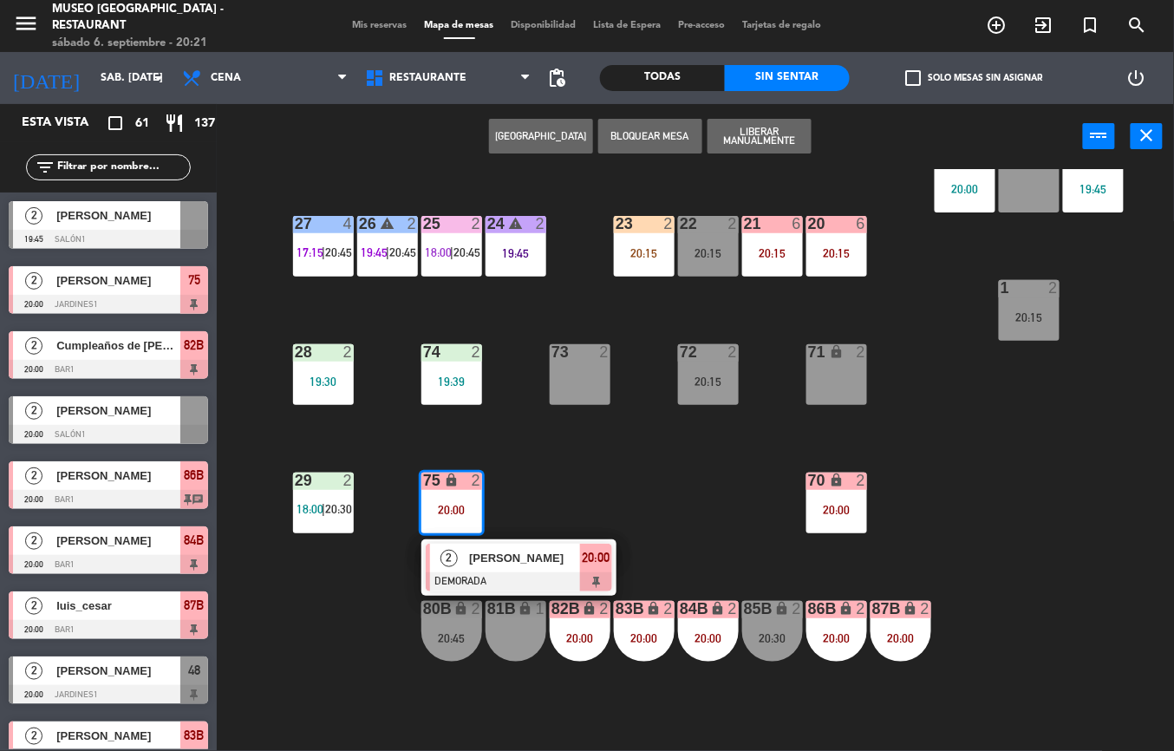
click at [548, 544] on div "[PERSON_NAME]" at bounding box center [523, 557] width 113 height 29
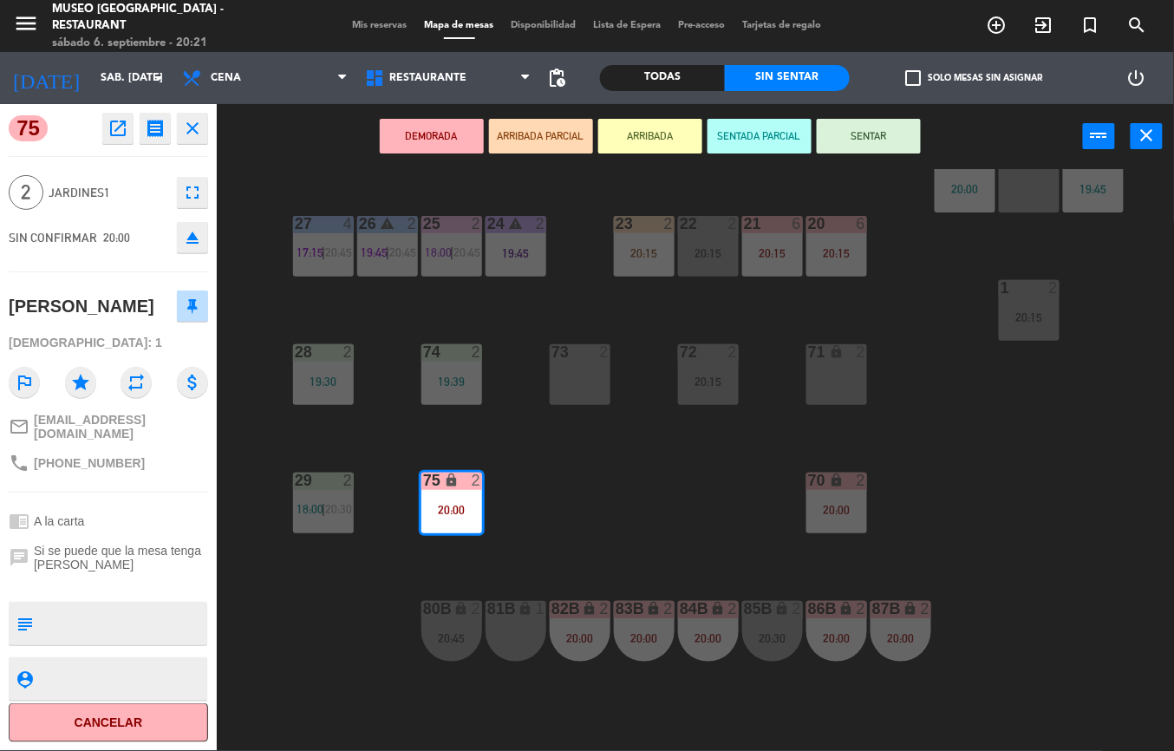
click at [115, 129] on icon "open_in_new" at bounding box center [117, 128] width 21 height 21
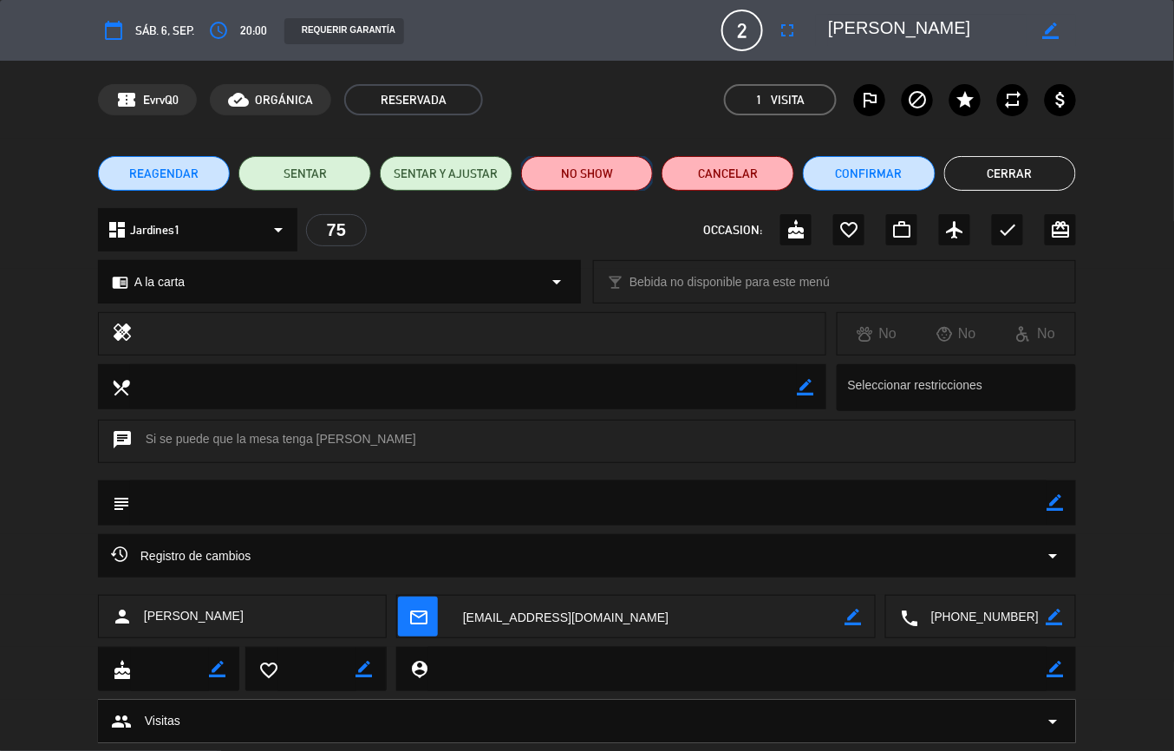
click at [579, 172] on button "NO SHOW" at bounding box center [587, 173] width 133 height 35
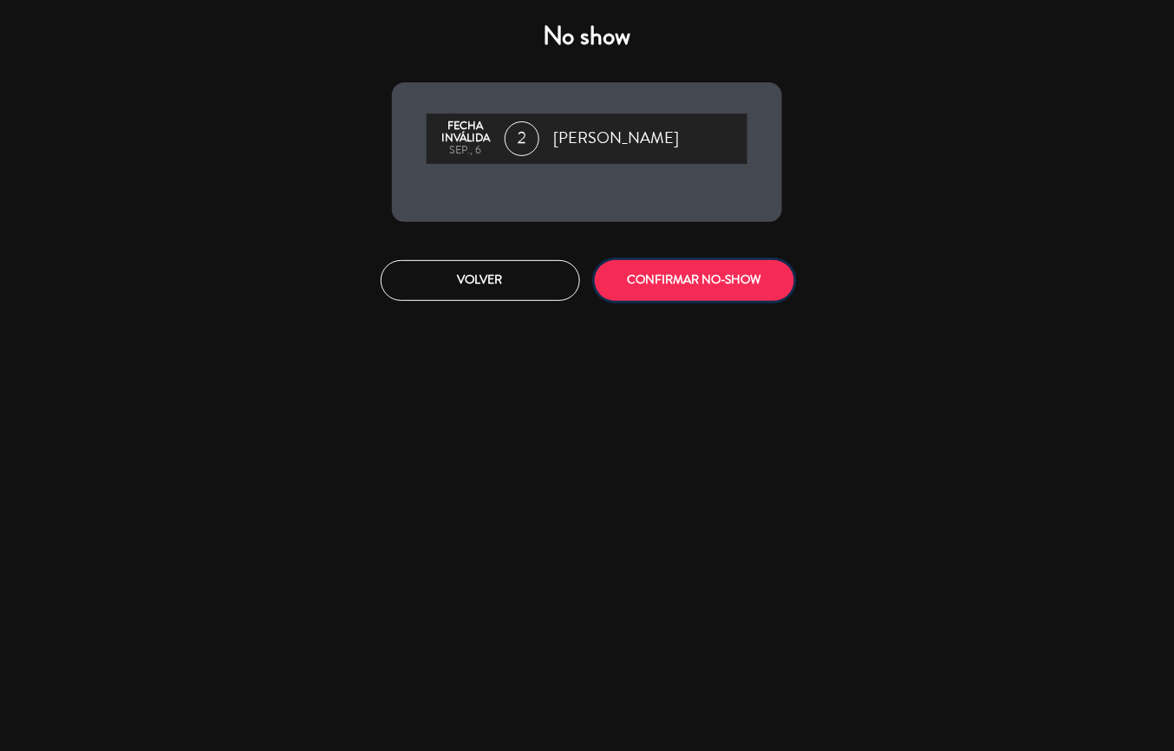
click at [673, 281] on button "CONFIRMAR NO-SHOW" at bounding box center [694, 280] width 199 height 41
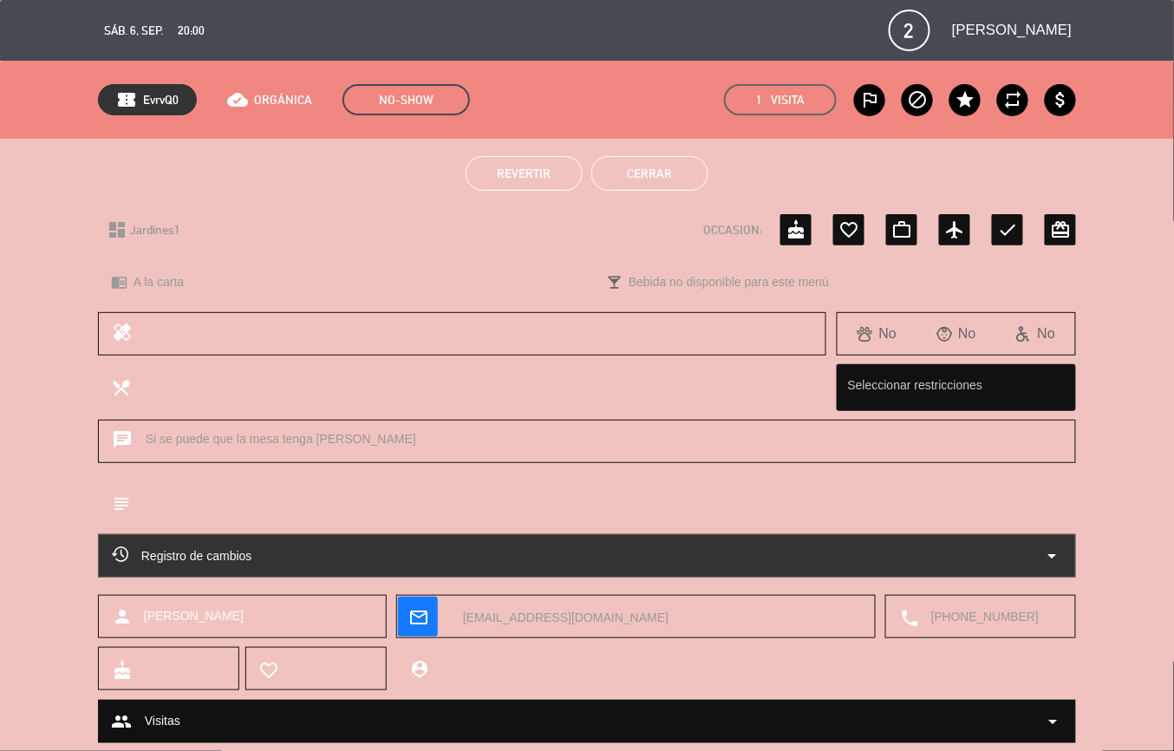
click at [669, 175] on button "Cerrar" at bounding box center [649, 173] width 117 height 35
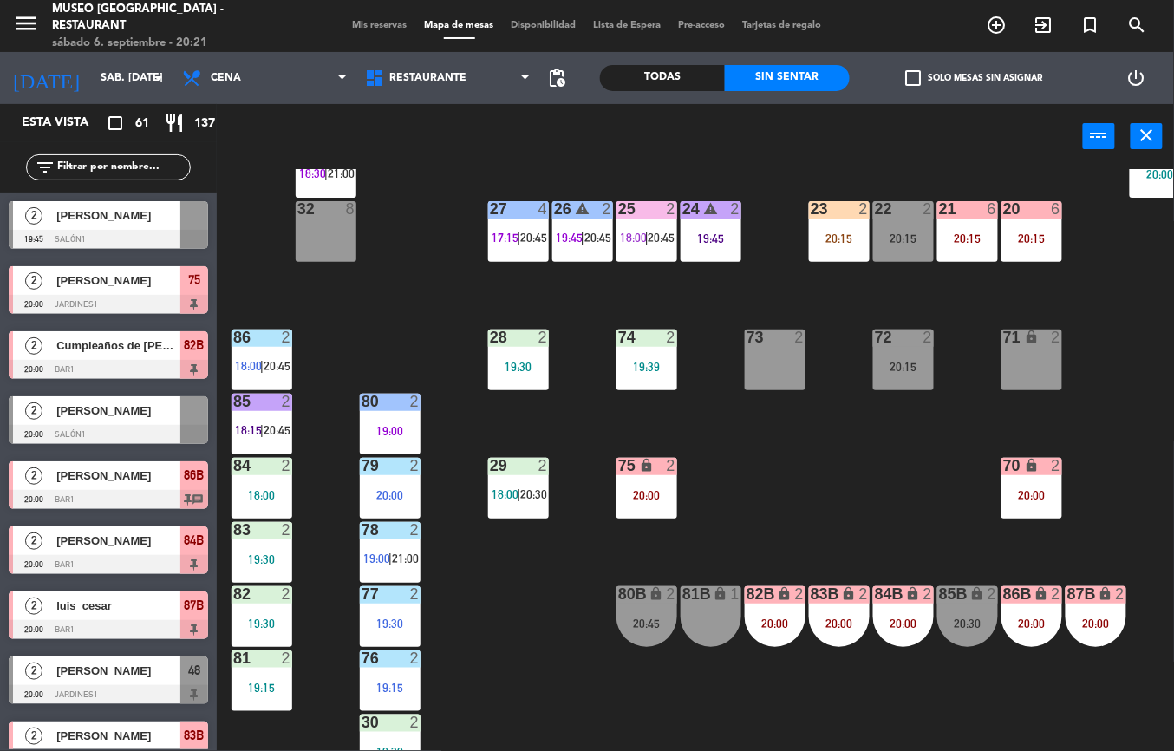
scroll to position [459, 0]
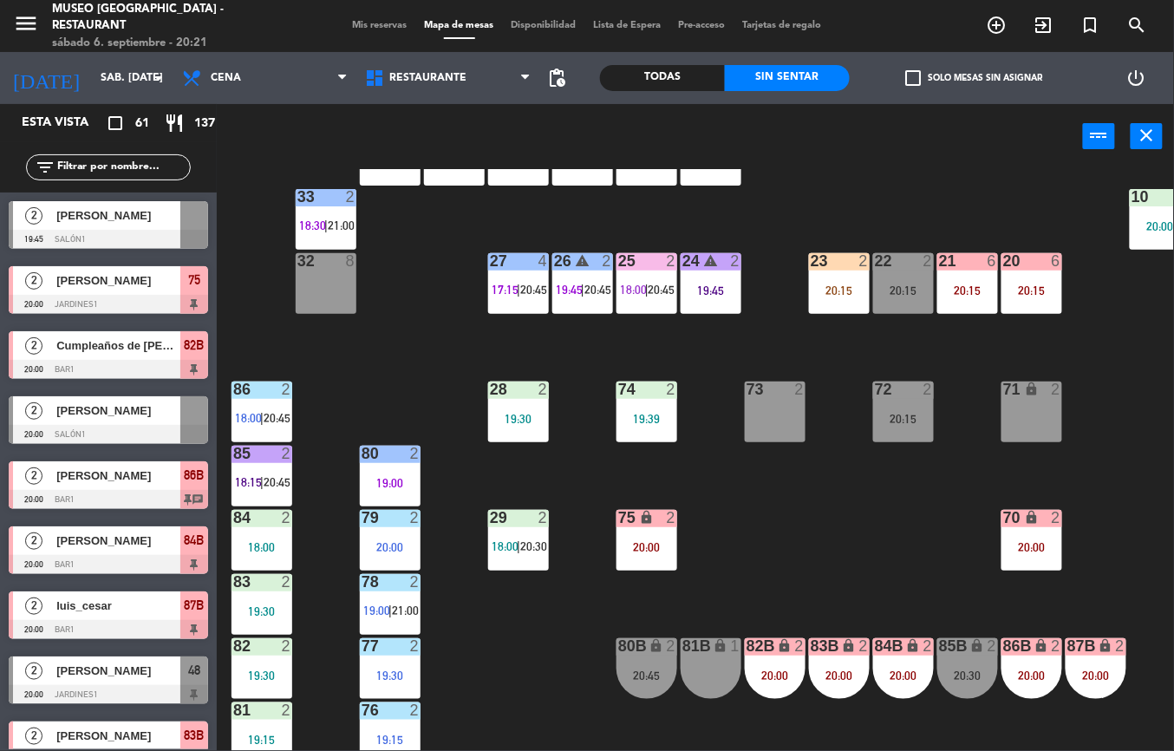
click at [971, 279] on div "21 6 20:15" at bounding box center [967, 283] width 61 height 61
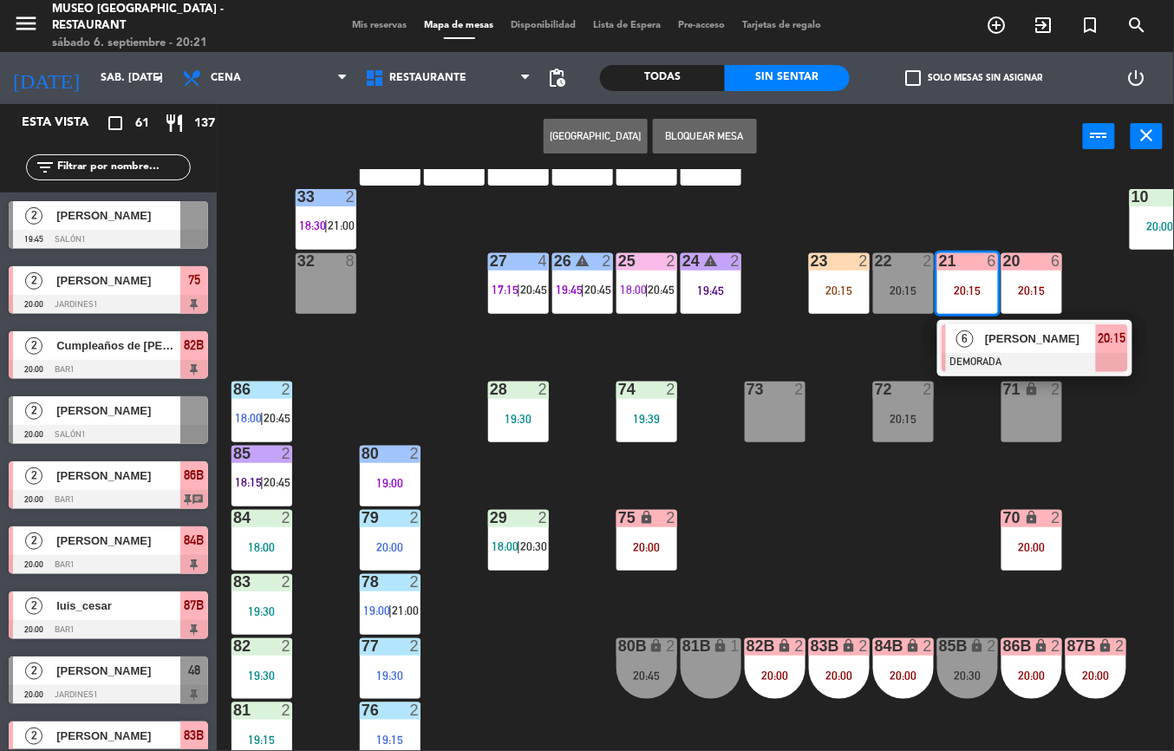
click at [329, 281] on div "32 8" at bounding box center [326, 283] width 61 height 61
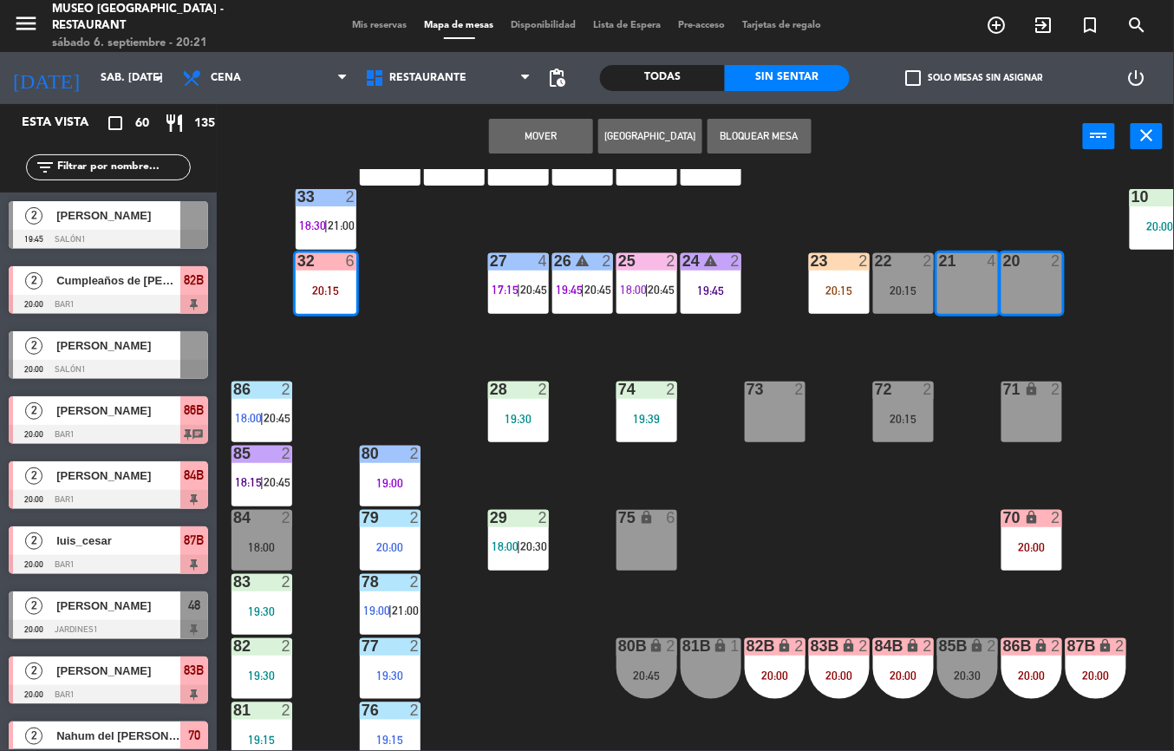
click at [539, 133] on button "Mover" at bounding box center [541, 136] width 104 height 35
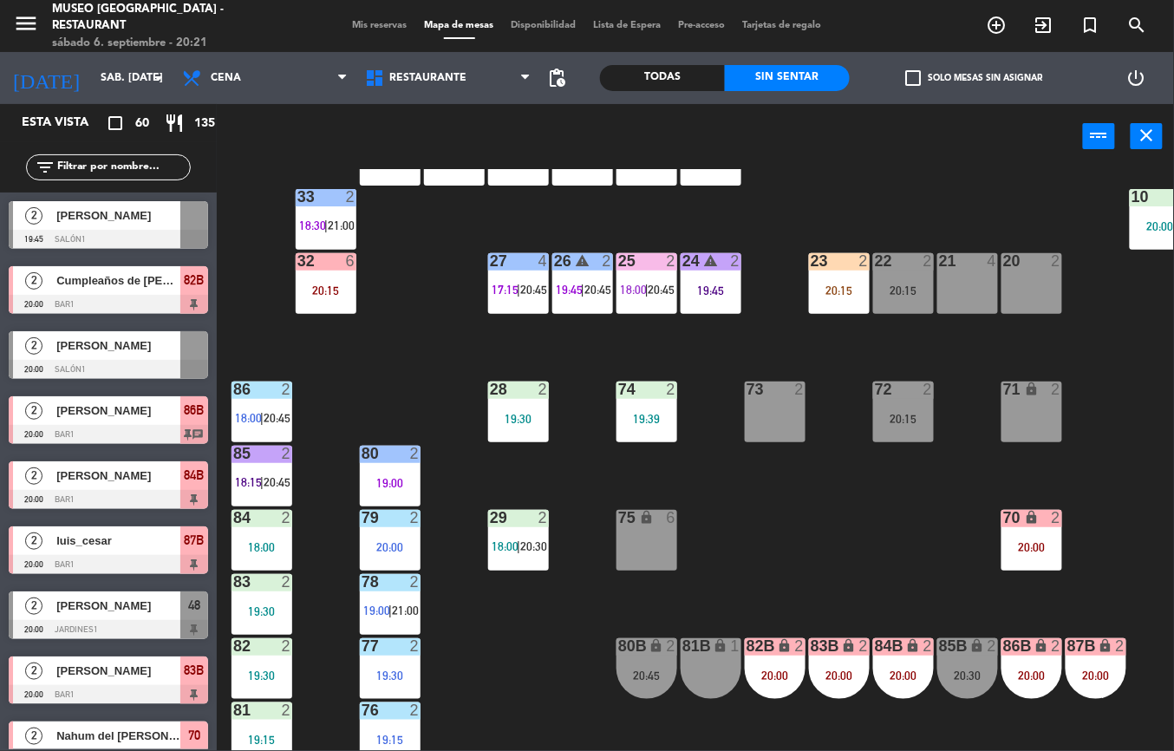
click at [881, 174] on div "44 4 20:12 49 2 20:15 54 2 20:30 64 2 19:00 48 2 17:00 | 20:00 53 4 19:30 63 2 …" at bounding box center [701, 460] width 945 height 582
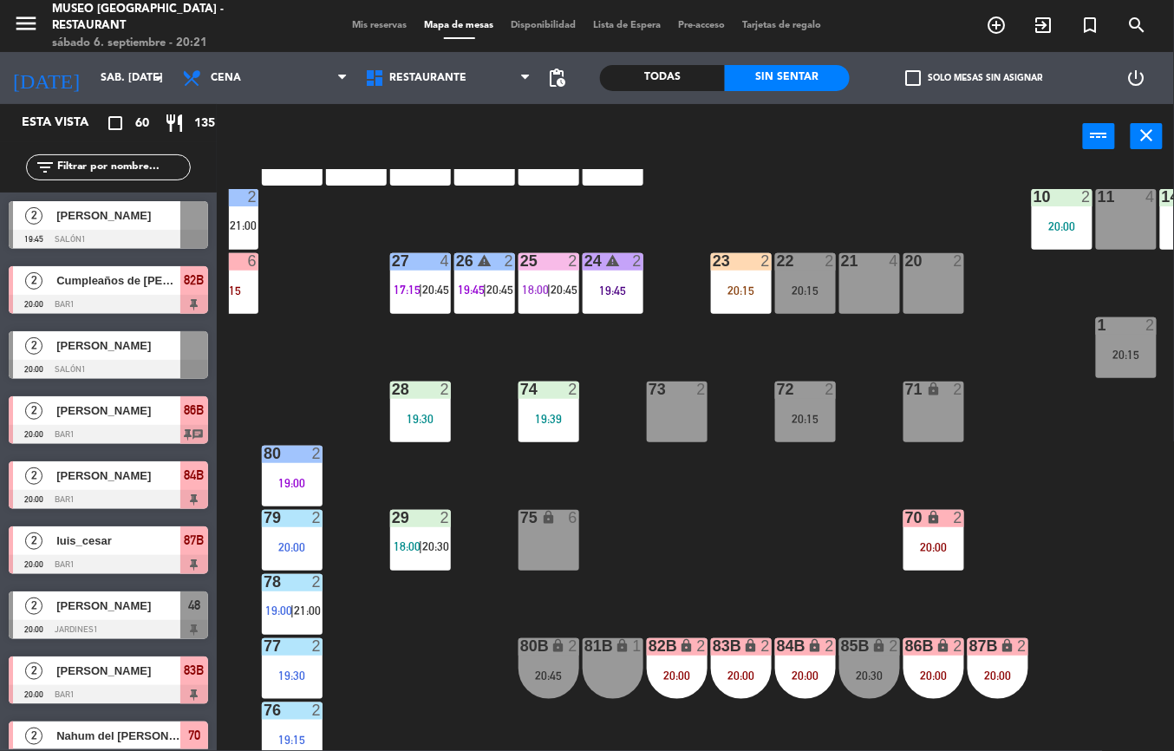
click at [803, 281] on div "22 2 20:15" at bounding box center [805, 283] width 61 height 61
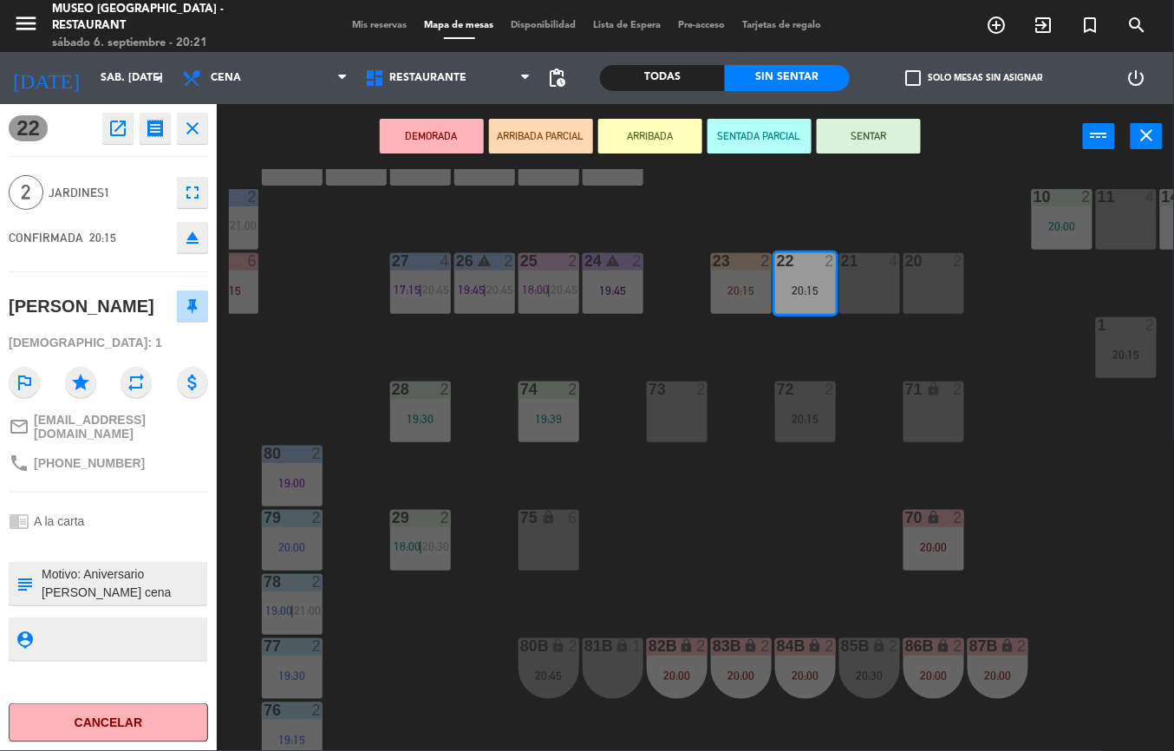
click at [431, 133] on button "DEMORADA" at bounding box center [432, 136] width 104 height 35
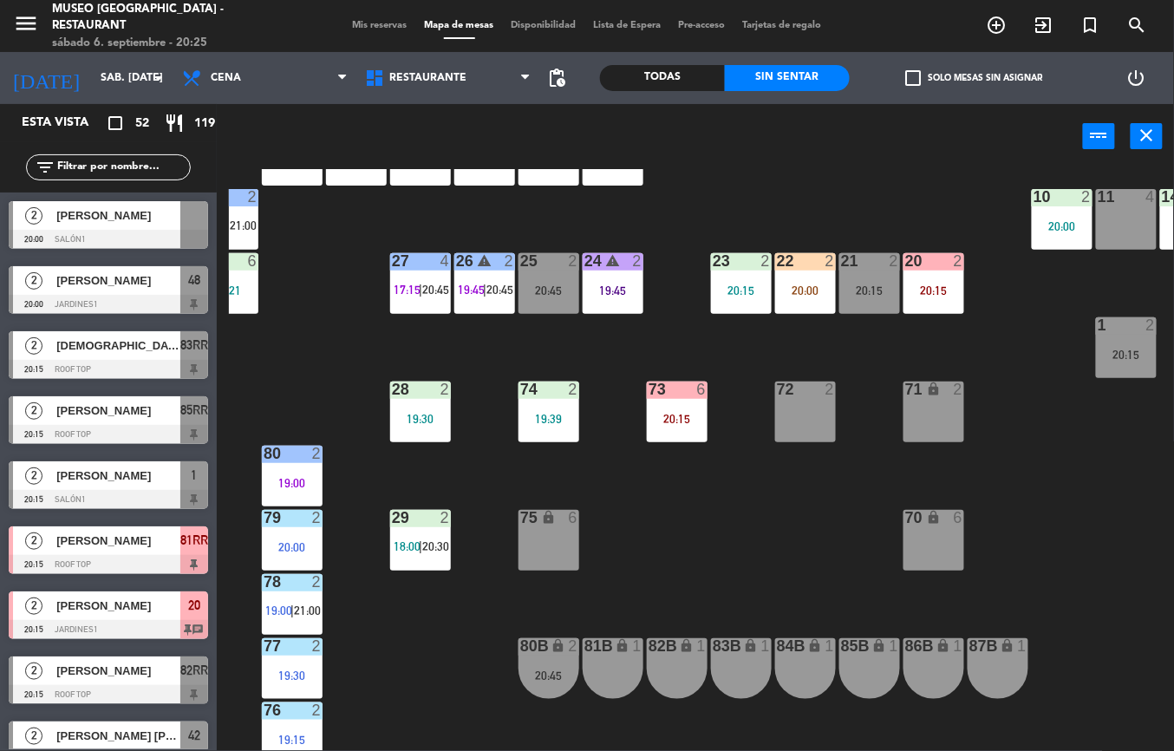
scroll to position [0, 98]
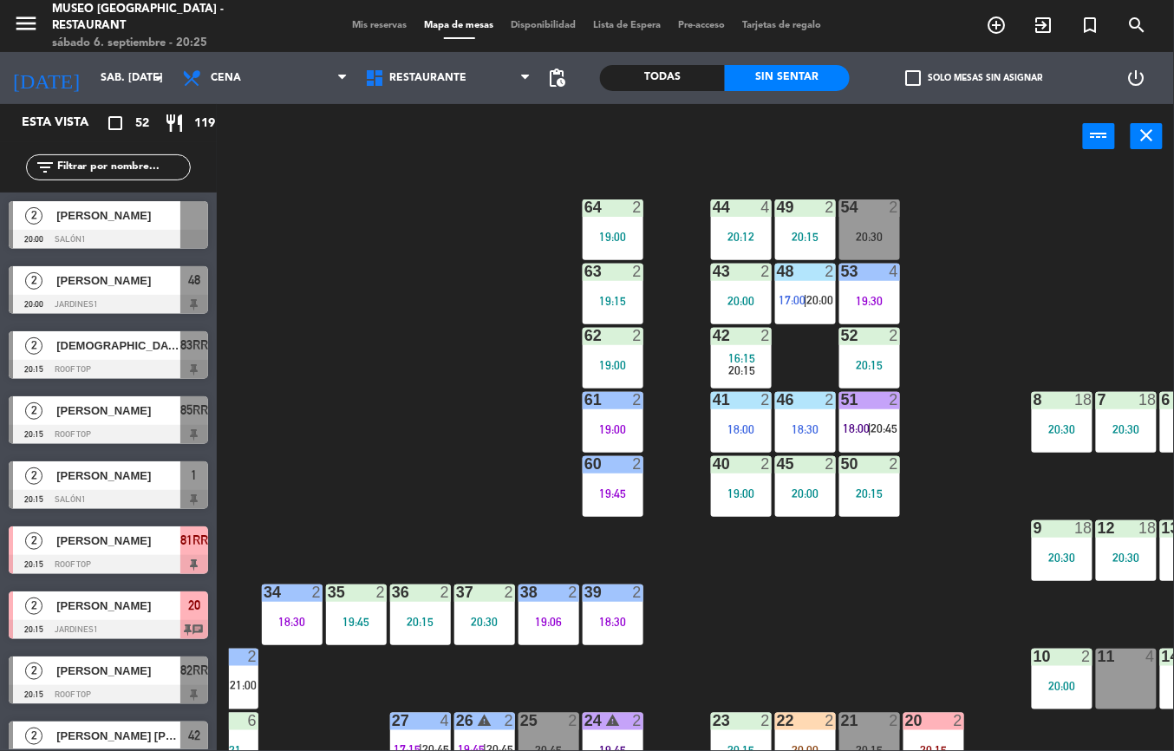
click at [799, 411] on div "46 2 18:30" at bounding box center [805, 422] width 61 height 61
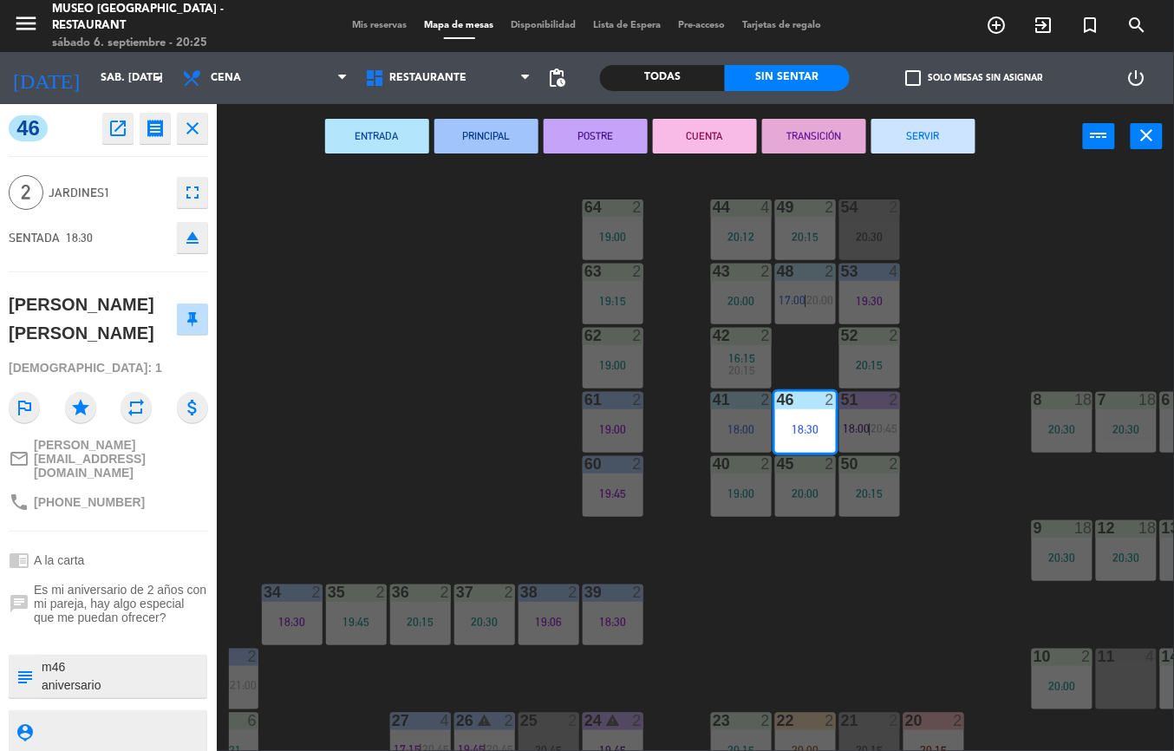
click at [830, 128] on button "TRANSICIÓN" at bounding box center [814, 136] width 104 height 35
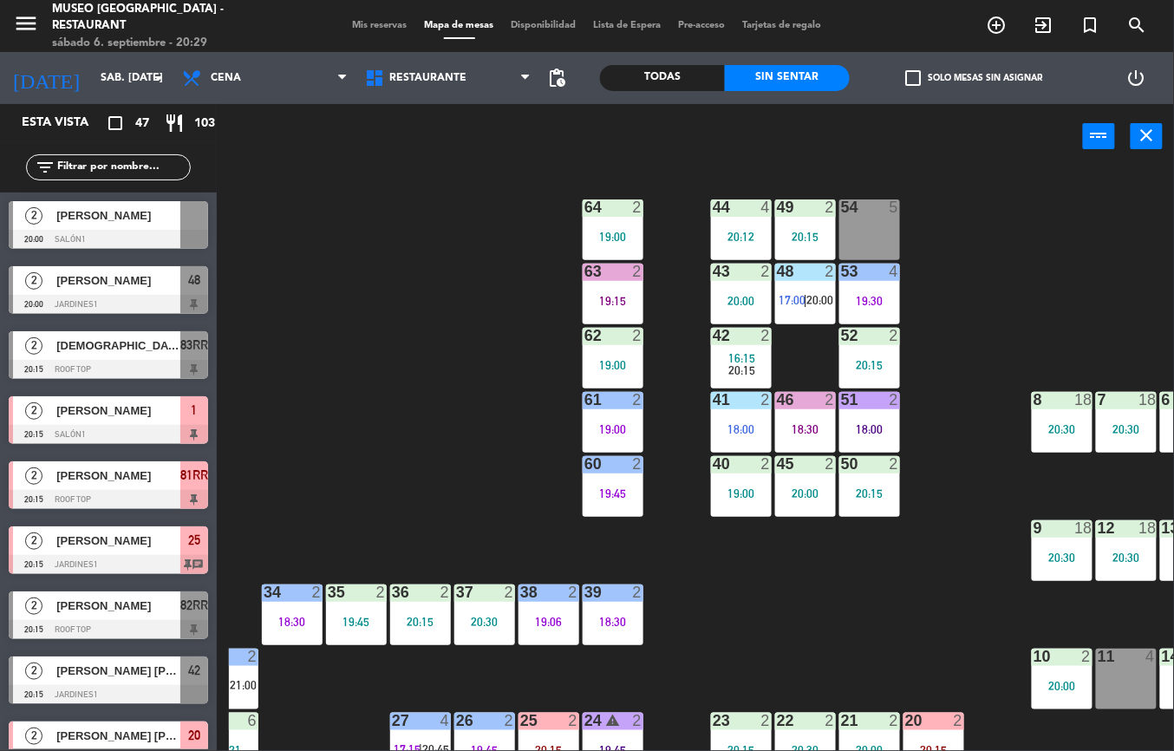
click at [771, 631] on div "44 4 20:12 49 2 20:15 54 5 64 2 19:00 48 2 17:00 | 20:00 53 4 19:30 63 2 19:15 …" at bounding box center [701, 460] width 945 height 582
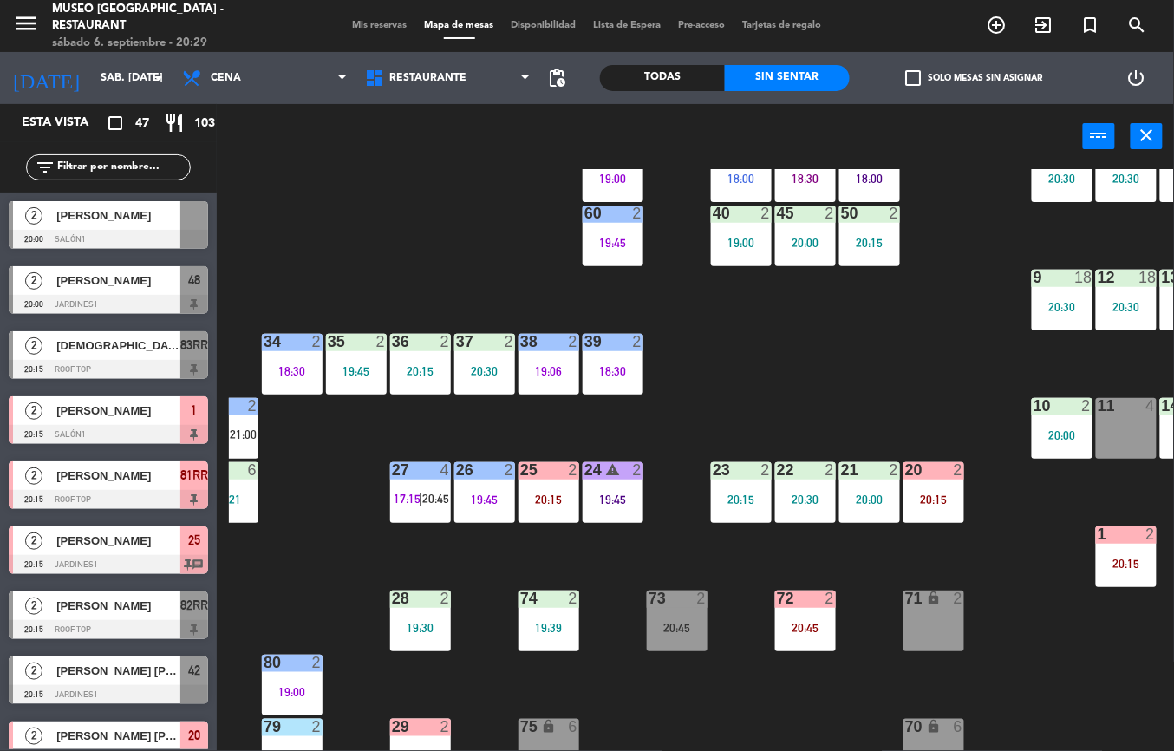
scroll to position [258, 98]
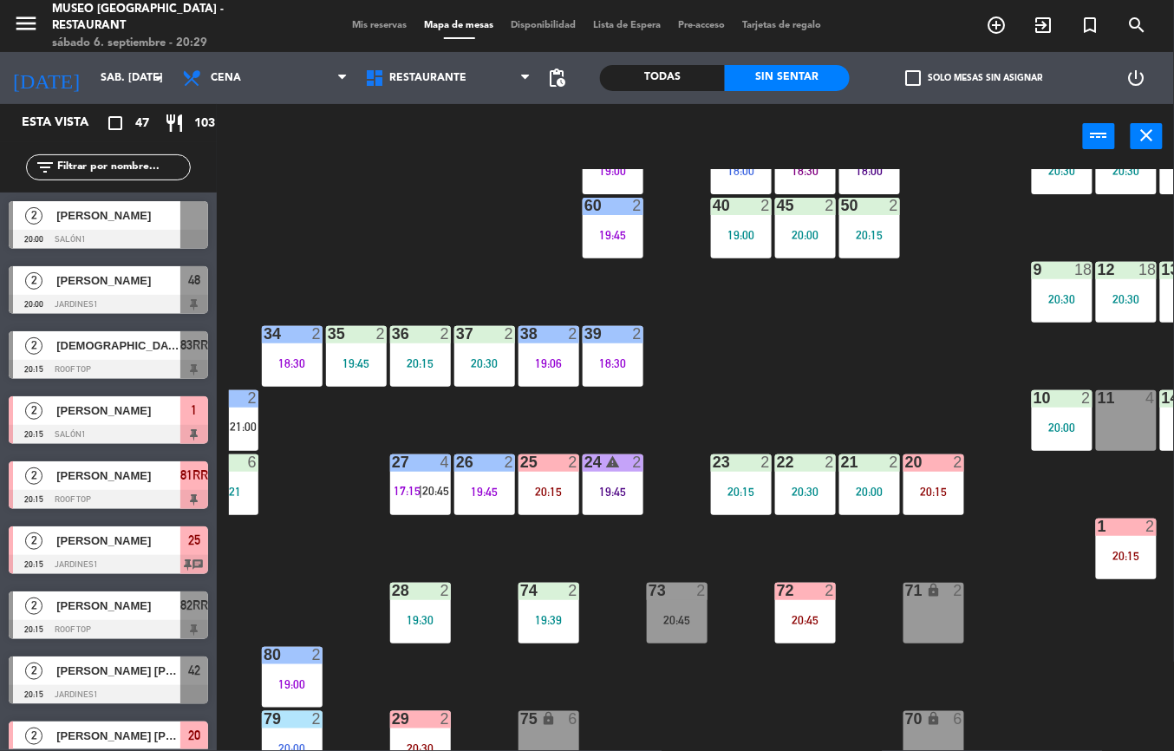
click at [860, 486] on div "20:00" at bounding box center [869, 491] width 61 height 12
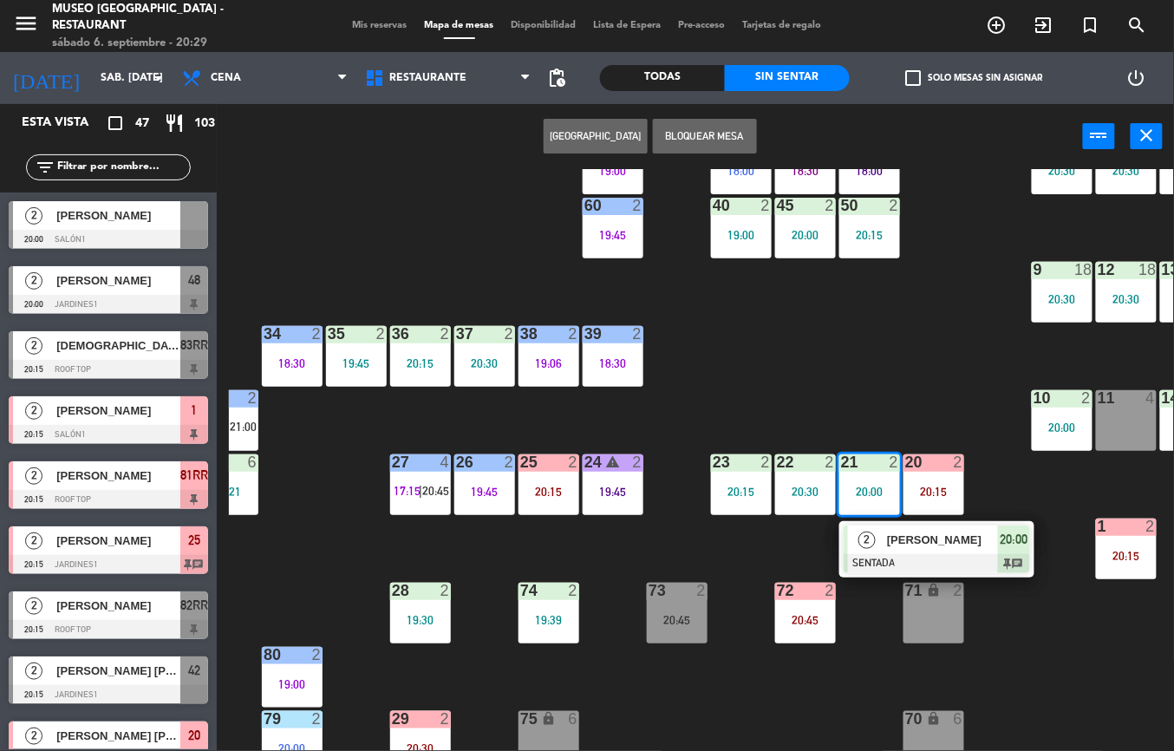
click at [902, 549] on div "[PERSON_NAME]" at bounding box center [941, 539] width 113 height 29
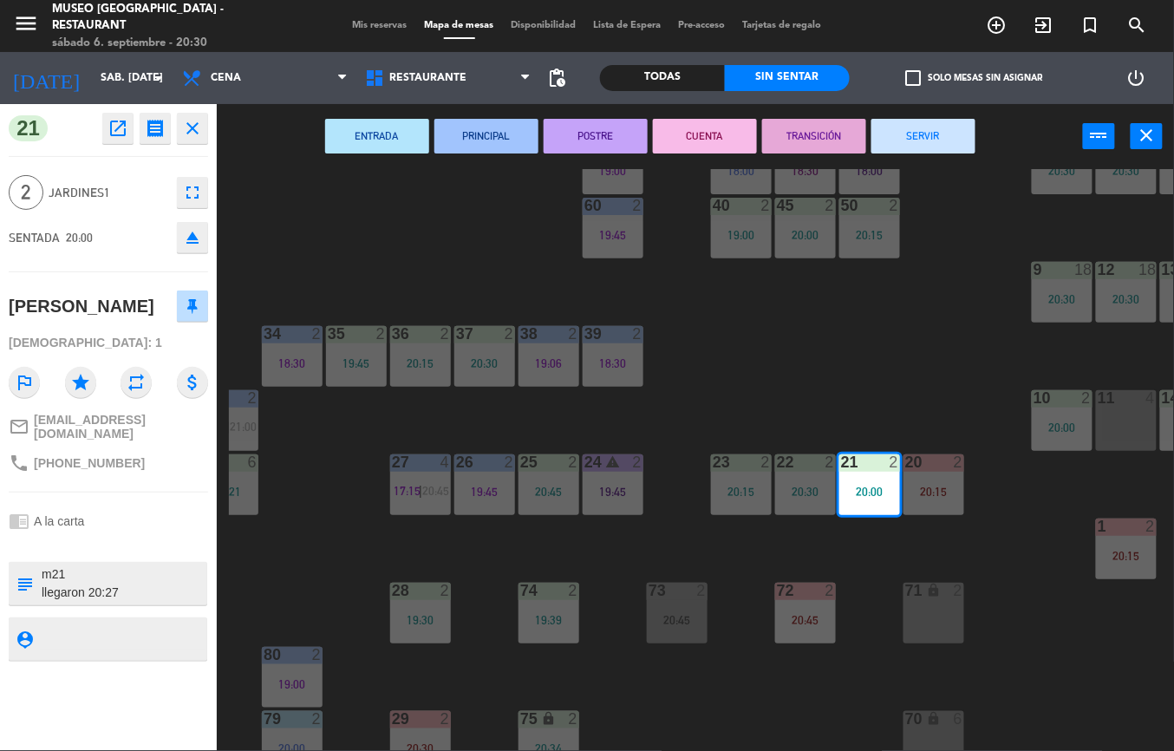
click at [1010, 614] on div "44 4 20:12 49 2 20:15 54 4 20:30 64 2 19:00 48 2 17:00 | 20:00 53 4 19:30 63 2 …" at bounding box center [701, 460] width 945 height 582
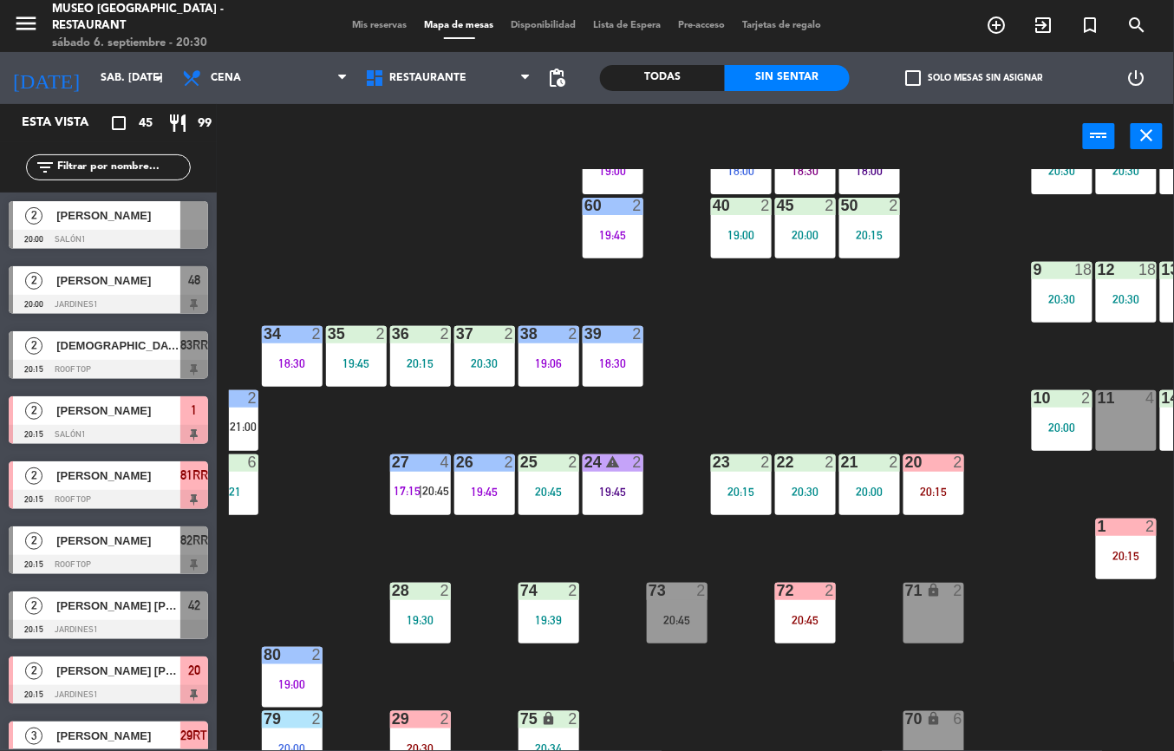
click at [803, 475] on div "22 2 20:30" at bounding box center [805, 484] width 61 height 61
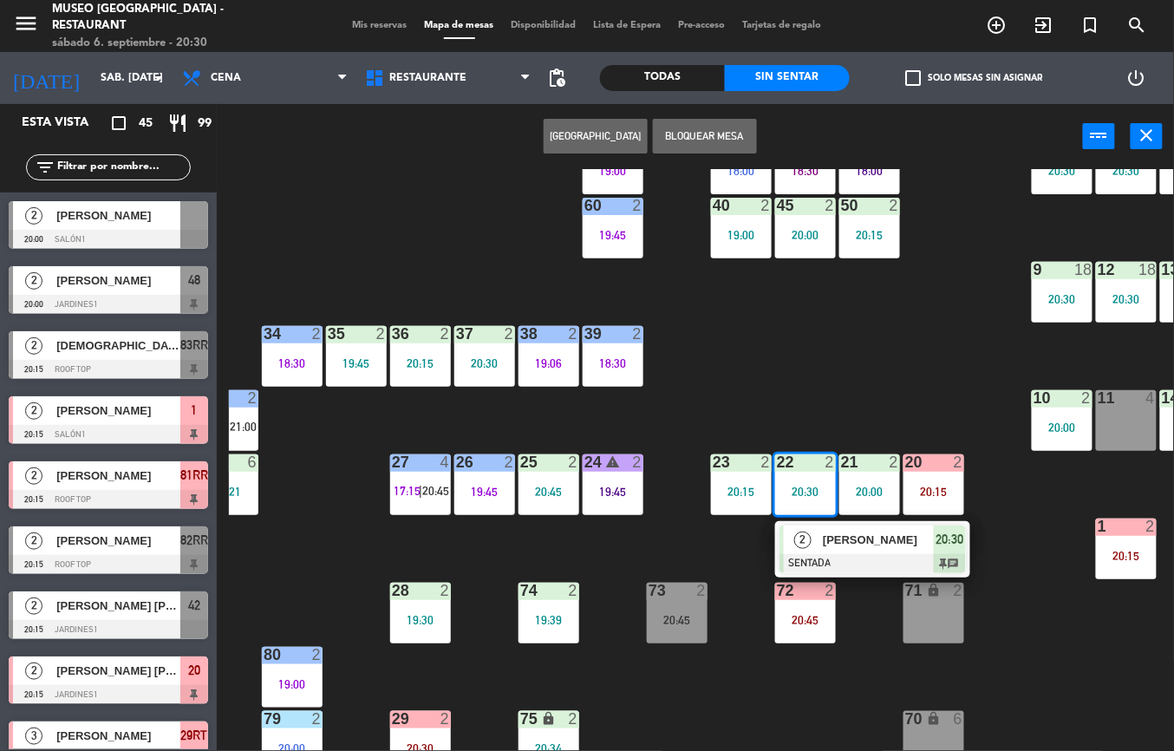
click at [879, 548] on span "[PERSON_NAME]" at bounding box center [878, 539] width 111 height 18
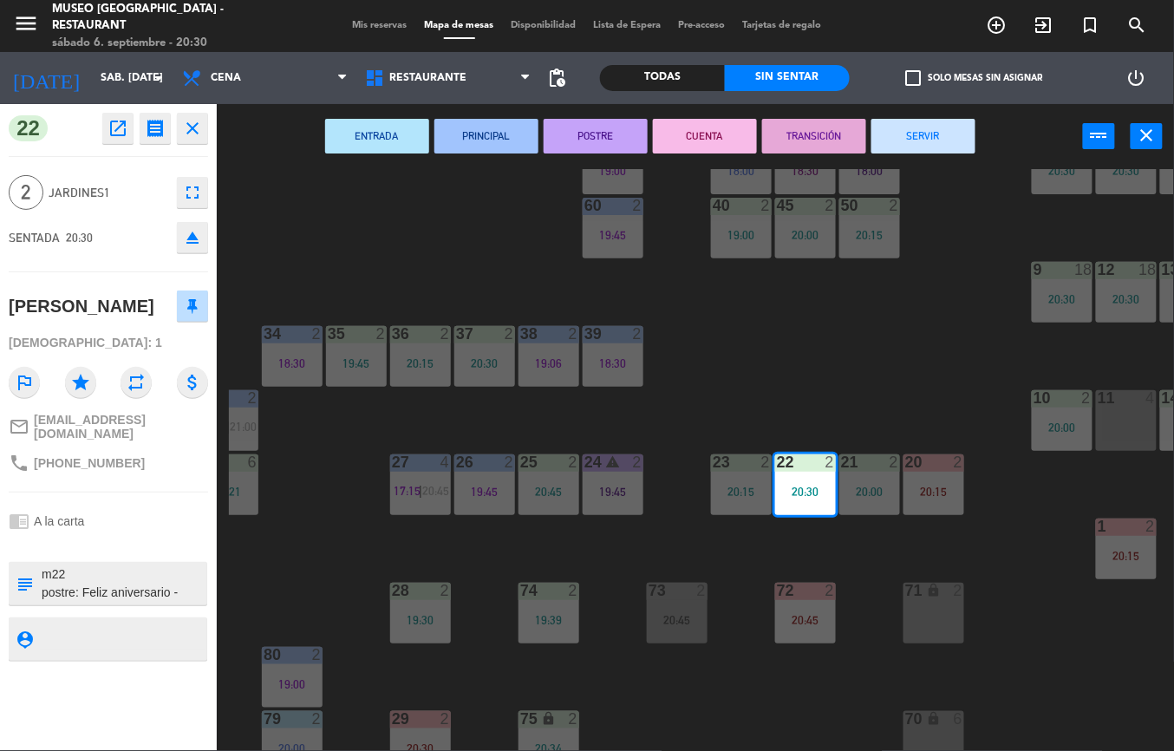
click at [805, 355] on div "44 4 20:12 49 2 20:15 54 4 20:30 64 2 19:00 48 2 17:00 | 20:00 53 4 19:30 63 2 …" at bounding box center [701, 460] width 945 height 582
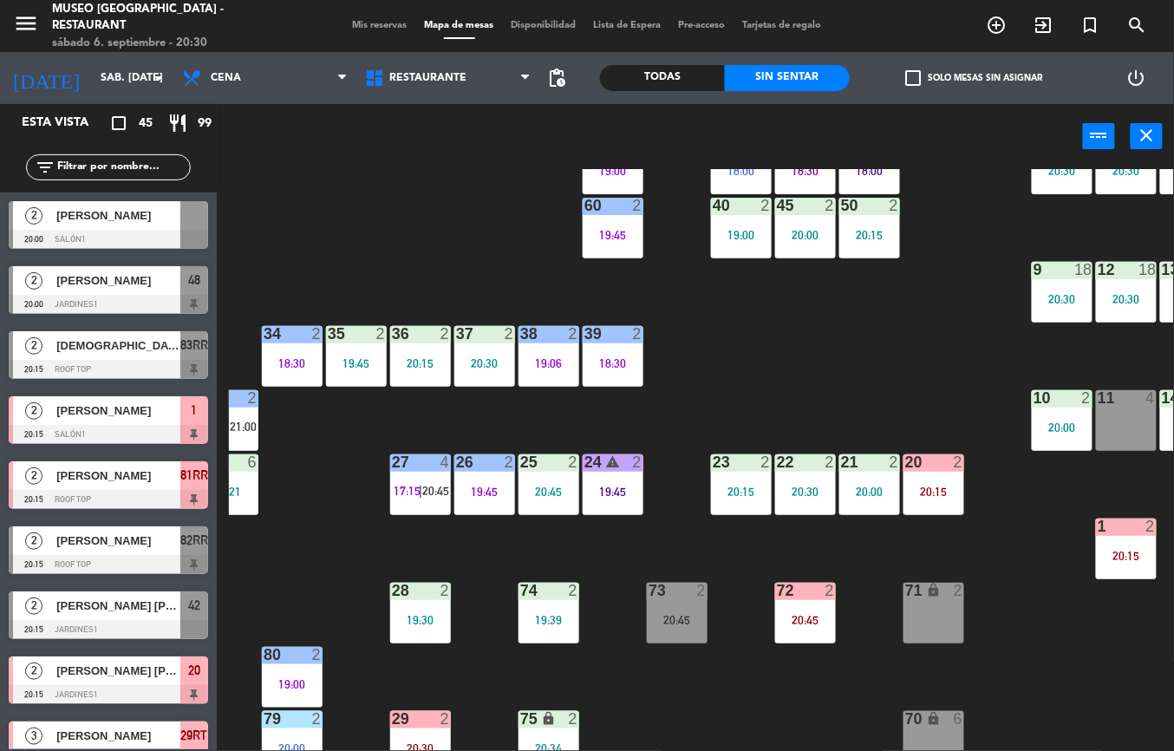
click at [719, 492] on div "20:15" at bounding box center [741, 491] width 61 height 12
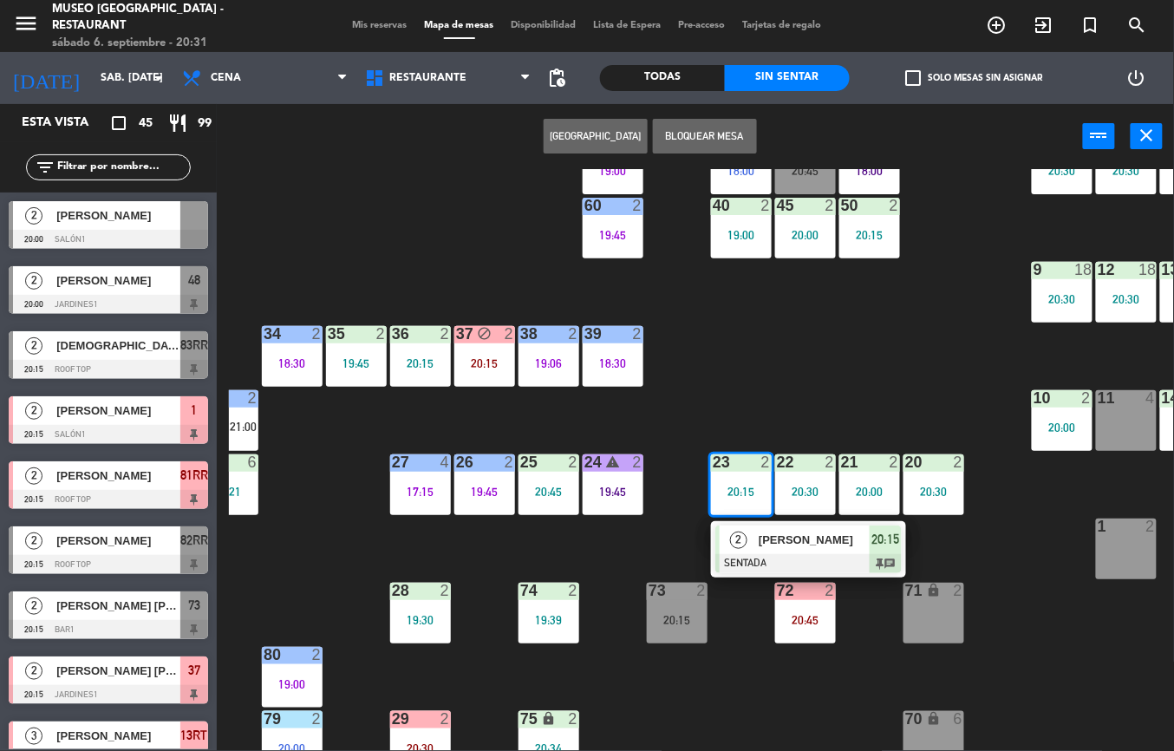
click at [929, 351] on div "44 4 20:12 49 2 20:15 54 4 20:30 64 2 19:00 48 2 17:00 | 20:00 53 4 19:30 63 2 …" at bounding box center [701, 460] width 945 height 582
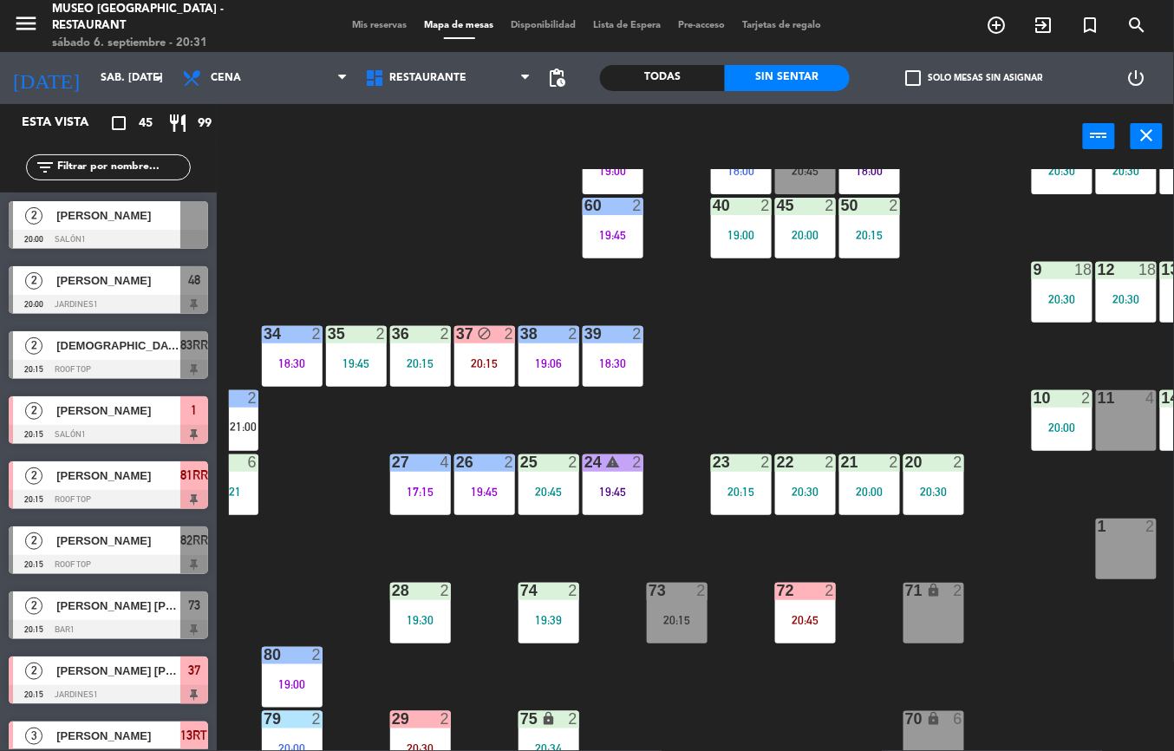
click at [809, 485] on div "20:30" at bounding box center [805, 491] width 61 height 12
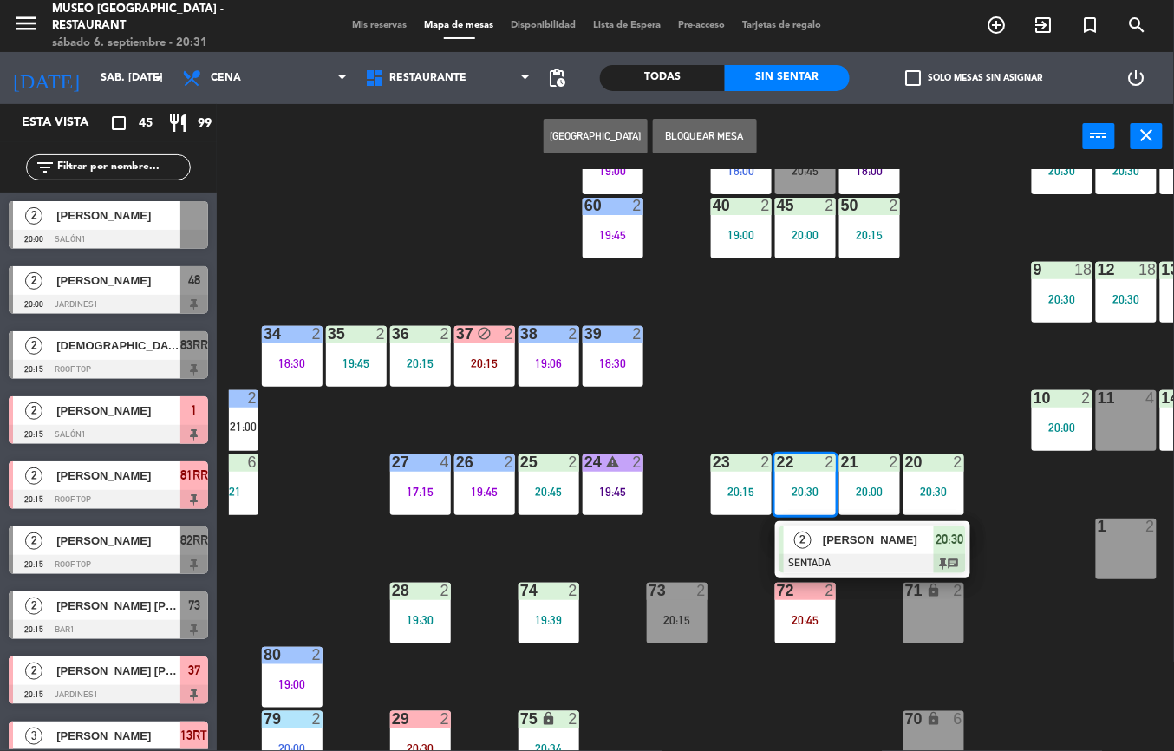
click at [855, 567] on div at bounding box center [872, 563] width 186 height 19
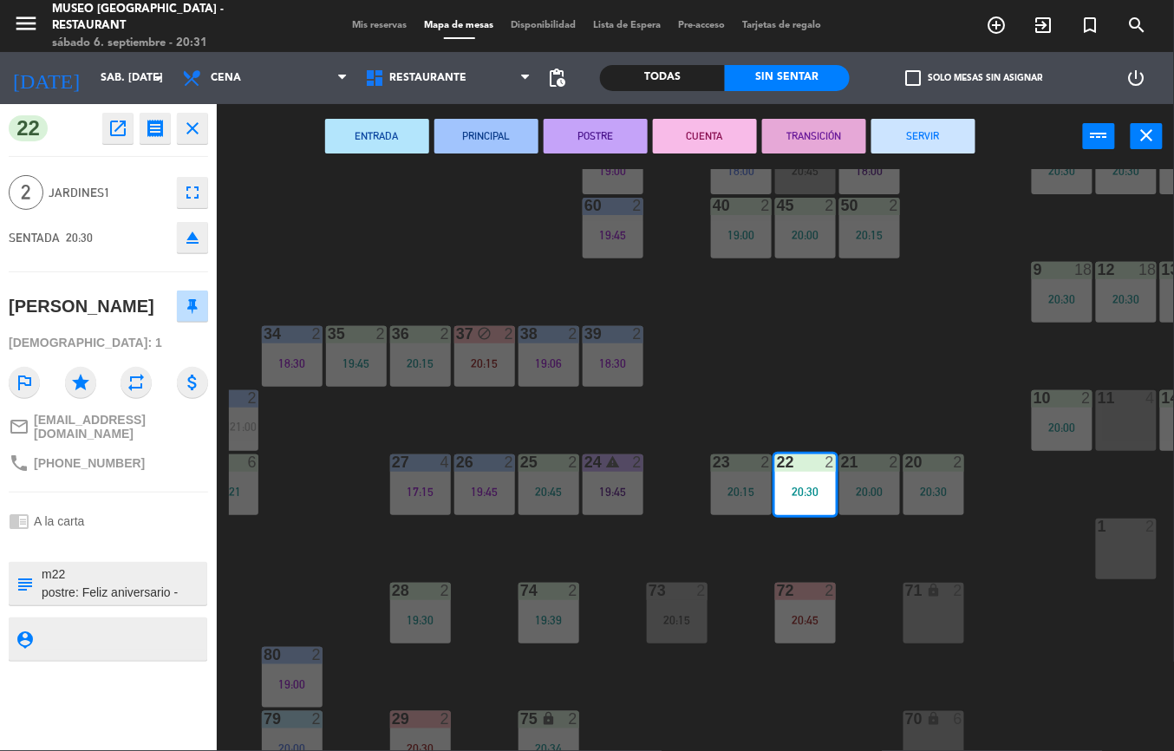
click at [846, 331] on div "44 4 20:12 49 2 20:15 54 4 20:30 64 2 19:00 48 2 17:00 | 20:00 53 4 19:30 63 2 …" at bounding box center [701, 460] width 945 height 582
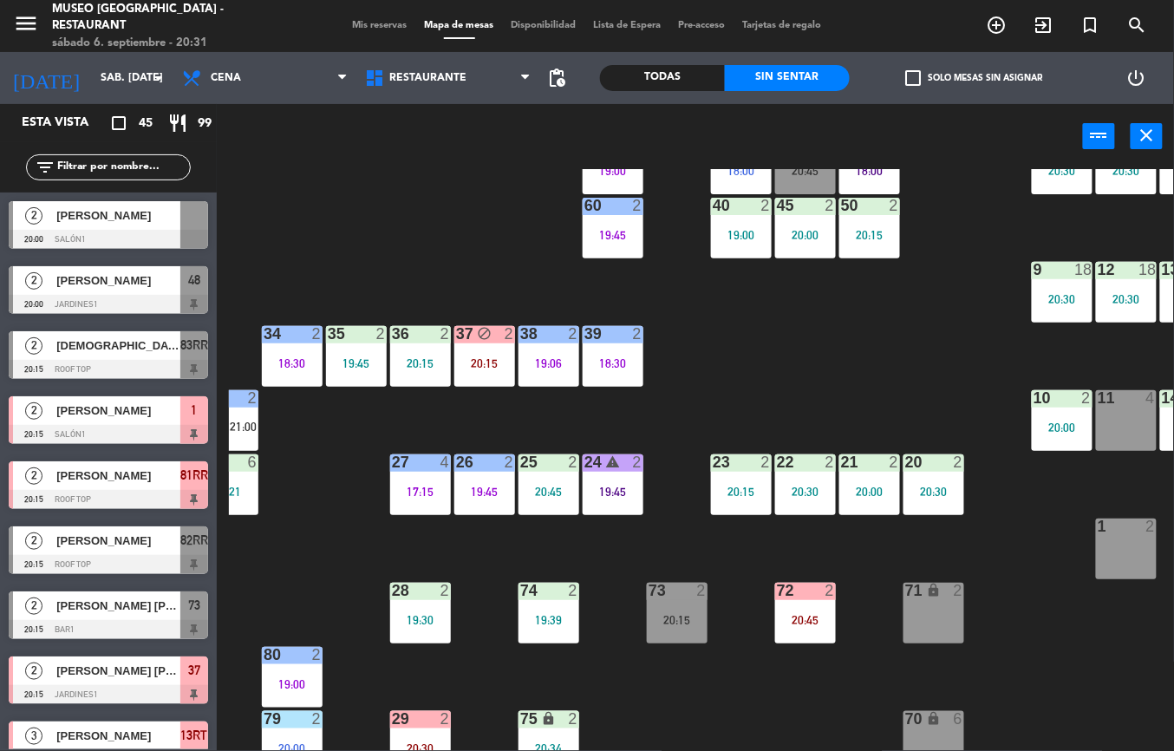
click at [929, 473] on div "20 2 20:30" at bounding box center [933, 484] width 61 height 61
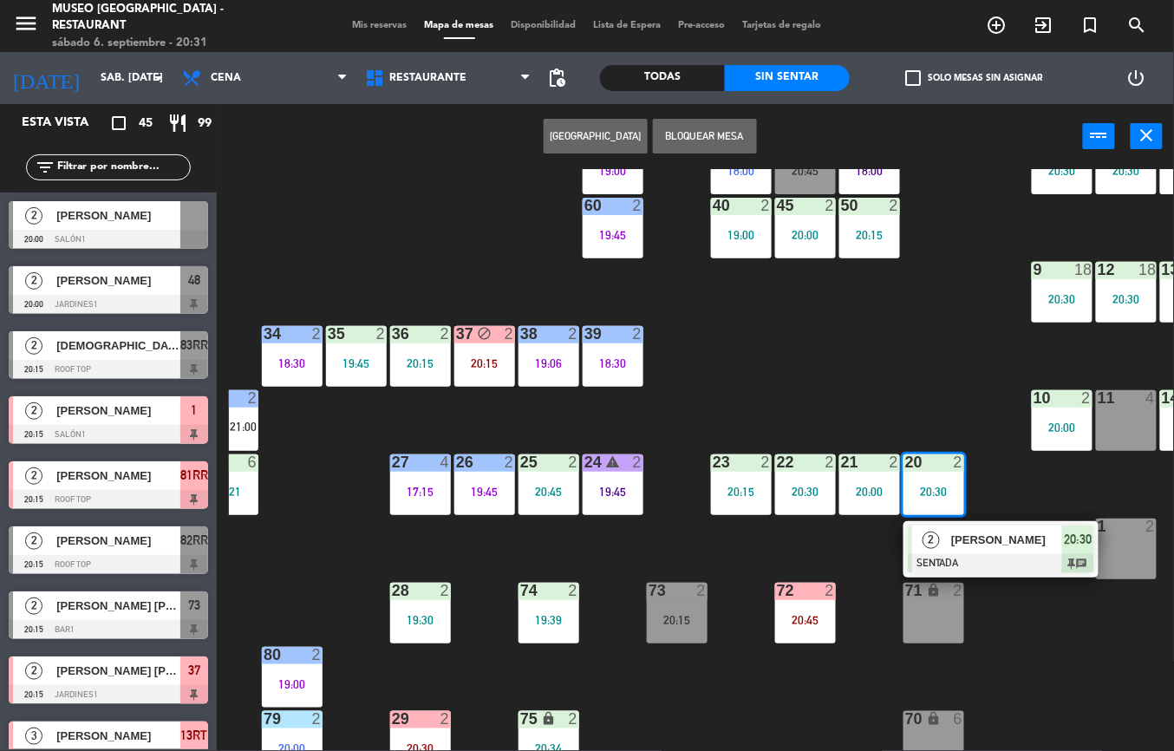
click at [1057, 524] on div "2 [PERSON_NAME] SENTADA 20:30 chat" at bounding box center [1000, 549] width 195 height 56
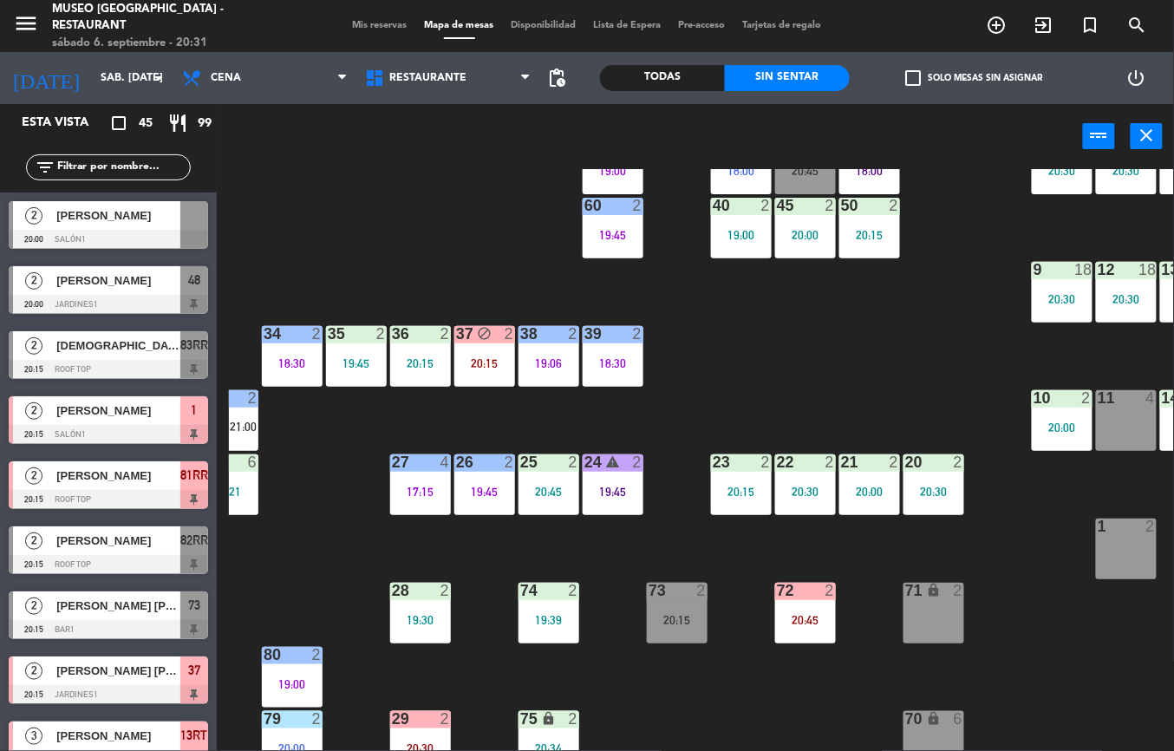
click at [1010, 546] on div "44 4 20:12 49 2 20:15 54 4 20:30 64 2 19:00 48 2 17:00 | 20:00 53 4 19:30 63 2 …" at bounding box center [701, 460] width 945 height 582
click at [933, 490] on div "20:30" at bounding box center [933, 491] width 61 height 12
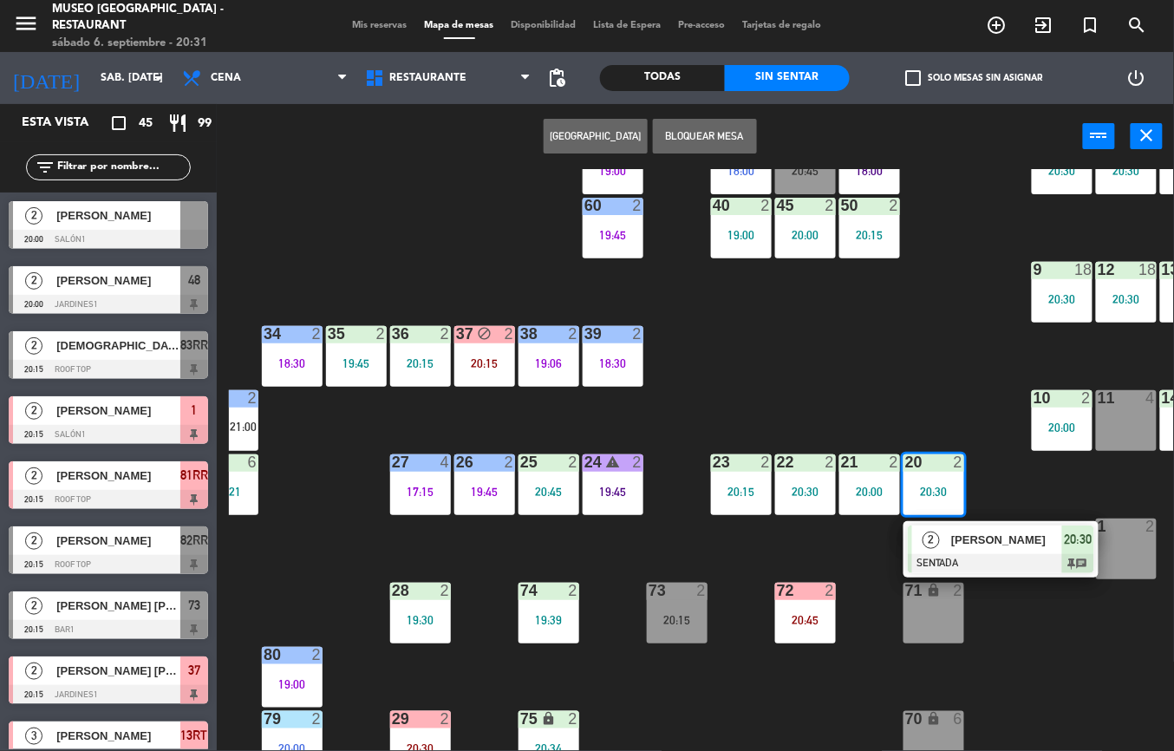
click at [985, 554] on div at bounding box center [1001, 563] width 186 height 19
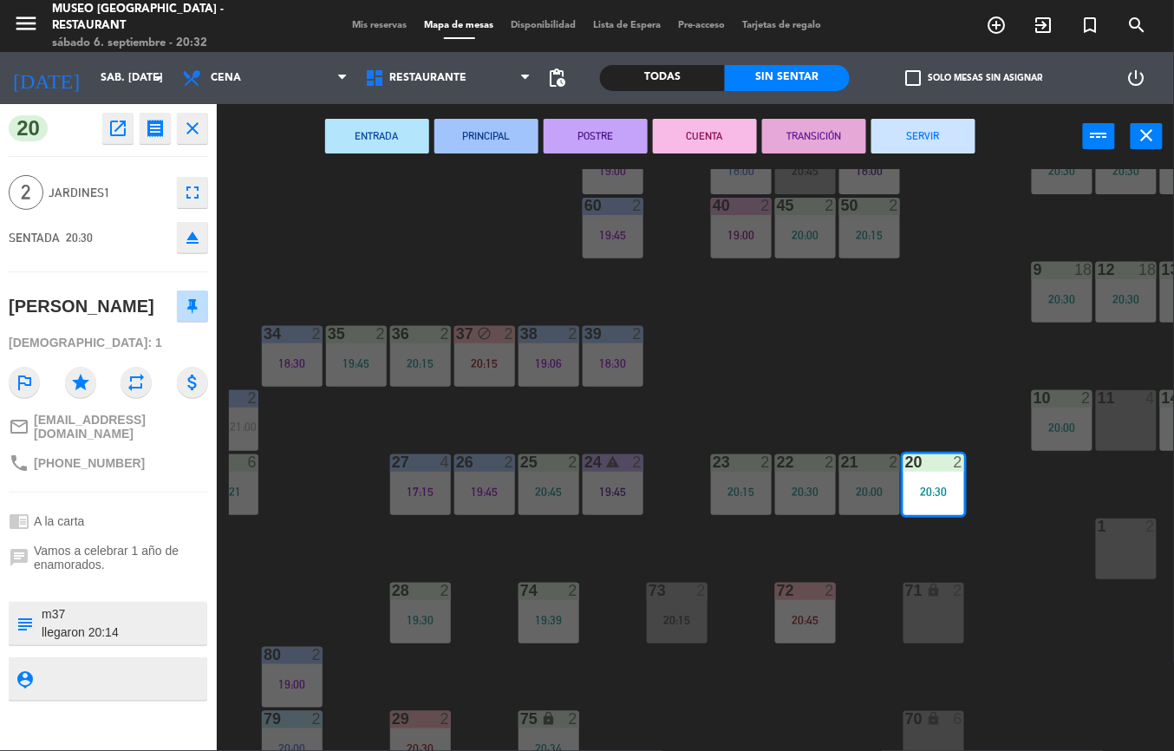
click at [936, 369] on div "44 4 20:12 49 2 20:15 54 4 20:30 64 2 19:00 48 2 17:00 | 20:00 53 4 19:30 63 2 …" at bounding box center [701, 460] width 945 height 582
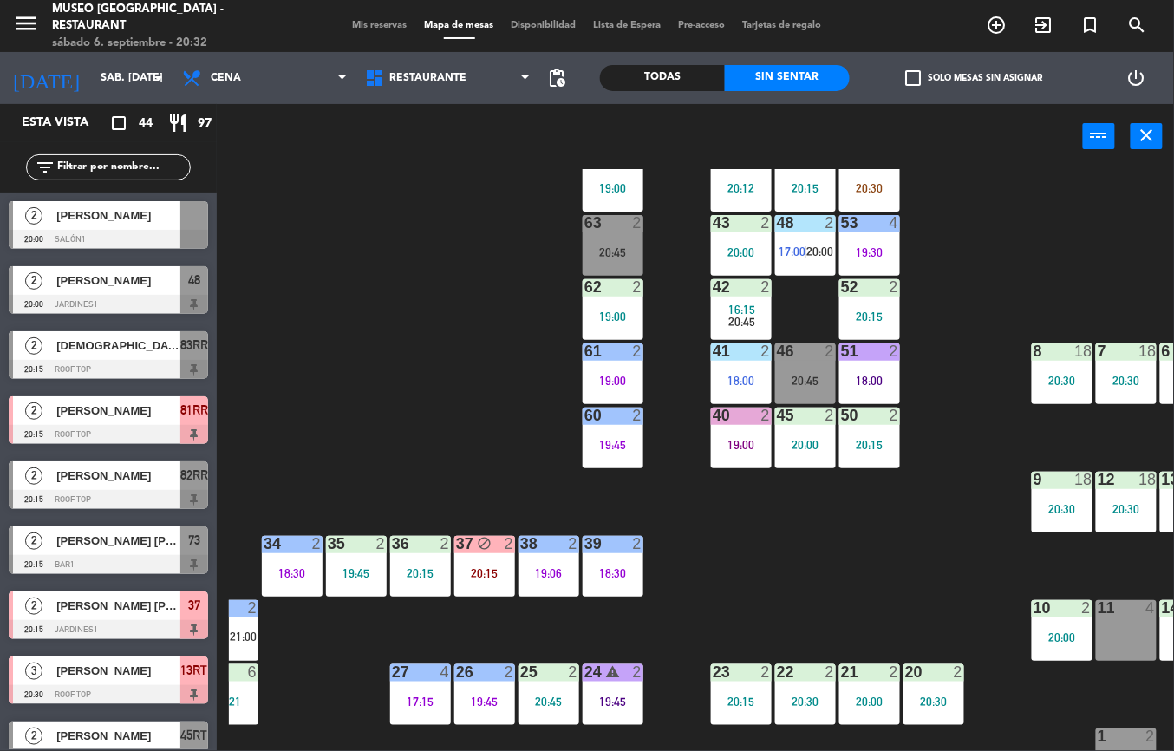
scroll to position [47, 98]
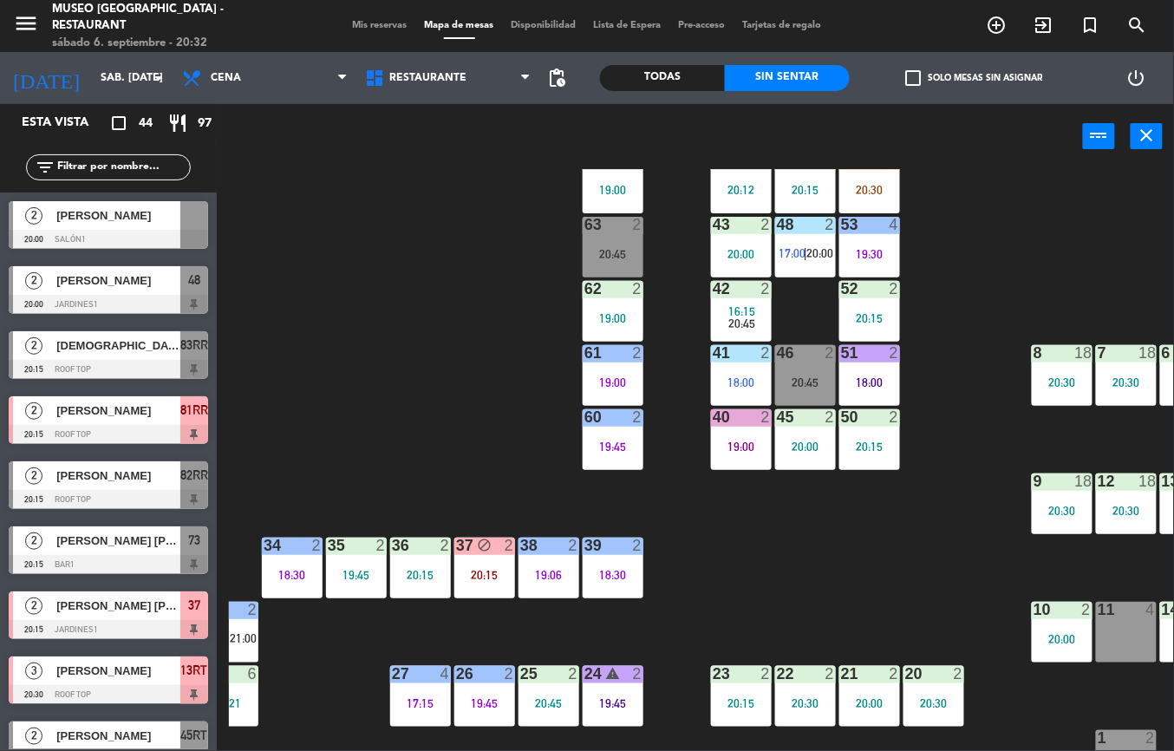
click at [466, 569] on div "20:15" at bounding box center [484, 575] width 61 height 12
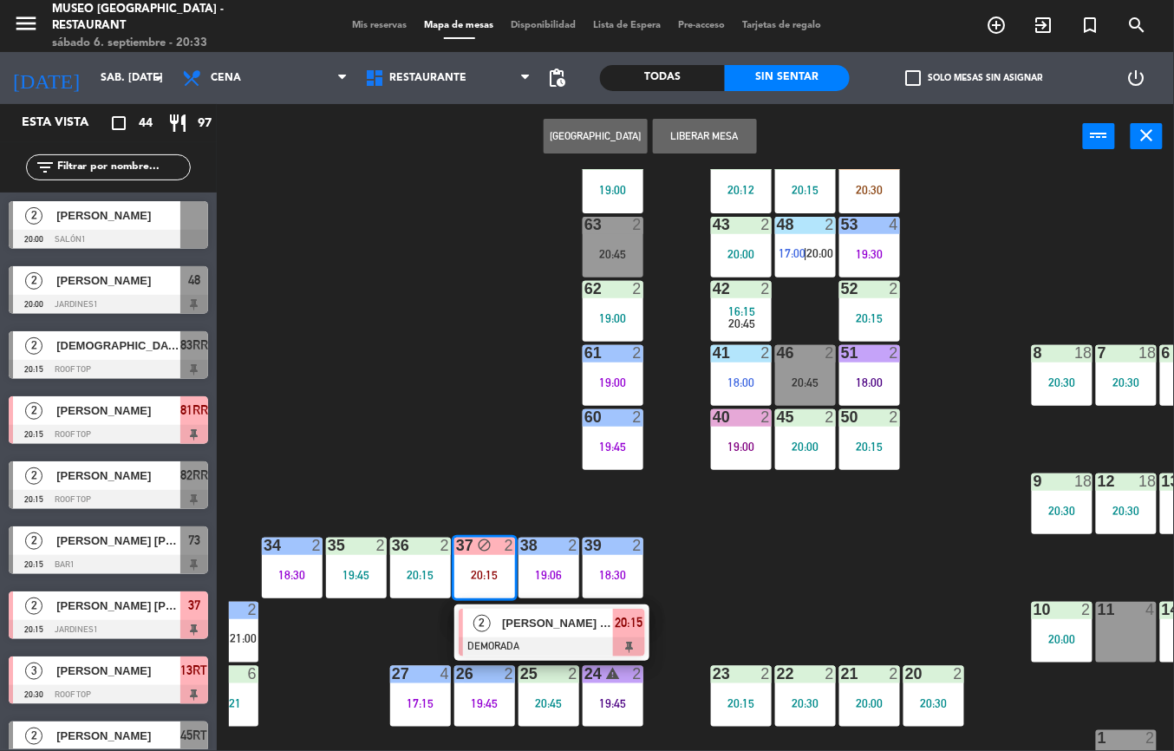
click at [563, 637] on div at bounding box center [552, 646] width 186 height 19
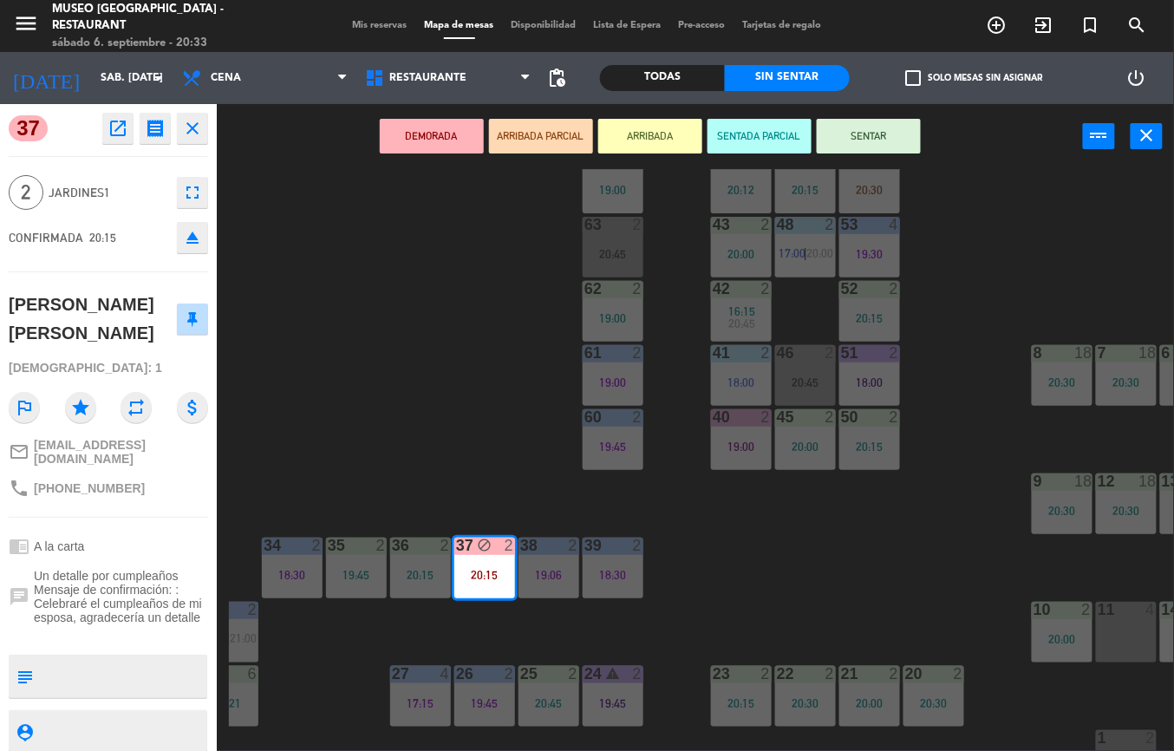
click at [489, 345] on div "44 4 20:12 49 2 20:15 54 4 20:30 64 2 19:00 48 2 17:00 | 20:00 53 4 19:30 63 2 …" at bounding box center [701, 460] width 945 height 582
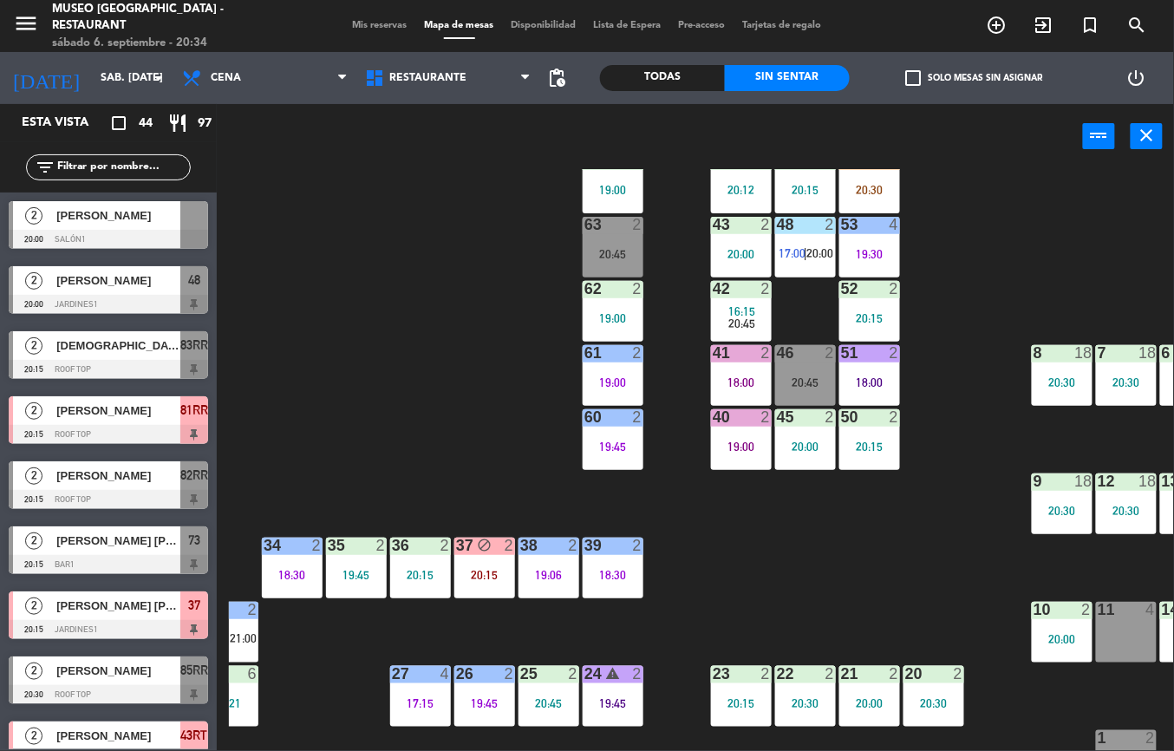
click at [733, 603] on div "44 4 20:12 49 2 20:15 54 4 20:30 64 2 19:00 48 2 17:00 | 20:00 53 4 19:30 63 2 …" at bounding box center [701, 460] width 945 height 582
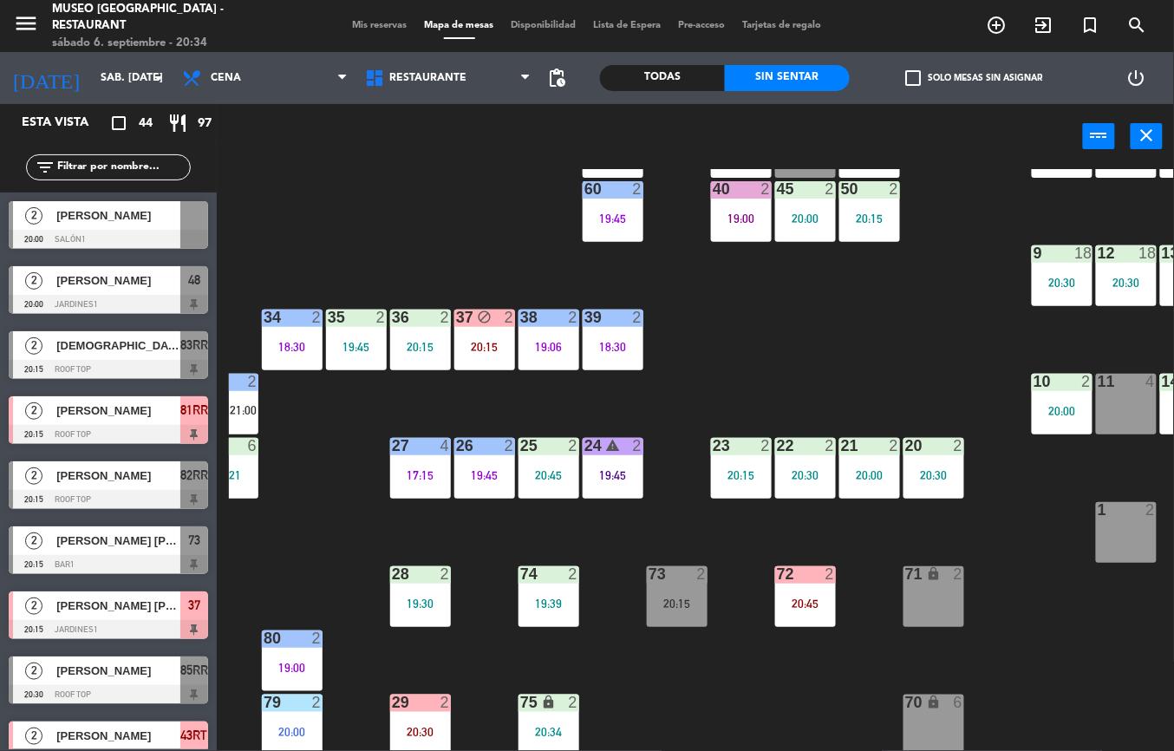
click at [945, 473] on div "20:30" at bounding box center [933, 475] width 61 height 12
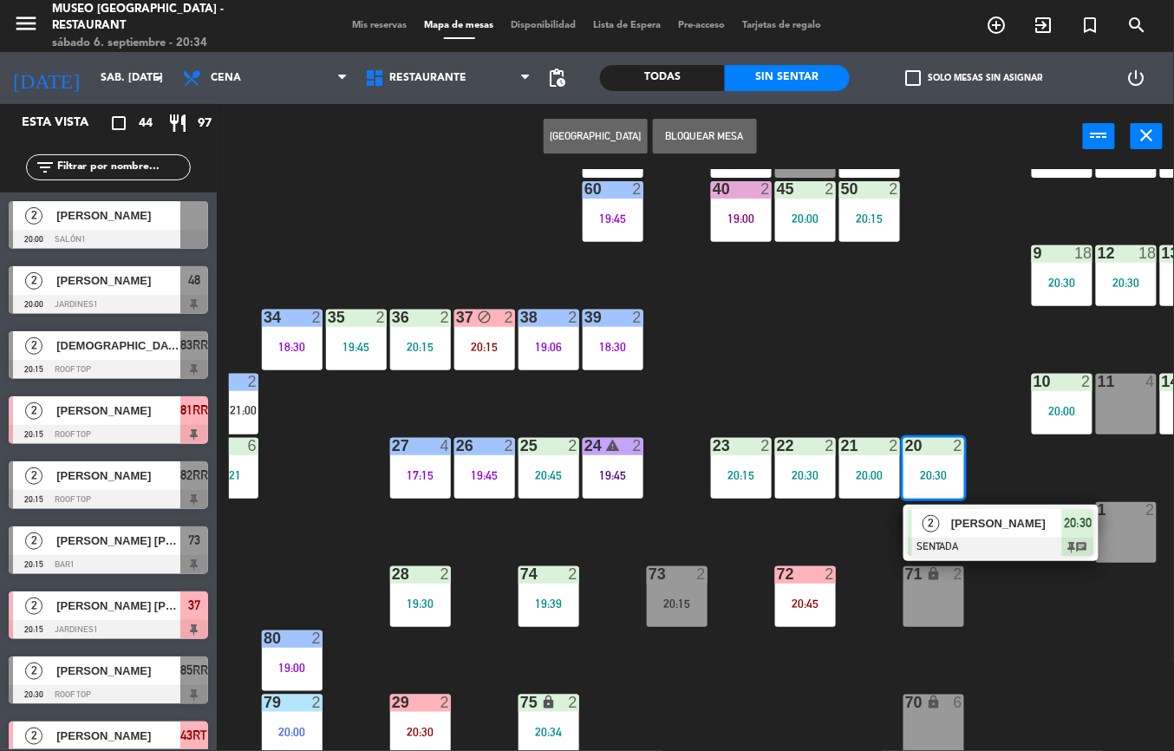
click at [964, 534] on div "[PERSON_NAME]" at bounding box center [1005, 523] width 113 height 29
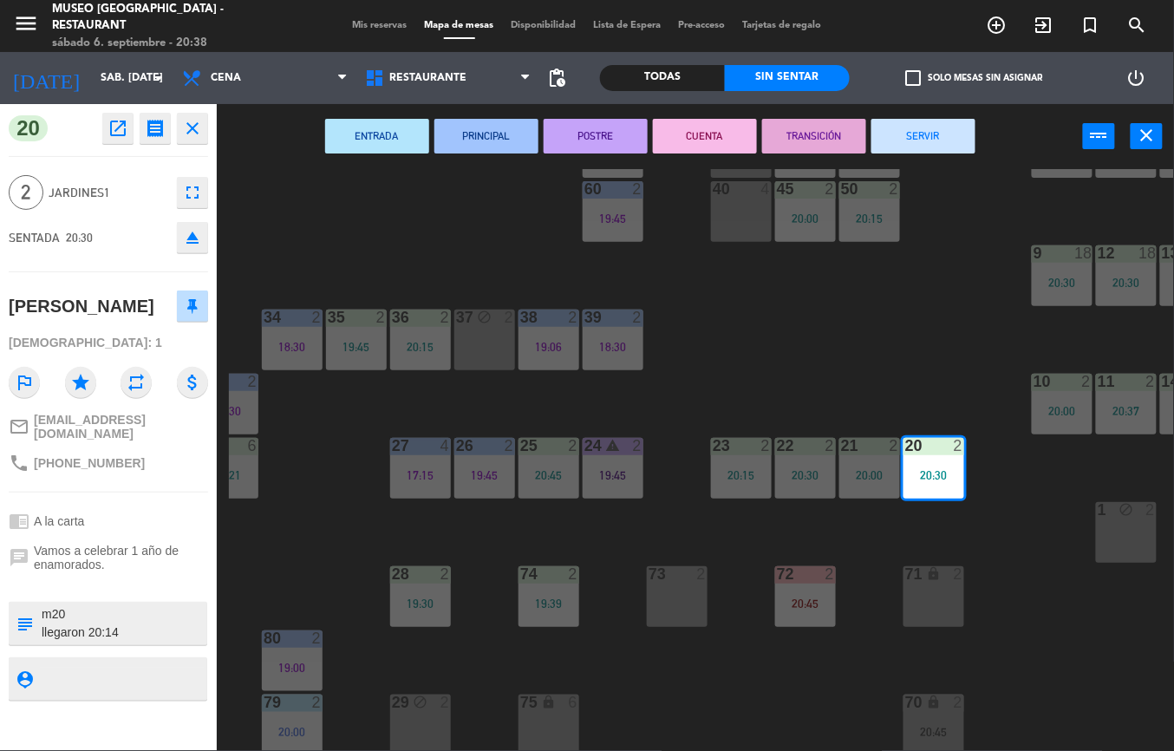
click at [700, 569] on div "2" at bounding box center [702, 574] width 10 height 16
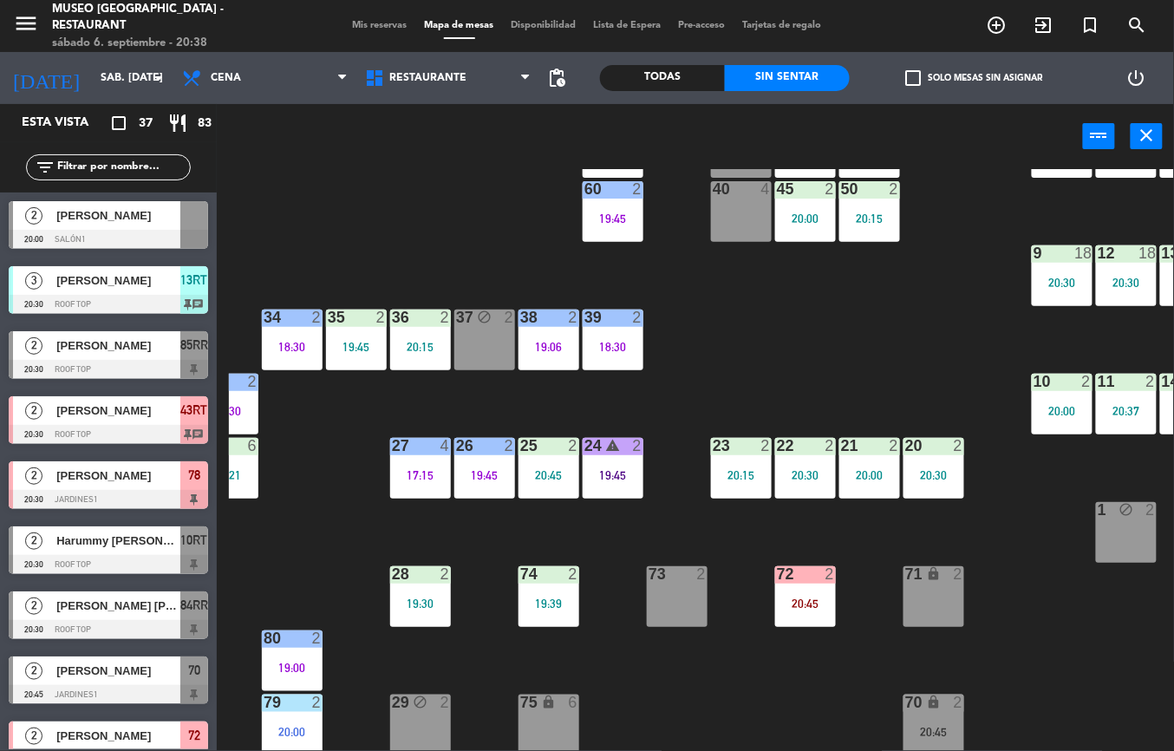
scroll to position [0, 98]
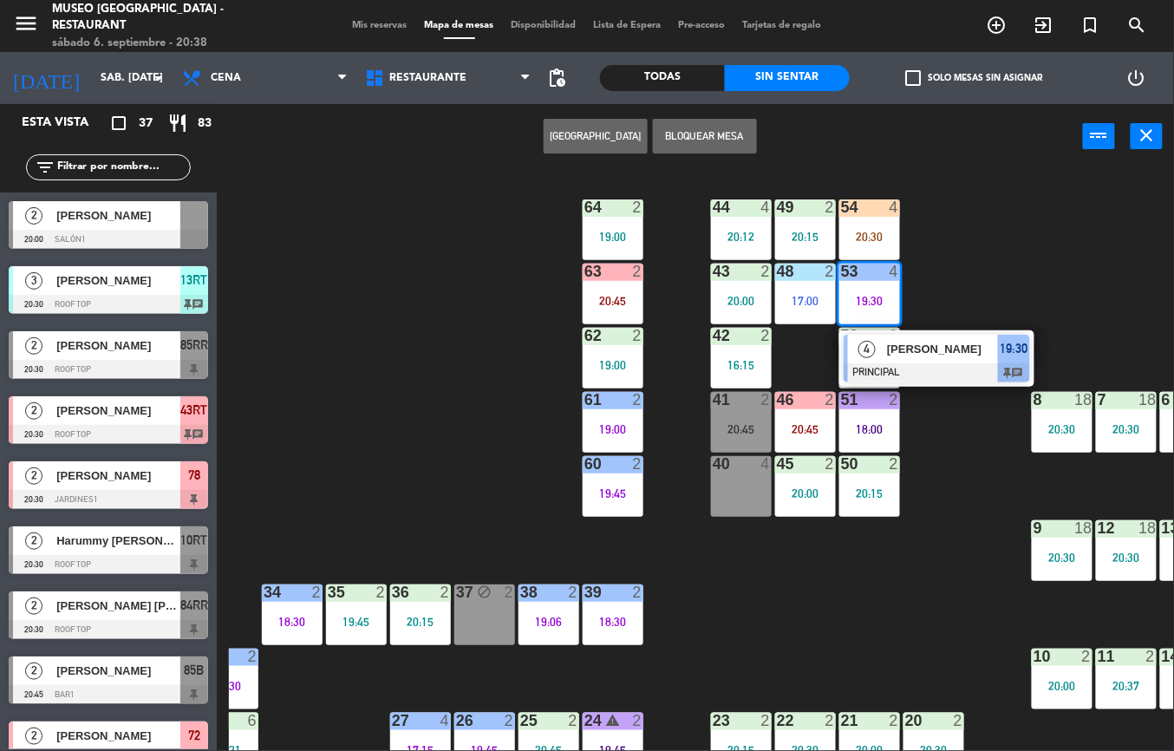
click at [937, 345] on span "[PERSON_NAME]" at bounding box center [942, 349] width 111 height 18
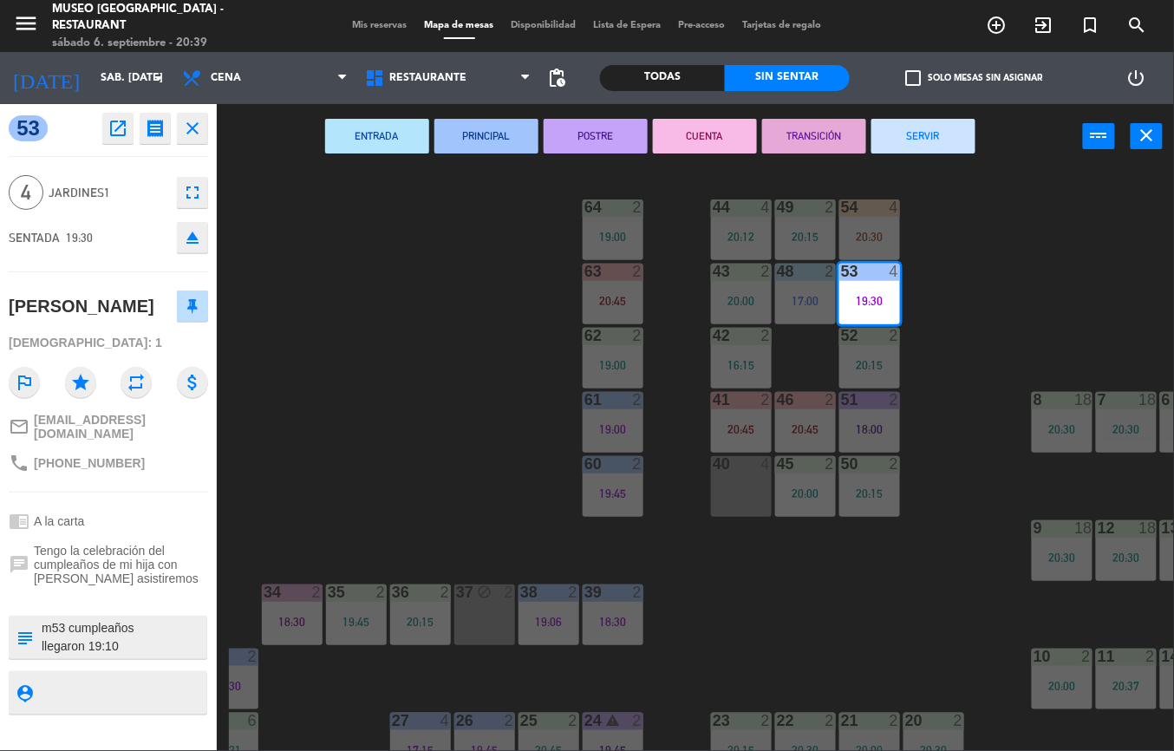
click at [439, 426] on div "44 4 20:12 49 2 20:15 54 4 20:30 64 2 19:00 48 2 17:00 53 4 19:30 63 2 20:45 43…" at bounding box center [701, 460] width 945 height 582
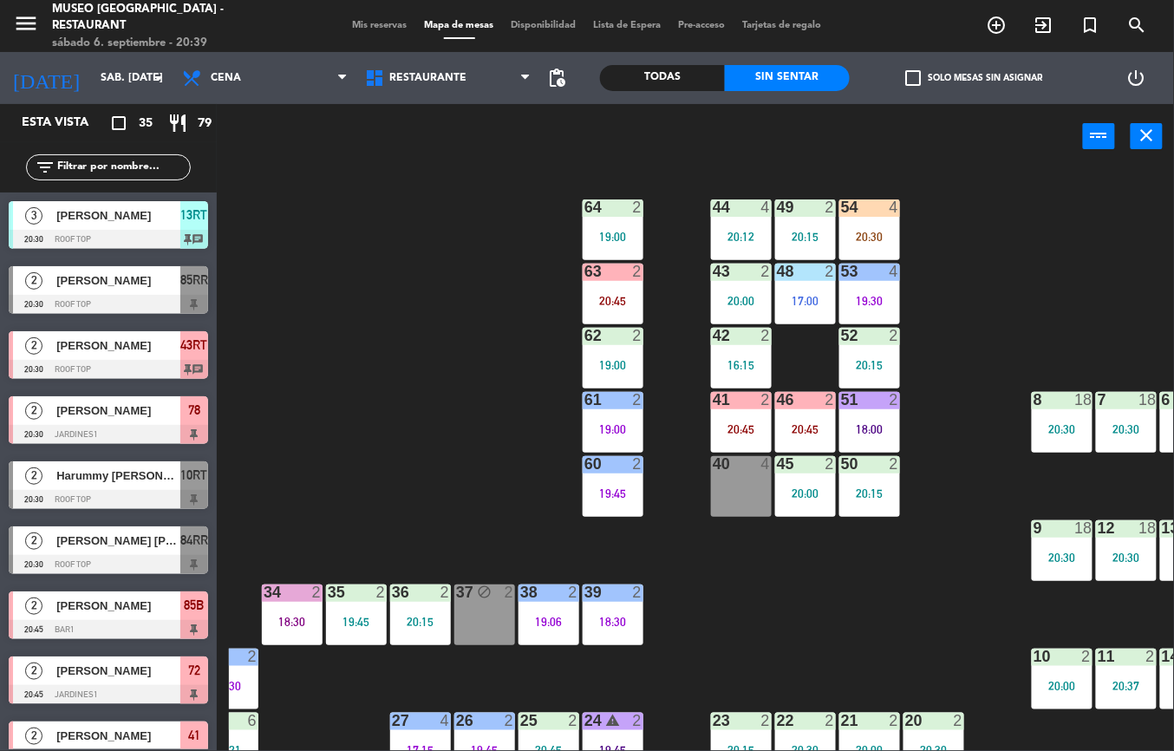
click at [827, 570] on div "44 4 20:12 49 2 20:15 54 4 20:30 64 2 19:00 48 2 17:00 53 4 19:30 63 2 20:45 43…" at bounding box center [701, 460] width 945 height 582
click at [804, 493] on div "20:00" at bounding box center [805, 493] width 61 height 12
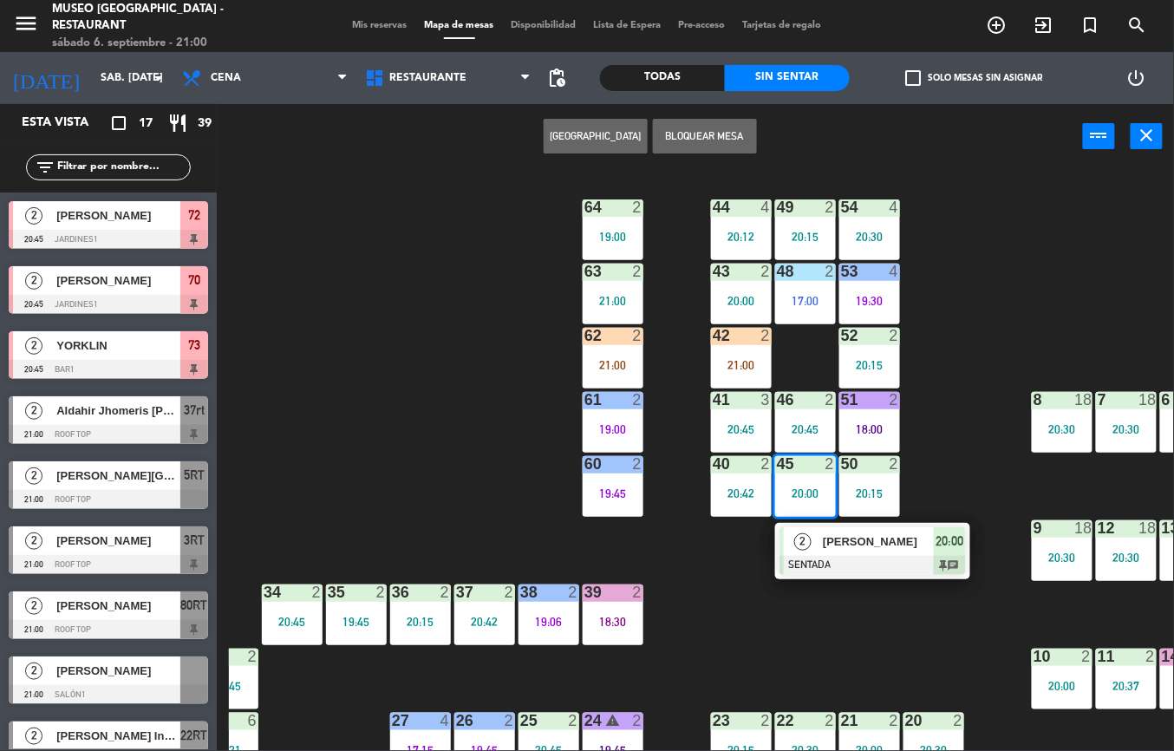
click at [77, 15] on div "Museo [GEOGRAPHIC_DATA] - Restaurant" at bounding box center [166, 18] width 229 height 34
